Goal: Task Accomplishment & Management: Use online tool/utility

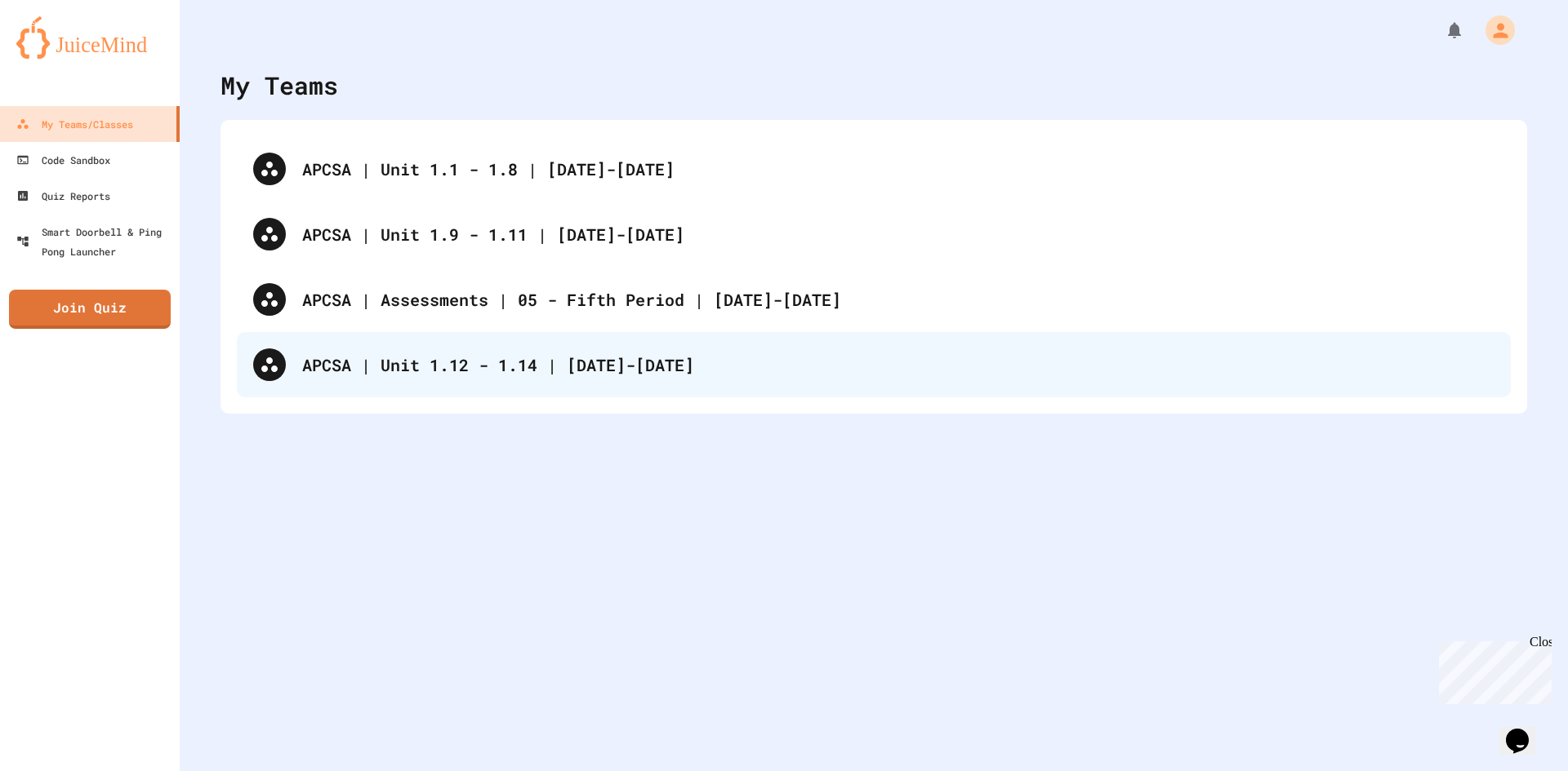
click at [389, 354] on div "APCSA | Unit 1.12 - 1.14 | [DATE]-[DATE]" at bounding box center [898, 365] width 1192 height 25
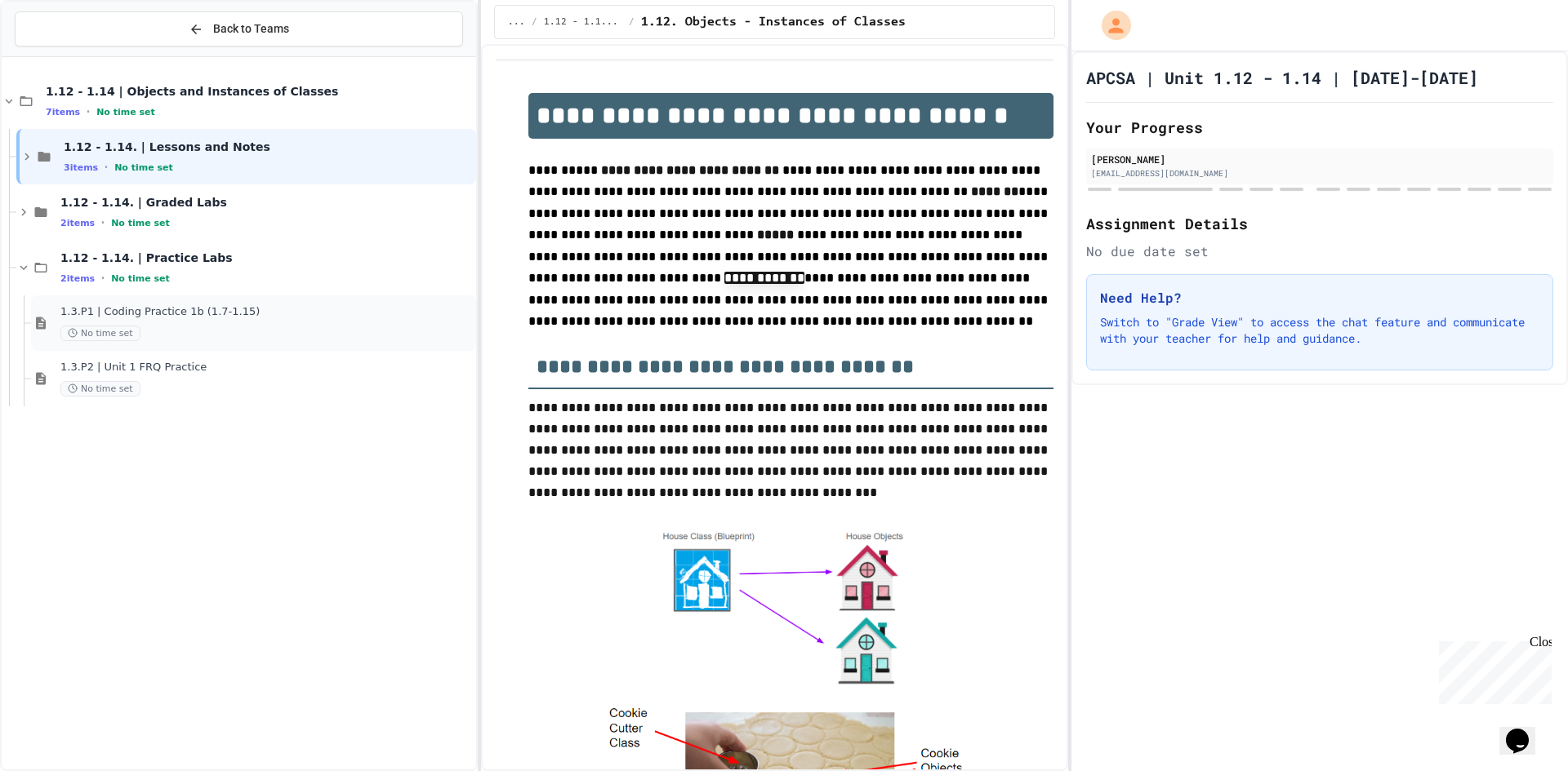
click at [226, 308] on span "1.3.P1 | Coding Practice 1b (1.7-1.15)" at bounding box center [267, 312] width 413 height 14
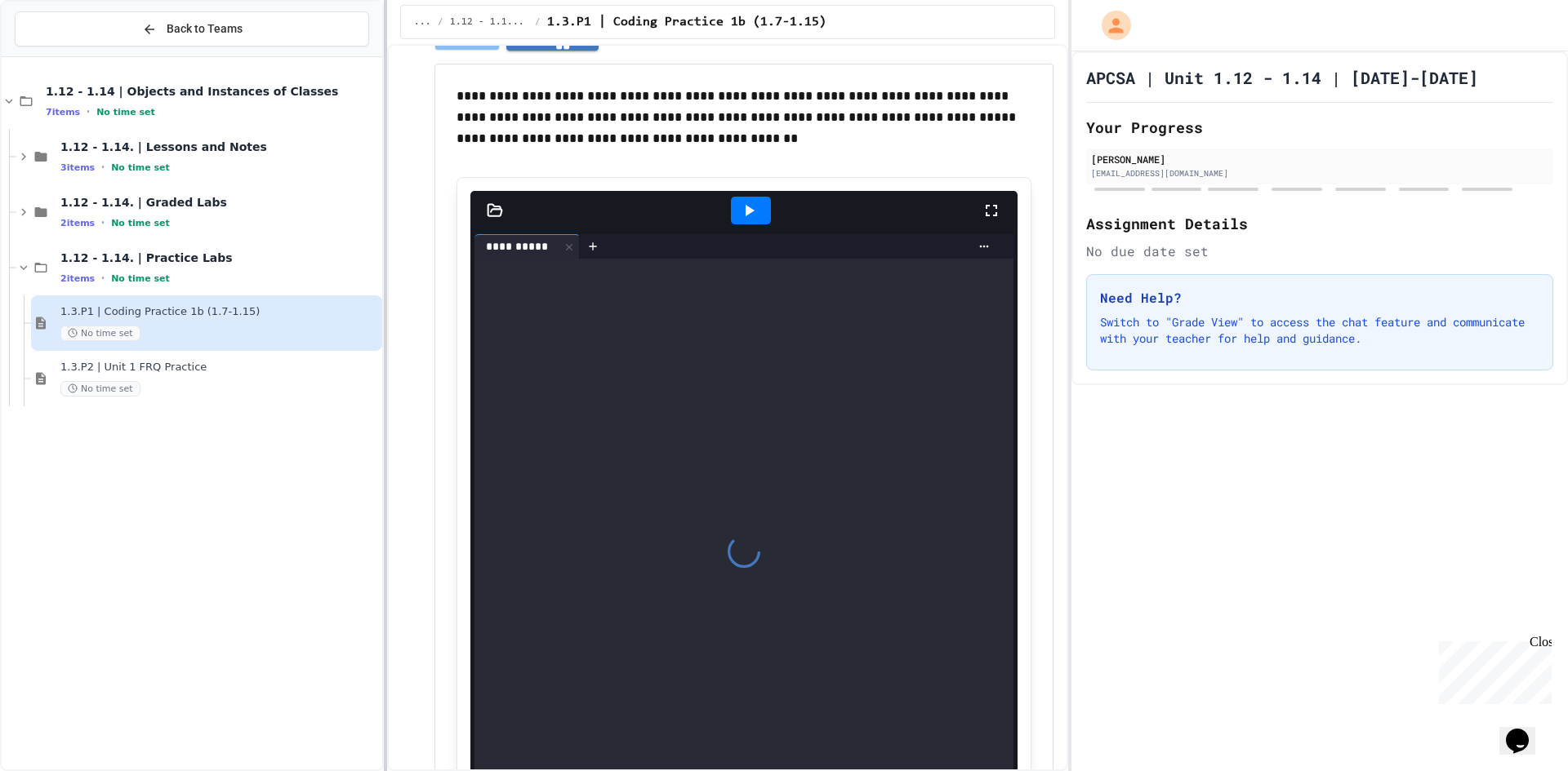
scroll to position [142, 0]
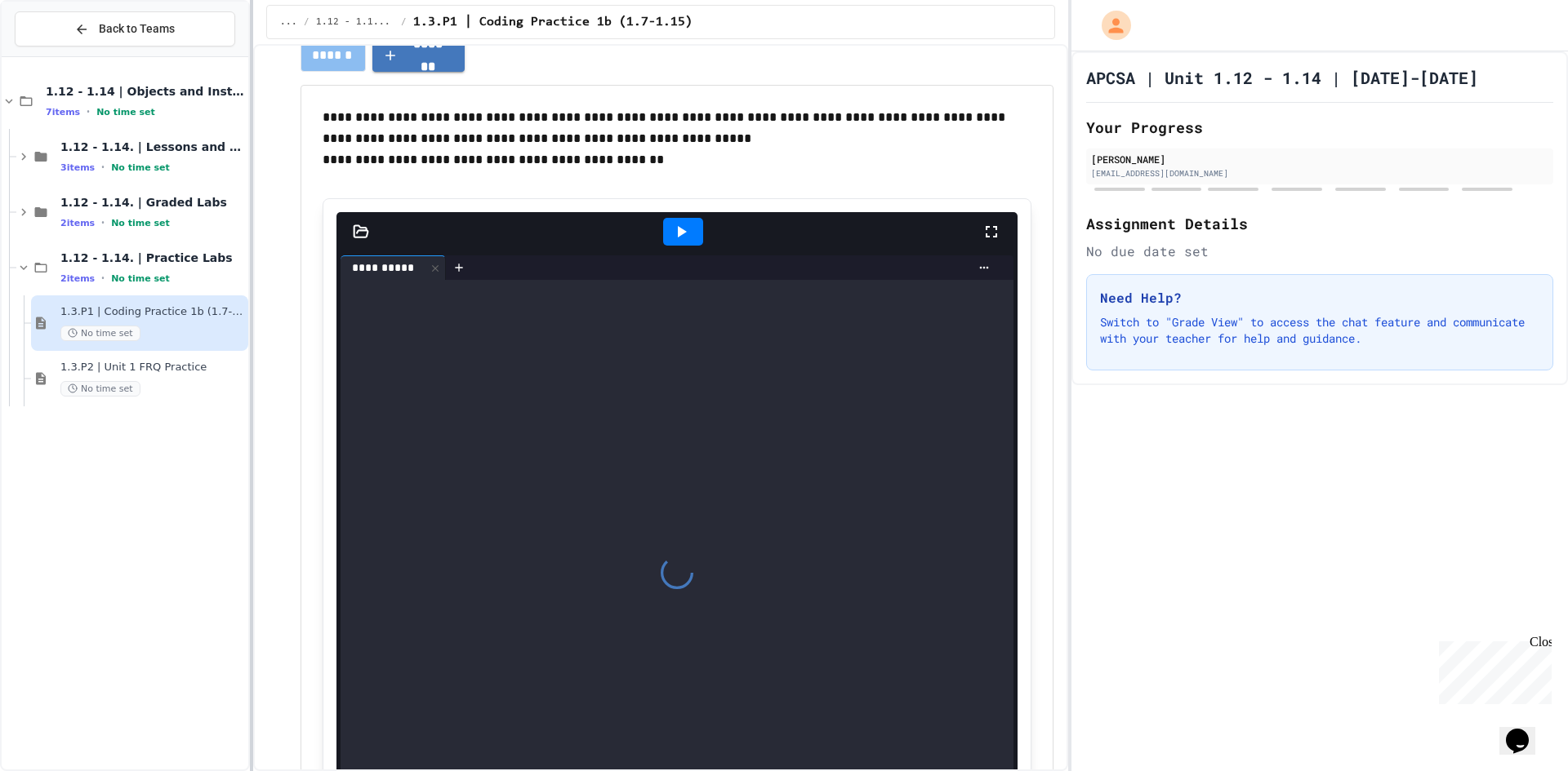
click at [250, 268] on div at bounding box center [251, 386] width 3 height 771
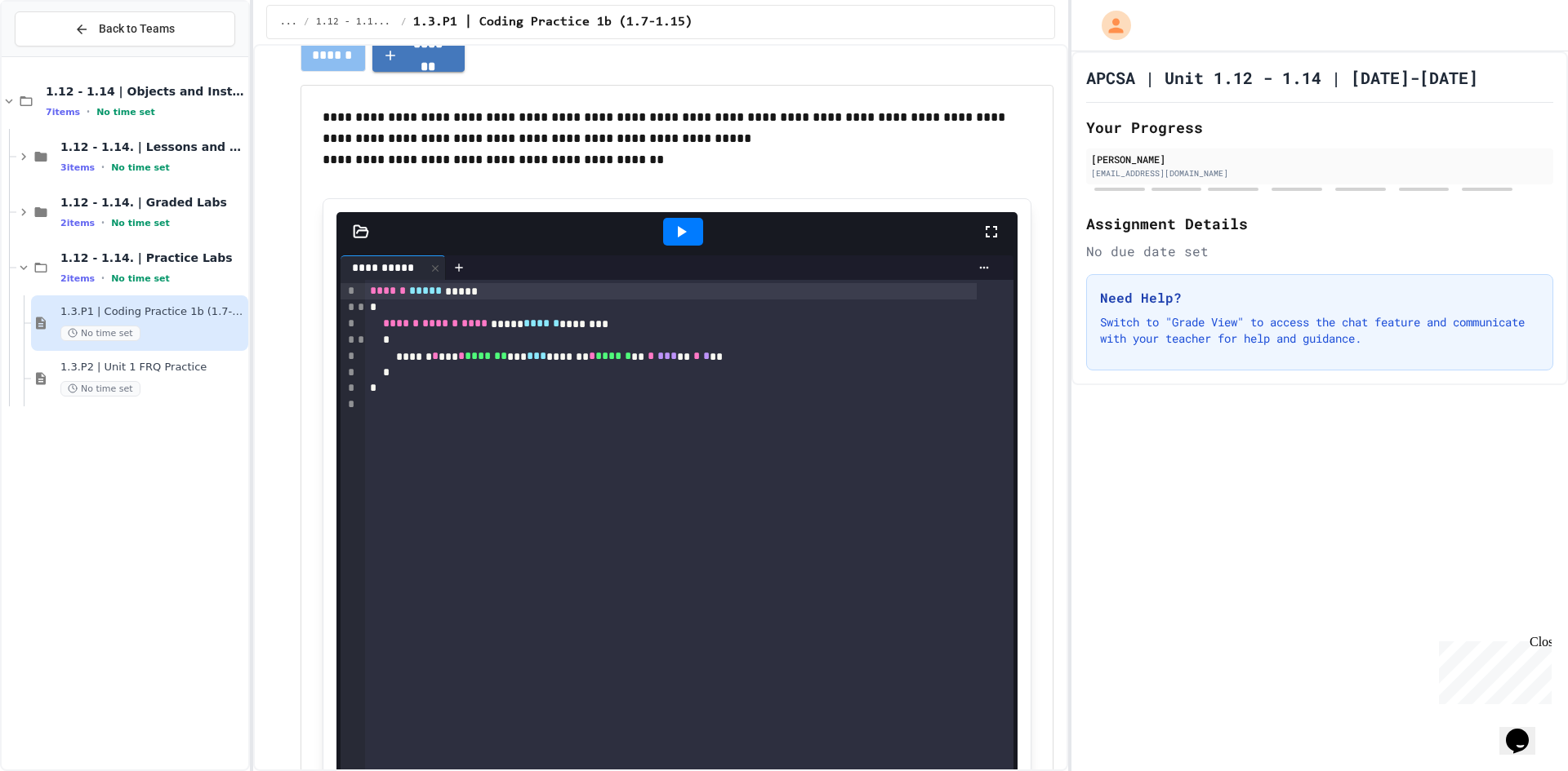
scroll to position [0, 0]
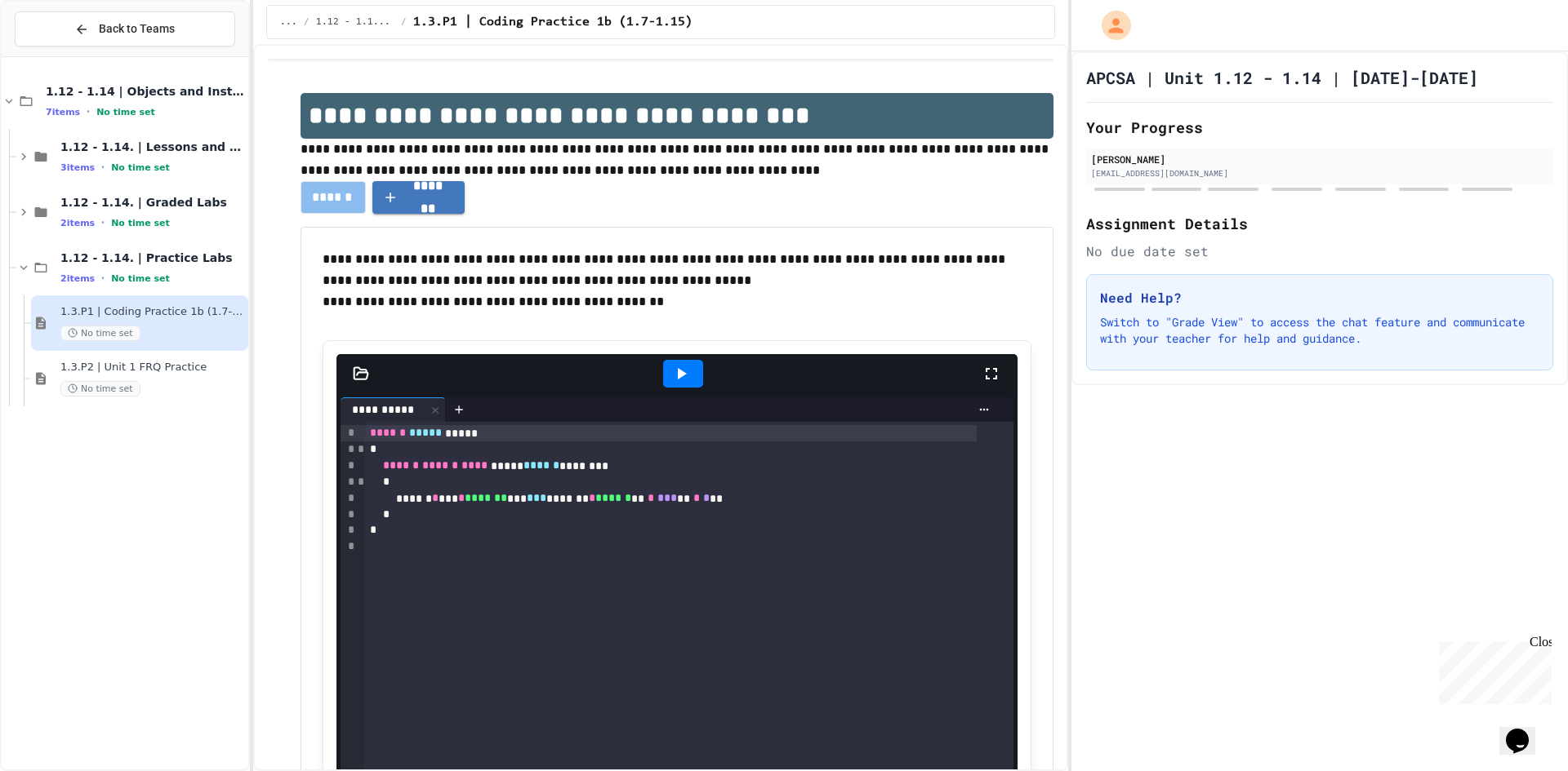
drag, startPoint x: 305, startPoint y: 253, endPoint x: 431, endPoint y: 241, distance: 126.6
click at [455, 293] on div "**********" at bounding box center [677, 672] width 753 height 891
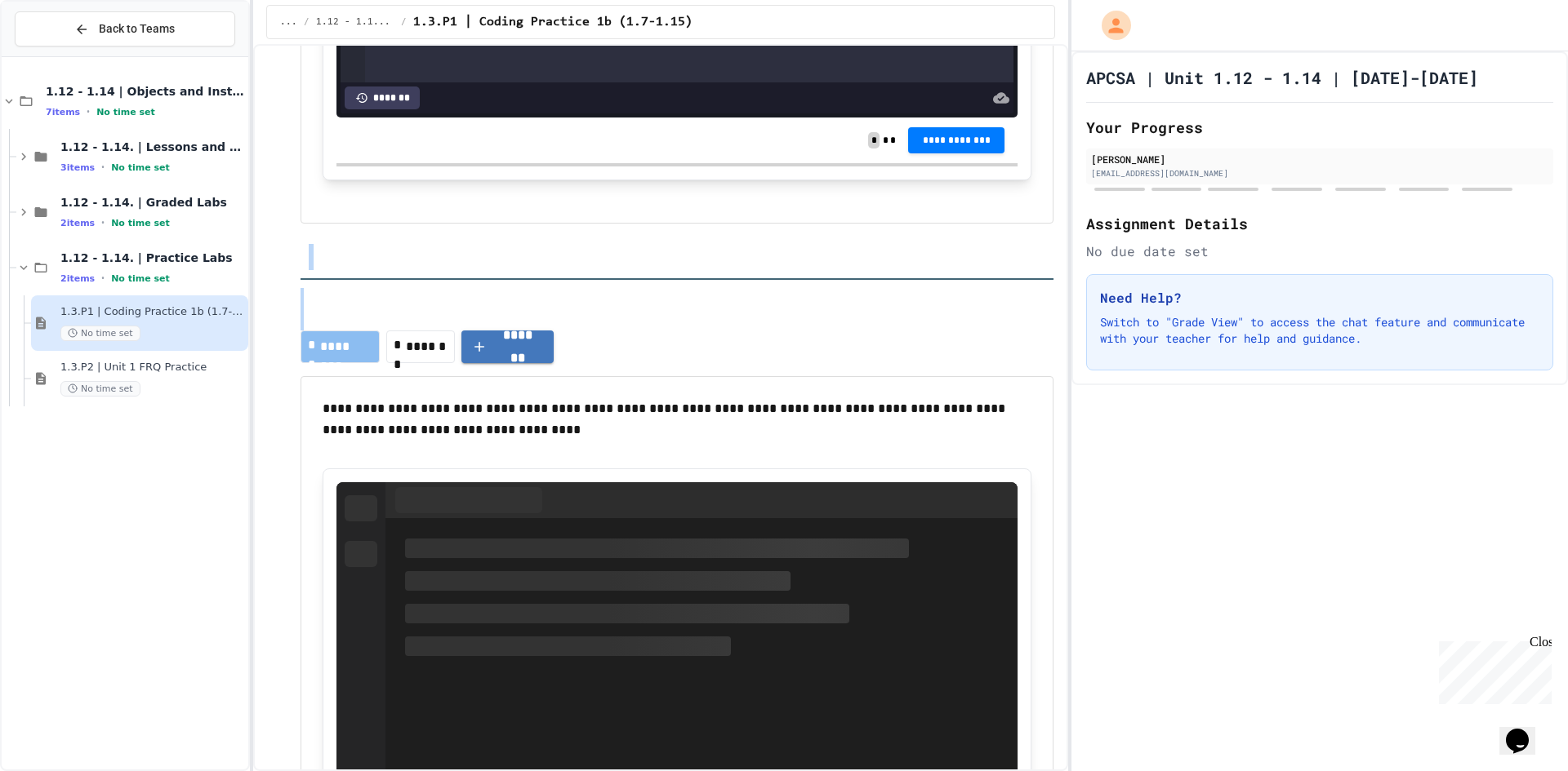
drag, startPoint x: 313, startPoint y: 143, endPoint x: 704, endPoint y: 488, distance: 521.4
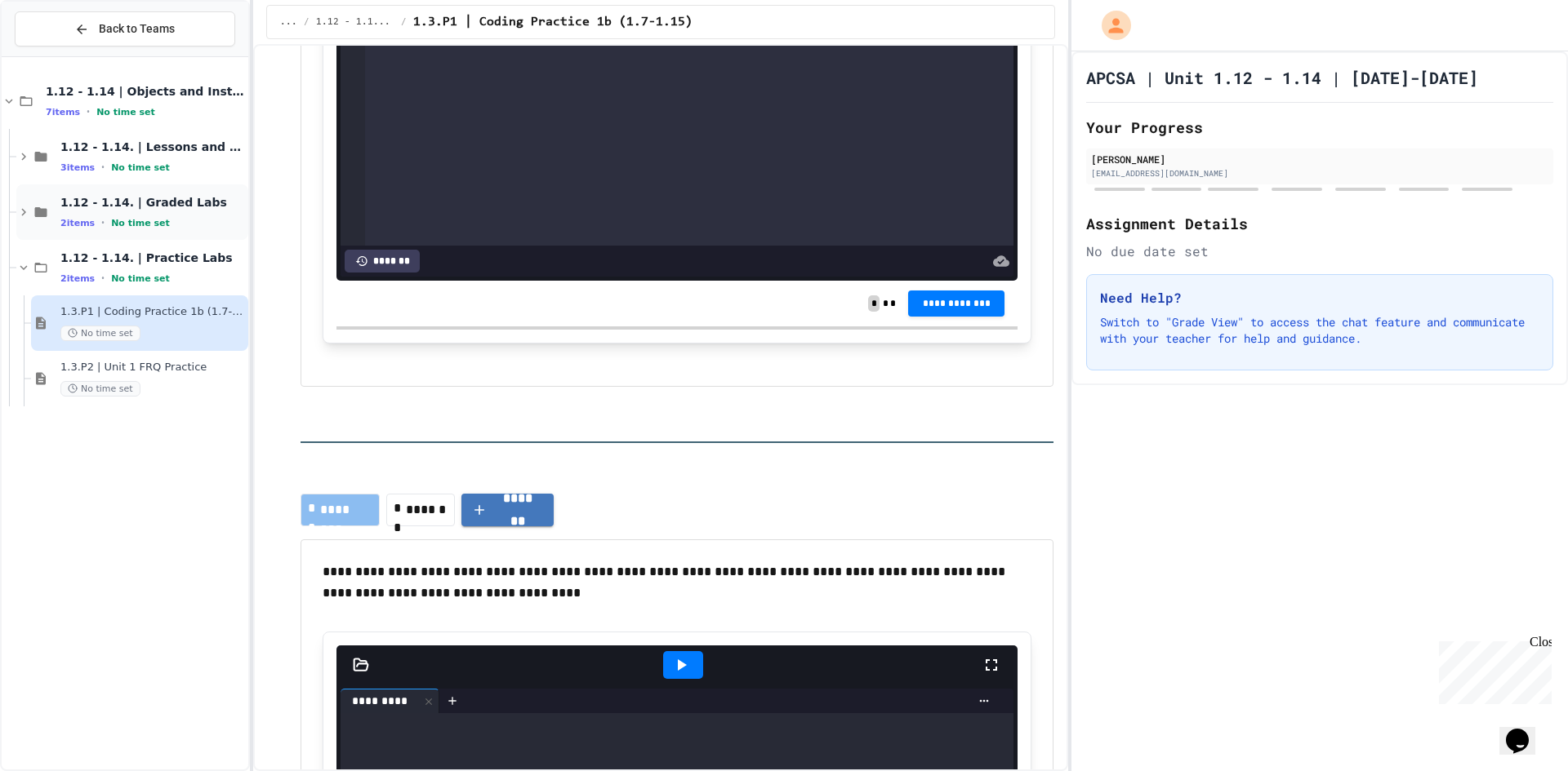
click at [135, 213] on div "1.12 - 1.14. | Graded Labs 2 items • No time set" at bounding box center [152, 212] width 184 height 34
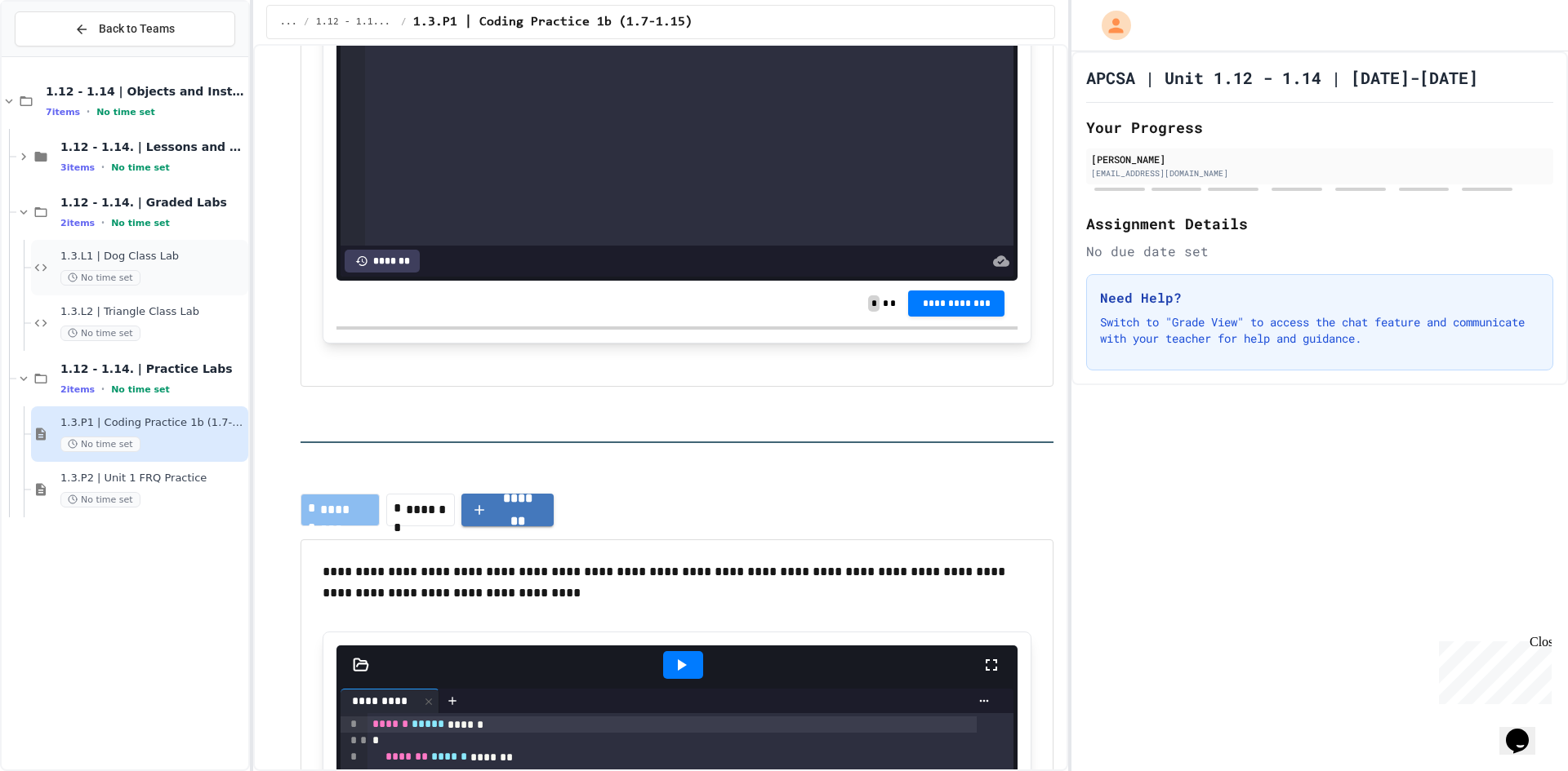
click at [147, 255] on span "1.3.L1 | Dog Class Lab" at bounding box center [152, 256] width 184 height 14
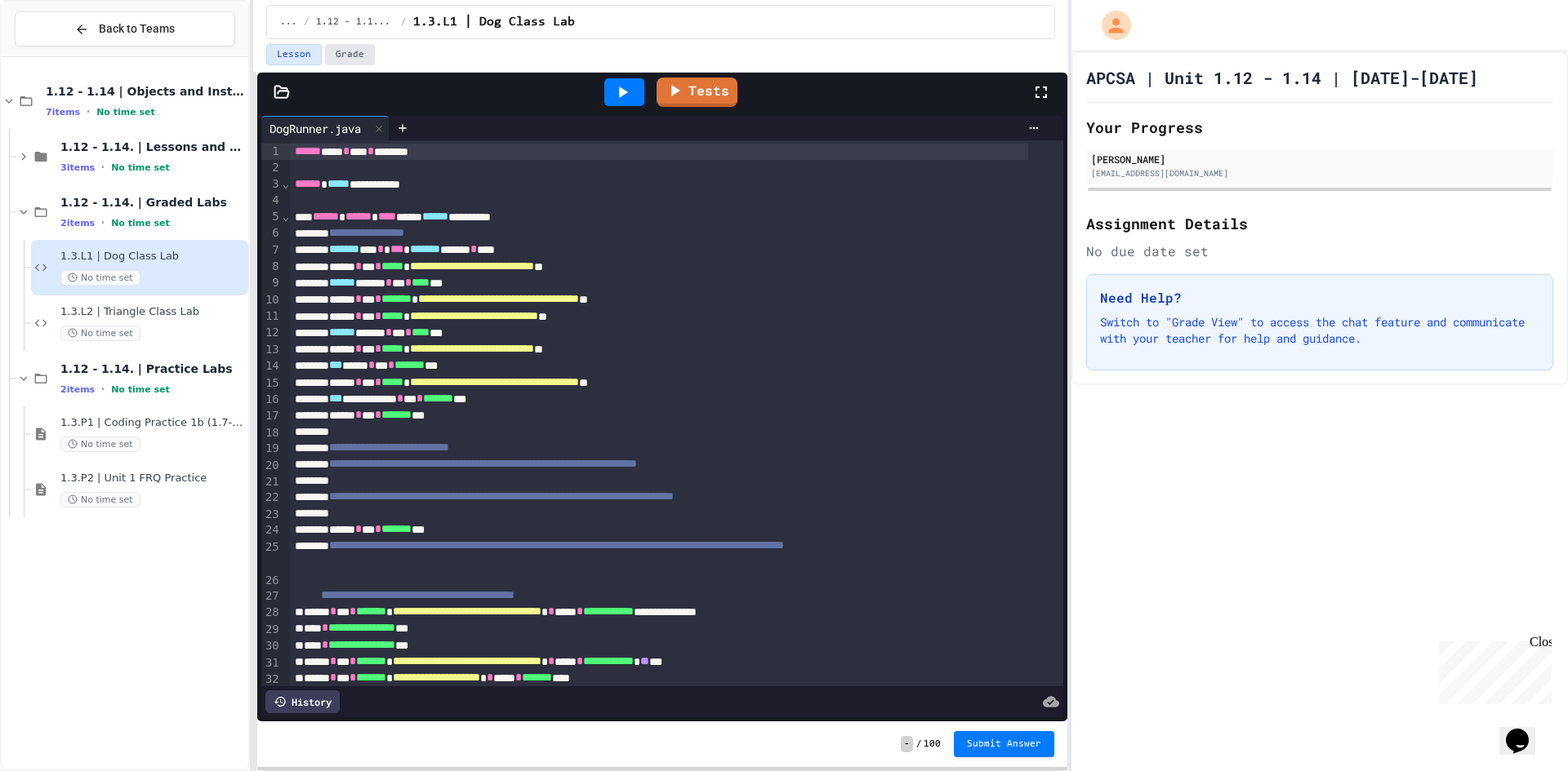
click at [355, 47] on button "Grade" at bounding box center [350, 55] width 50 height 21
click at [295, 62] on button "Lesson" at bounding box center [294, 55] width 56 height 21
click at [295, 52] on button "Lesson" at bounding box center [294, 55] width 56 height 21
click at [124, 257] on span "1.3.L1 | Dog Class Lab" at bounding box center [152, 256] width 184 height 14
click at [191, 163] on div "3 items • No time set" at bounding box center [152, 167] width 184 height 13
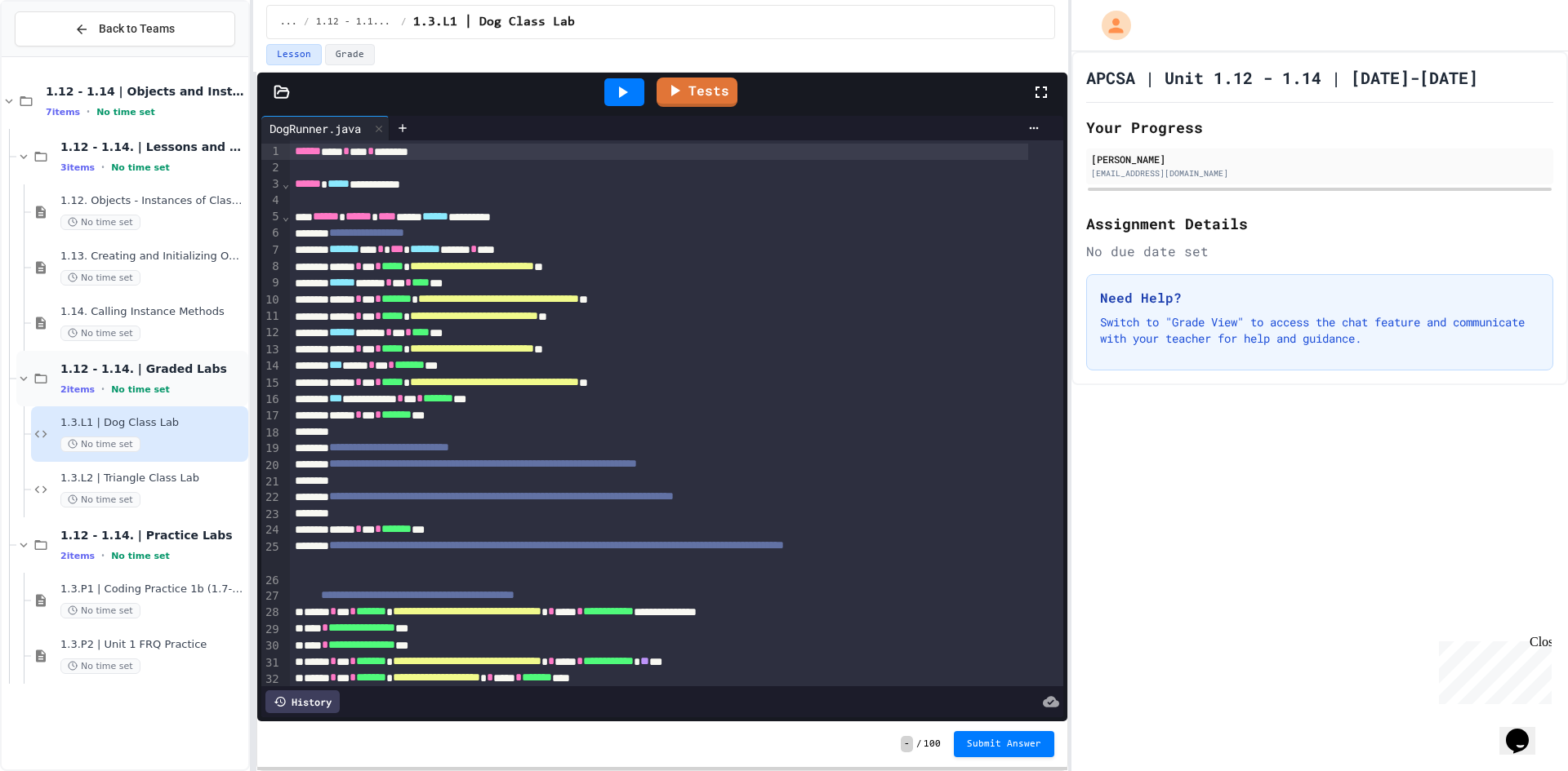
click at [163, 391] on div "2 items • No time set" at bounding box center [152, 390] width 184 height 13
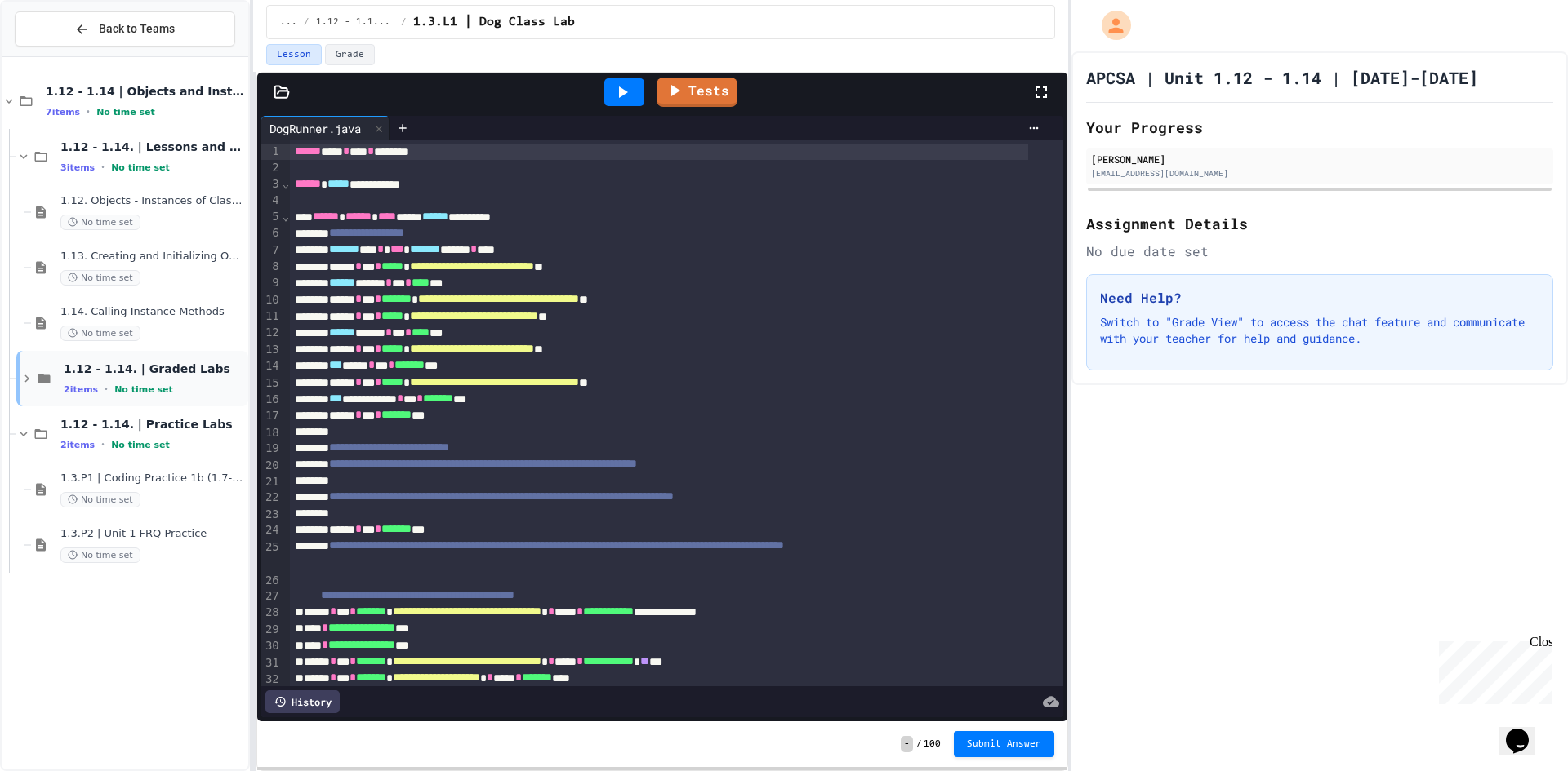
click at [168, 373] on span "1.12 - 1.14. | Graded Labs" at bounding box center [154, 369] width 181 height 15
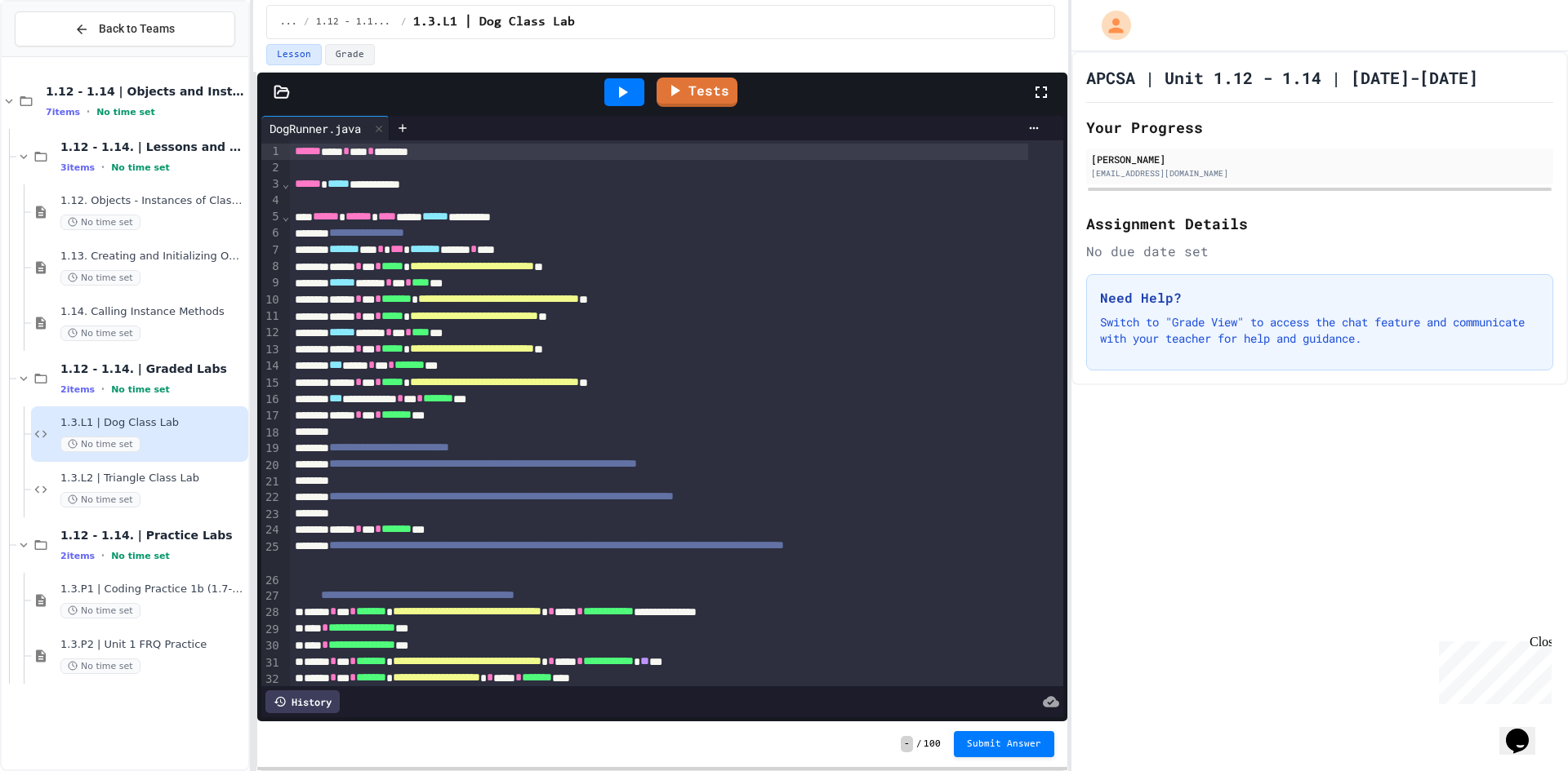
click at [378, 430] on div at bounding box center [659, 433] width 739 height 16
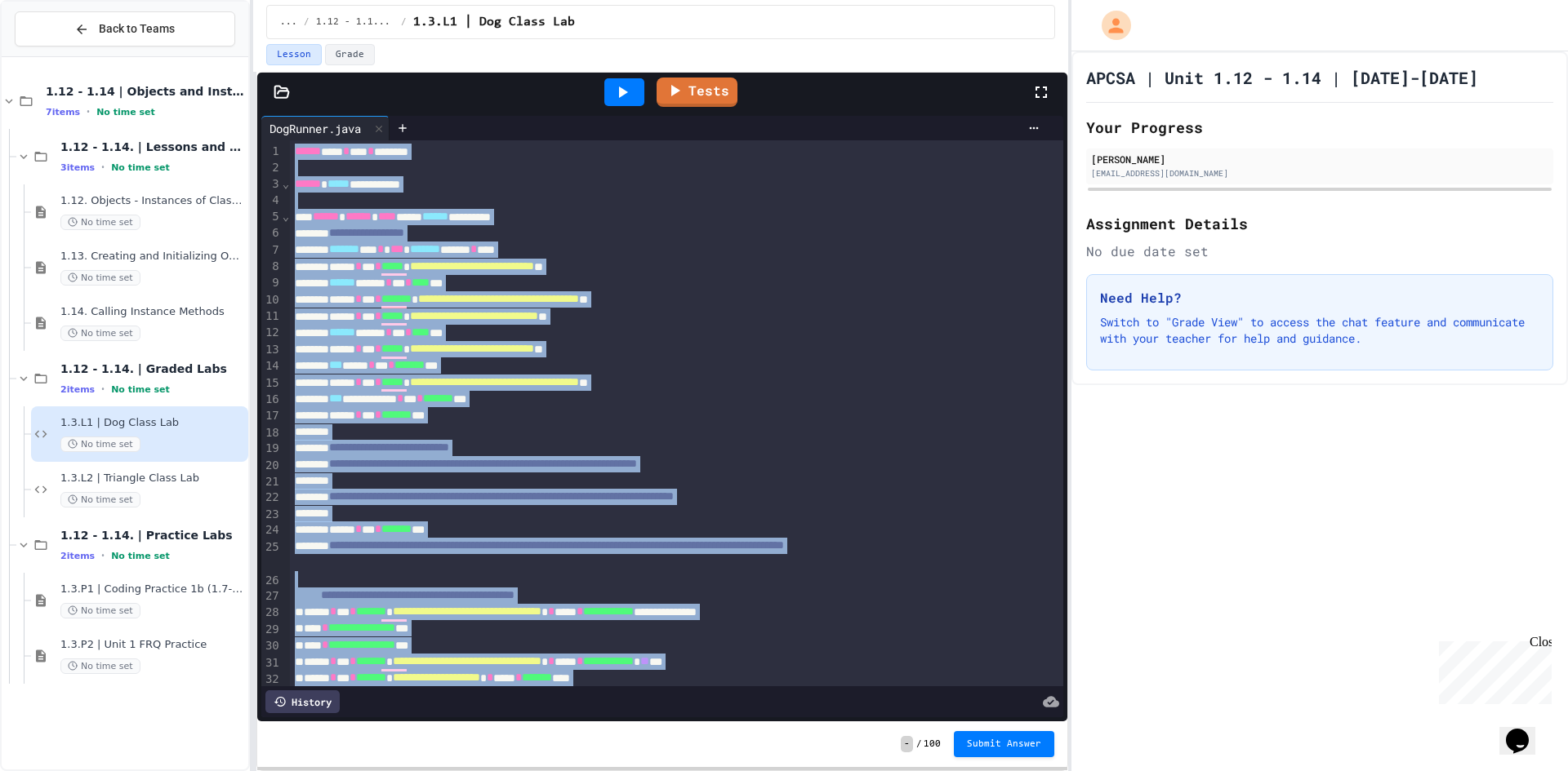
copy div "**********"
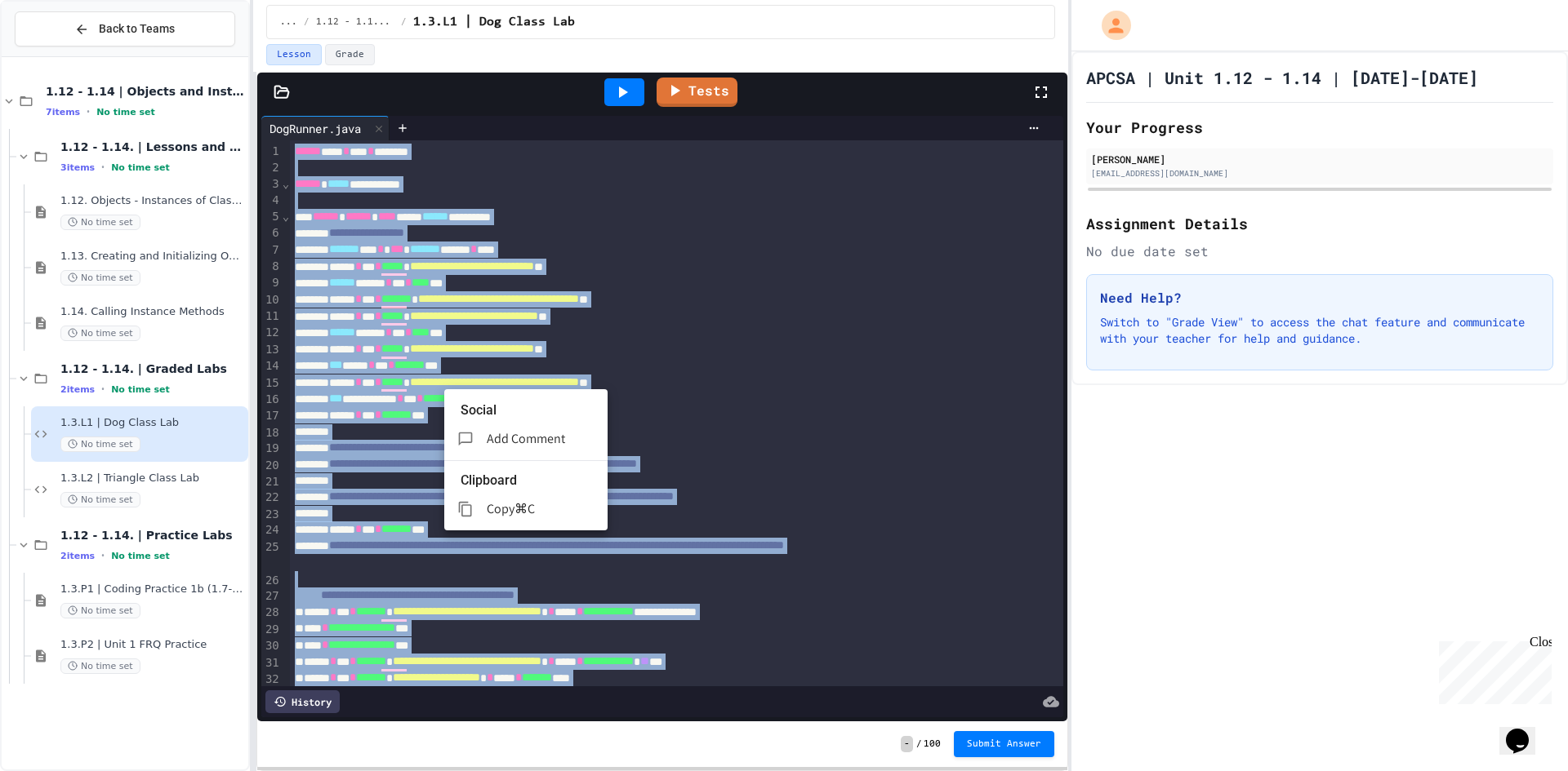
click at [508, 500] on span "Copy" at bounding box center [500, 508] width 28 height 17
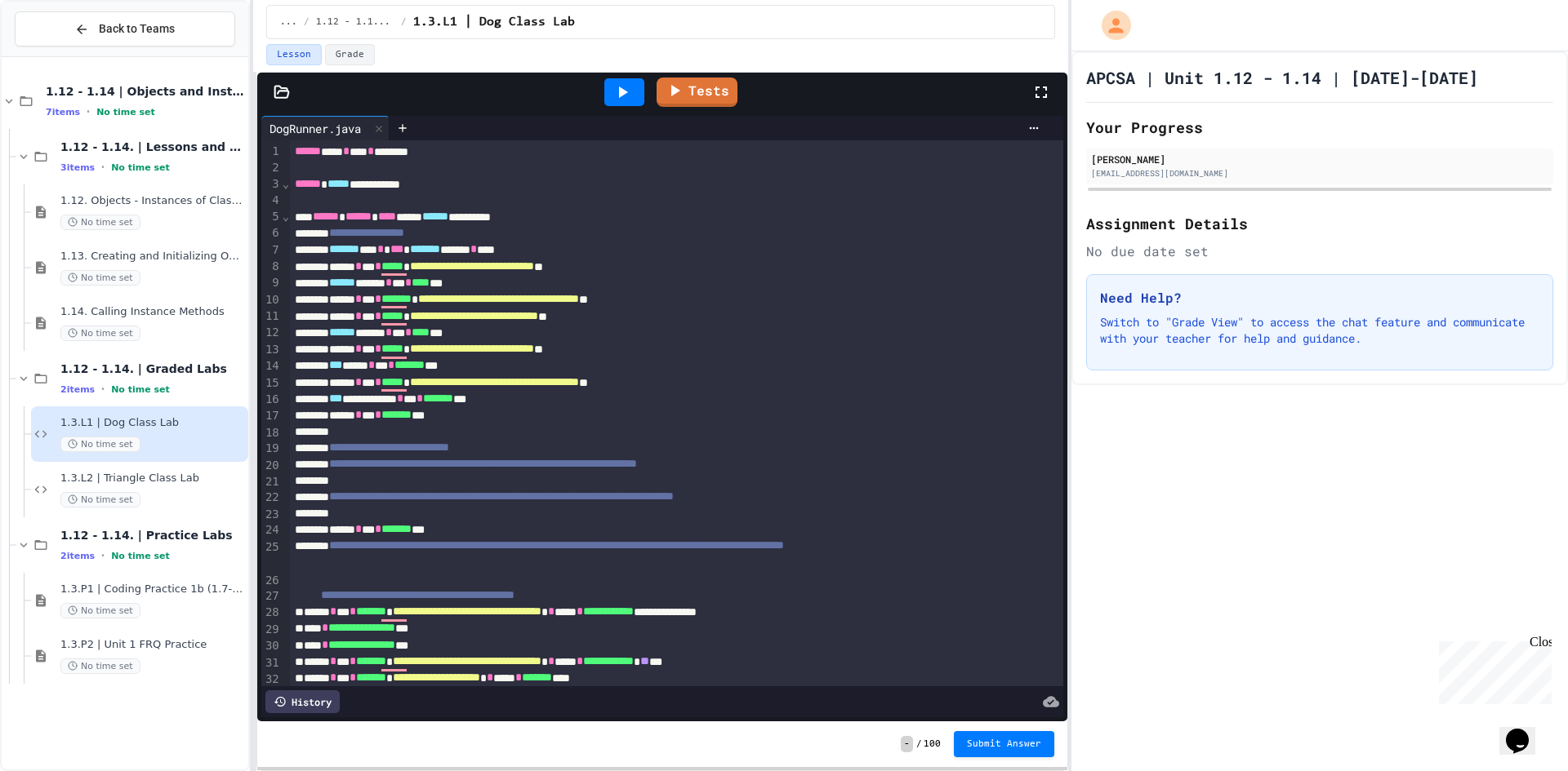
click at [1148, 472] on div "APCSA | Unit 1.12 - 1.14 | [DATE]-[DATE] Your Progress [PERSON_NAME] [EMAIL_ADD…" at bounding box center [1319, 412] width 496 height 720
click at [295, 153] on span "******" at bounding box center [308, 151] width 26 height 11
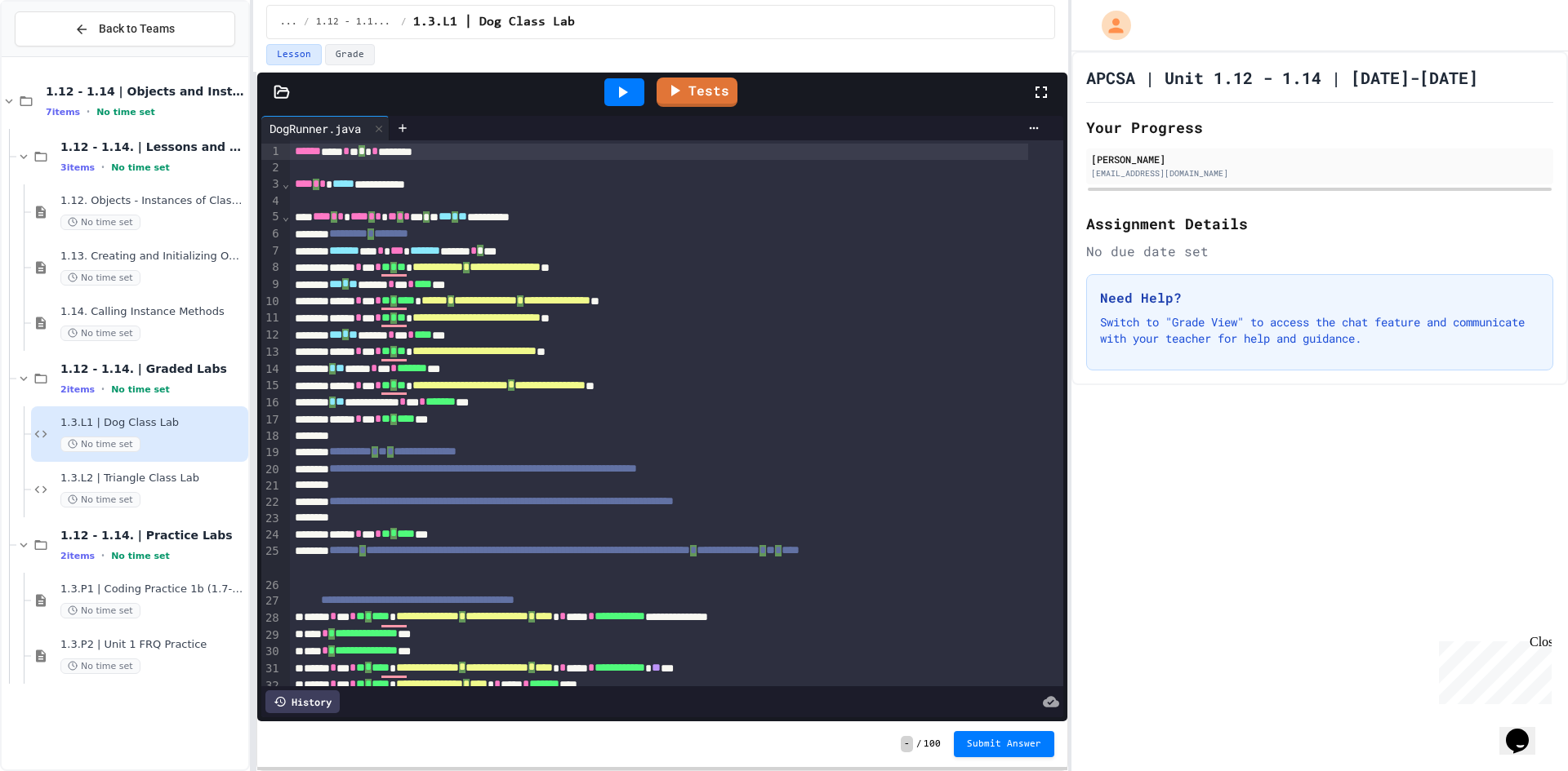
click at [288, 148] on div at bounding box center [286, 152] width 8 height 16
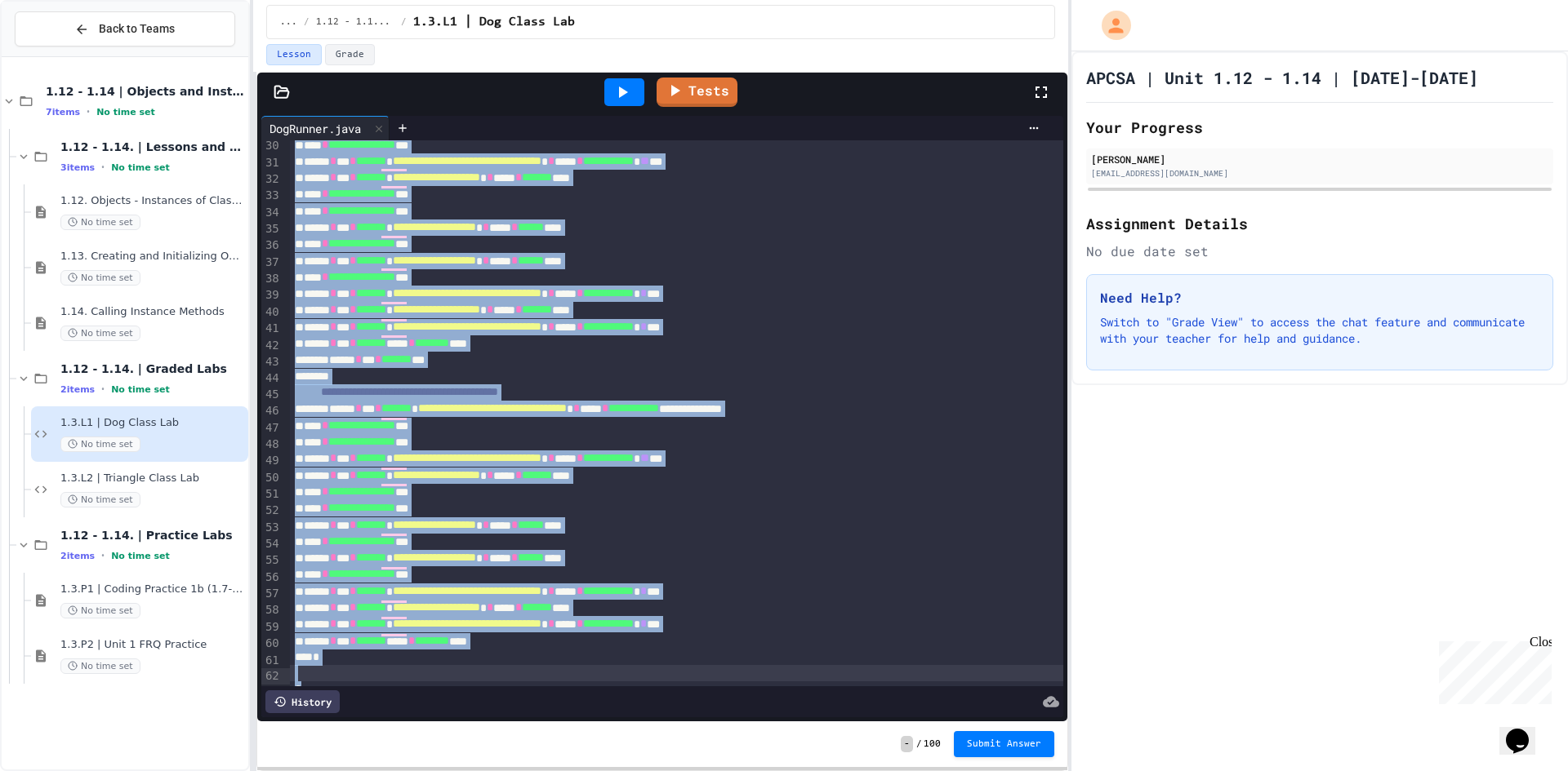
scroll to position [558, 0]
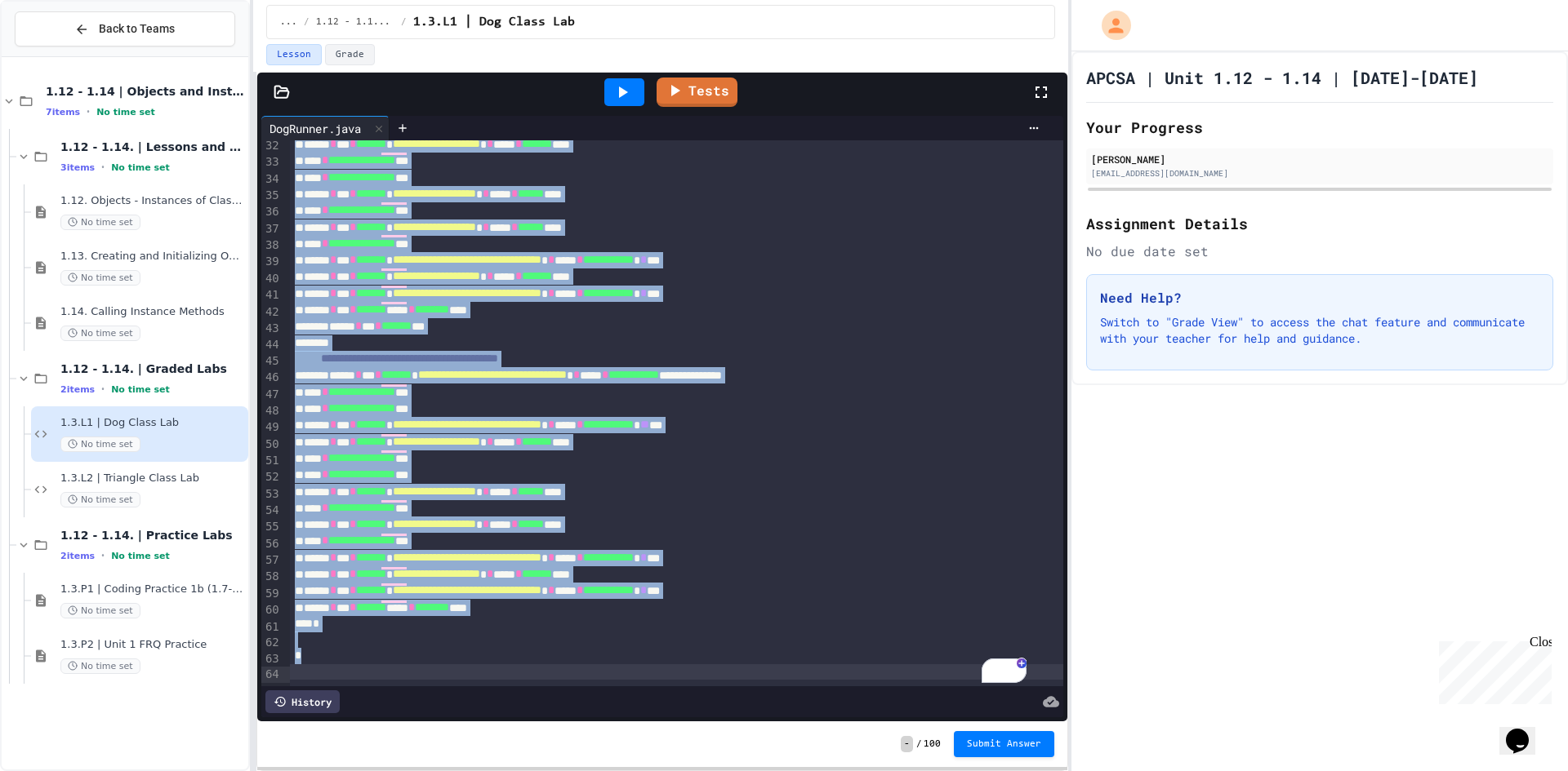
drag, startPoint x: 294, startPoint y: 150, endPoint x: 980, endPoint y: 788, distance: 936.8
click at [980, 770] on html "**********" at bounding box center [784, 386] width 1568 height 771
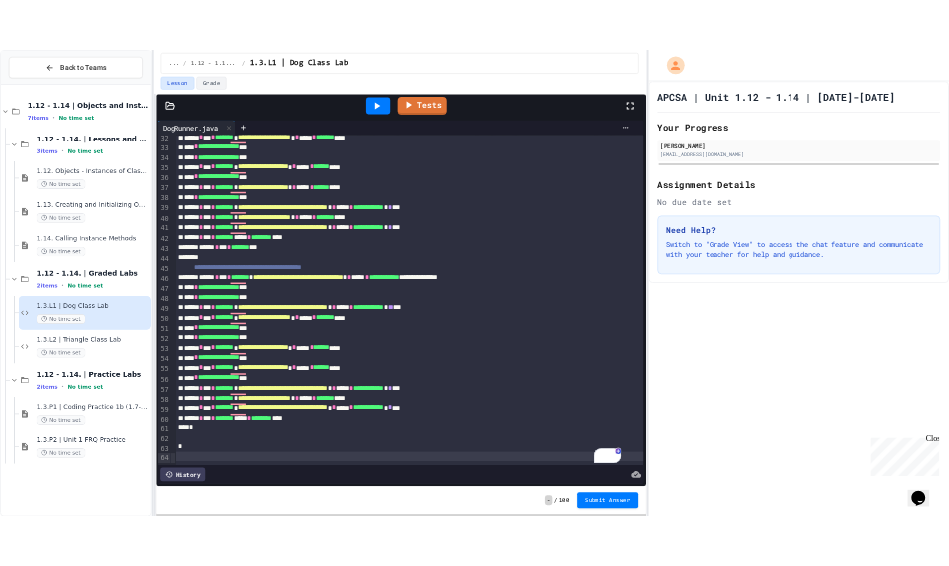
scroll to position [0, 0]
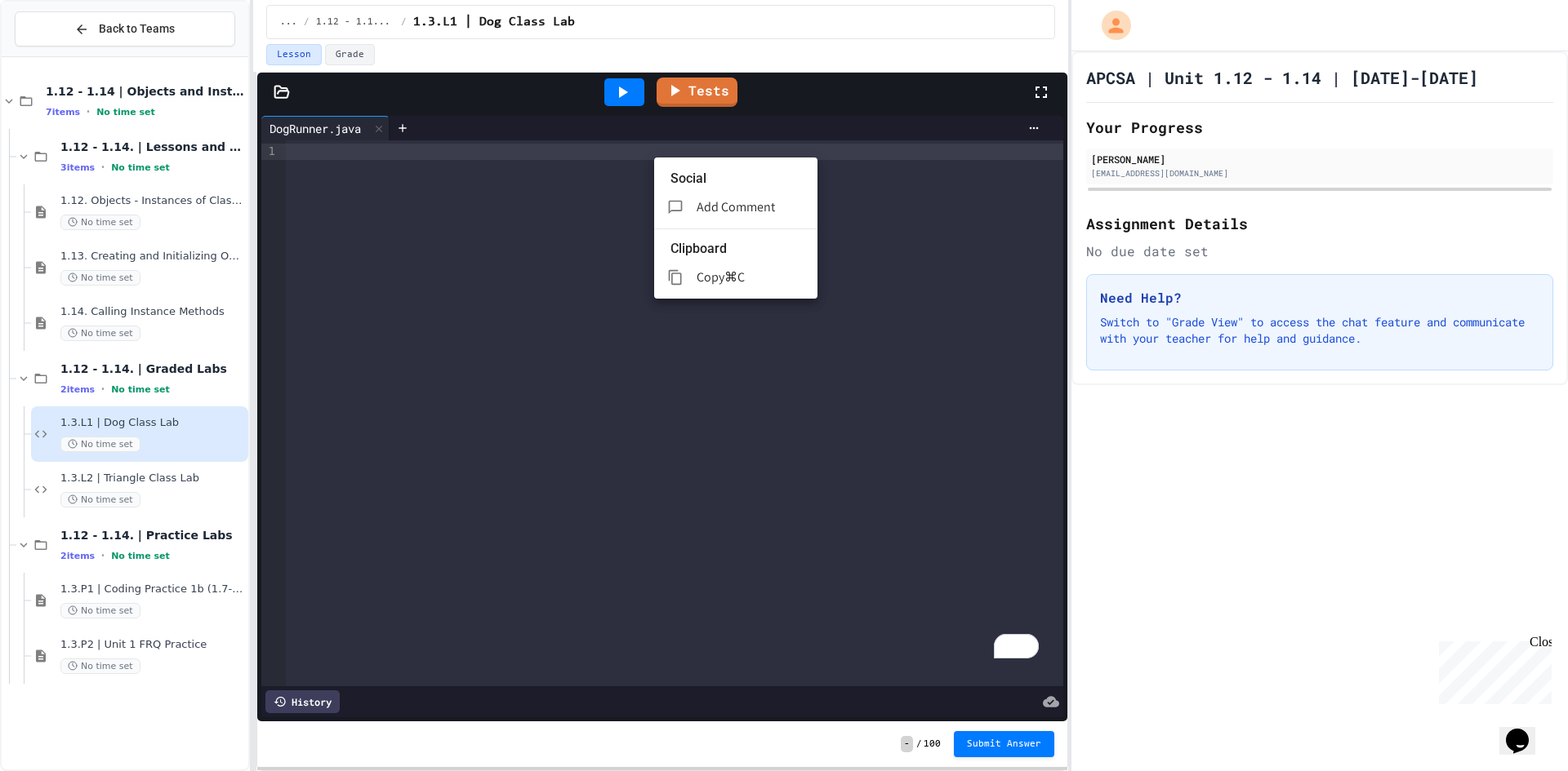
click at [938, 147] on div at bounding box center [784, 386] width 1568 height 771
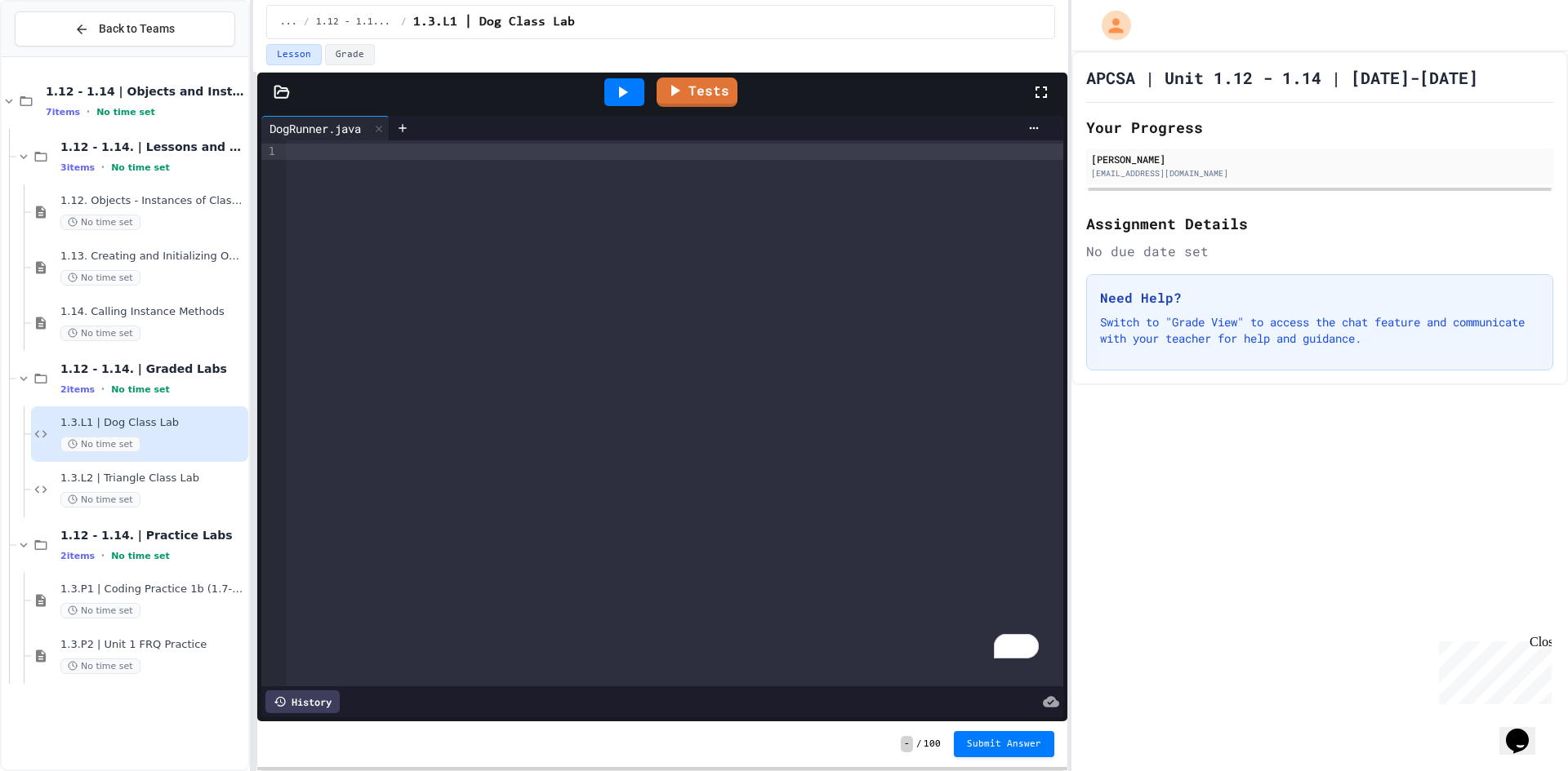
click at [942, 152] on div "To enrich screen reader interactions, please activate Accessibility in Grammarl…" at bounding box center [674, 152] width 777 height 16
click at [652, 188] on div "To enrich screen reader interactions, please activate Accessibility in Grammarl…" at bounding box center [674, 413] width 777 height 546
click at [395, 136] on div at bounding box center [403, 128] width 26 height 25
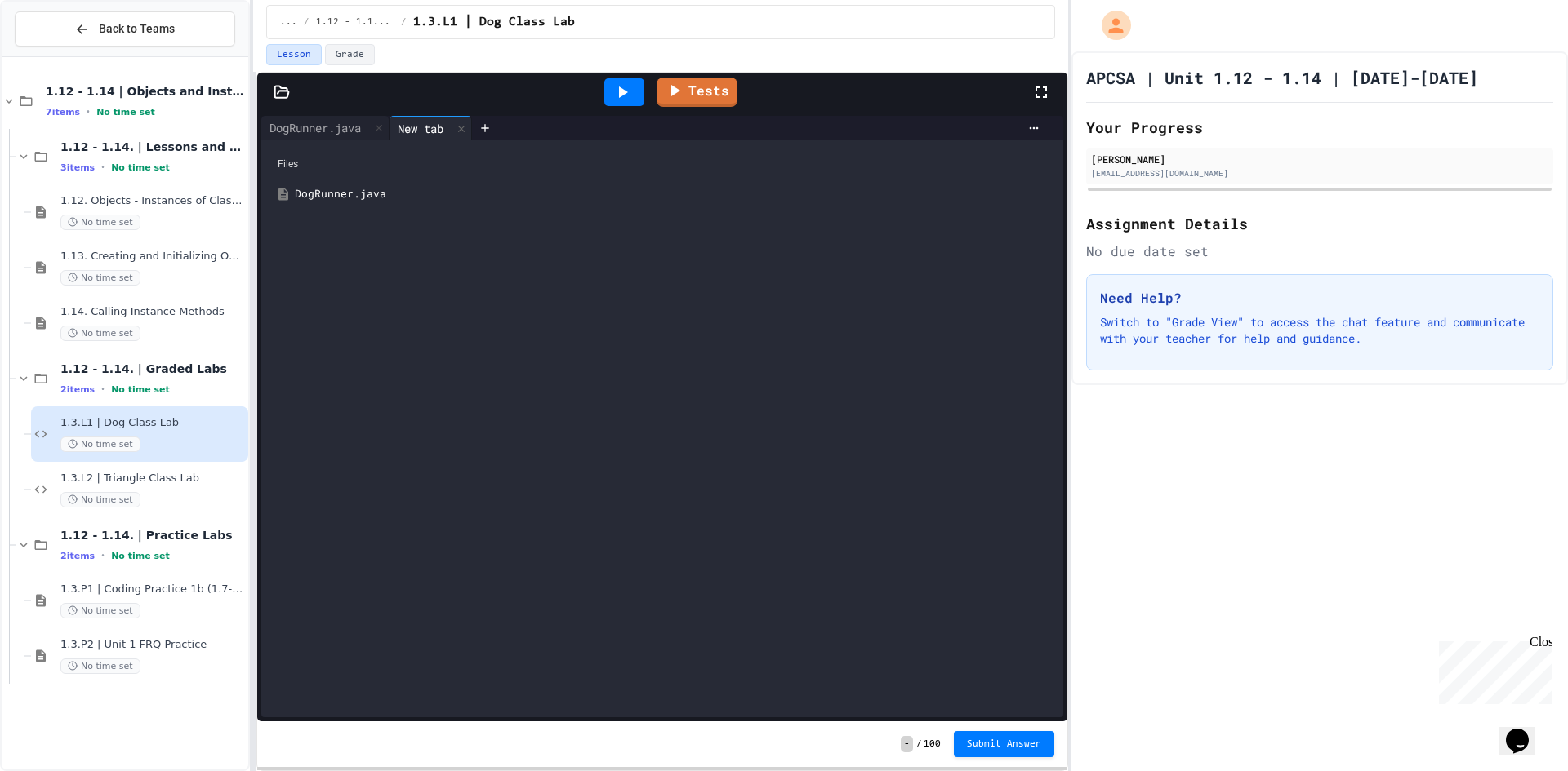
click at [320, 107] on div "Tests" at bounding box center [669, 92] width 725 height 44
click at [323, 124] on div "DogRunner.java" at bounding box center [315, 128] width 108 height 17
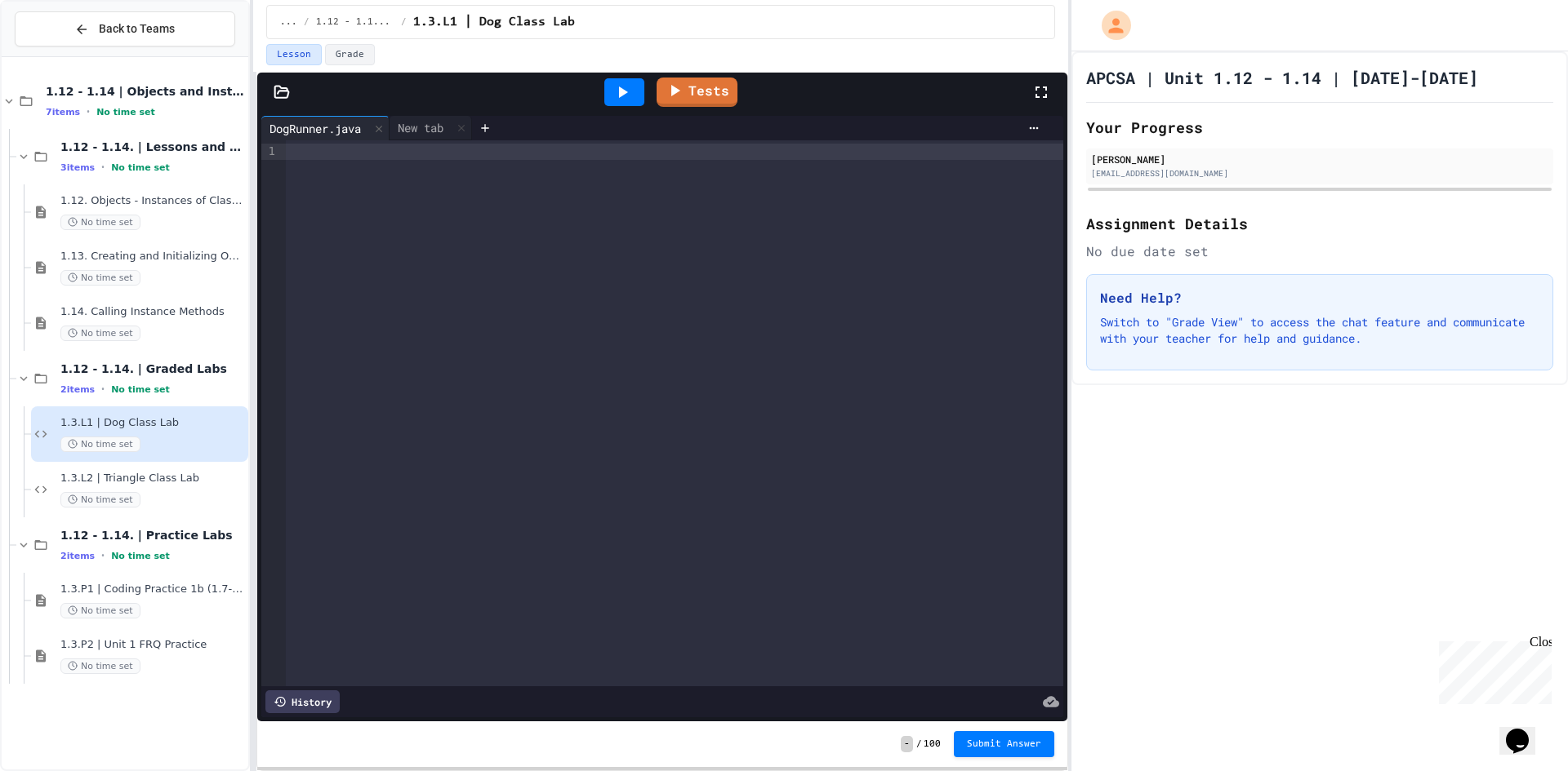
click at [342, 172] on div at bounding box center [674, 413] width 777 height 546
click at [341, 153] on div "To enrich screen reader interactions, please activate Accessibility in Grammarl…" at bounding box center [674, 152] width 777 height 16
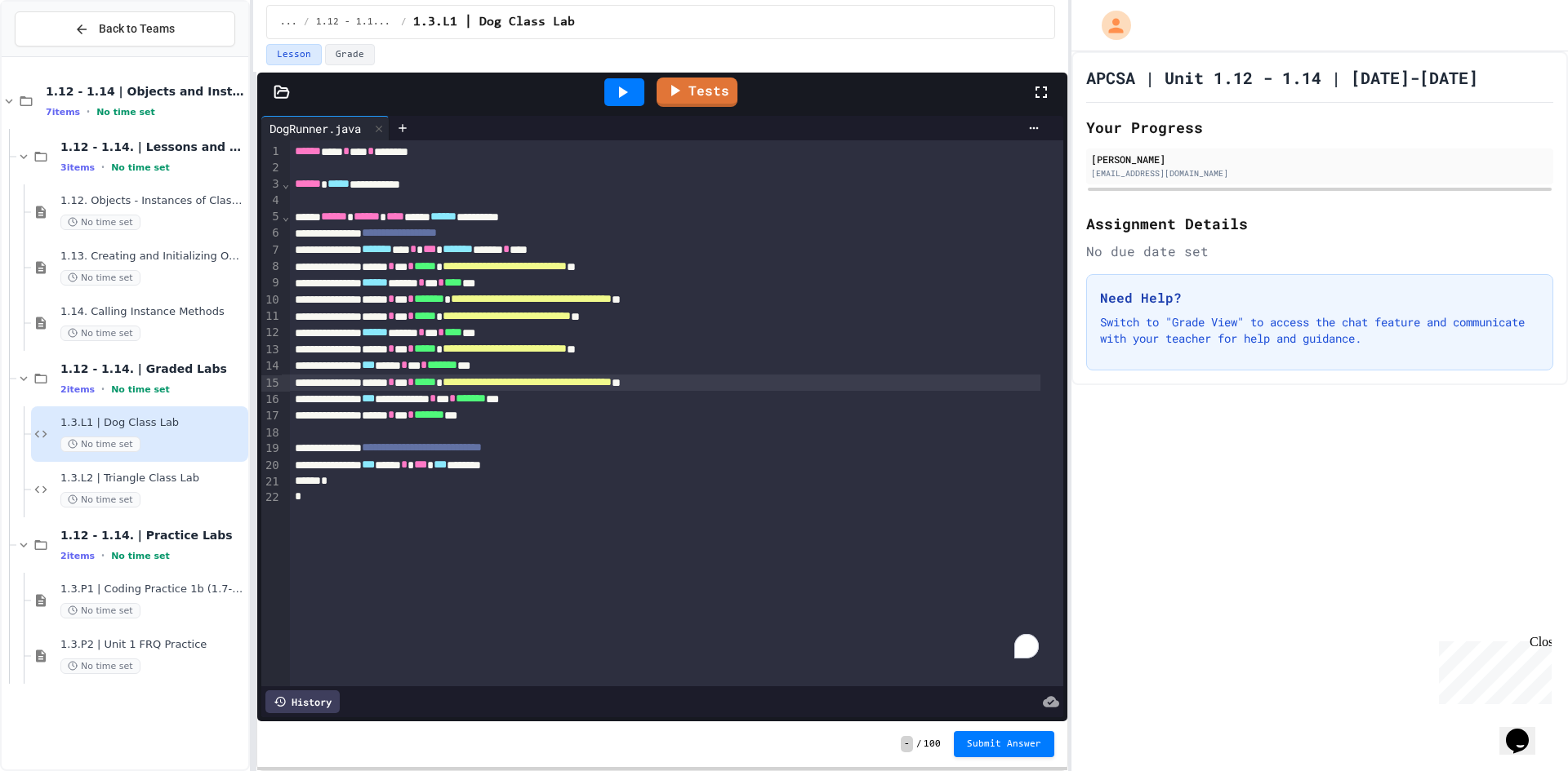
click at [612, 391] on div "**********" at bounding box center [665, 383] width 751 height 16
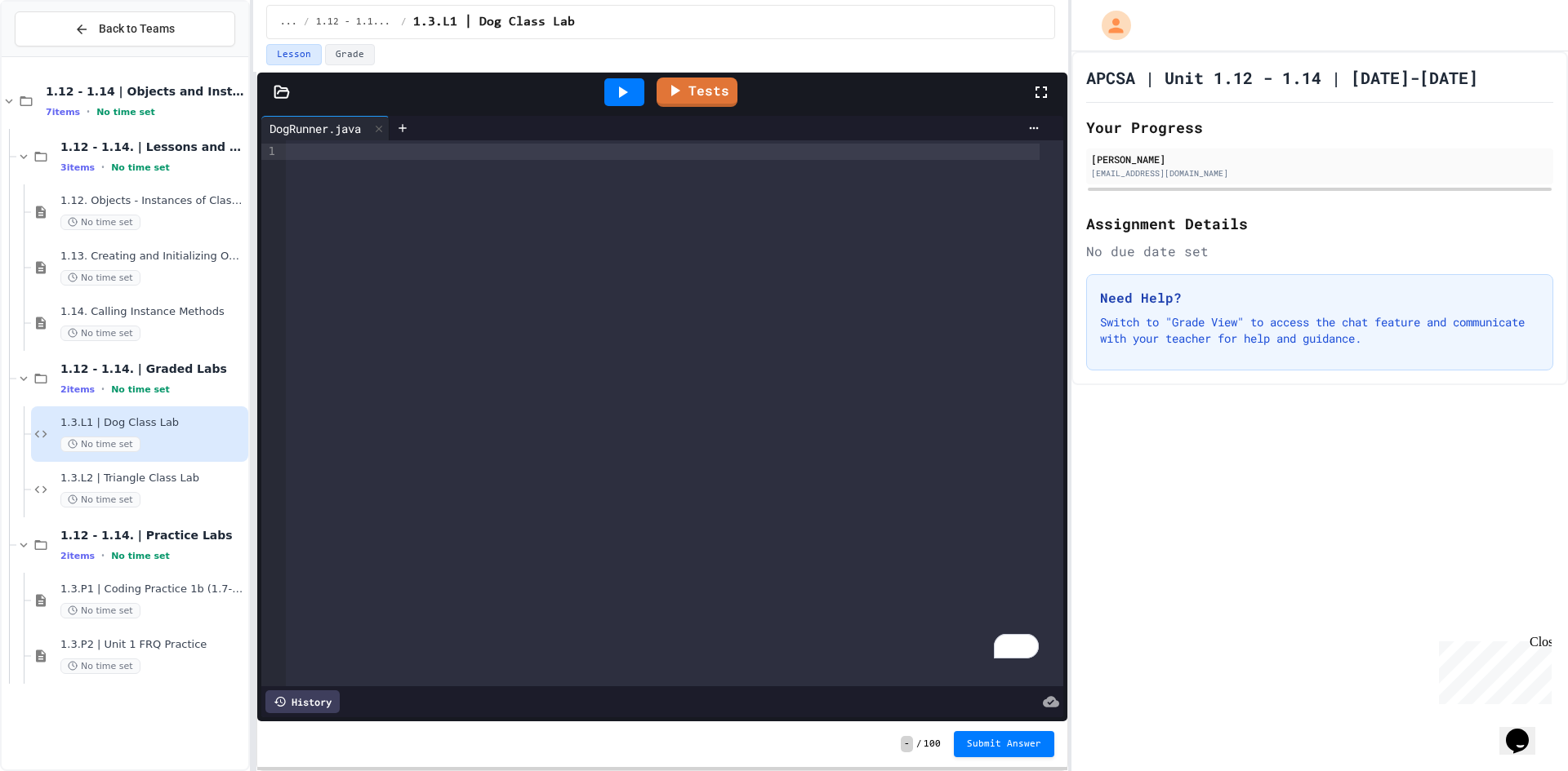
drag, startPoint x: 747, startPoint y: 228, endPoint x: 735, endPoint y: 212, distance: 20.0
click at [747, 228] on div "To enrich screen reader interactions, please activate Accessibility in Grammarl…" at bounding box center [674, 413] width 777 height 546
click at [592, 770] on div at bounding box center [784, 773] width 1568 height 0
drag, startPoint x: 1166, startPoint y: 435, endPoint x: 1122, endPoint y: 550, distance: 123.1
click at [1122, 550] on div "APCSA | Unit 1.12 - 1.14 | [DATE]-[DATE] Your Progress [PERSON_NAME] [EMAIL_ADD…" at bounding box center [1319, 412] width 496 height 720
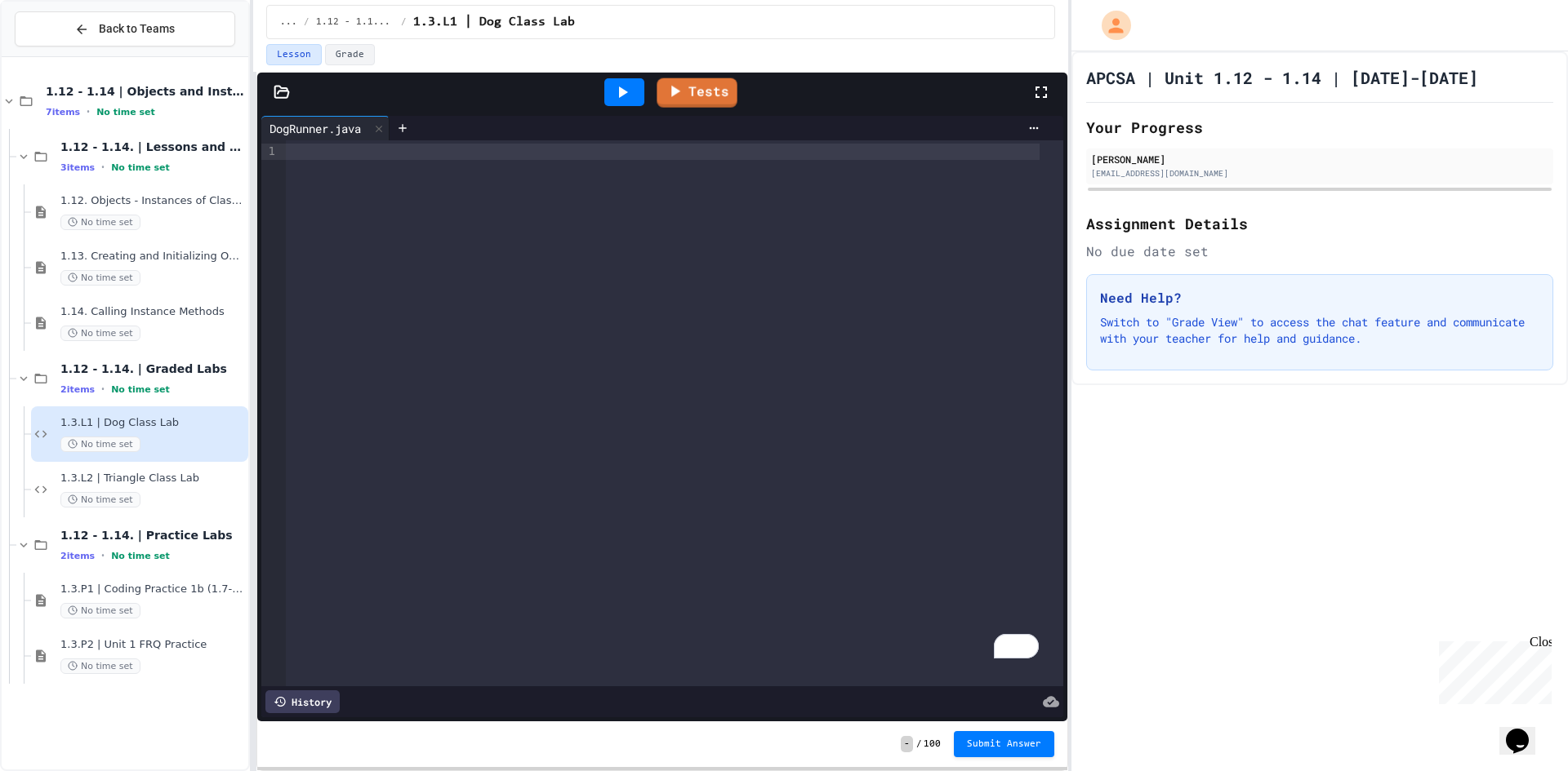
click at [683, 172] on div "To enrich screen reader interactions, please activate Accessibility in Grammarl…" at bounding box center [674, 413] width 777 height 546
click at [815, 199] on div "To enrich screen reader interactions, please activate Accessibility in Grammarl…" at bounding box center [674, 413] width 777 height 546
click at [365, 154] on div "To enrich screen reader interactions, please activate Accessibility in Grammarl…" at bounding box center [662, 152] width 753 height 16
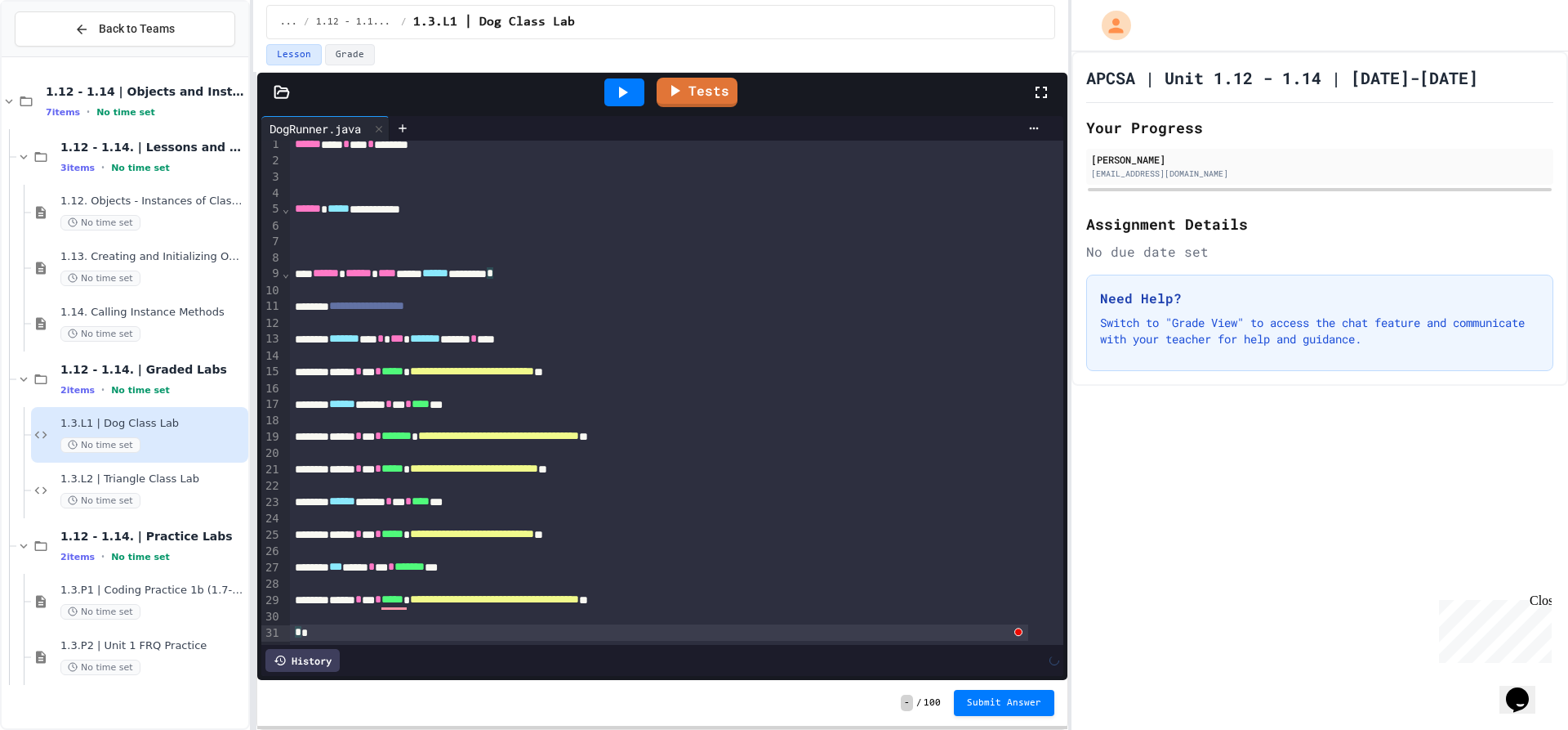
scroll to position [29, 0]
click at [1194, 455] on div "APCSA | Unit 1.12 - 1.14 | [DATE]-[DATE] Your Progress [PERSON_NAME] [EMAIL_ADD…" at bounding box center [1319, 391] width 496 height 678
click at [371, 624] on div "*** * * *" at bounding box center [659, 633] width 739 height 16
click at [397, 624] on div "*** ******" at bounding box center [659, 633] width 739 height 16
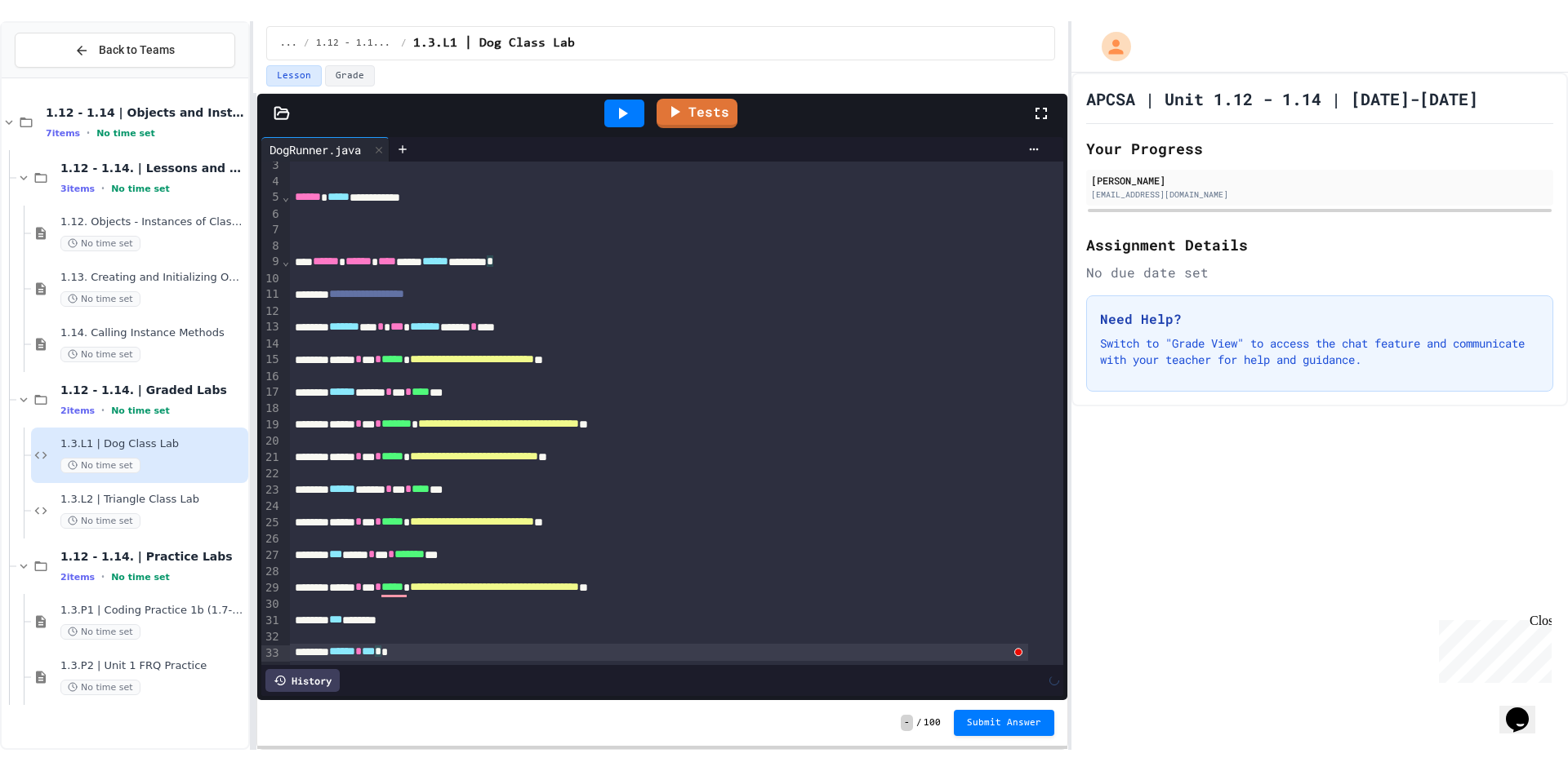
scroll to position [22, 0]
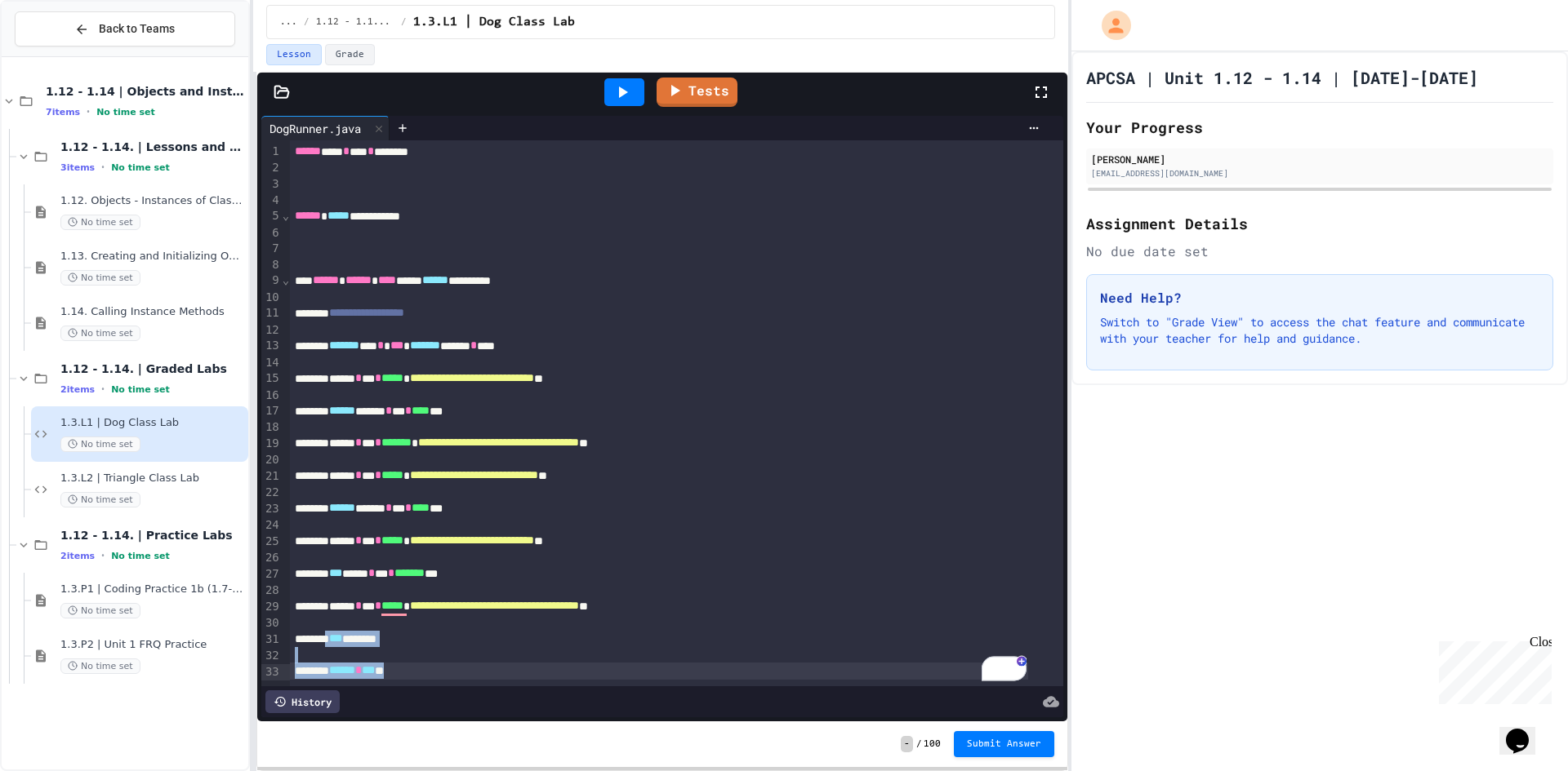
drag, startPoint x: 336, startPoint y: 611, endPoint x: 567, endPoint y: 683, distance: 242.0
click at [567, 683] on div "**********" at bounding box center [662, 429] width 802 height 577
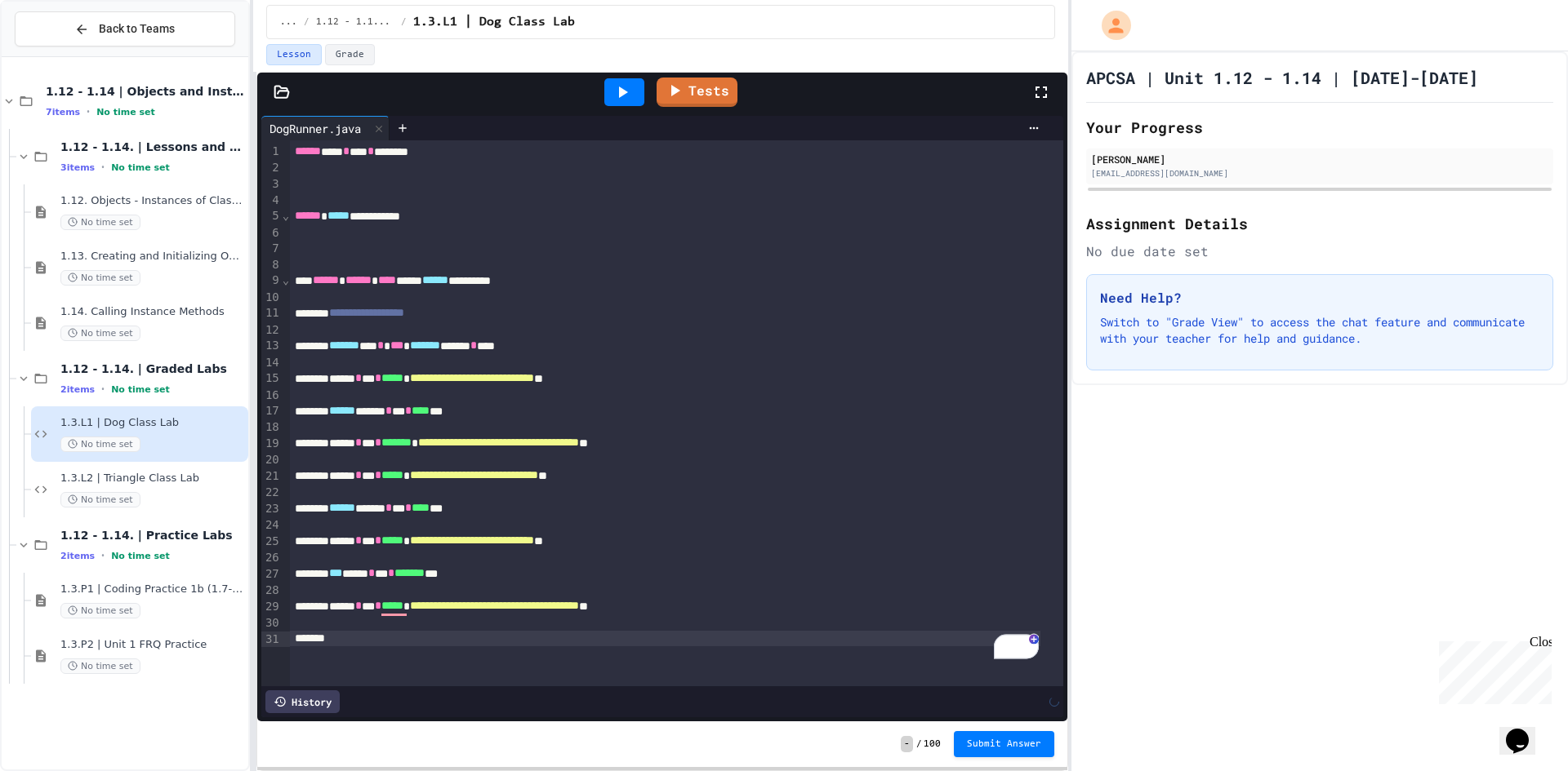
scroll to position [0, 0]
click at [737, 494] on div "To enrich screen reader interactions, please activate Accessibility in Grammarl…" at bounding box center [676, 493] width 773 height 16
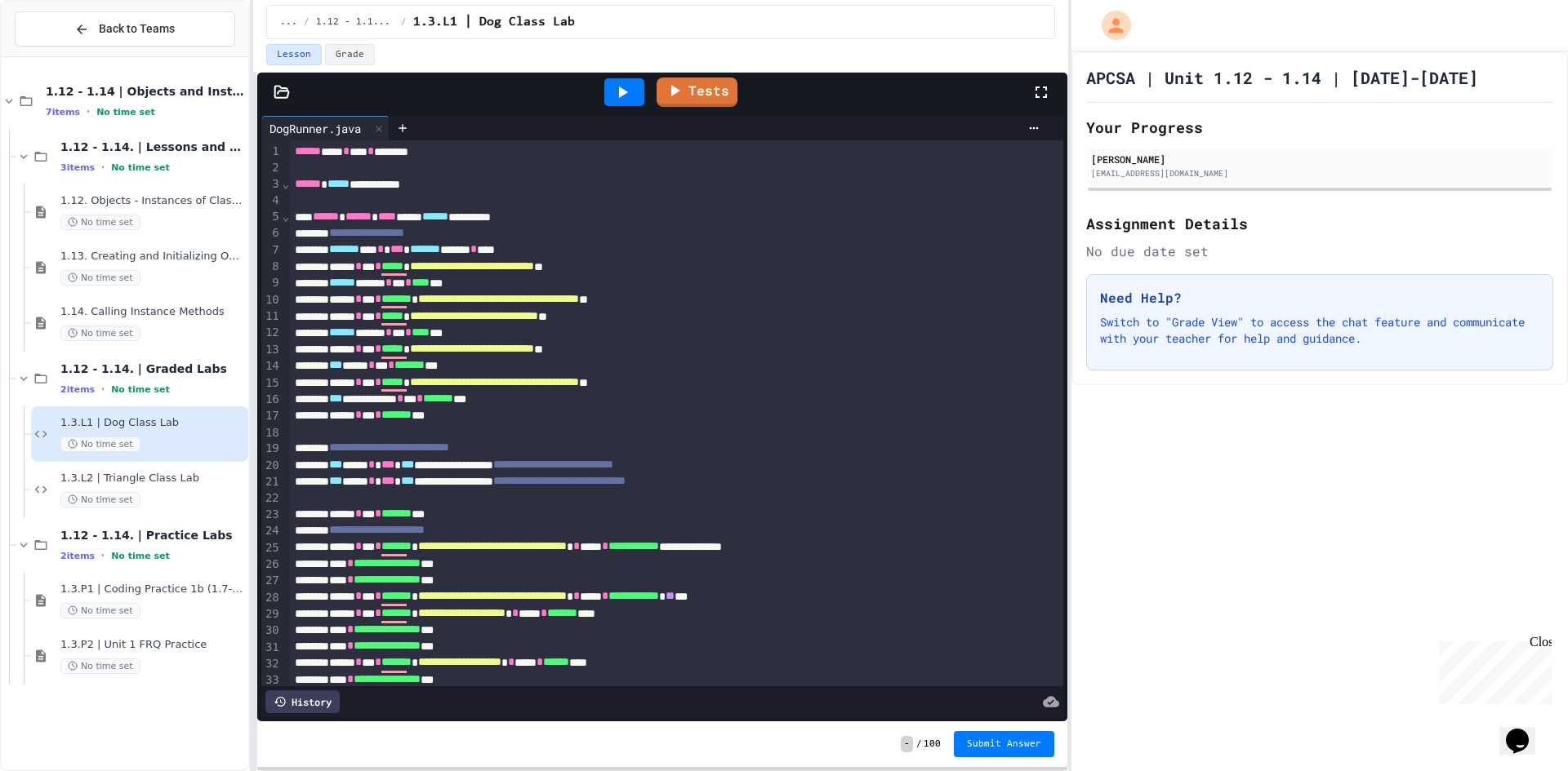
click at [1147, 476] on div "APCSA | Unit 1.12 - 1.14 | [DATE]-[DATE] Your Progress [PERSON_NAME] [EMAIL_ADD…" at bounding box center [1319, 412] width 496 height 720
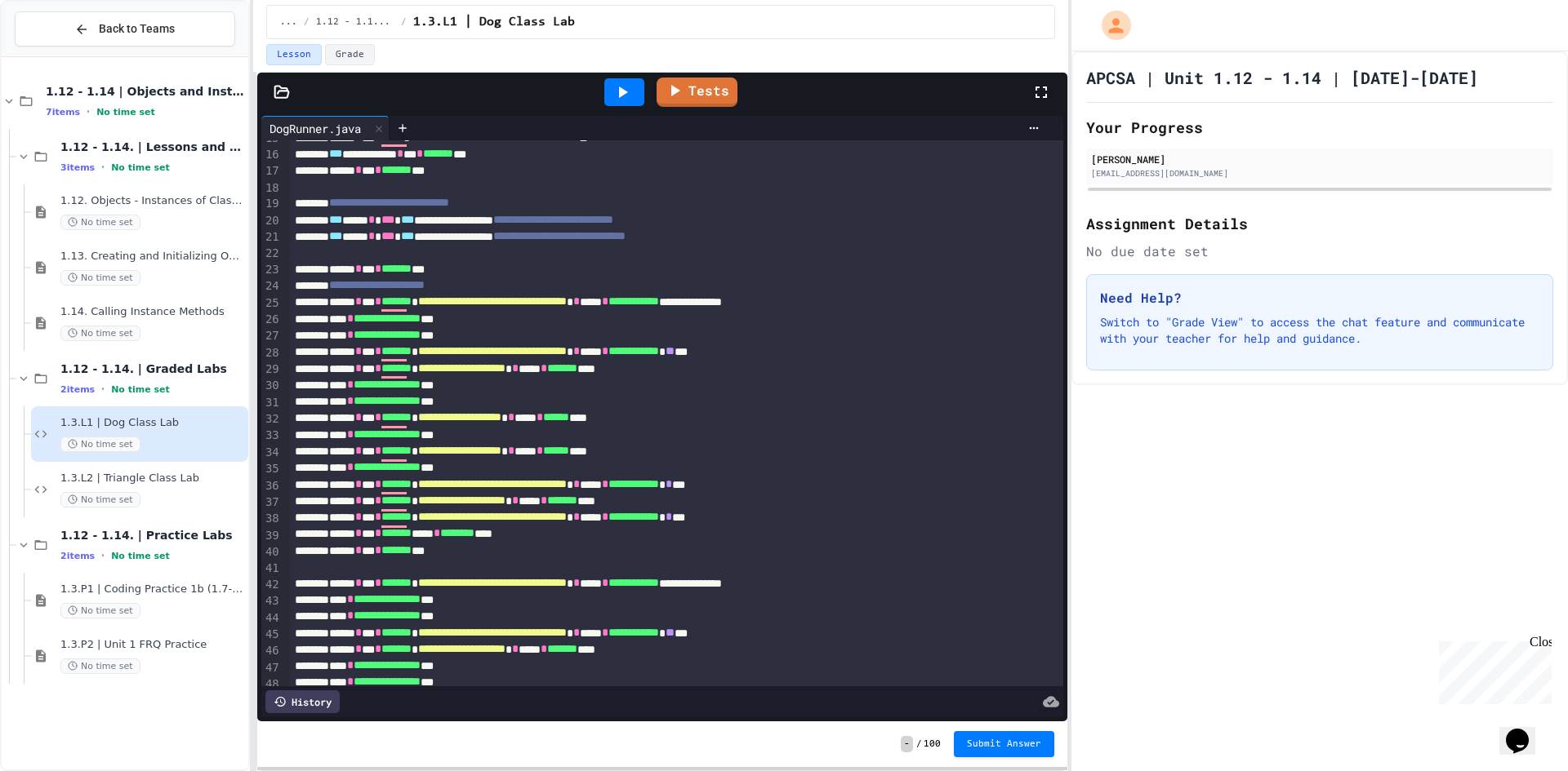
scroll to position [460, 0]
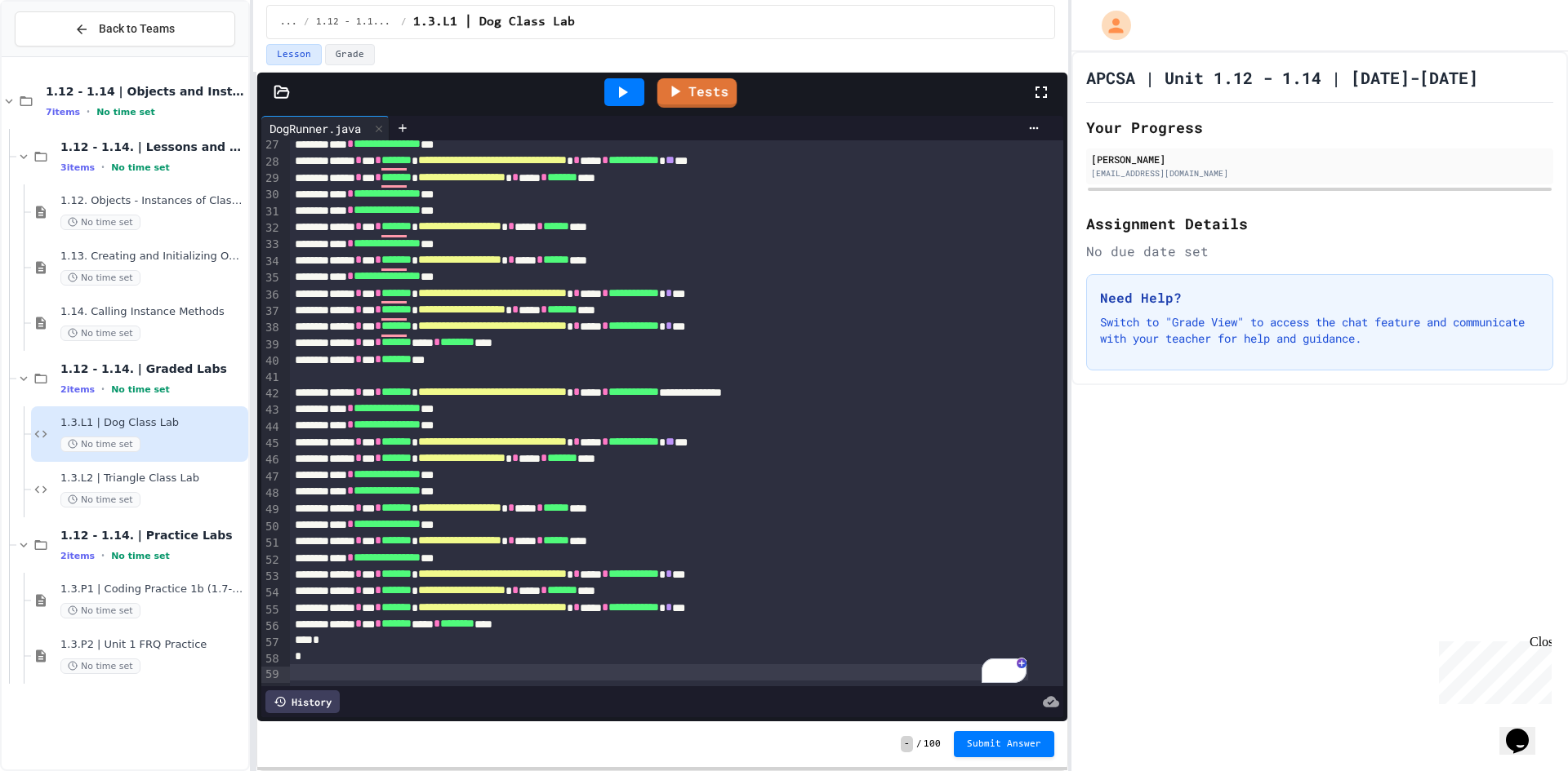
click at [644, 92] on div at bounding box center [624, 92] width 56 height 44
click at [636, 92] on div at bounding box center [624, 92] width 40 height 28
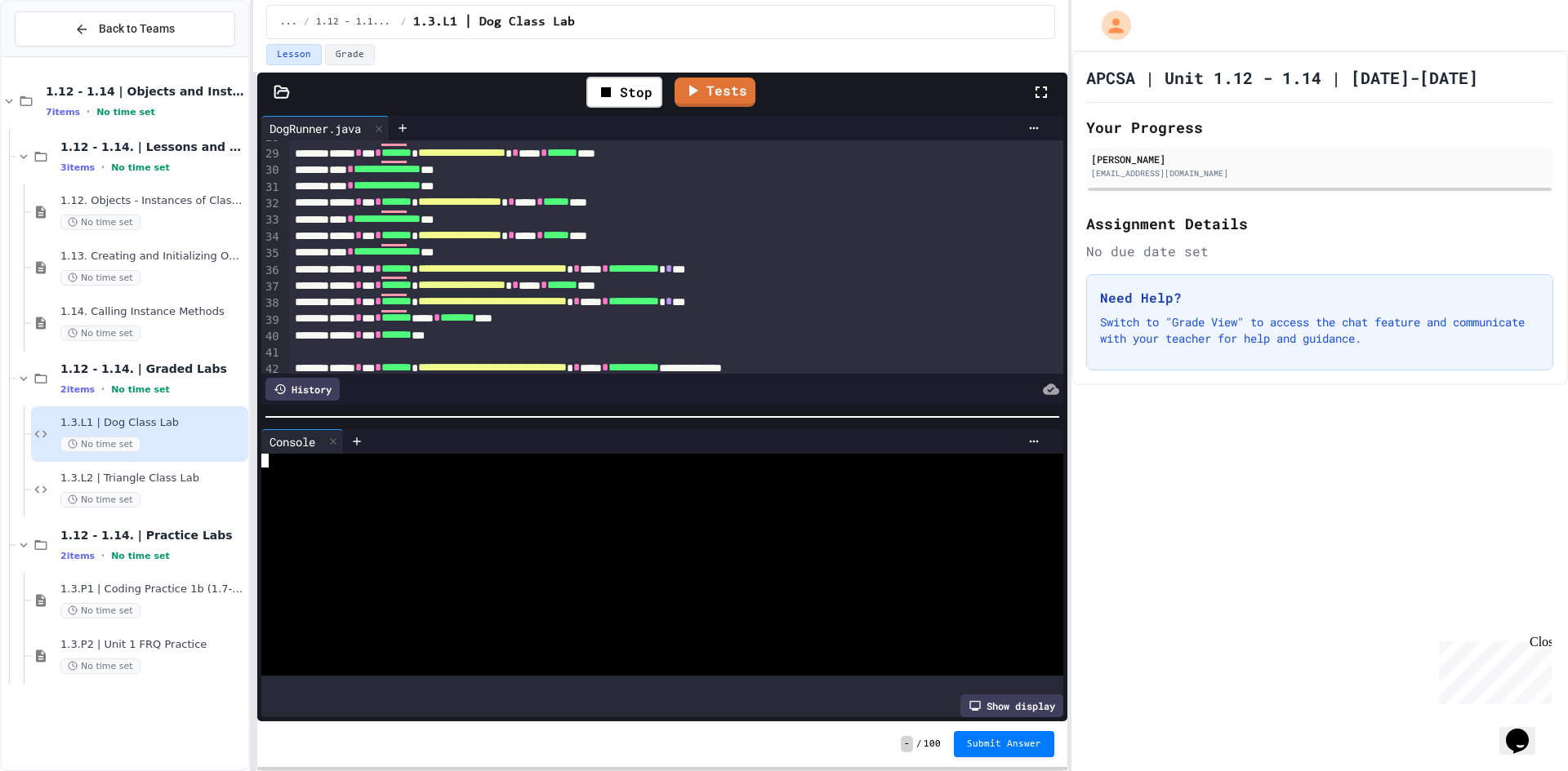
click at [558, 481] on div at bounding box center [647, 488] width 771 height 14
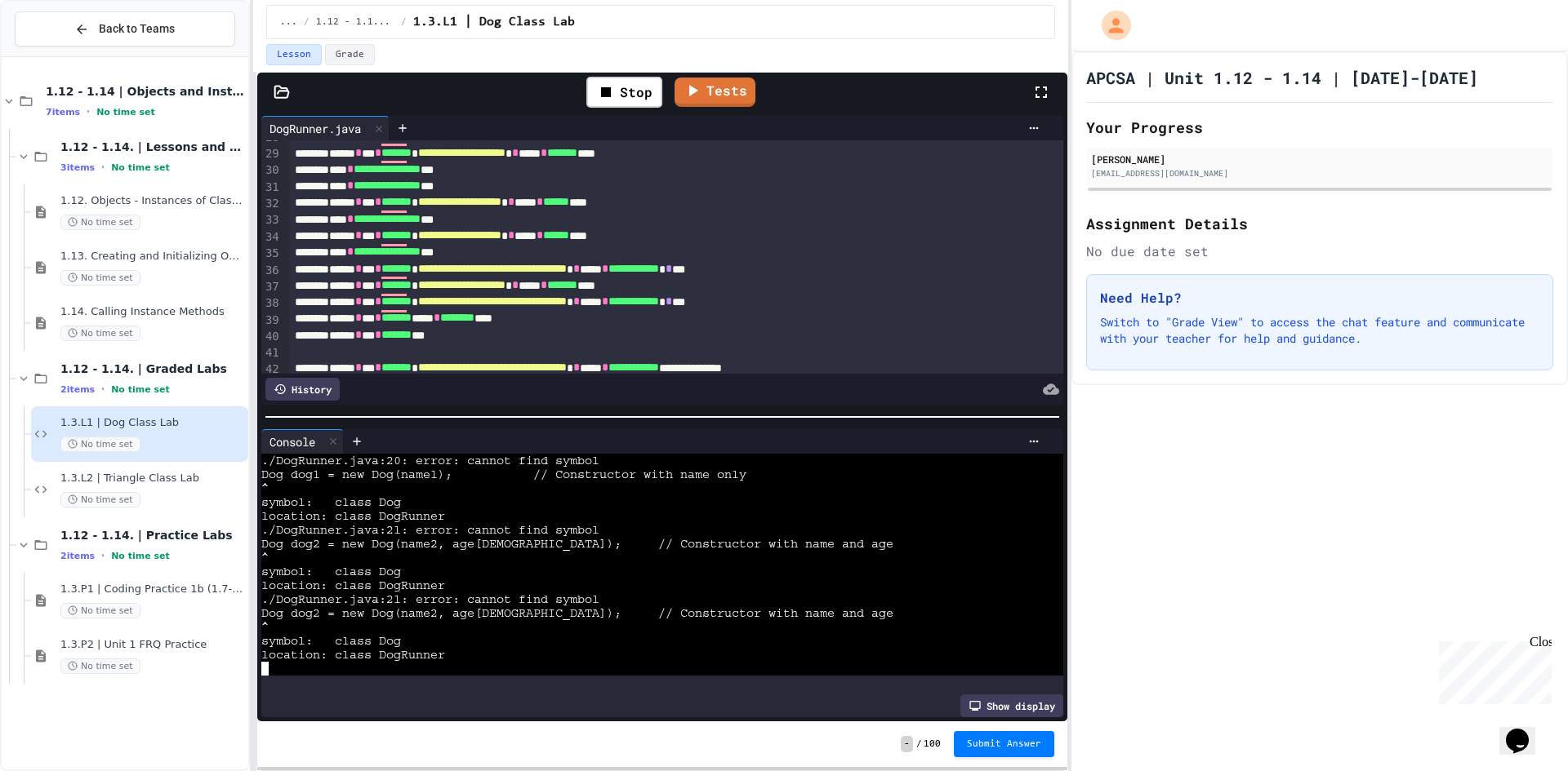
scroll to position [83, 0]
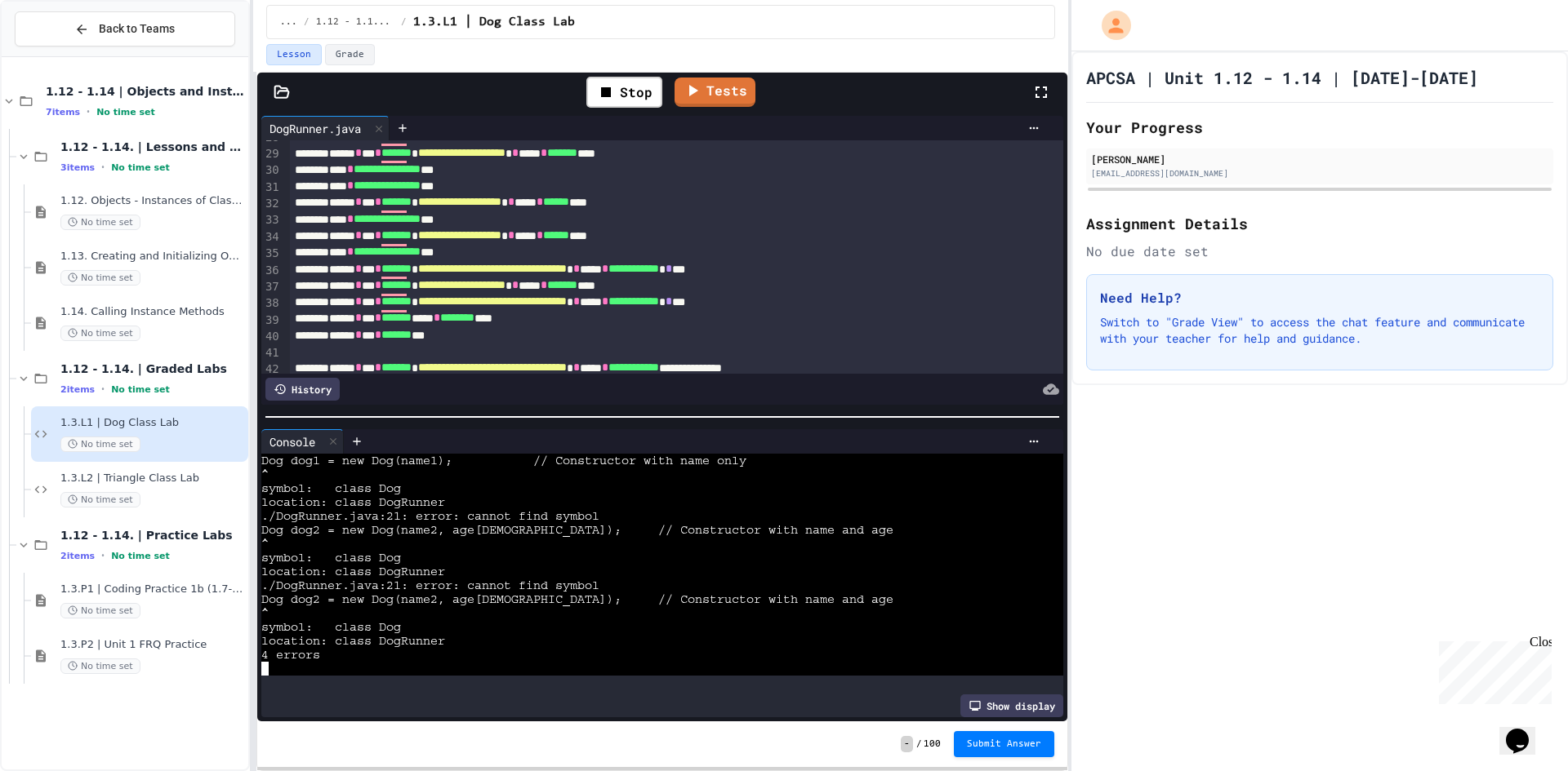
click at [938, 243] on div "**********" at bounding box center [659, 236] width 739 height 16
click at [989, 44] on div "Lesson Grade" at bounding box center [660, 55] width 789 height 21
click at [409, 124] on icon at bounding box center [403, 128] width 13 height 13
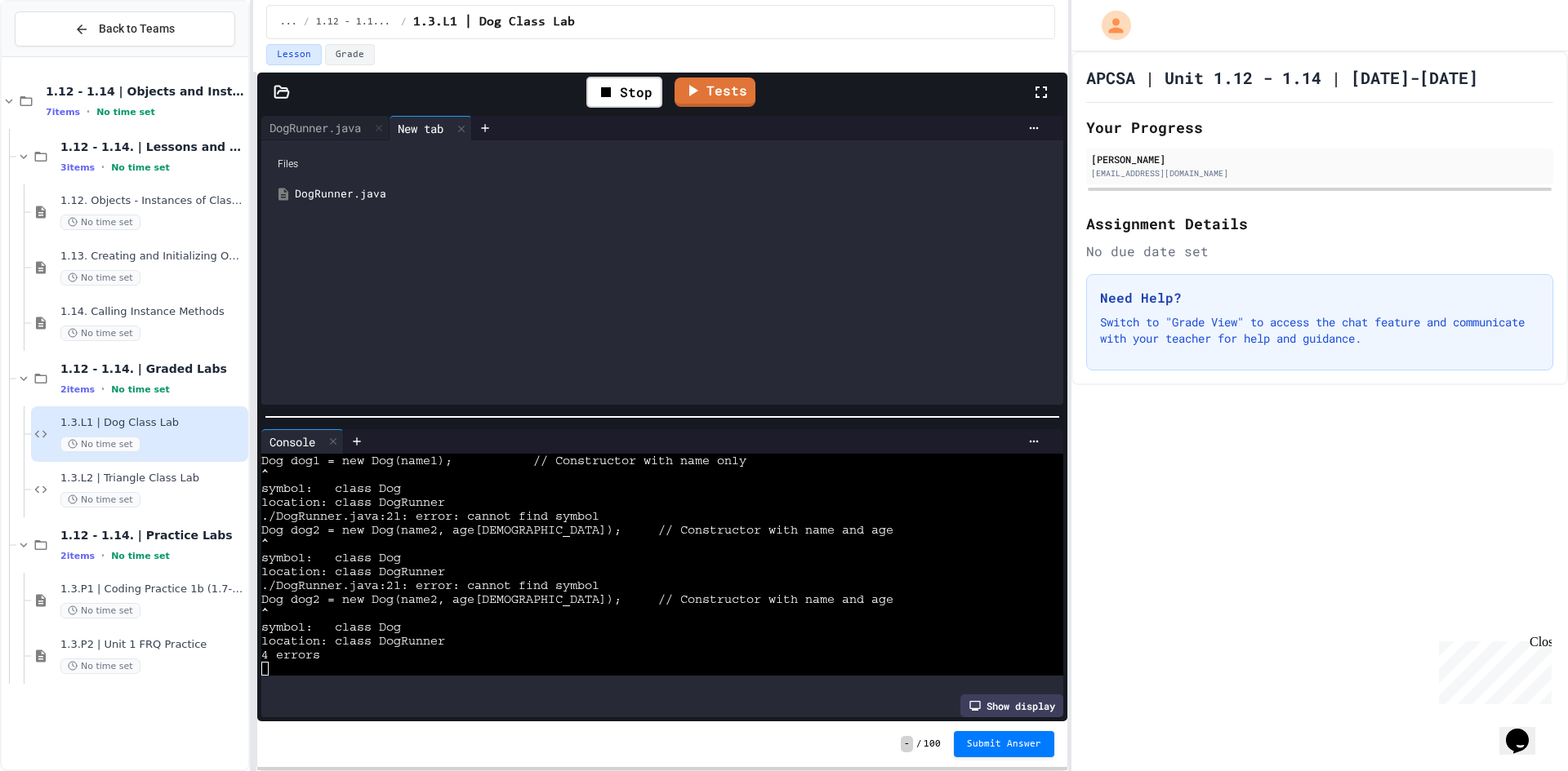
click at [289, 81] on div "Stop Tests" at bounding box center [662, 92] width 810 height 39
click at [280, 87] on icon at bounding box center [282, 92] width 14 height 11
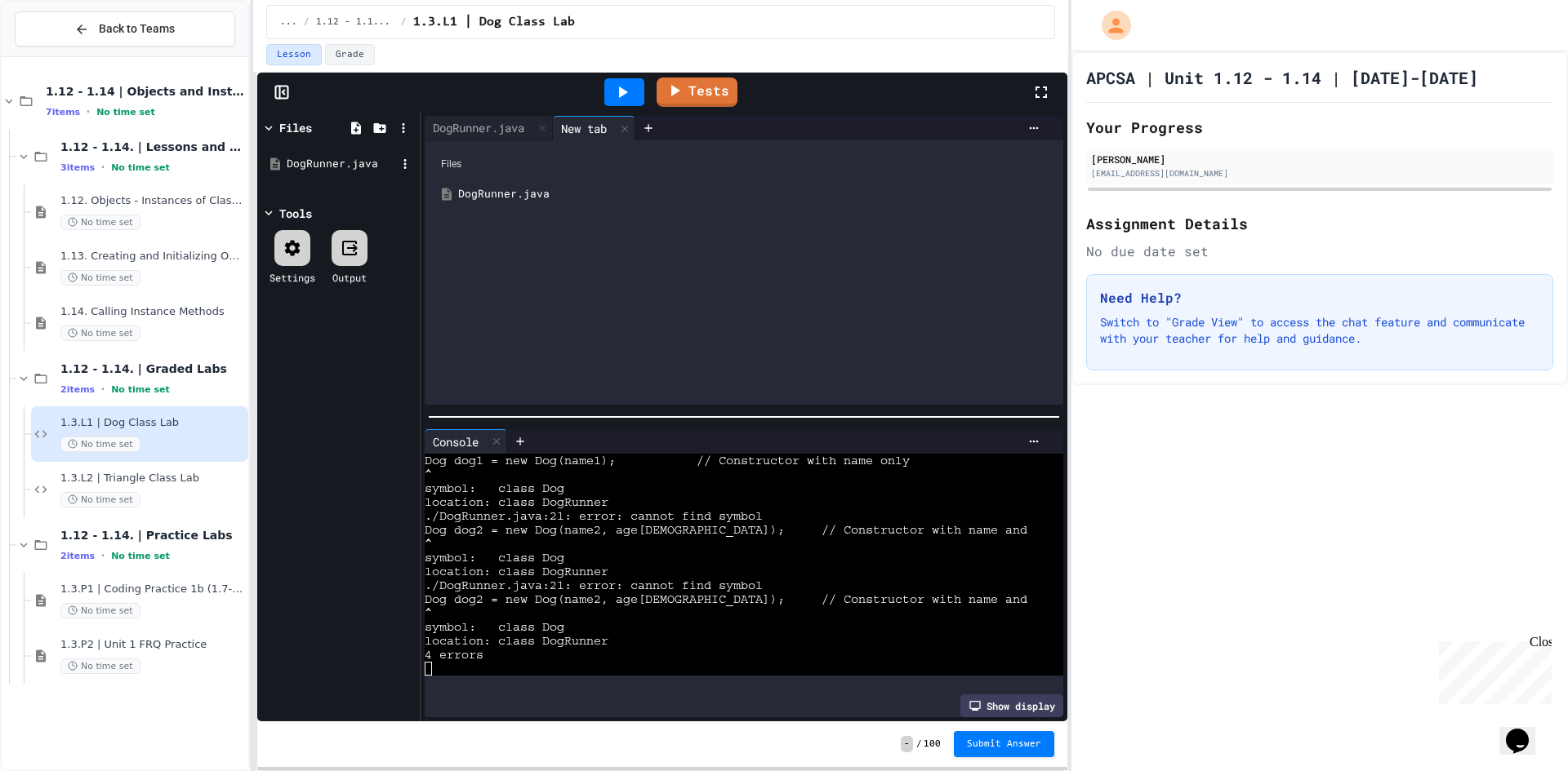
click at [300, 162] on div "DogRunner.java" at bounding box center [341, 164] width 110 height 16
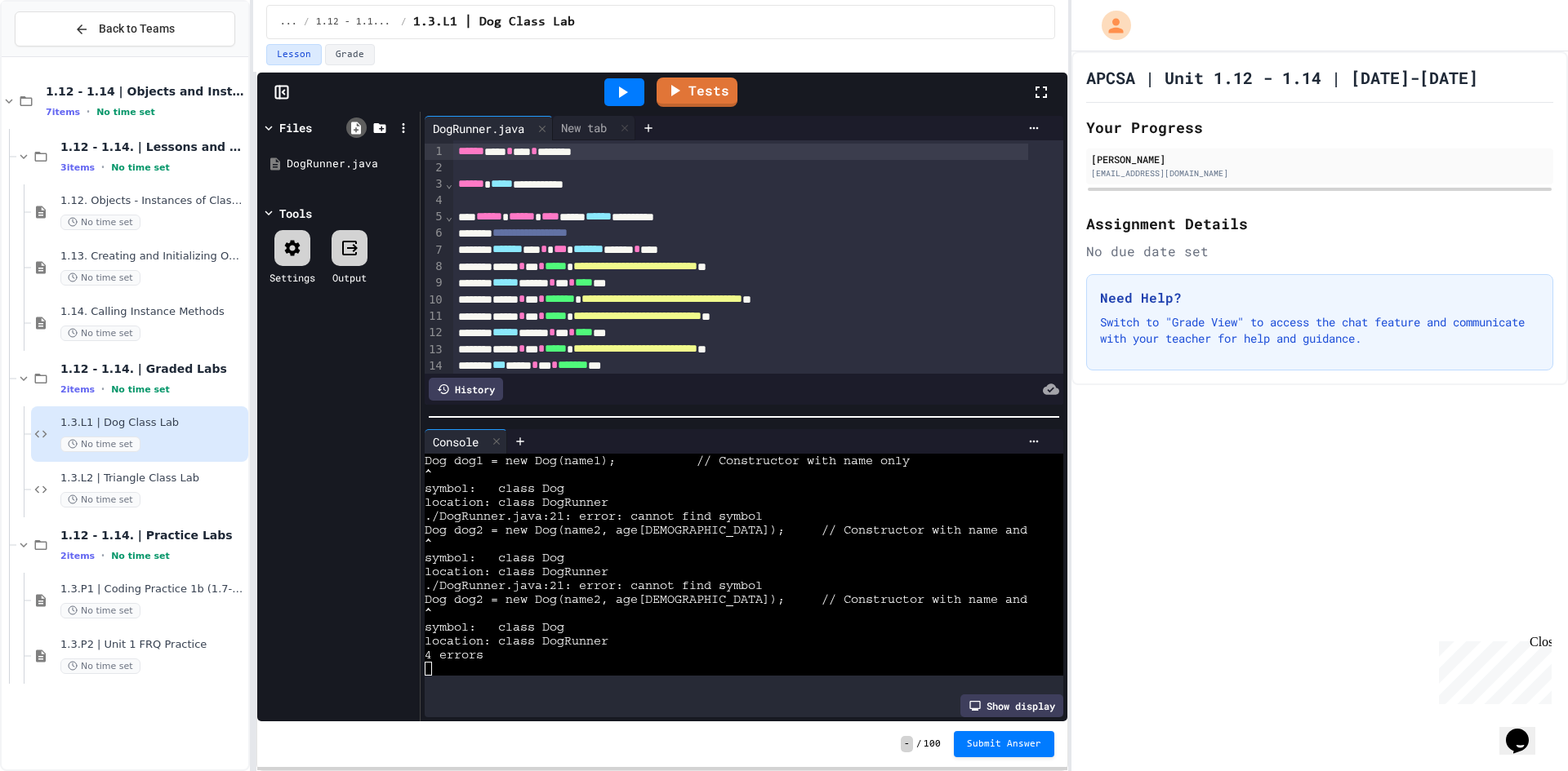
click at [362, 130] on icon at bounding box center [356, 128] width 15 height 15
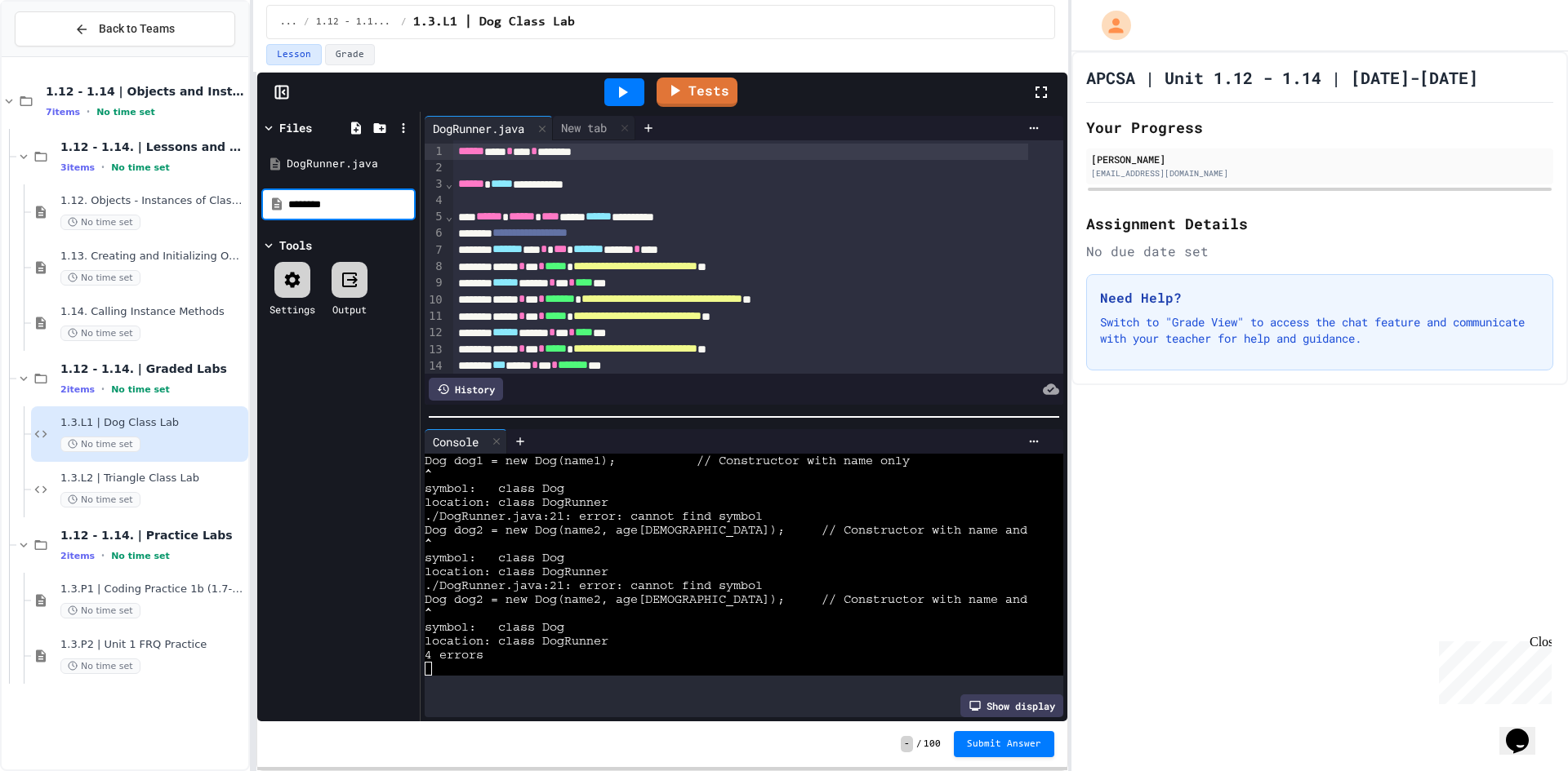
type input "********"
click at [351, 160] on div "Dog.kava" at bounding box center [341, 164] width 110 height 16
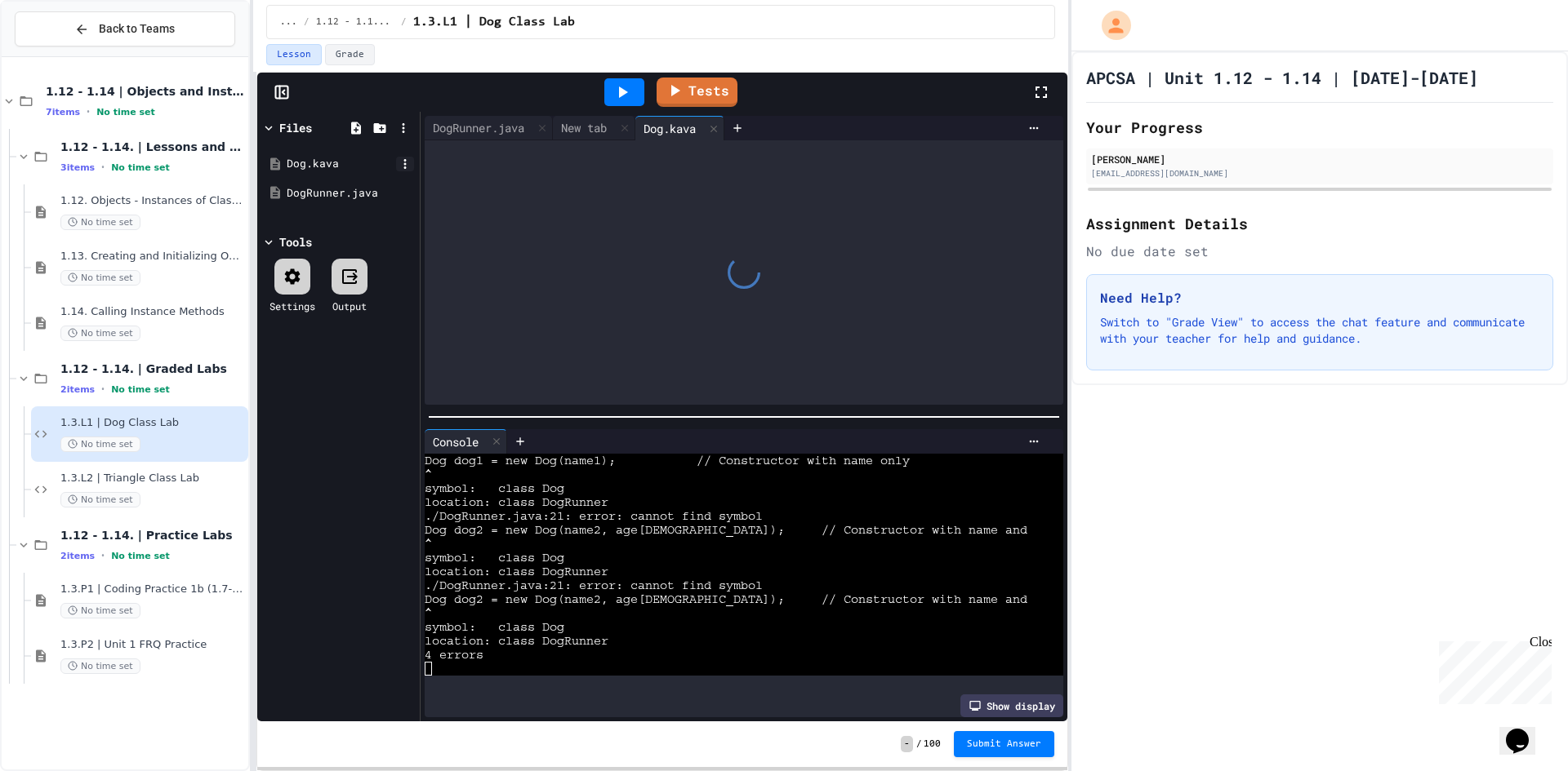
click at [412, 169] on icon at bounding box center [405, 164] width 15 height 15
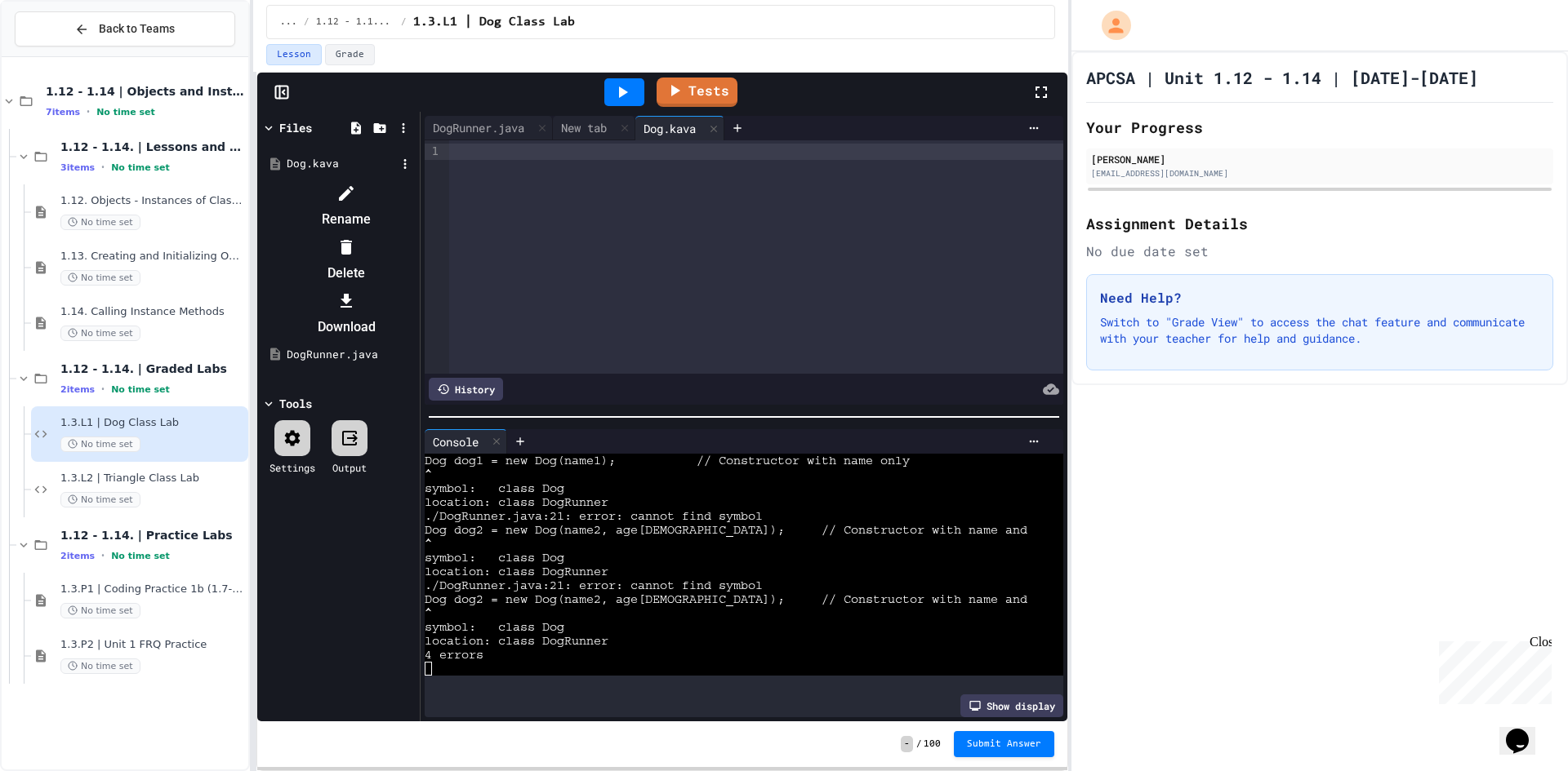
click at [356, 199] on icon at bounding box center [346, 193] width 20 height 20
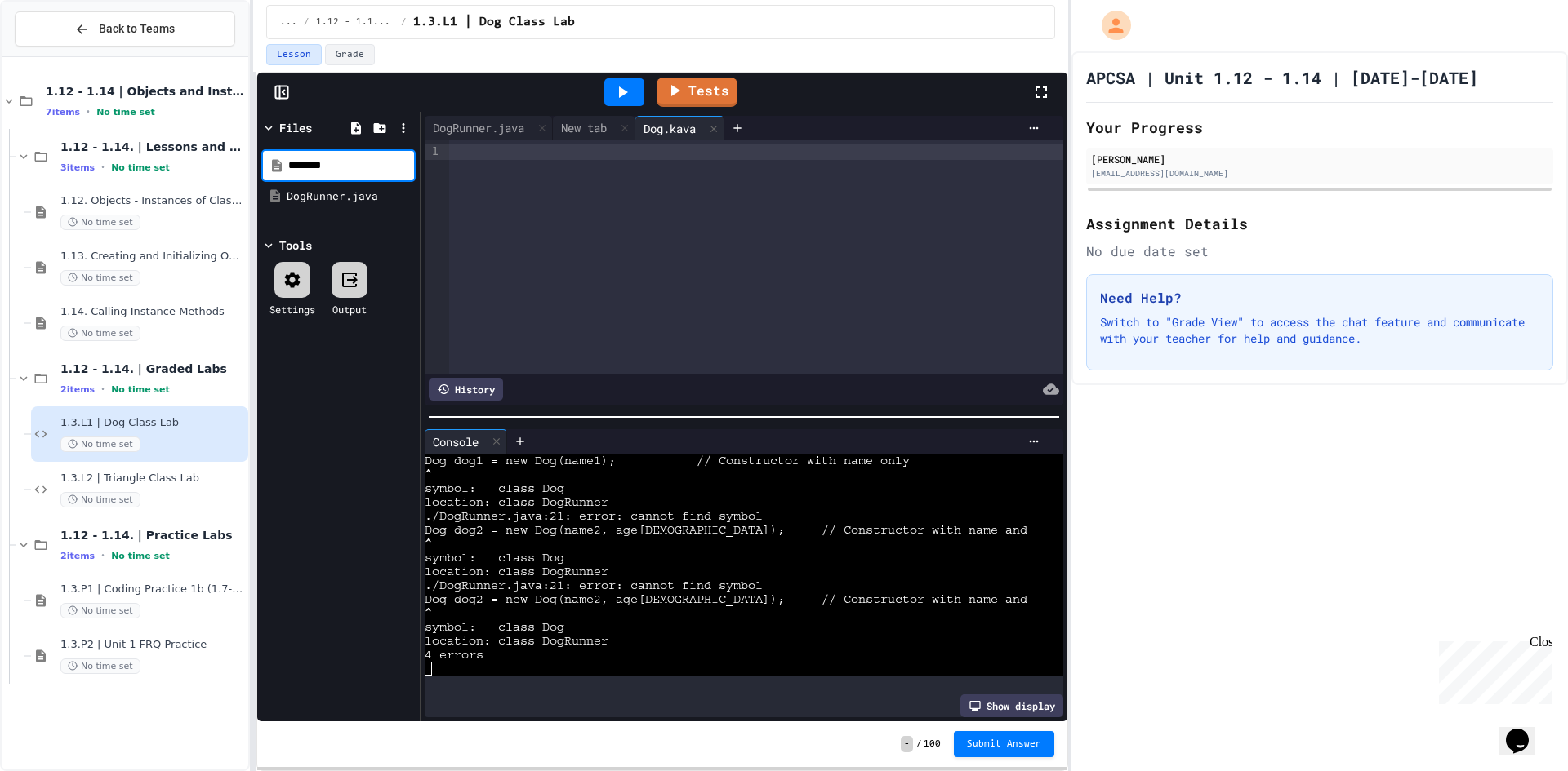
click at [322, 165] on input "********" at bounding box center [350, 165] width 124 height 16
type input "********"
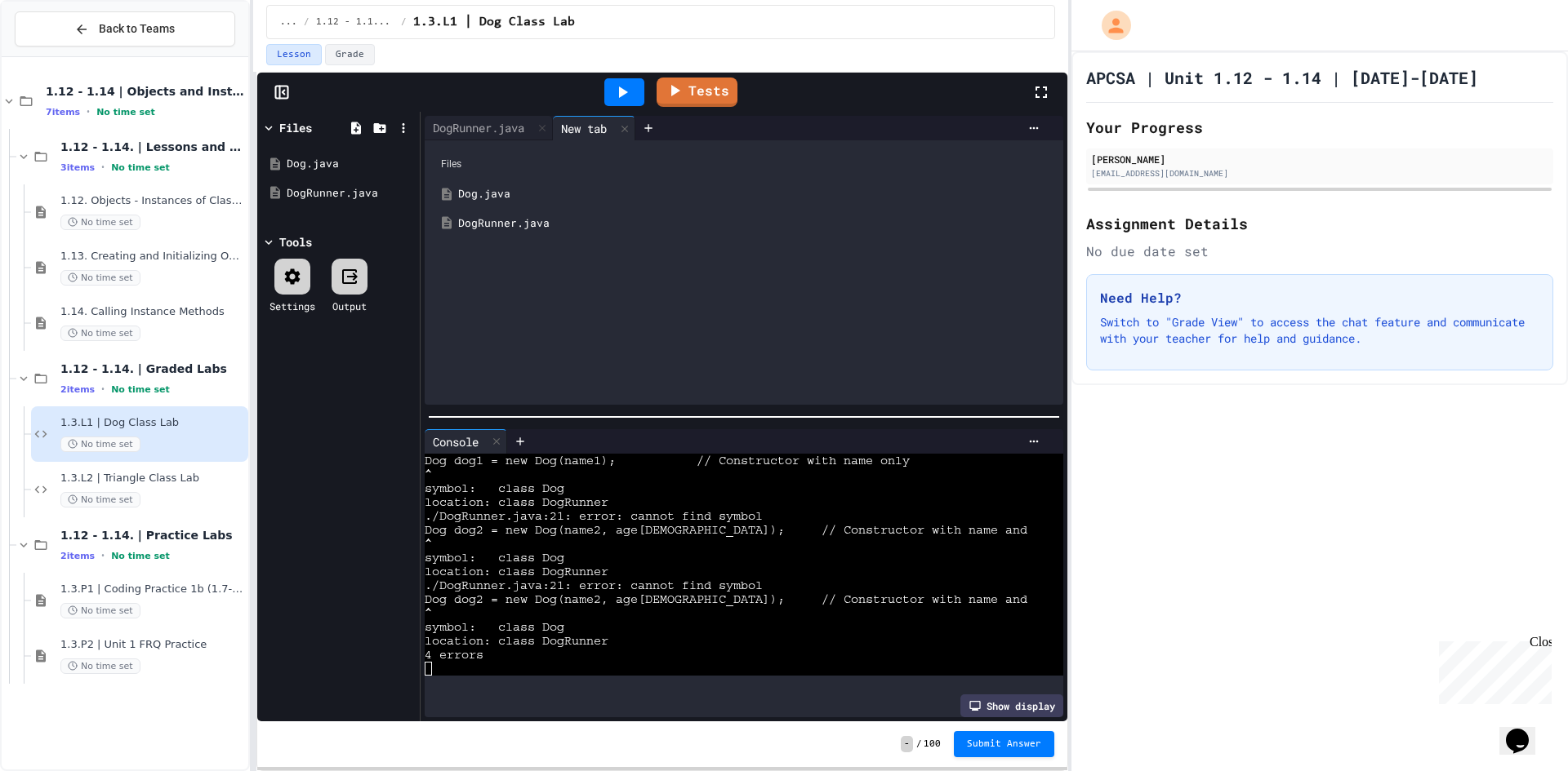
click at [1439, 512] on div "APCSA | Unit 1.12 - 1.14 | [DATE]-[DATE] Your Progress [PERSON_NAME] [EMAIL_ADD…" at bounding box center [1319, 412] width 496 height 720
click at [471, 197] on div "Dog.java" at bounding box center [756, 194] width 595 height 16
click at [598, 223] on div at bounding box center [744, 273] width 639 height 264
click at [648, 256] on div at bounding box center [744, 273] width 639 height 264
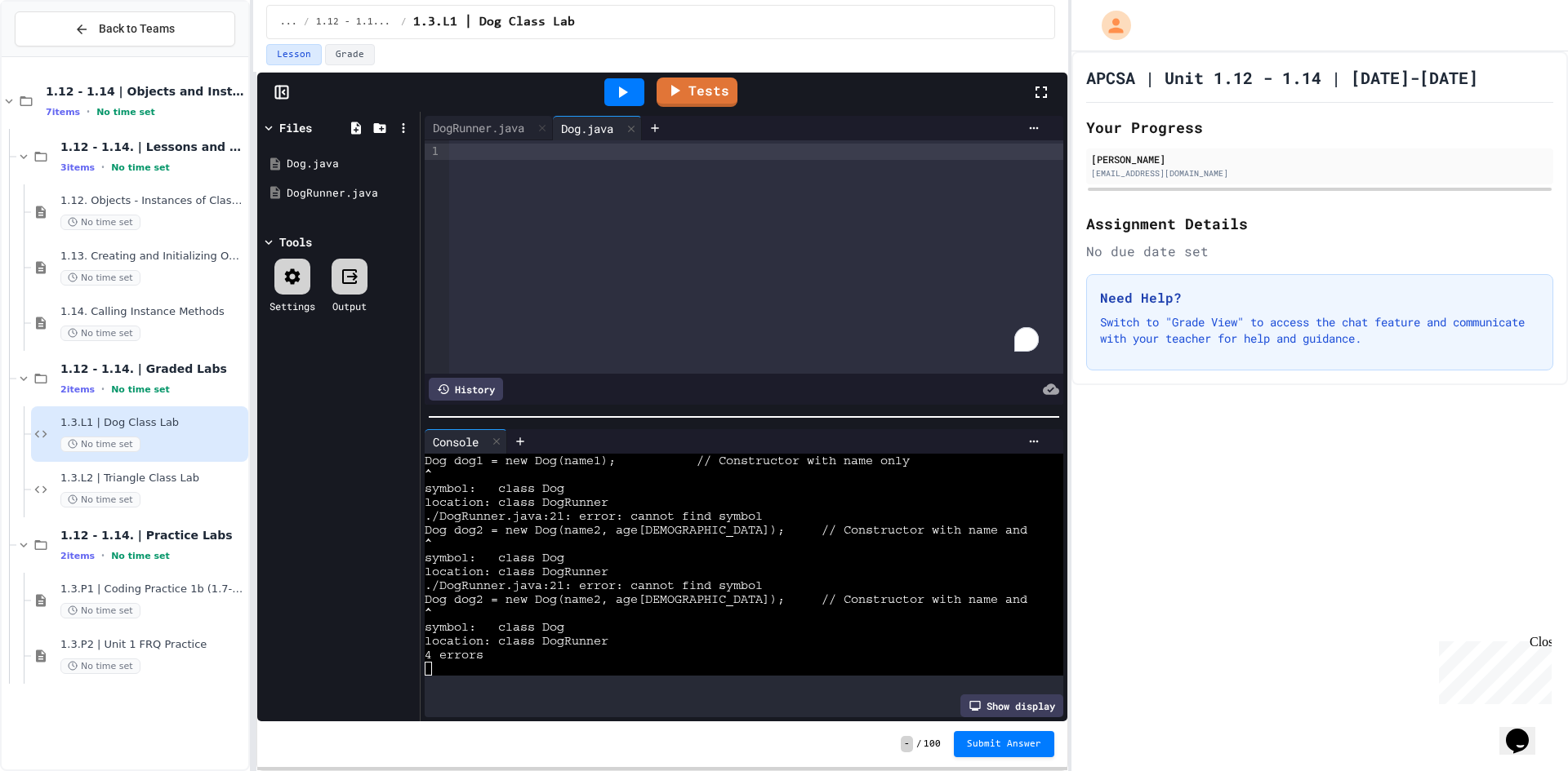
click at [689, 223] on div "To enrich screen reader interactions, please activate Accessibility in Grammarl…" at bounding box center [757, 257] width 614 height 233
click at [866, 280] on div "To enrich screen reader interactions, please activate Accessibility in Grammarl…" at bounding box center [757, 257] width 614 height 233
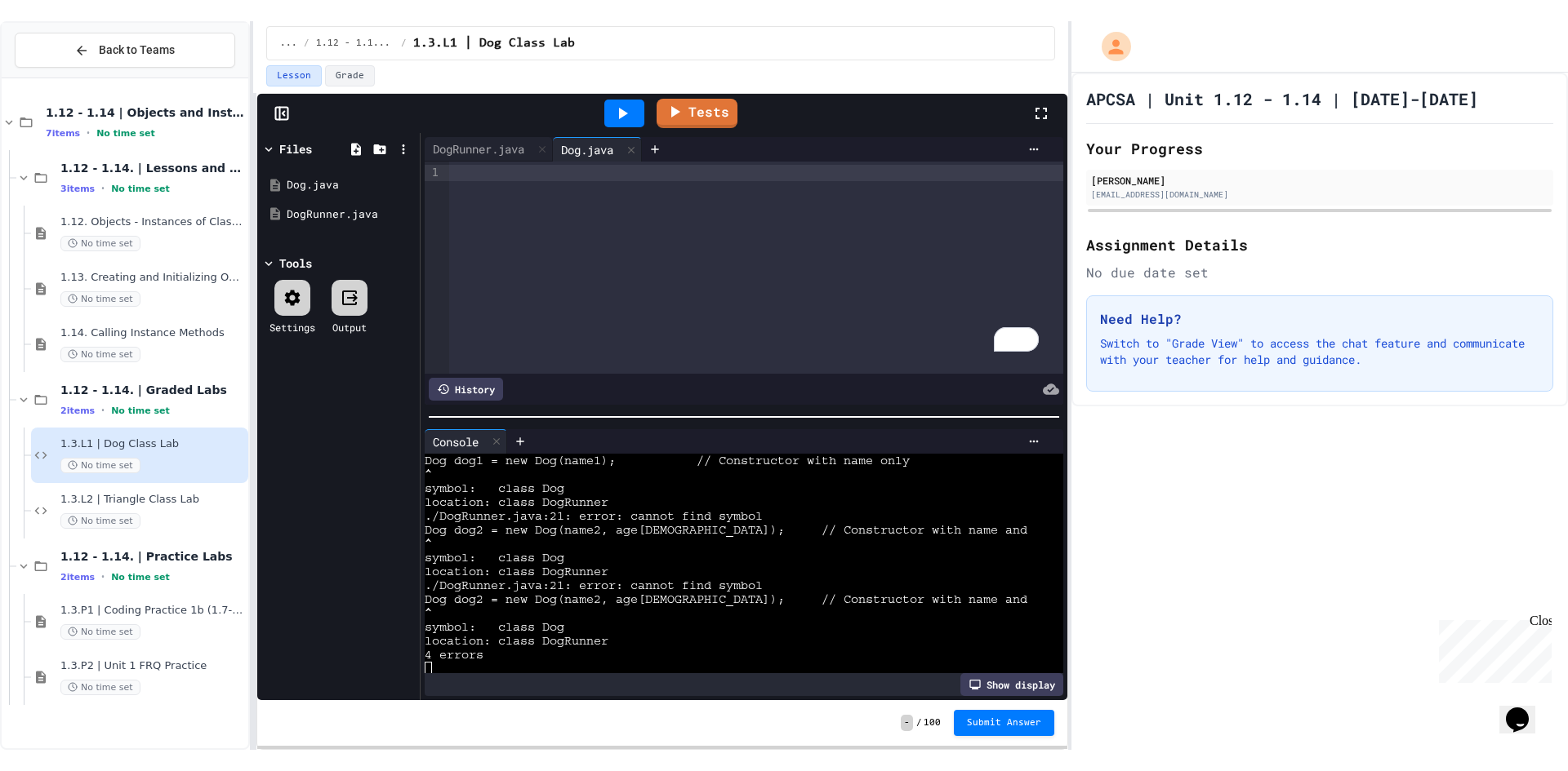
scroll to position [97, 0]
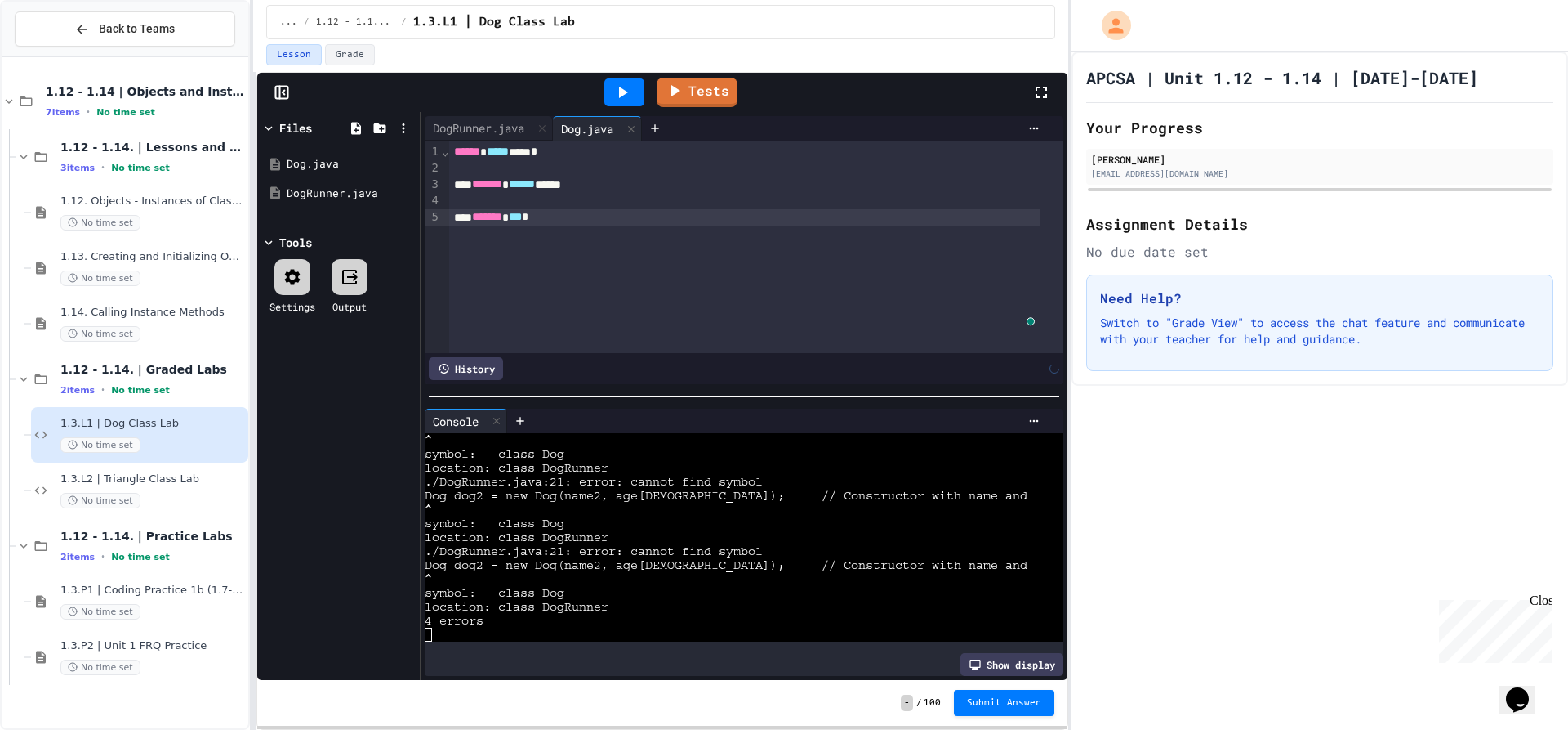
click at [1262, 501] on div "APCSA | Unit 1.12 - 1.14 | [DATE]-[DATE] Your Progress [PERSON_NAME] [EMAIL_ADD…" at bounding box center [1319, 391] width 496 height 678
click at [528, 222] on span "*" at bounding box center [525, 216] width 7 height 11
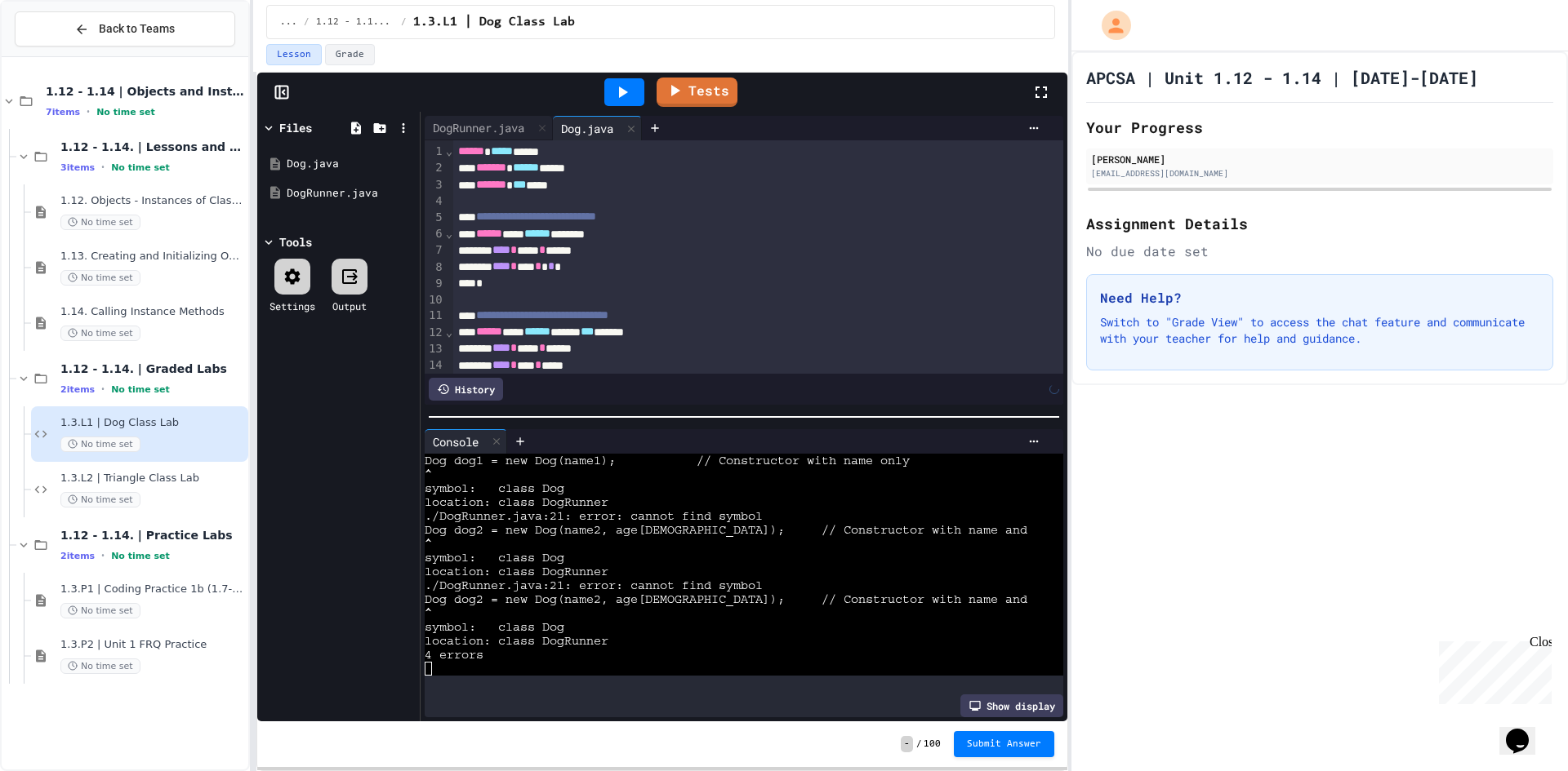
scroll to position [396, 0]
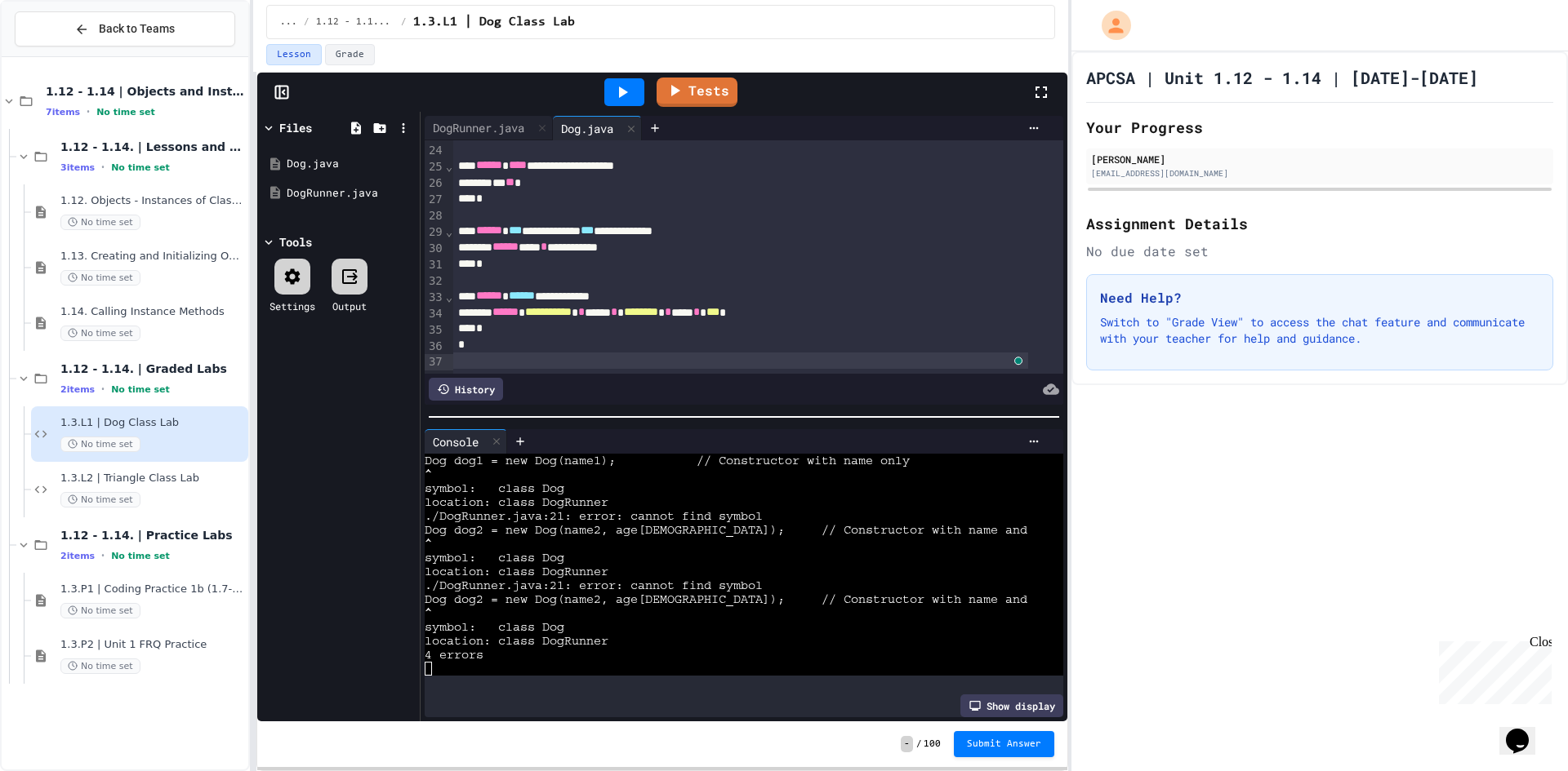
click at [630, 73] on div at bounding box center [624, 92] width 56 height 44
click at [631, 77] on div at bounding box center [624, 92] width 56 height 44
click at [626, 90] on icon at bounding box center [622, 92] width 20 height 20
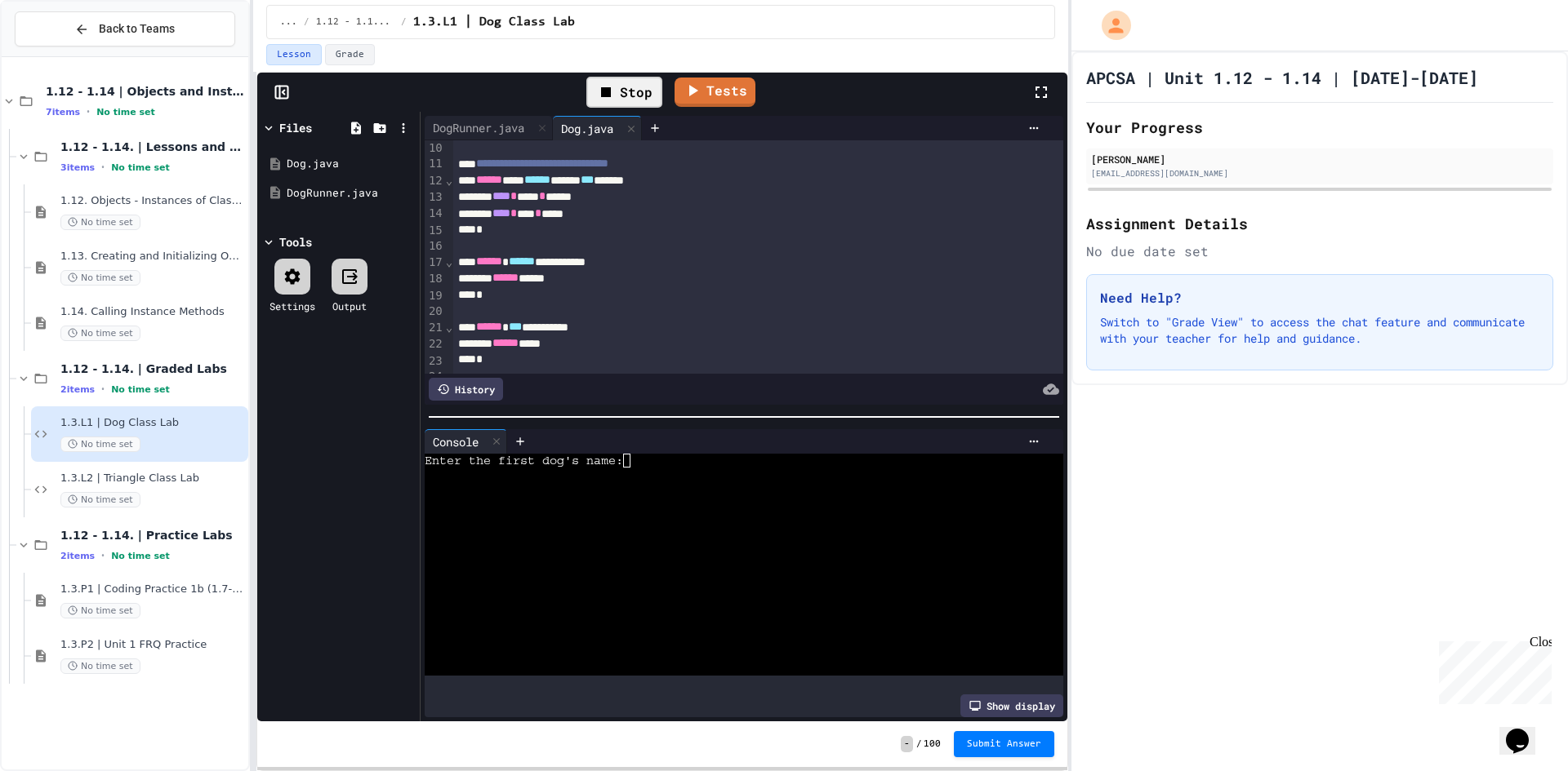
scroll to position [397, 0]
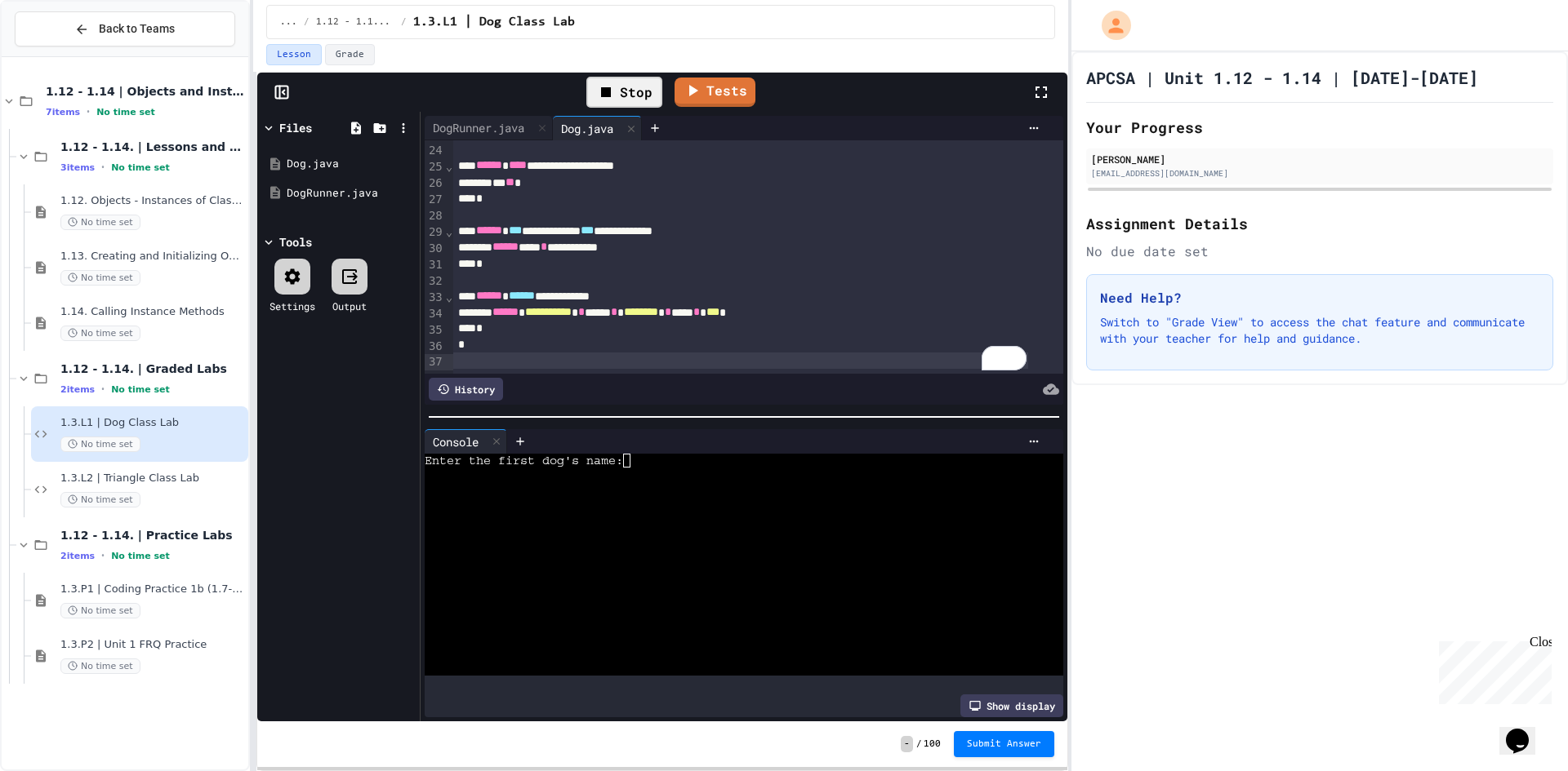
click at [1313, 464] on div "APCSA | Unit 1.12 - 1.14 | [DATE]-[DATE] Your Progress [PERSON_NAME] [EMAIL_ADD…" at bounding box center [1319, 412] width 496 height 720
click at [694, 90] on icon at bounding box center [696, 88] width 8 height 12
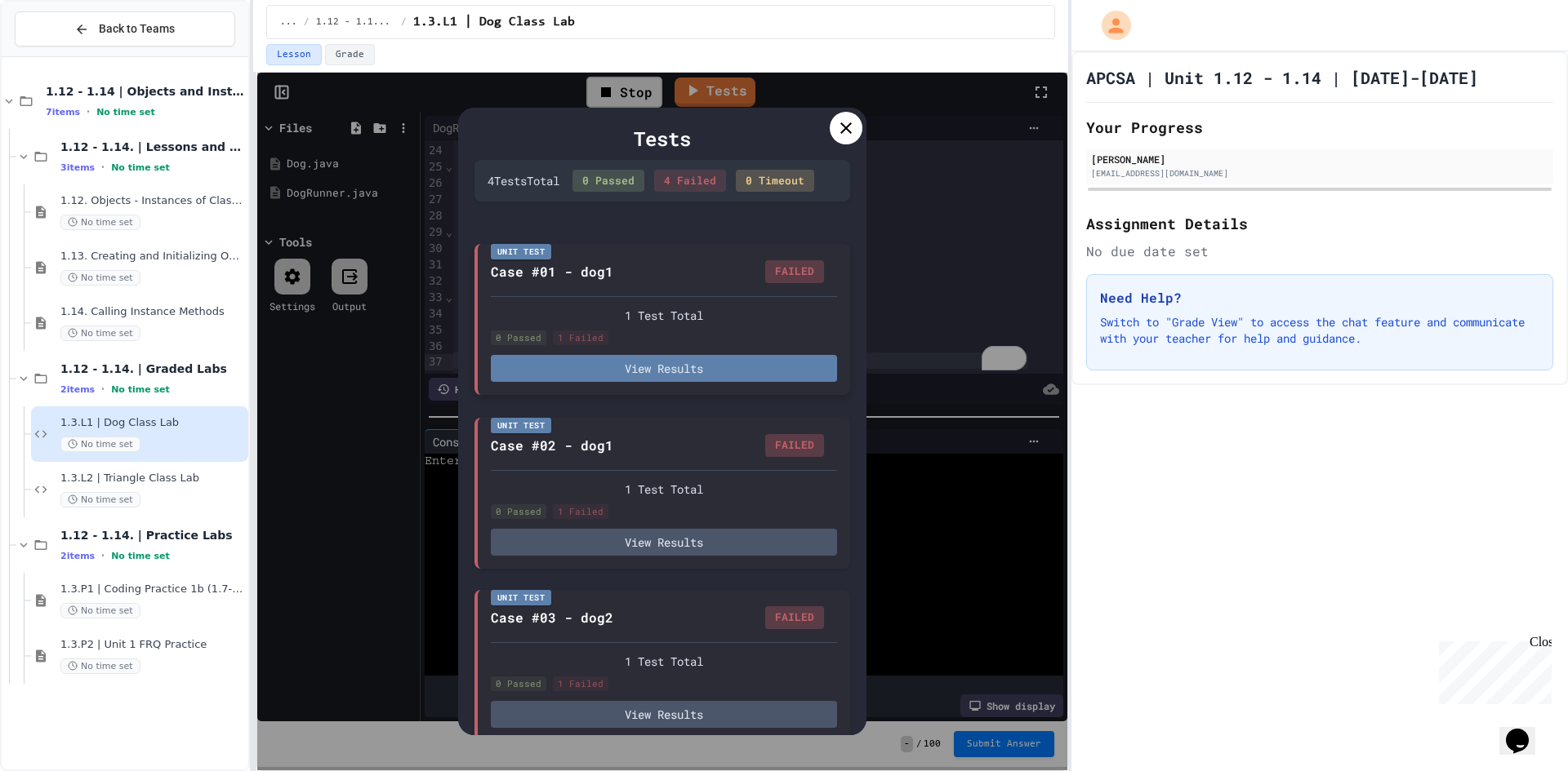
click at [683, 382] on button "View Results" at bounding box center [663, 368] width 346 height 27
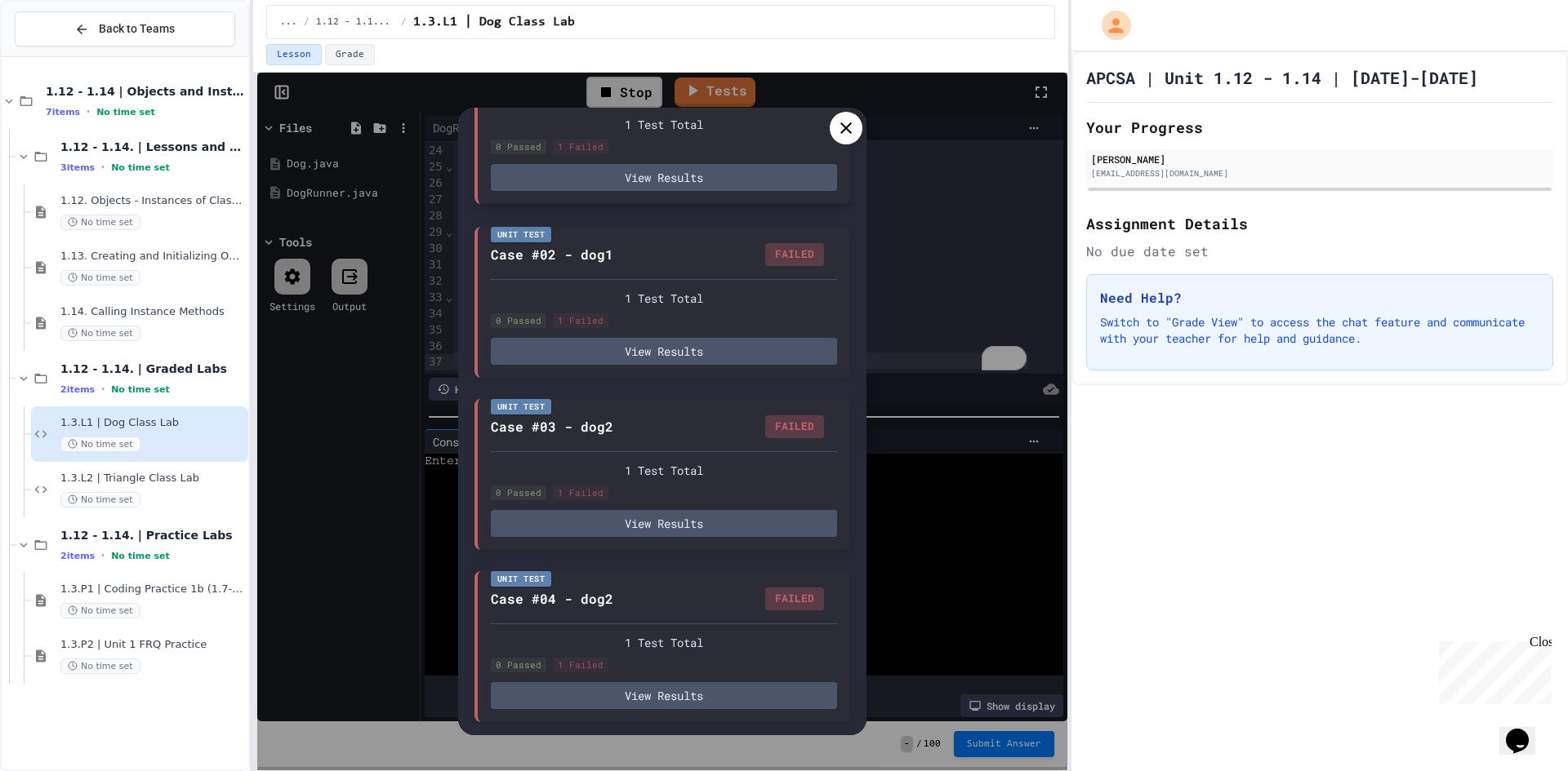
scroll to position [0, 0]
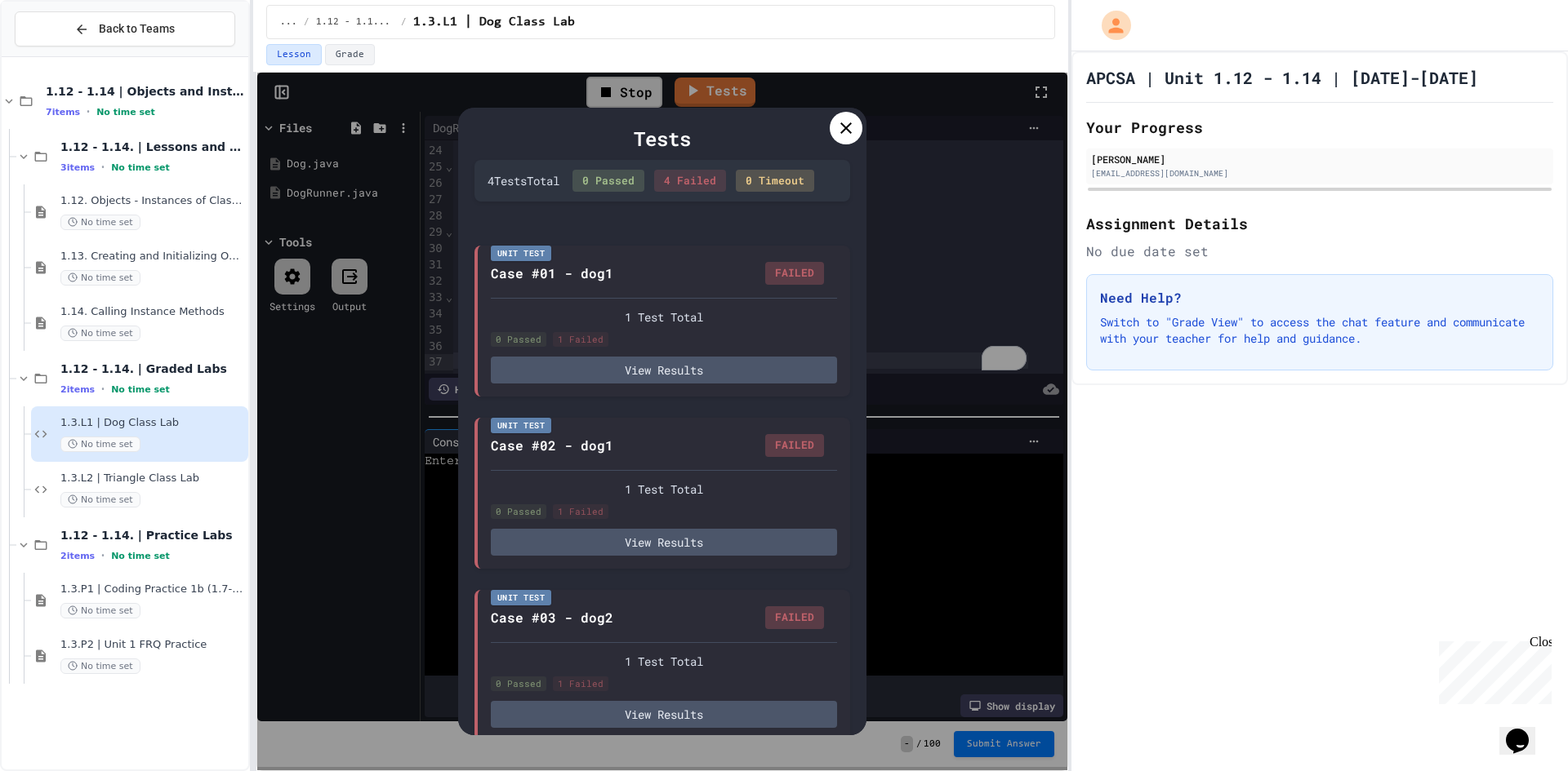
click at [842, 140] on div at bounding box center [846, 128] width 33 height 33
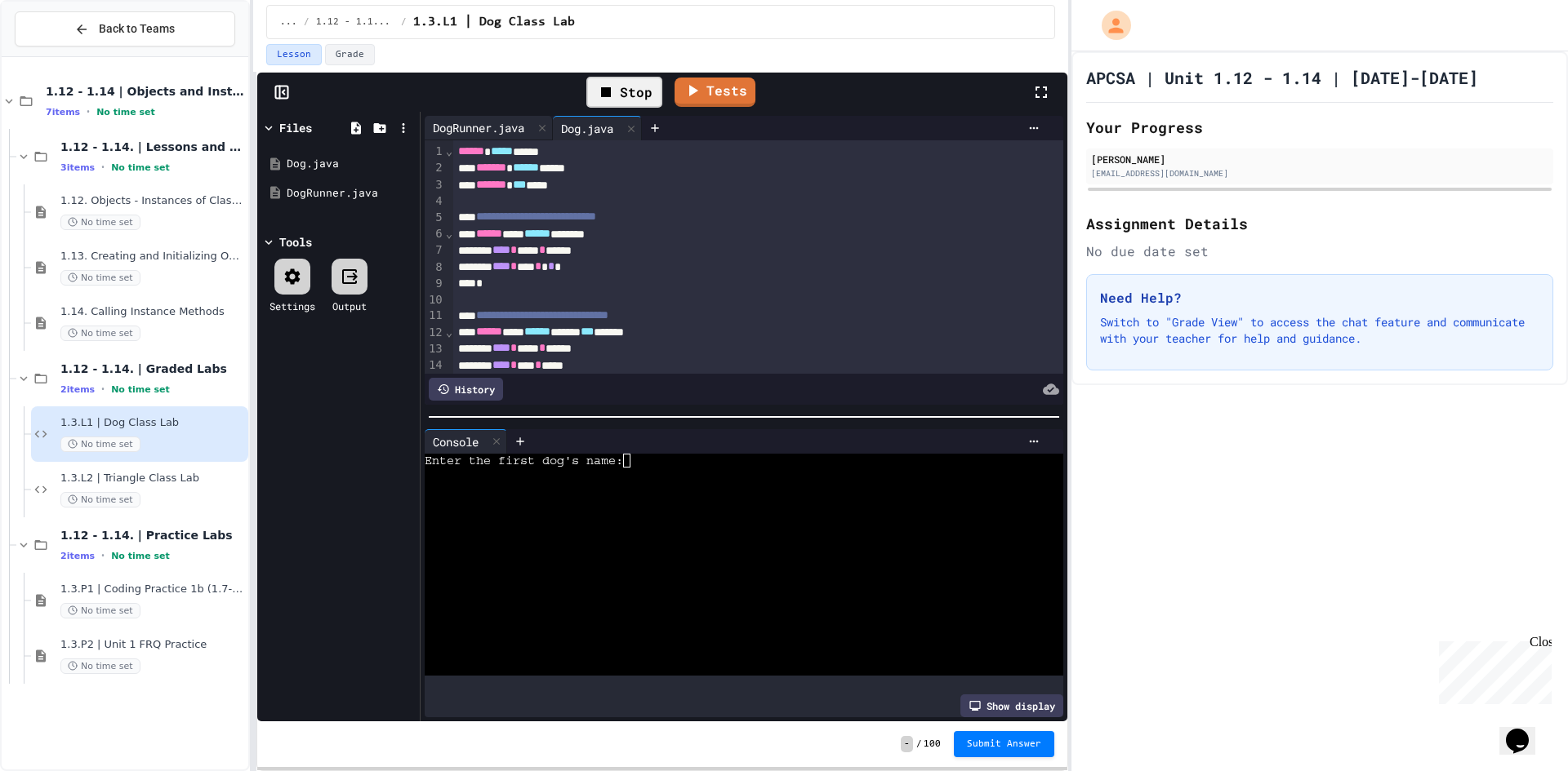
click at [504, 124] on div "DogRunner.java" at bounding box center [479, 128] width 108 height 17
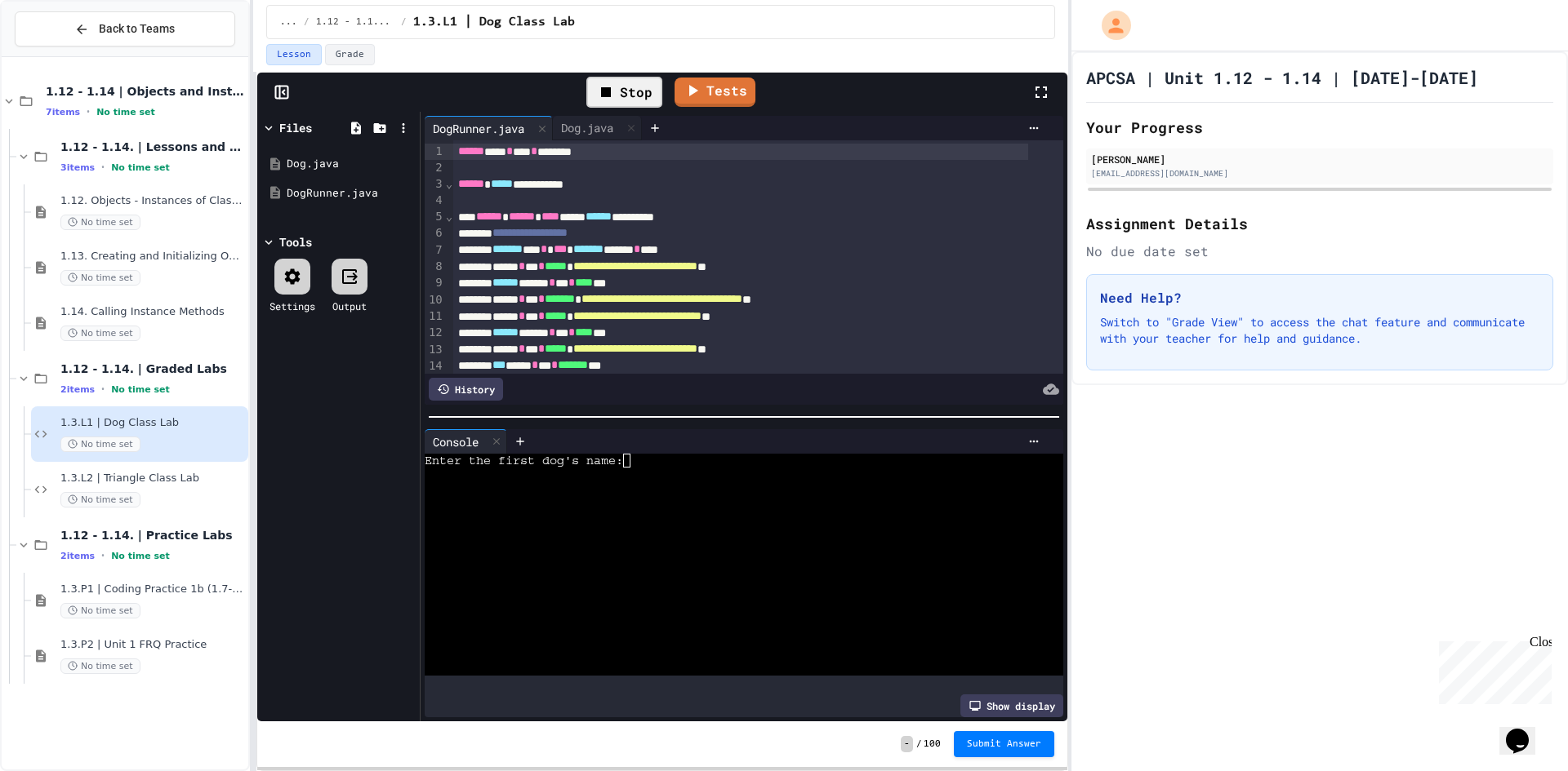
scroll to position [82, 0]
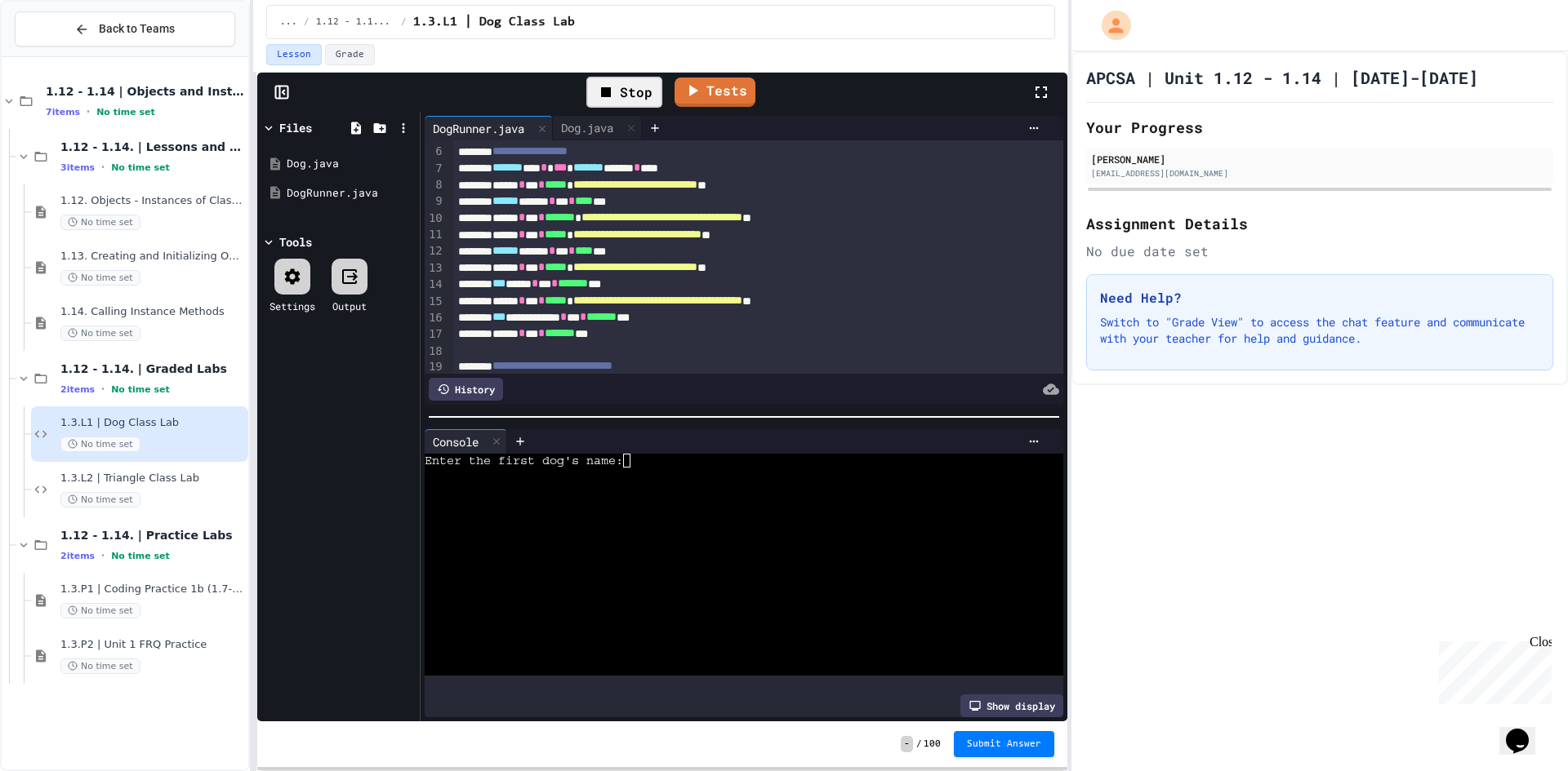
click at [277, 95] on icon at bounding box center [282, 92] width 16 height 16
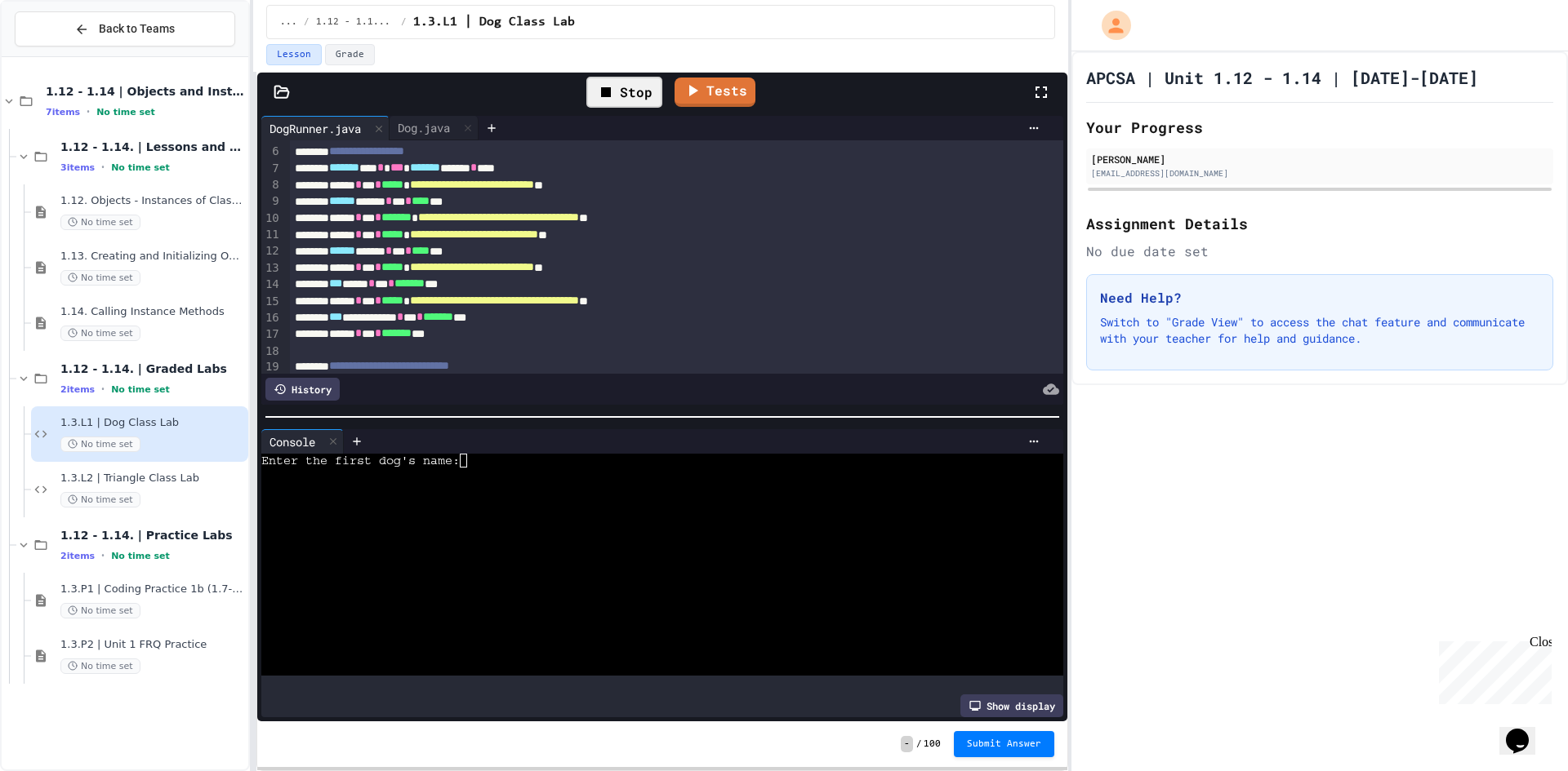
click at [282, 89] on icon at bounding box center [282, 92] width 14 height 11
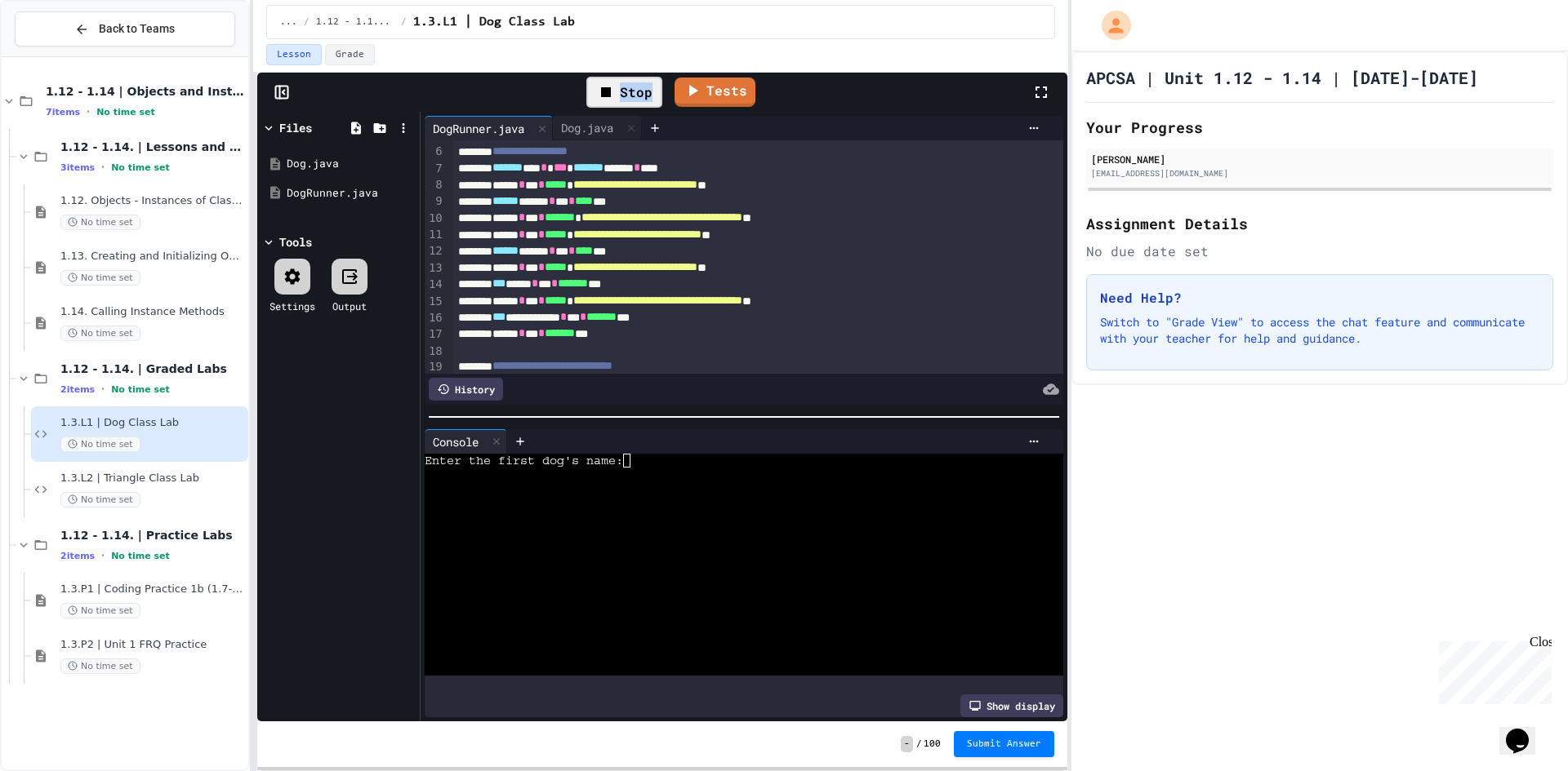
click at [282, 89] on icon at bounding box center [282, 92] width 16 height 16
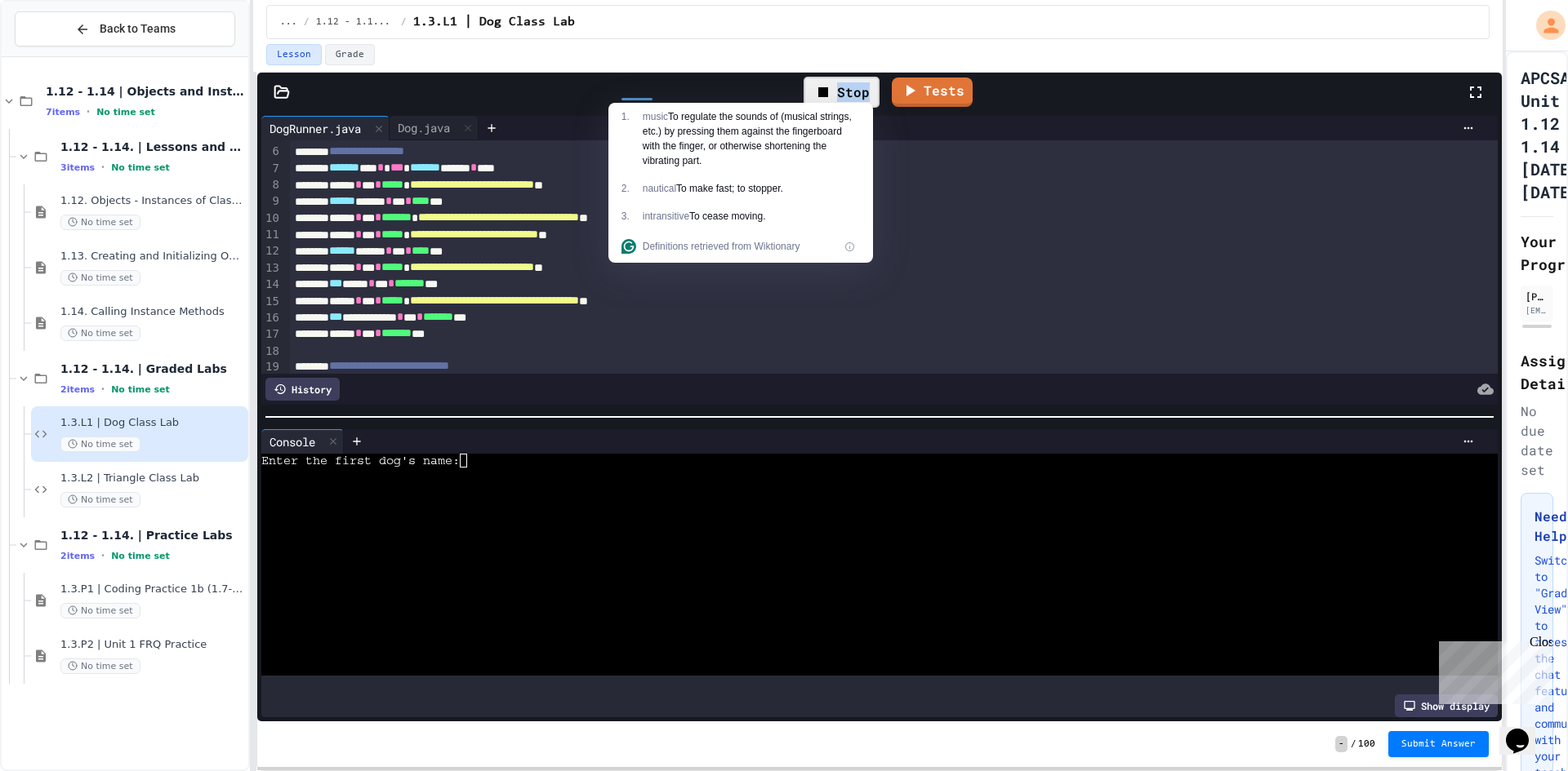
click at [1411, 276] on div "**********" at bounding box center [784, 386] width 1568 height 771
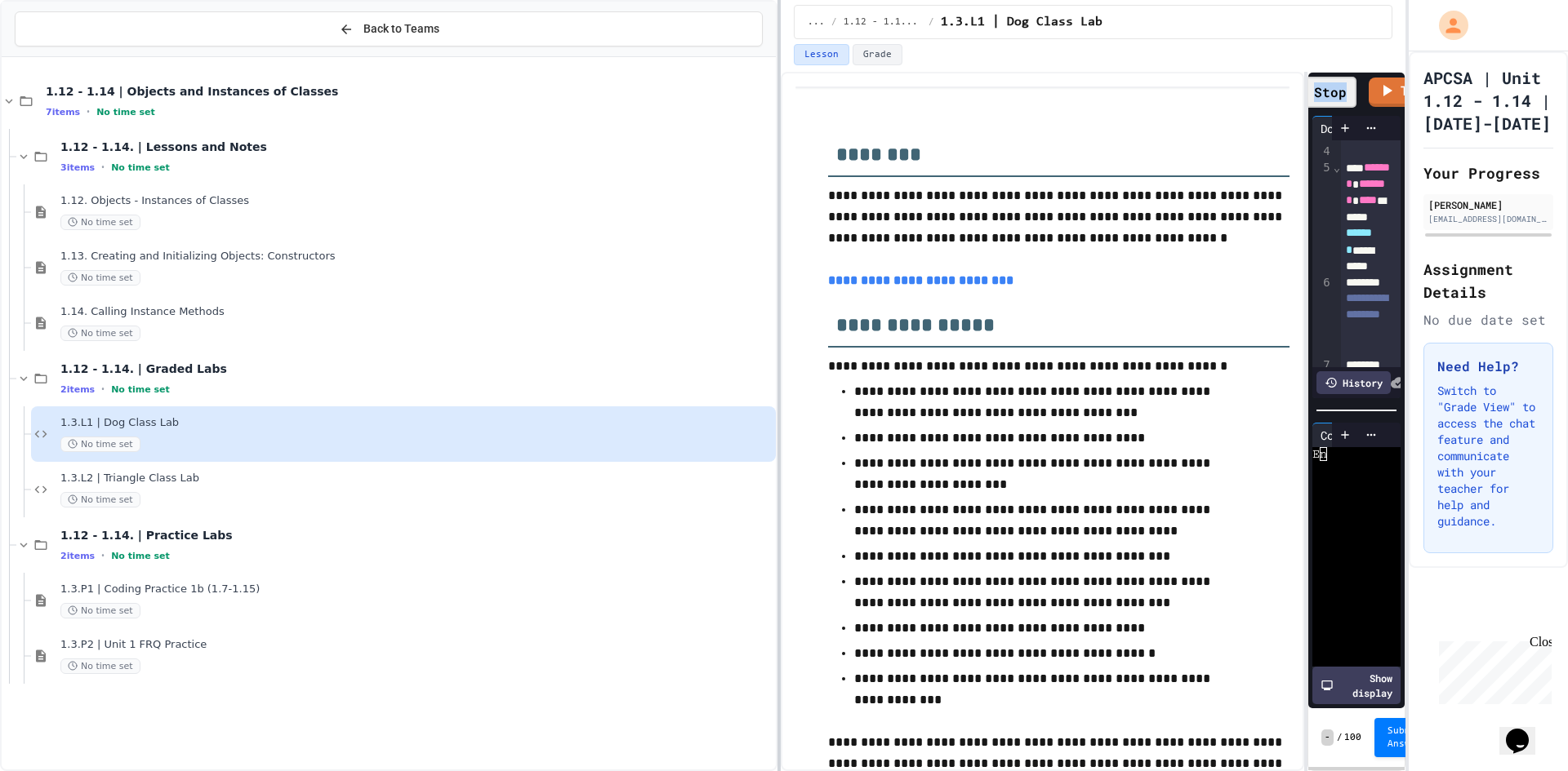
scroll to position [163, 0]
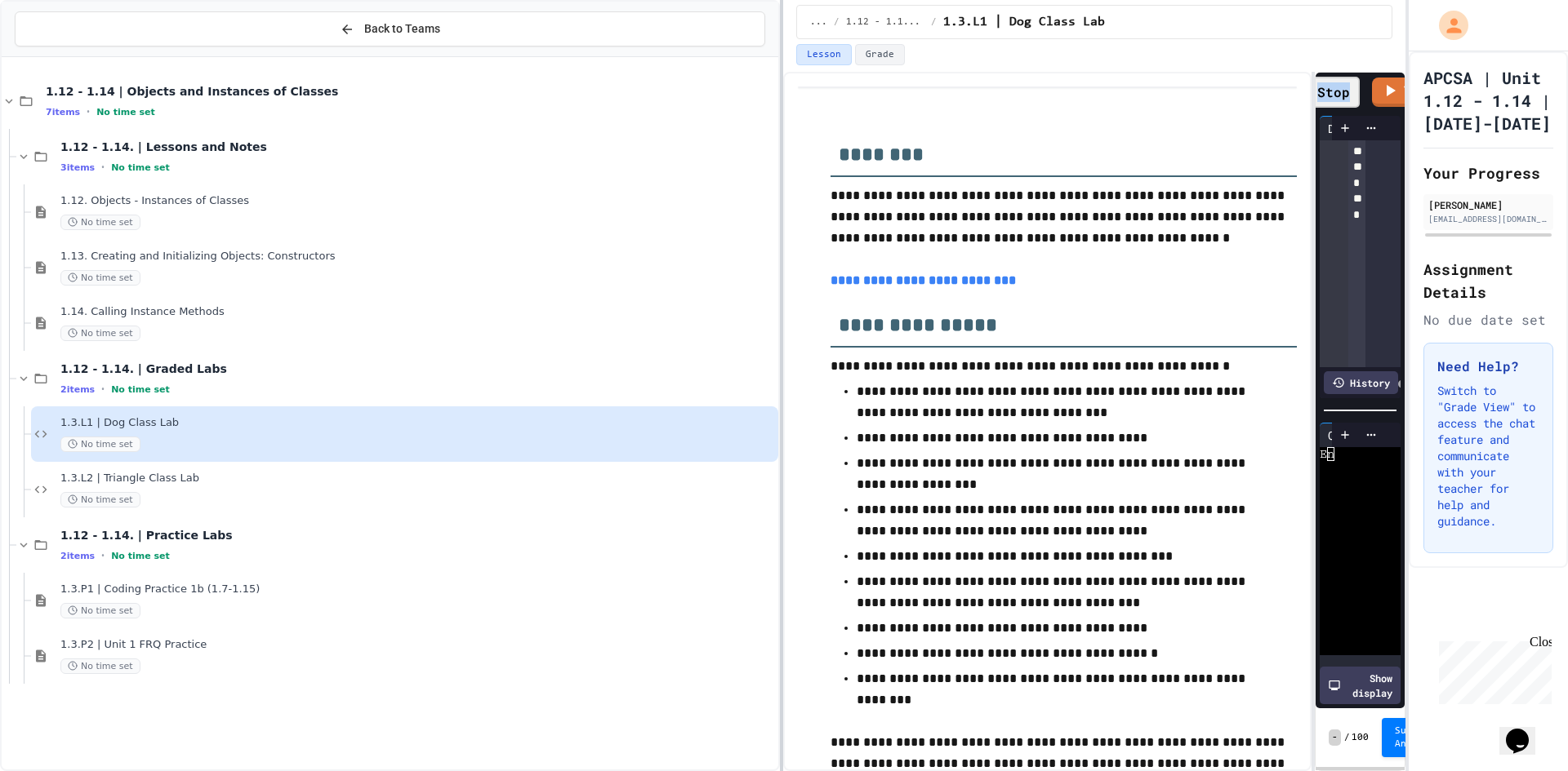
click at [784, 318] on div "**********" at bounding box center [784, 386] width 1568 height 771
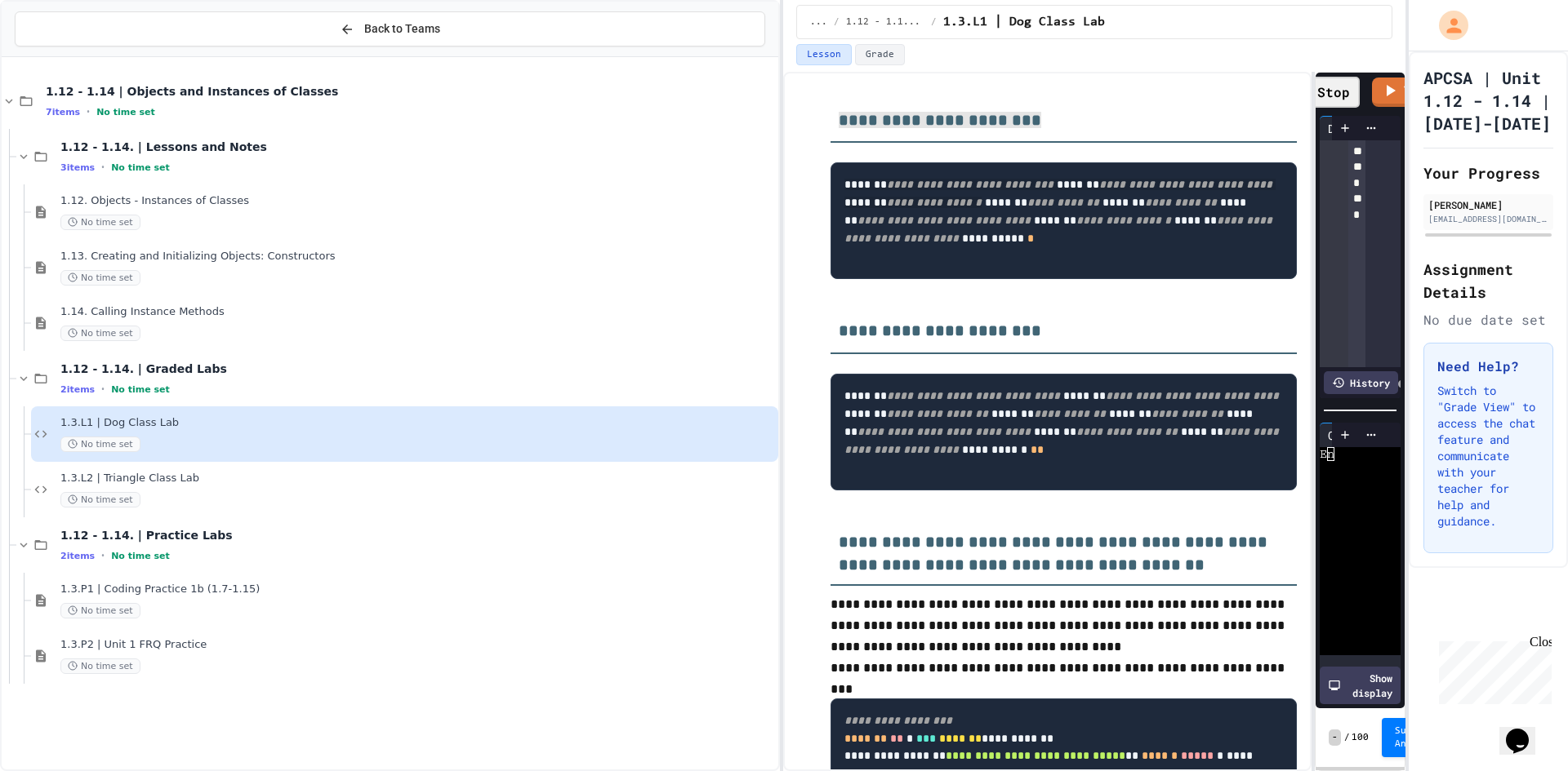
scroll to position [1641, 0]
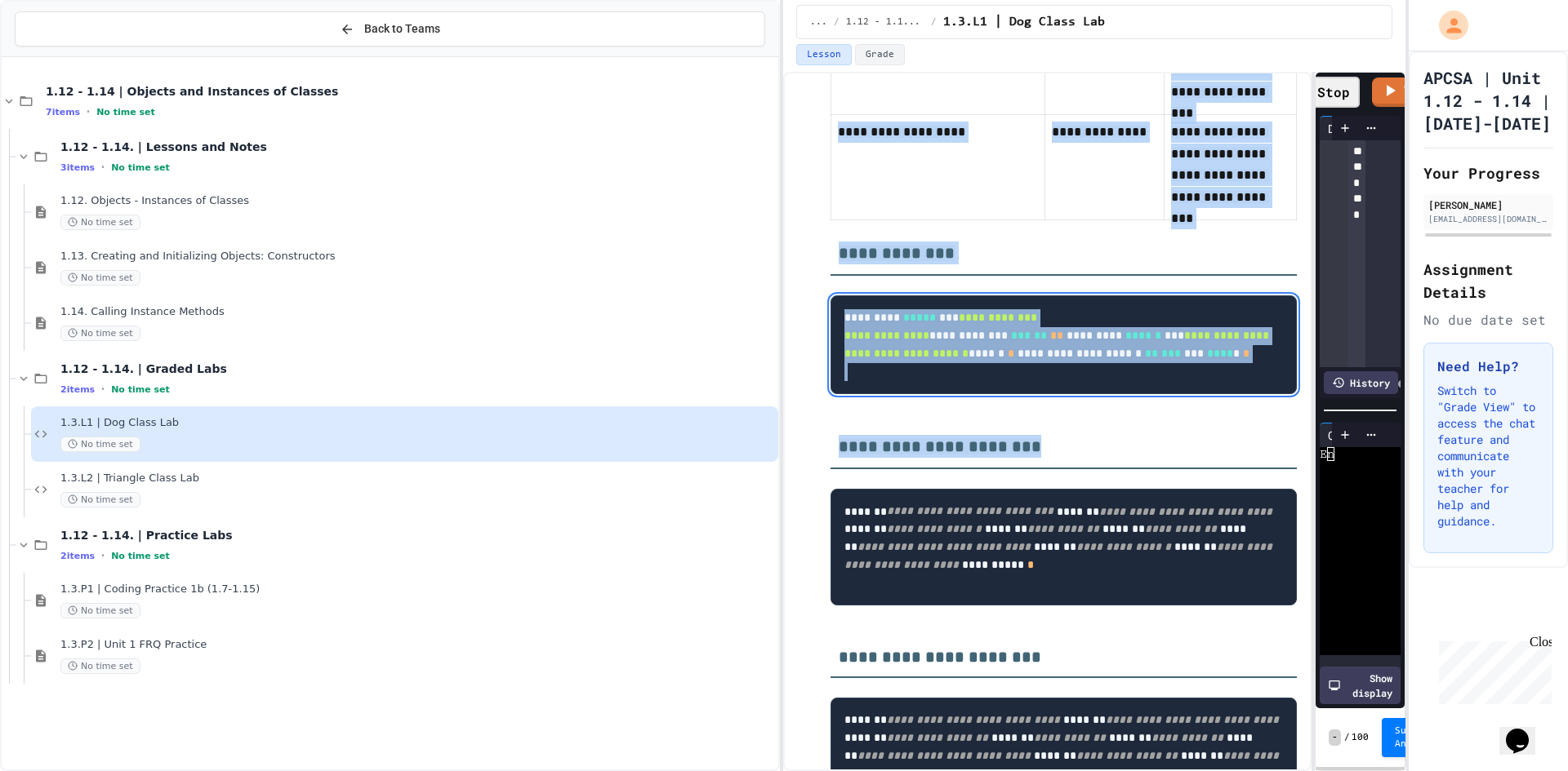
drag, startPoint x: 836, startPoint y: 185, endPoint x: 1083, endPoint y: 512, distance: 409.8
click at [1083, 512] on div "**********" at bounding box center [1063, 300] width 466 height 3639
click at [1083, 469] on h3 "**********" at bounding box center [1063, 442] width 466 height 56
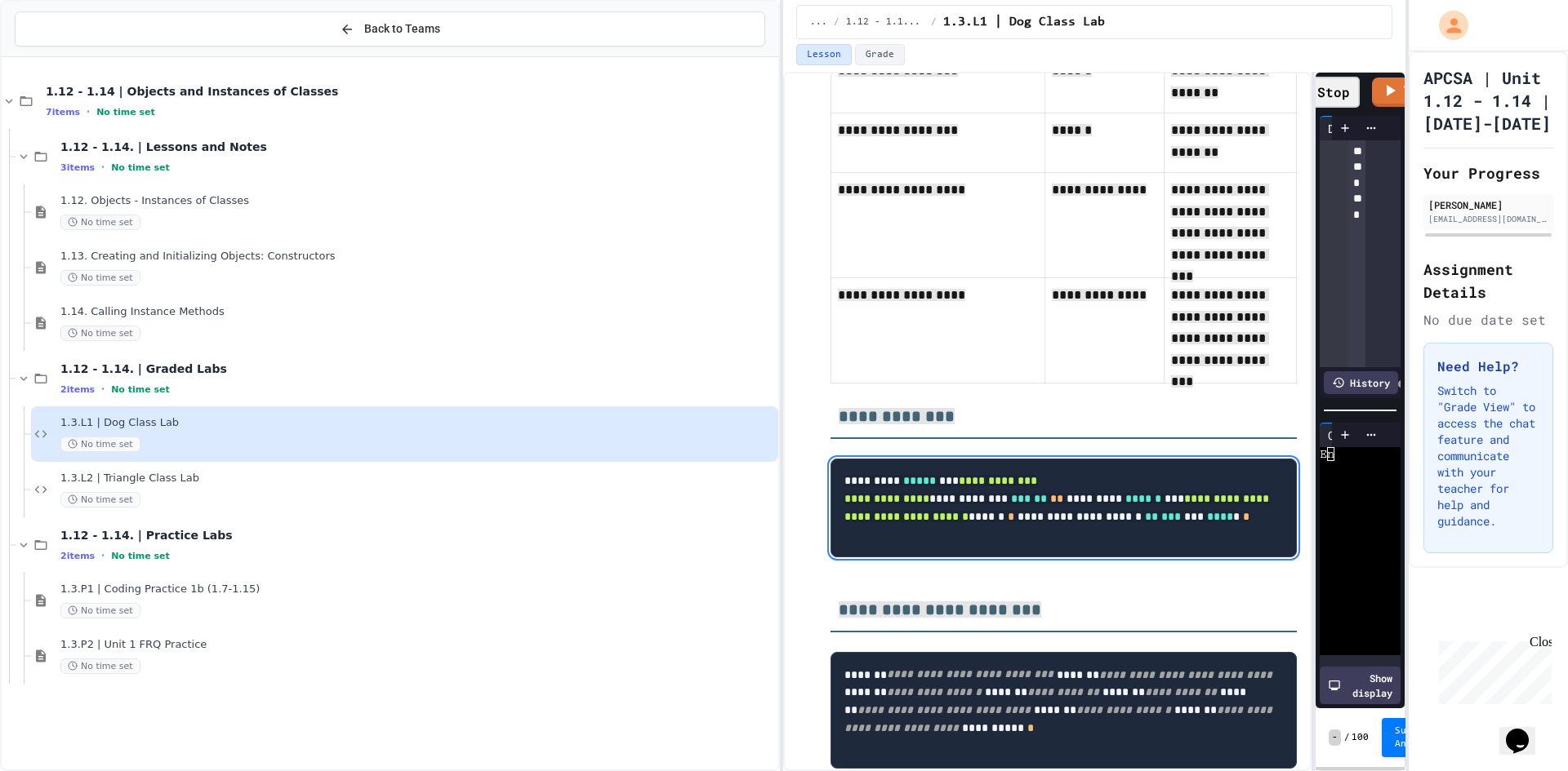
click at [993, 378] on div "**********" at bounding box center [1063, 462] width 466 height 3639
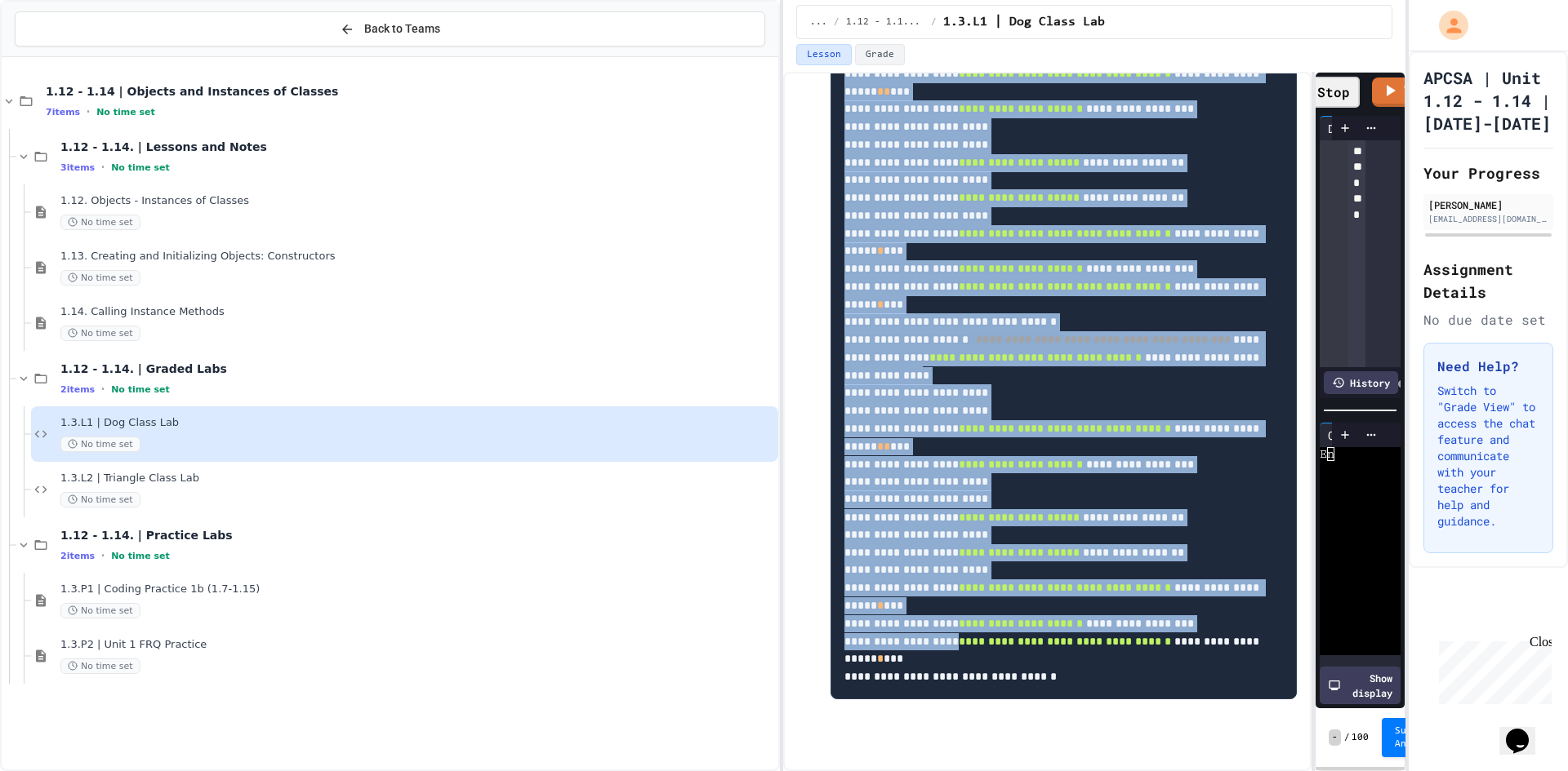
scroll to position [3397, 0]
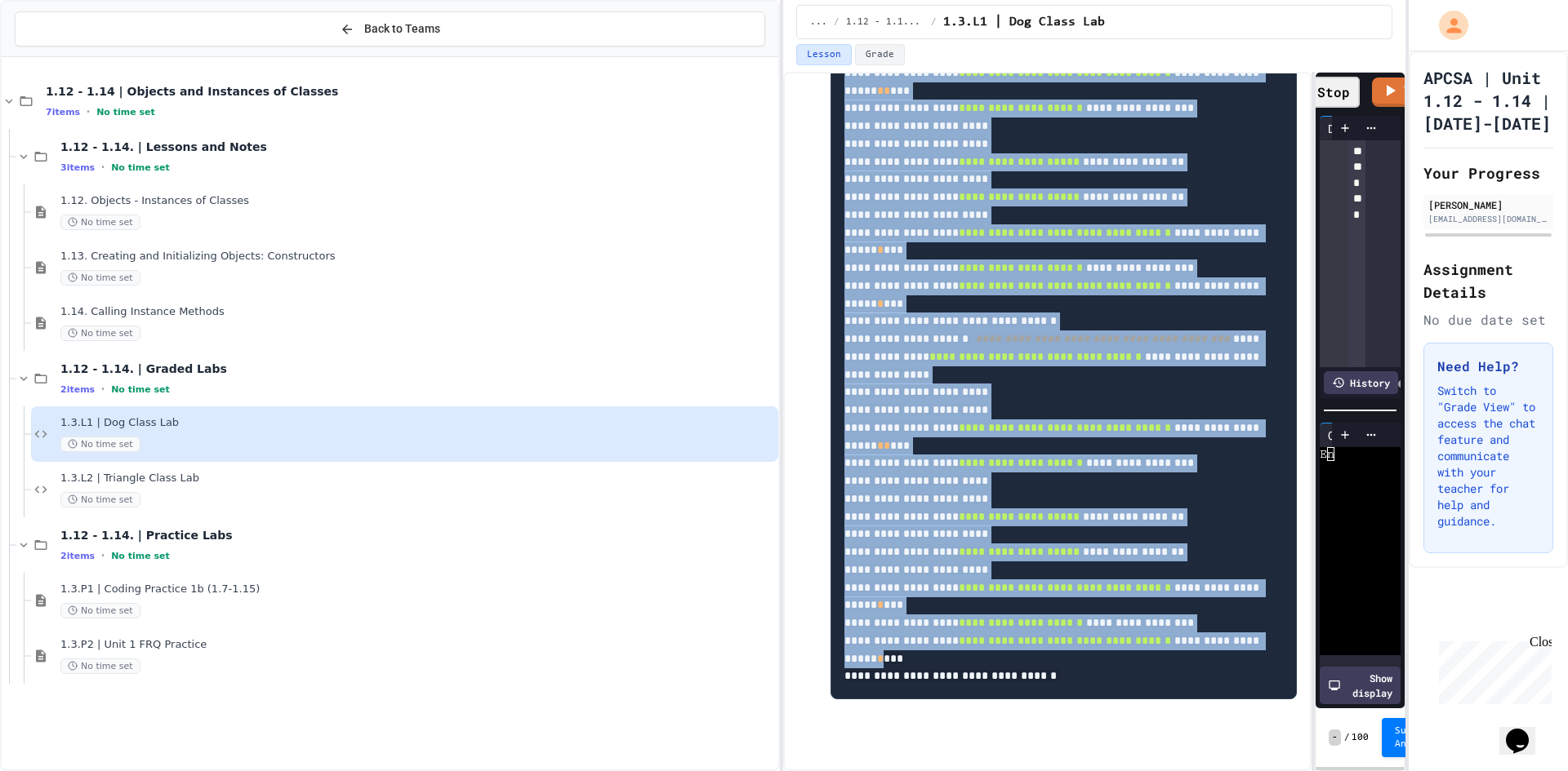
drag, startPoint x: 839, startPoint y: 401, endPoint x: 1138, endPoint y: 678, distance: 407.6
copy div "**********"
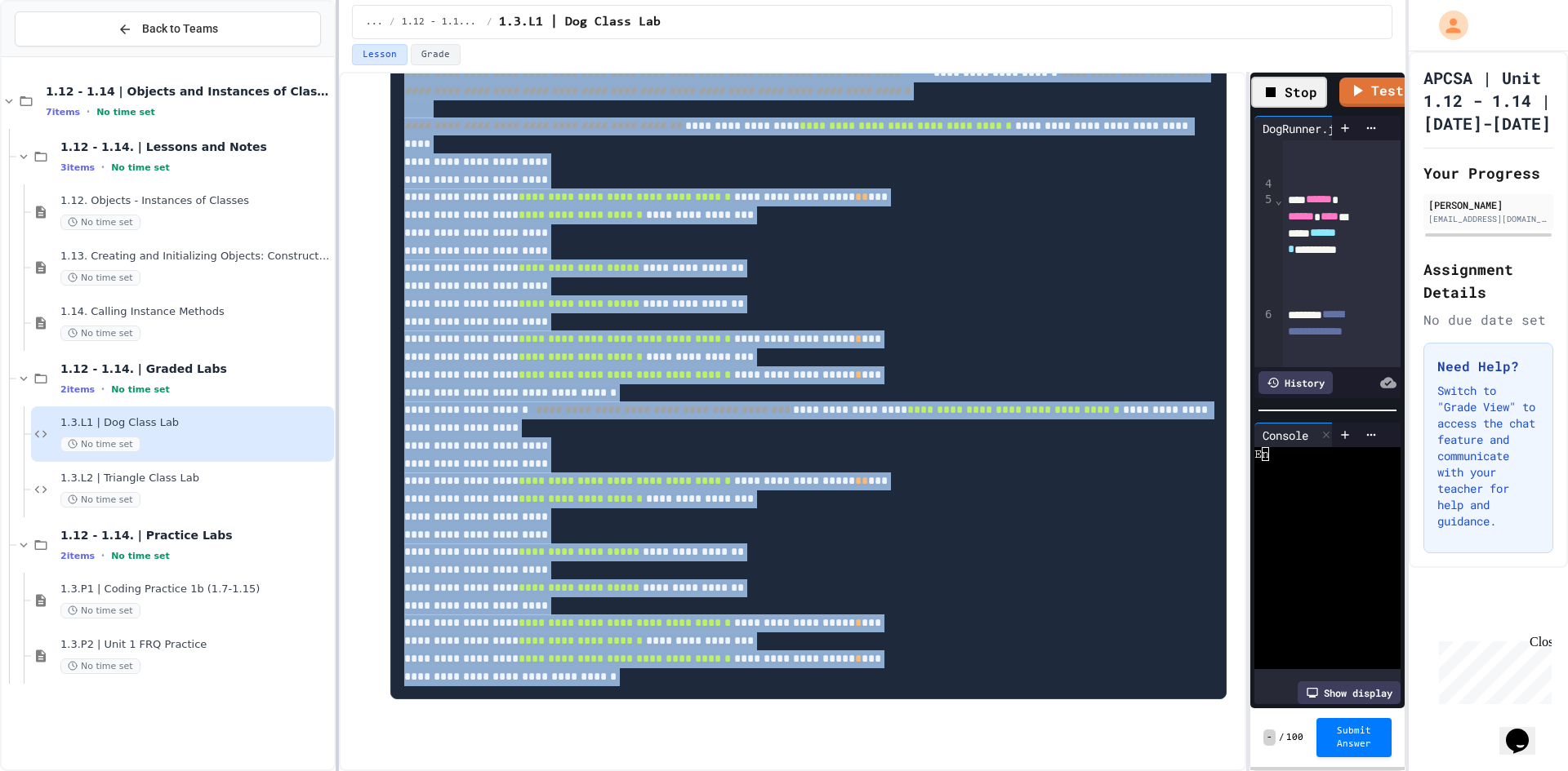
scroll to position [2591, 0]
click at [319, 498] on div "**********" at bounding box center [784, 386] width 1568 height 771
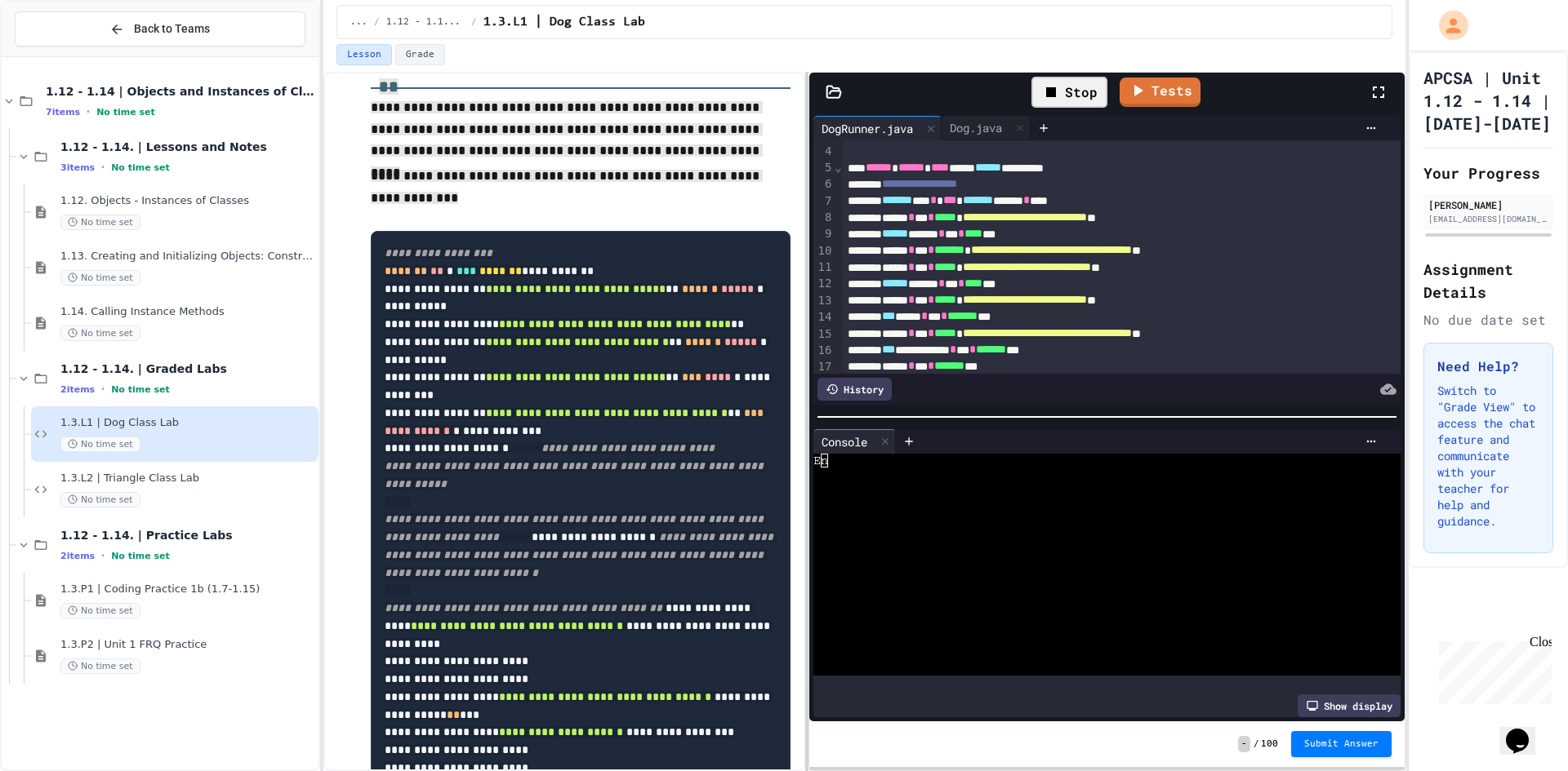
scroll to position [2662, 0]
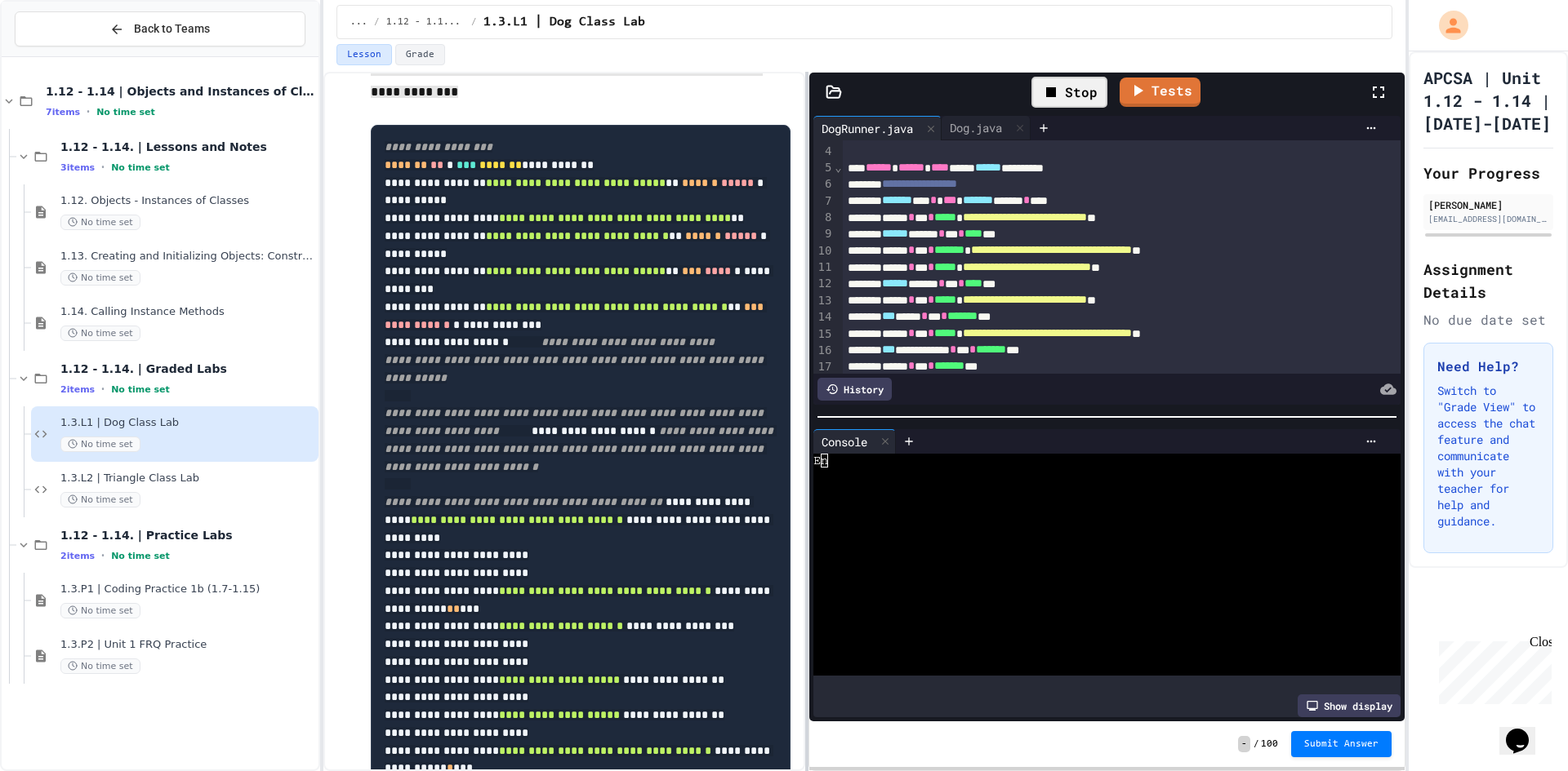
click at [805, 383] on div at bounding box center [807, 422] width 3 height 700
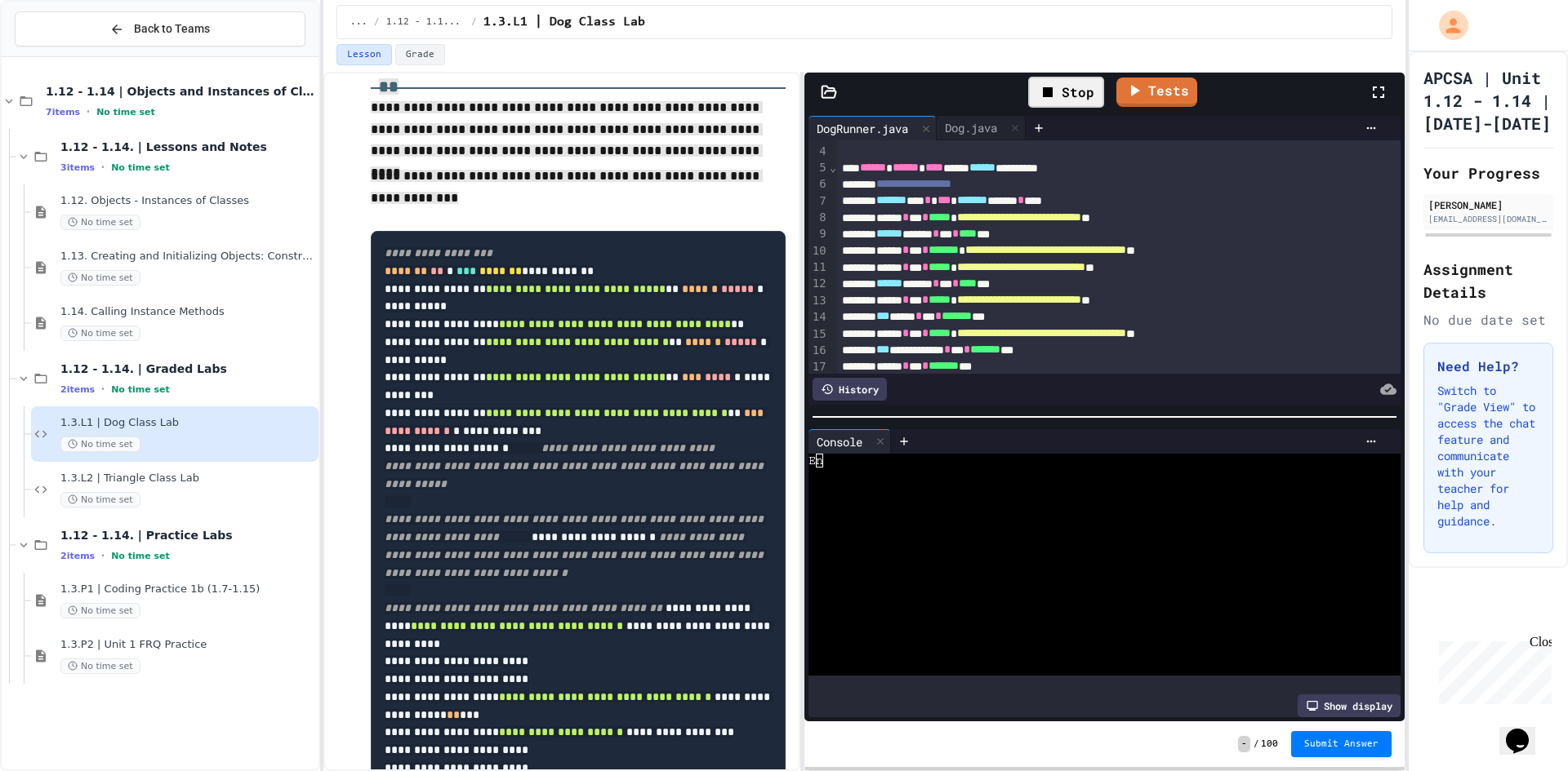
click at [922, 551] on div at bounding box center [1091, 557] width 566 height 14
click at [903, 523] on div at bounding box center [1091, 530] width 566 height 14
click at [995, 133] on div "Dog.java" at bounding box center [971, 128] width 69 height 17
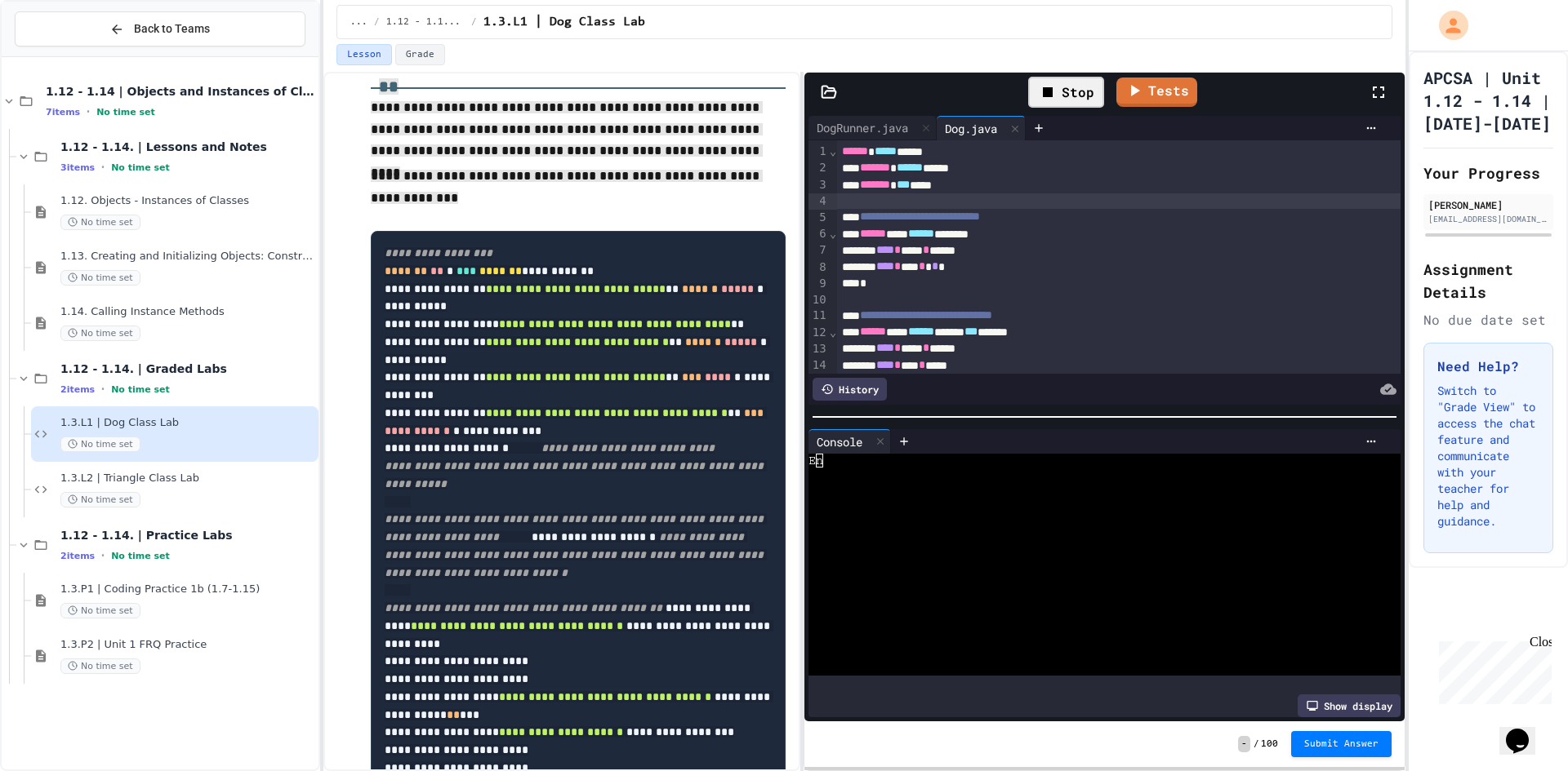
click at [980, 201] on div "To enrich screen reader interactions, please activate Accessibility in Grammarl…" at bounding box center [1118, 201] width 563 height 16
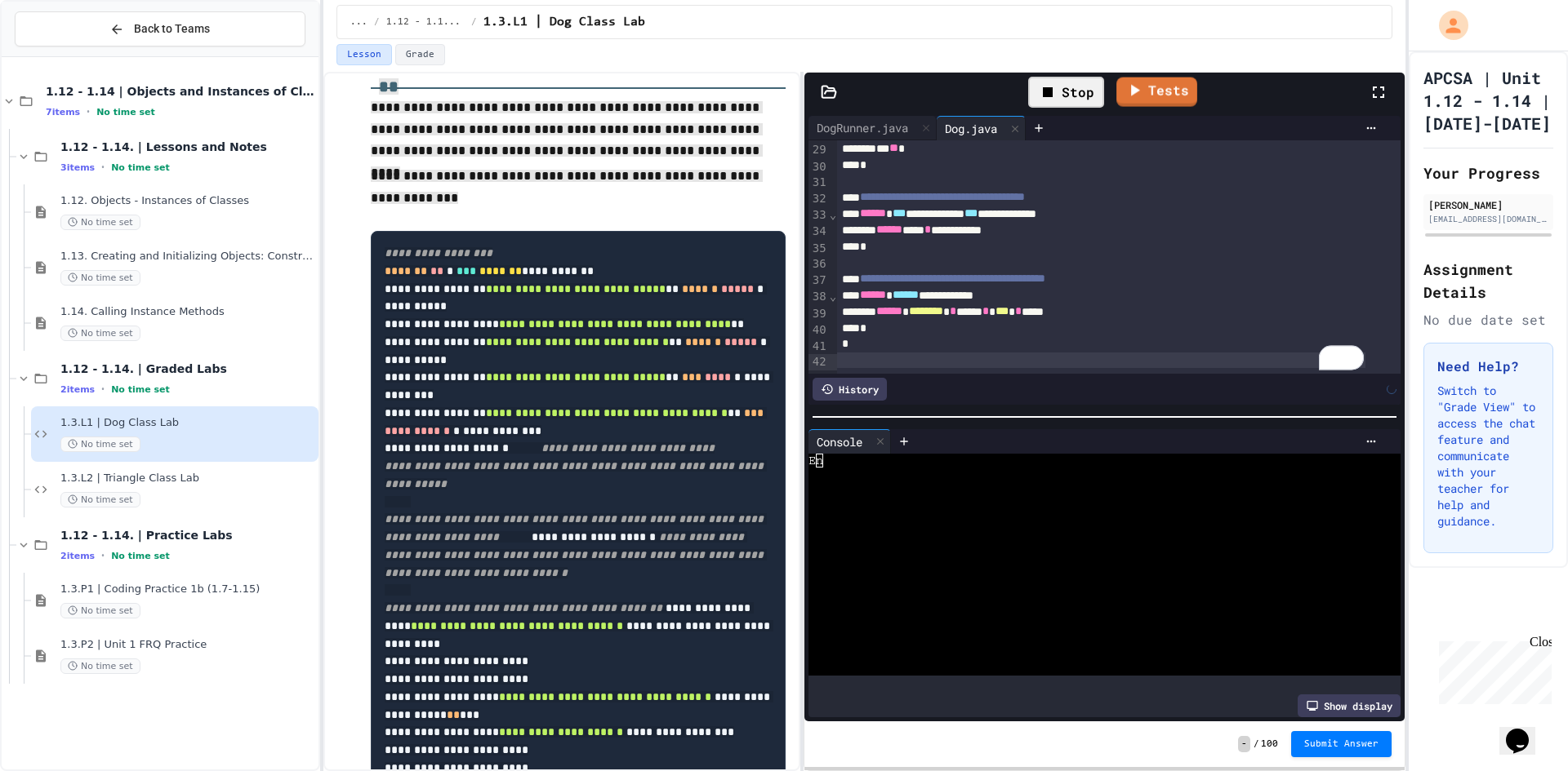
click at [1065, 91] on div "Stop" at bounding box center [1066, 92] width 76 height 31
click at [1065, 91] on icon at bounding box center [1065, 92] width 9 height 11
click at [1055, 74] on div "Stop" at bounding box center [1066, 92] width 93 height 47
click at [1077, 83] on div "Stop" at bounding box center [1066, 92] width 76 height 31
click at [1132, 85] on link "Tests" at bounding box center [1139, 91] width 79 height 31
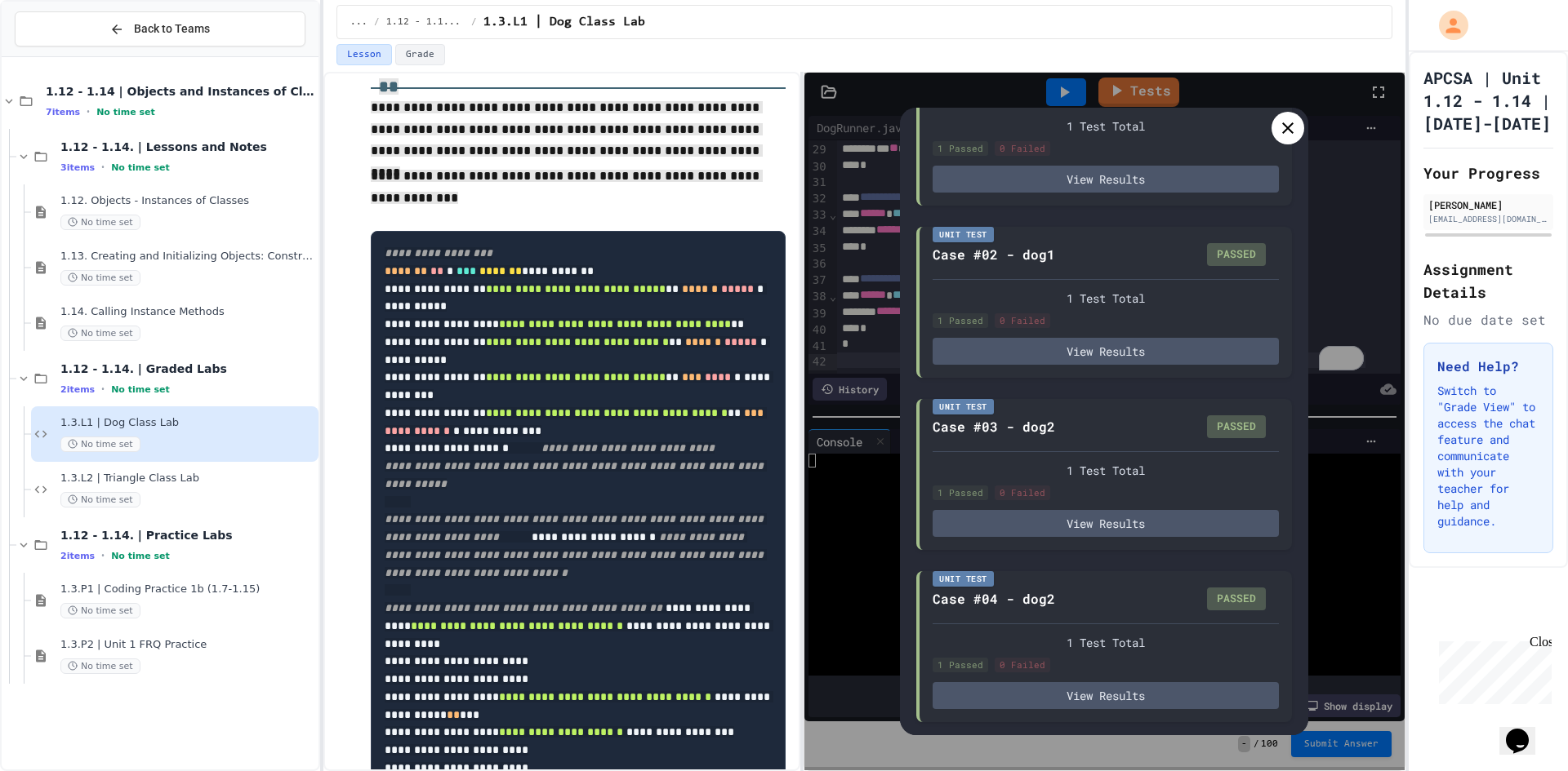
scroll to position [0, 0]
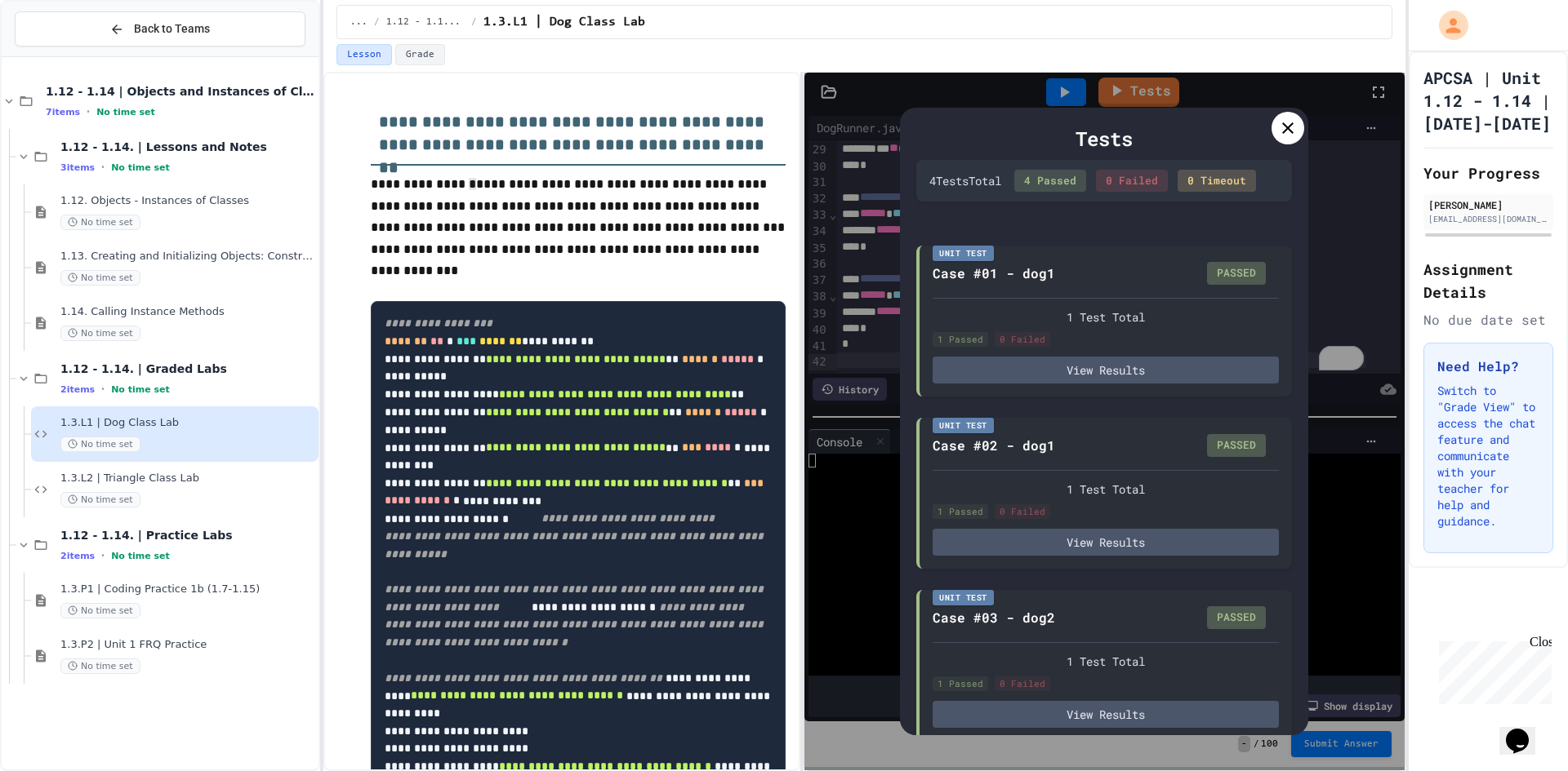
click at [459, 165] on h3 "**********" at bounding box center [578, 128] width 415 height 76
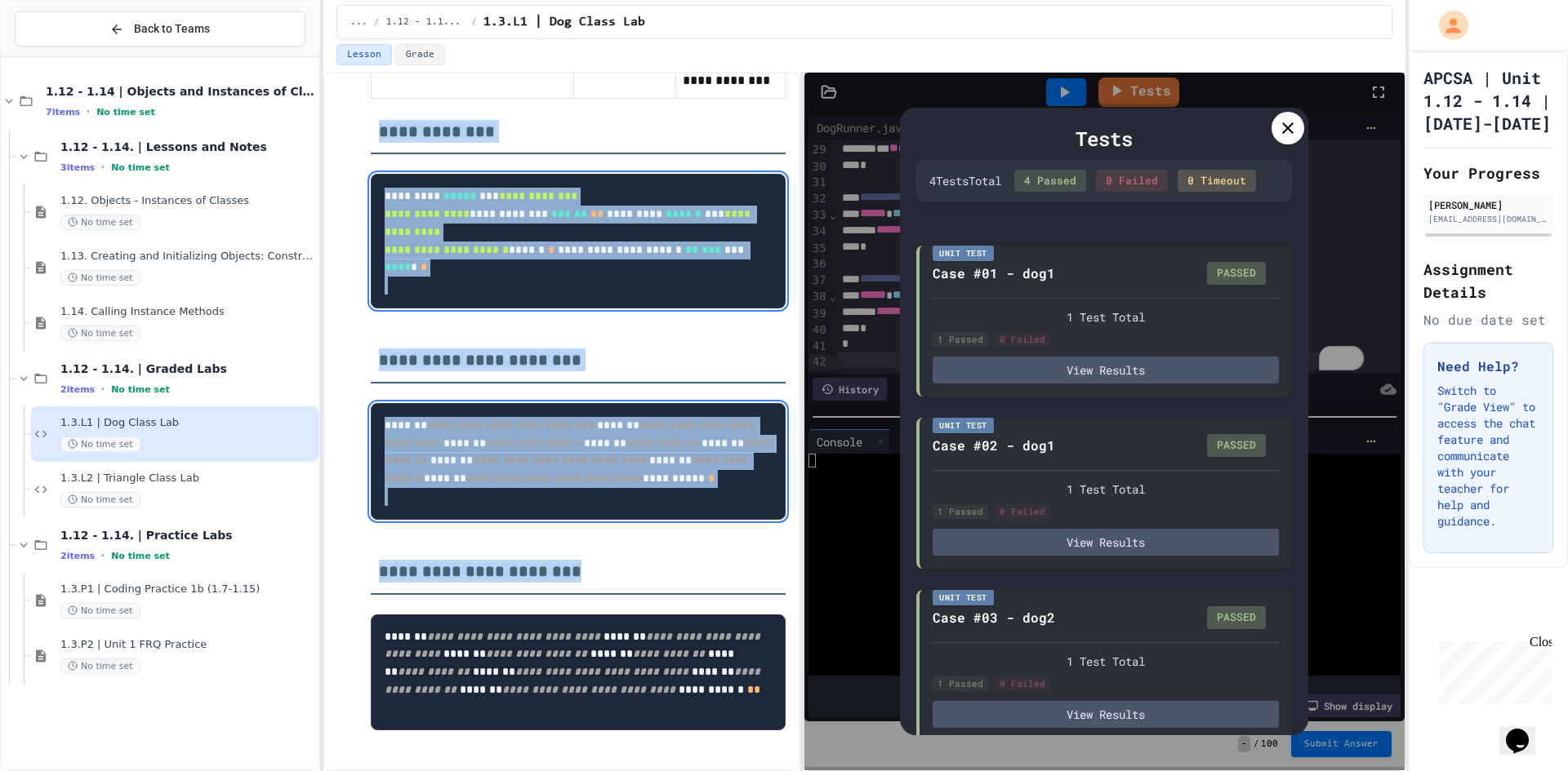
scroll to position [2168, 0]
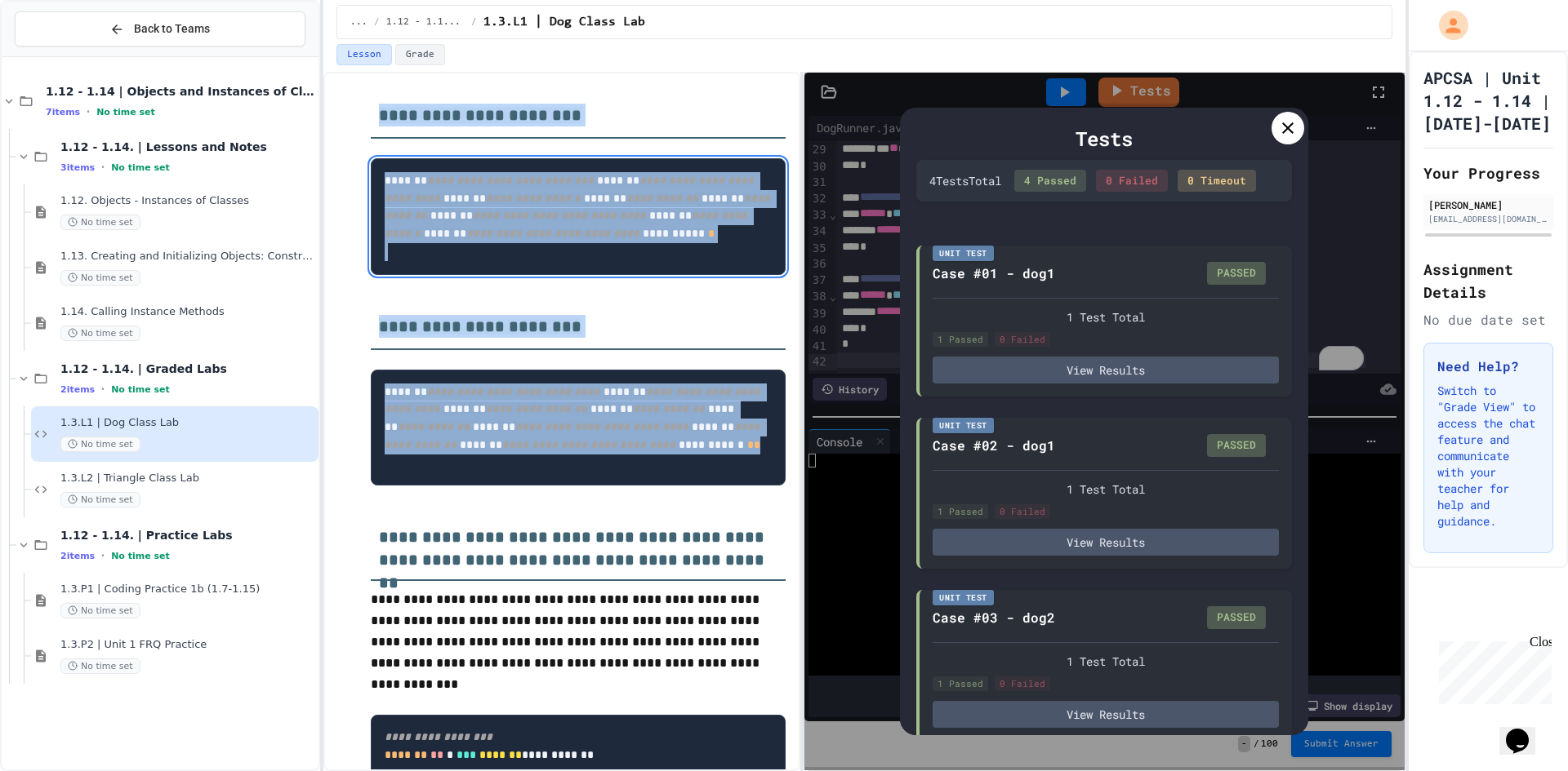
drag, startPoint x: 368, startPoint y: 129, endPoint x: 624, endPoint y: 646, distance: 576.9
click at [577, 275] on pre "**********" at bounding box center [578, 216] width 415 height 117
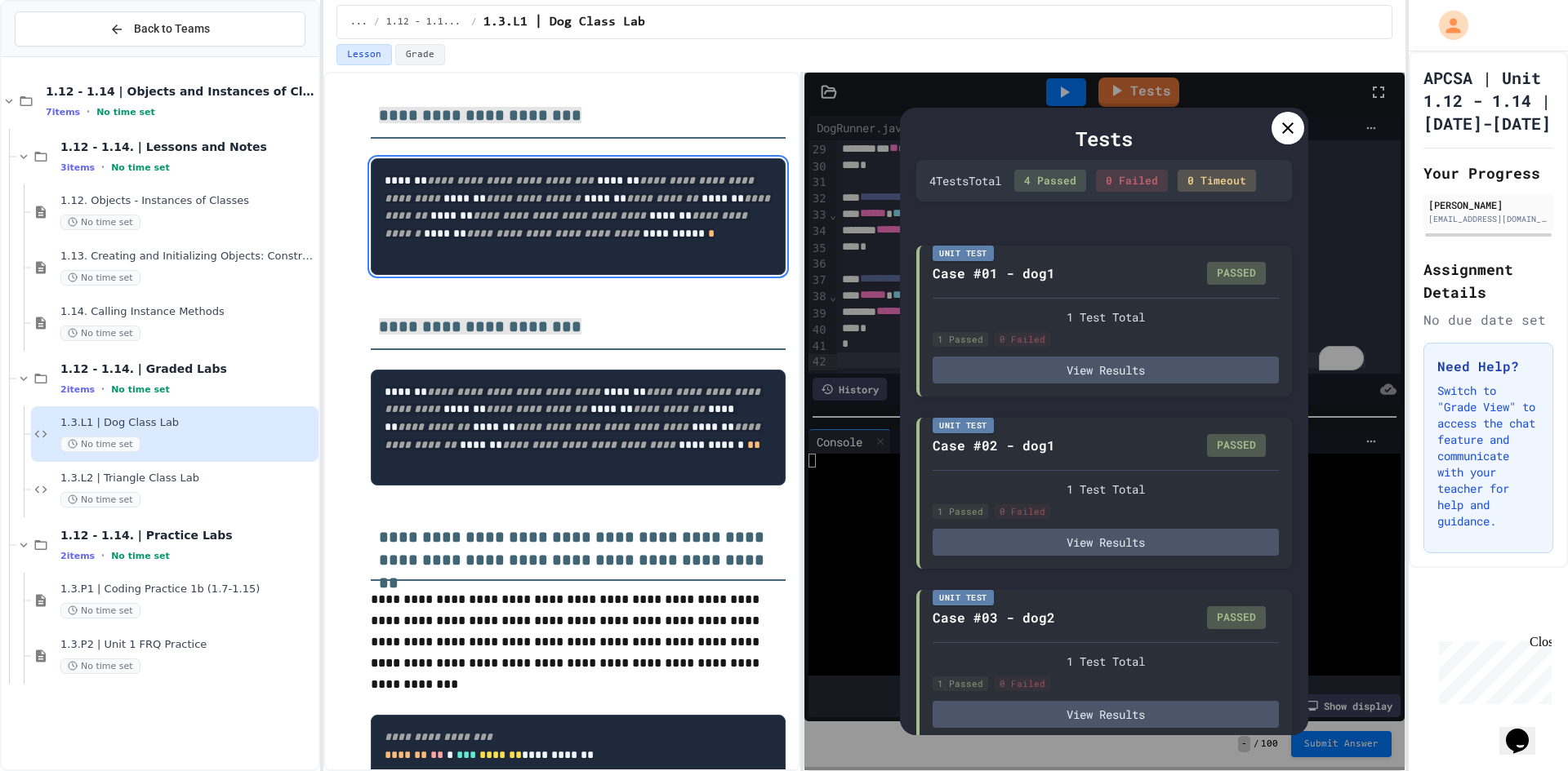
scroll to position [2004, 0]
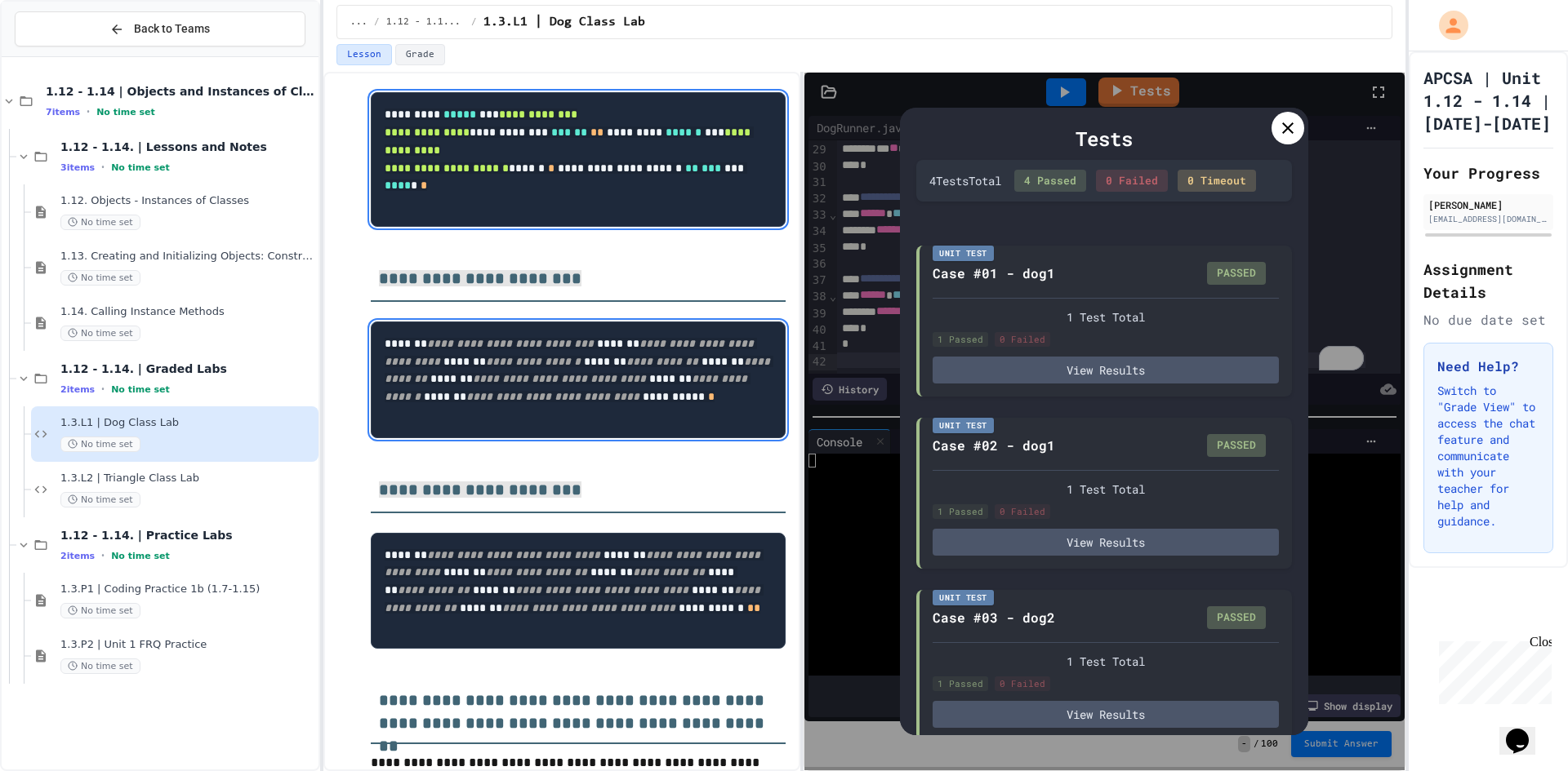
click at [423, 269] on h3 "**********" at bounding box center [578, 274] width 415 height 56
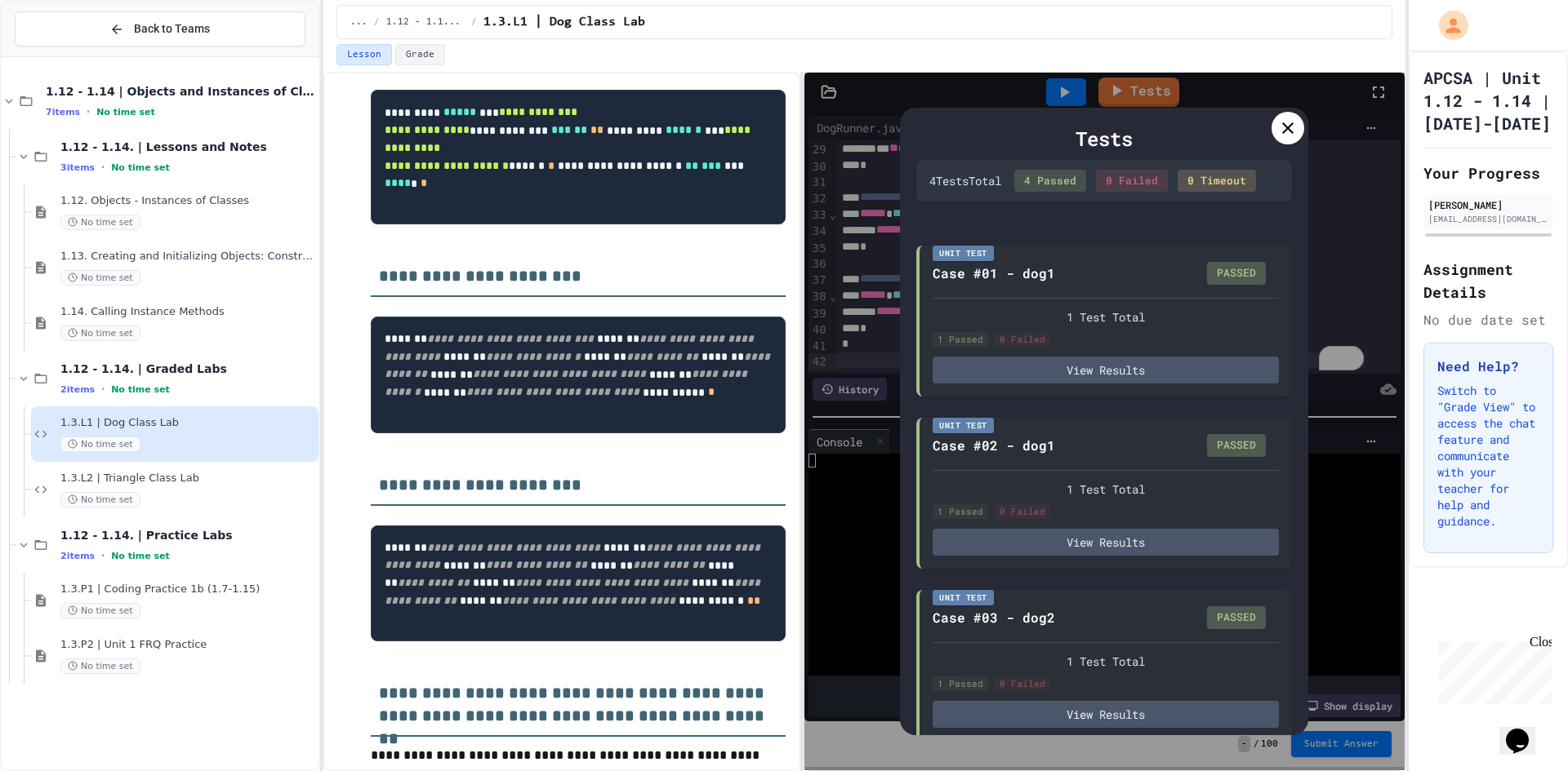
click at [1295, 134] on icon at bounding box center [1288, 128] width 20 height 20
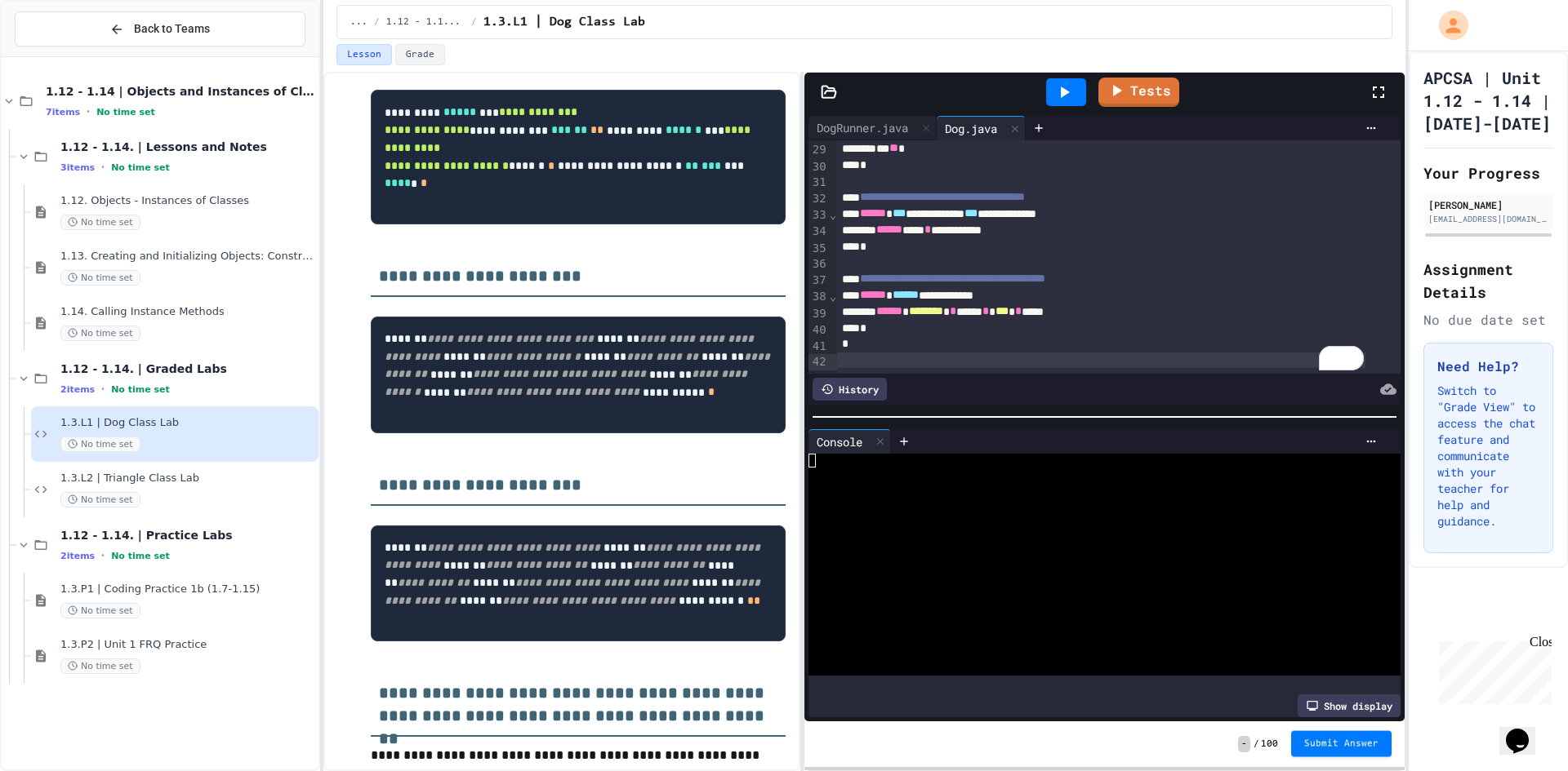
click at [1340, 736] on button "Submit Answer" at bounding box center [1341, 745] width 101 height 26
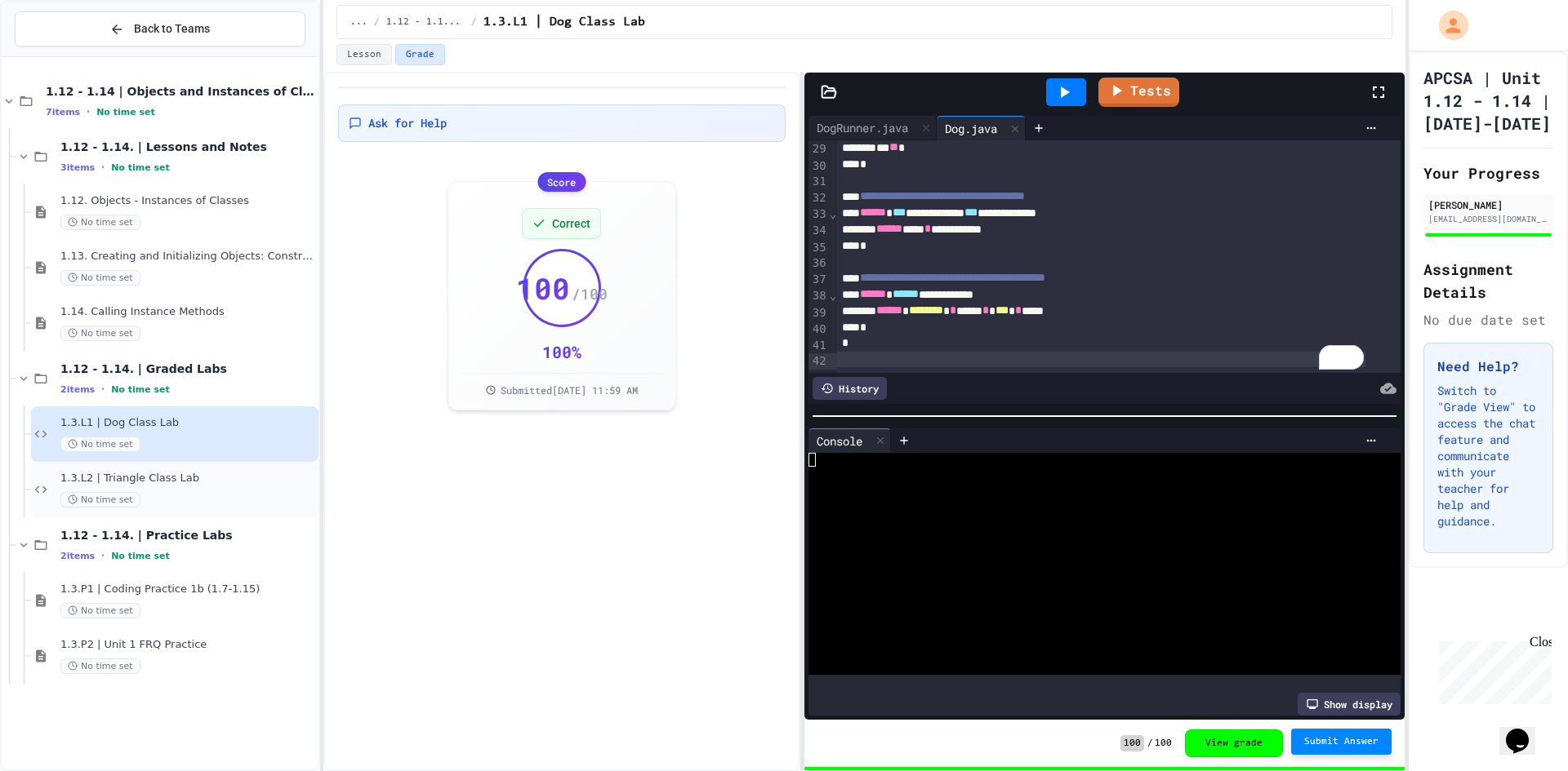
click at [191, 483] on span "1.3.L2 | Triangle Class Lab" at bounding box center [188, 478] width 255 height 14
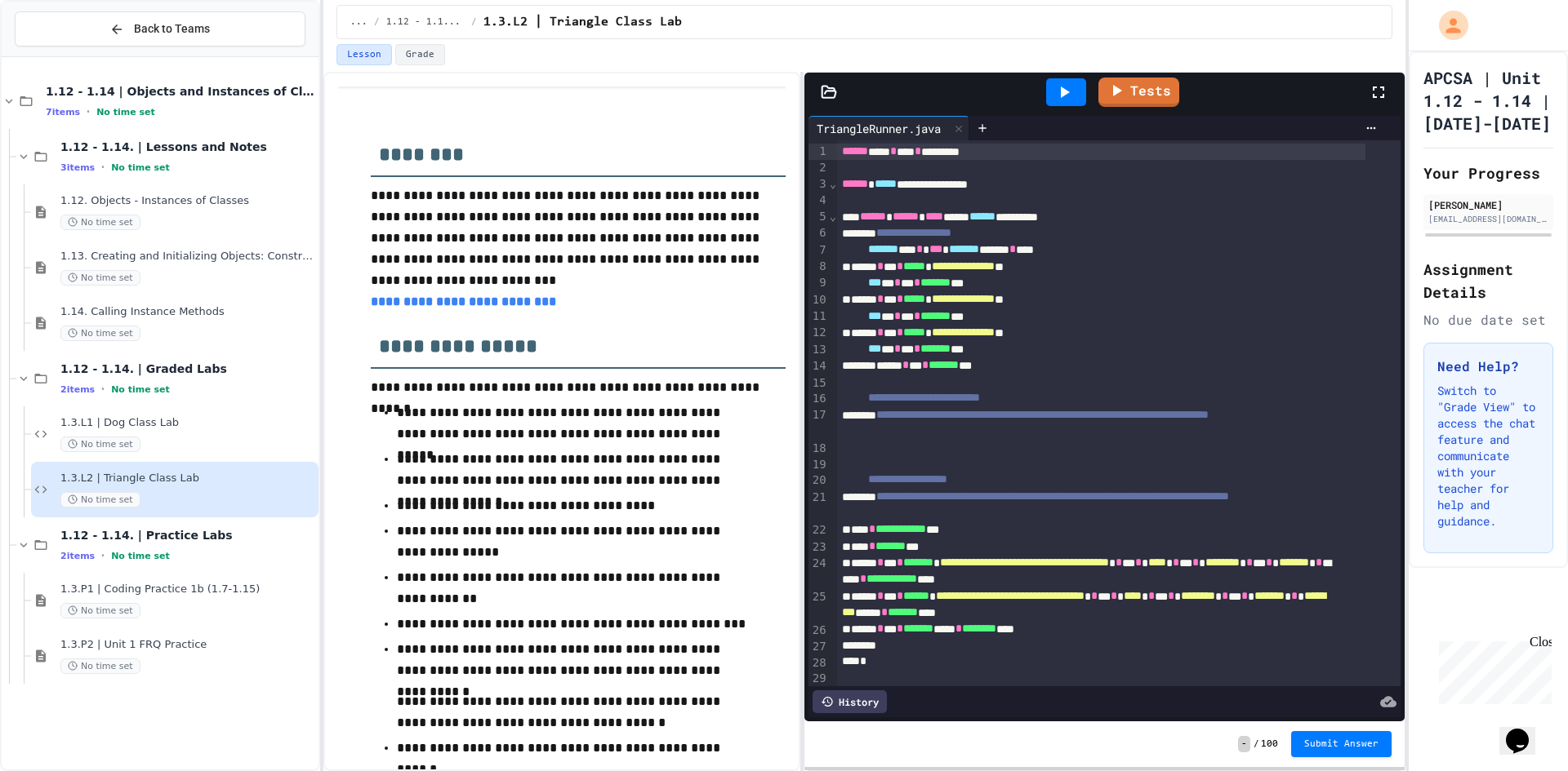
click at [1043, 36] on div "... / 1.12 - 1.14. | Graded Labs / 1.3.L2 | Triangle Class Lab" at bounding box center [865, 22] width 1056 height 34
click at [174, 430] on span "1.3.L1 | Dog Class Lab" at bounding box center [188, 423] width 255 height 14
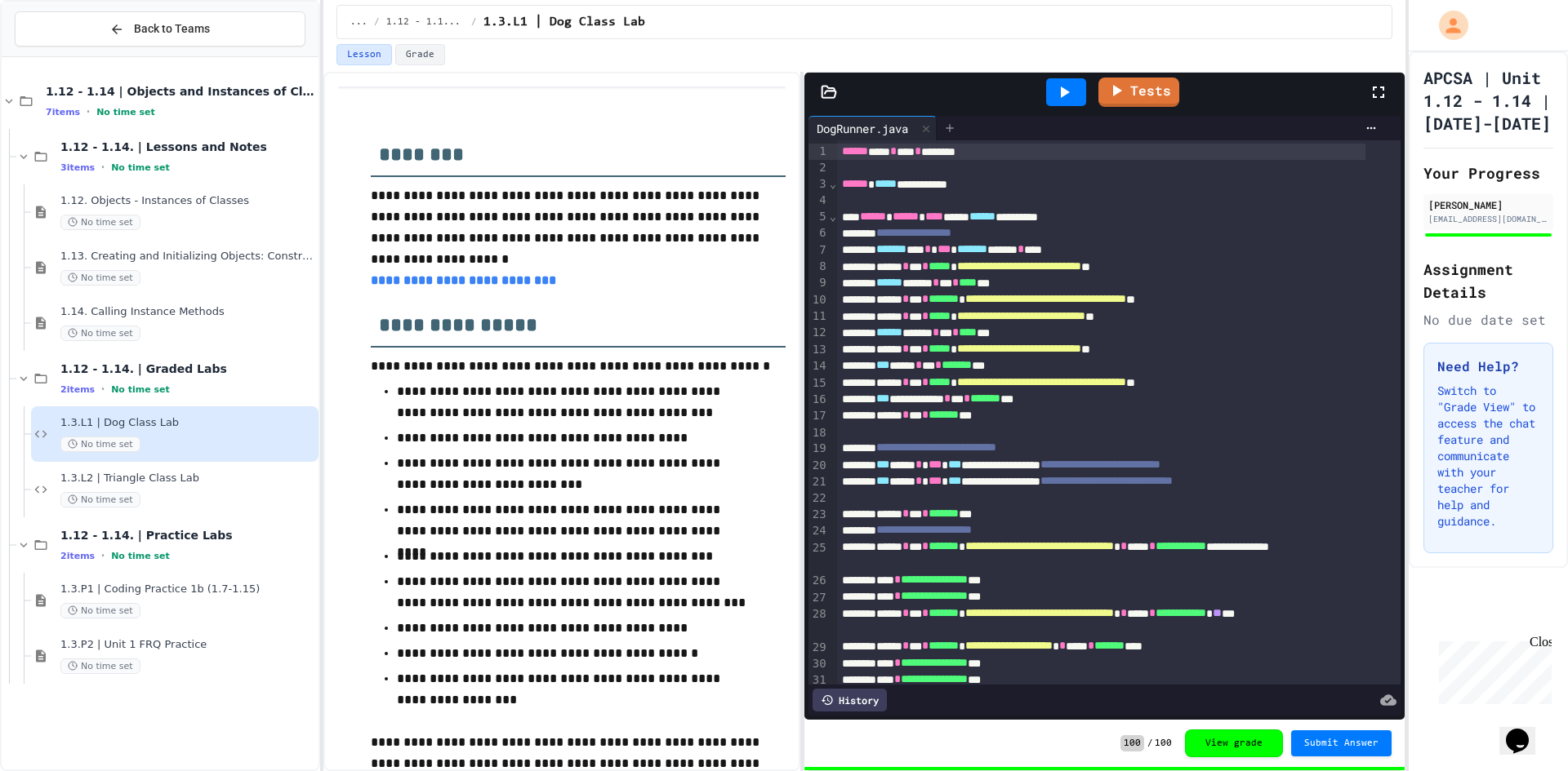
click at [946, 133] on div at bounding box center [950, 128] width 26 height 25
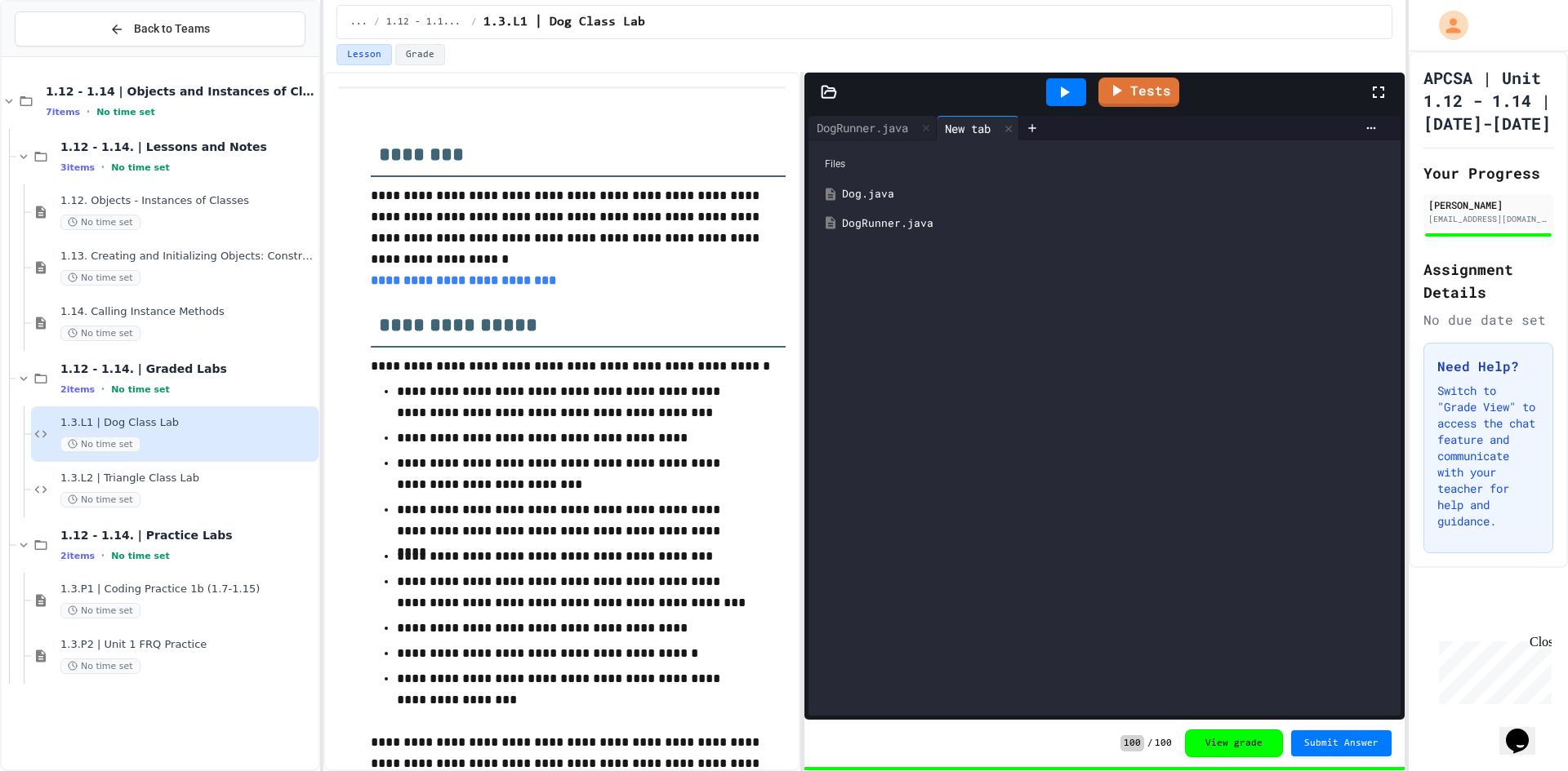
click at [892, 185] on div "Dog.java" at bounding box center [1104, 194] width 576 height 29
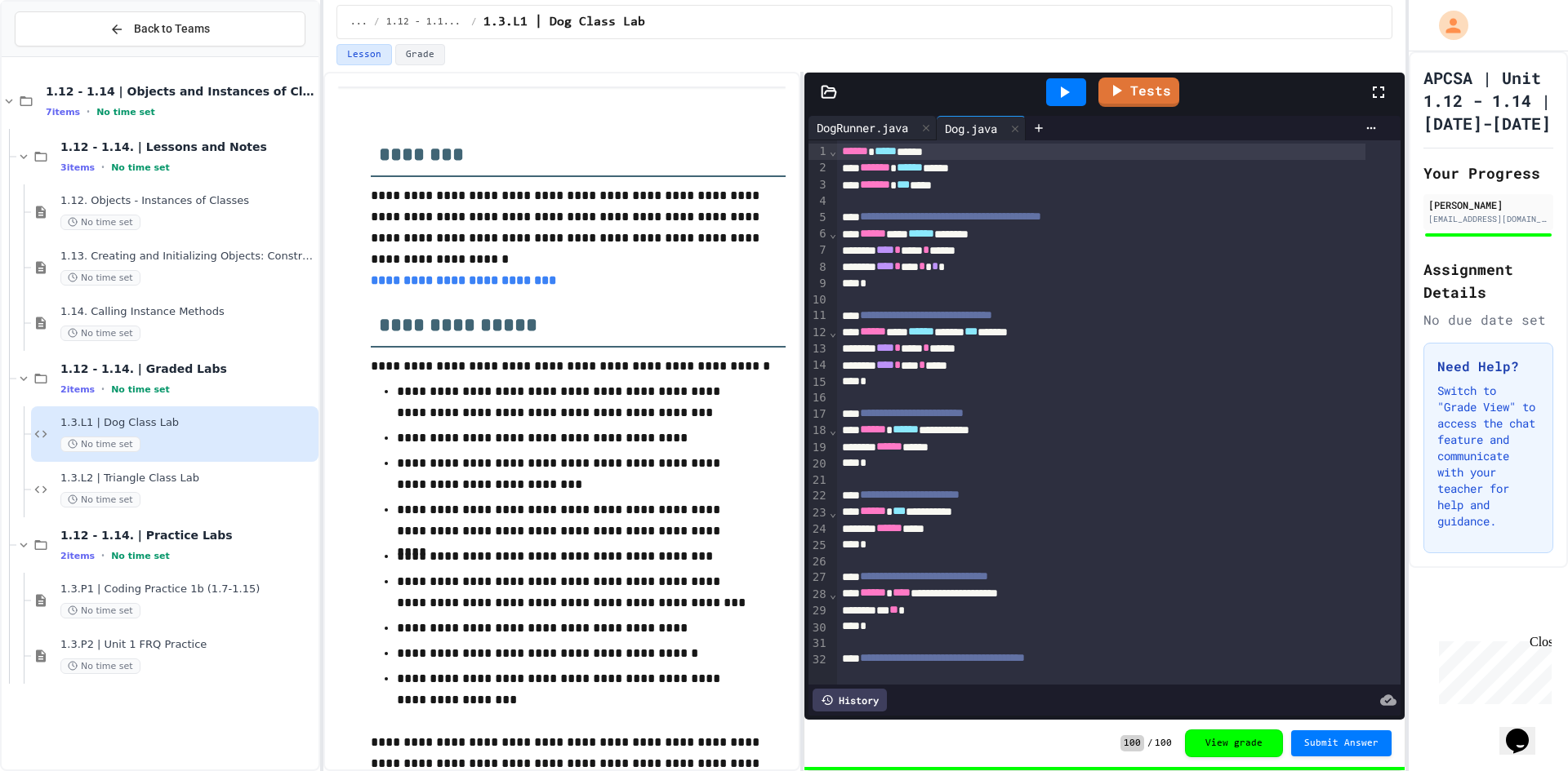
click at [874, 131] on div "DogRunner.java" at bounding box center [862, 128] width 108 height 17
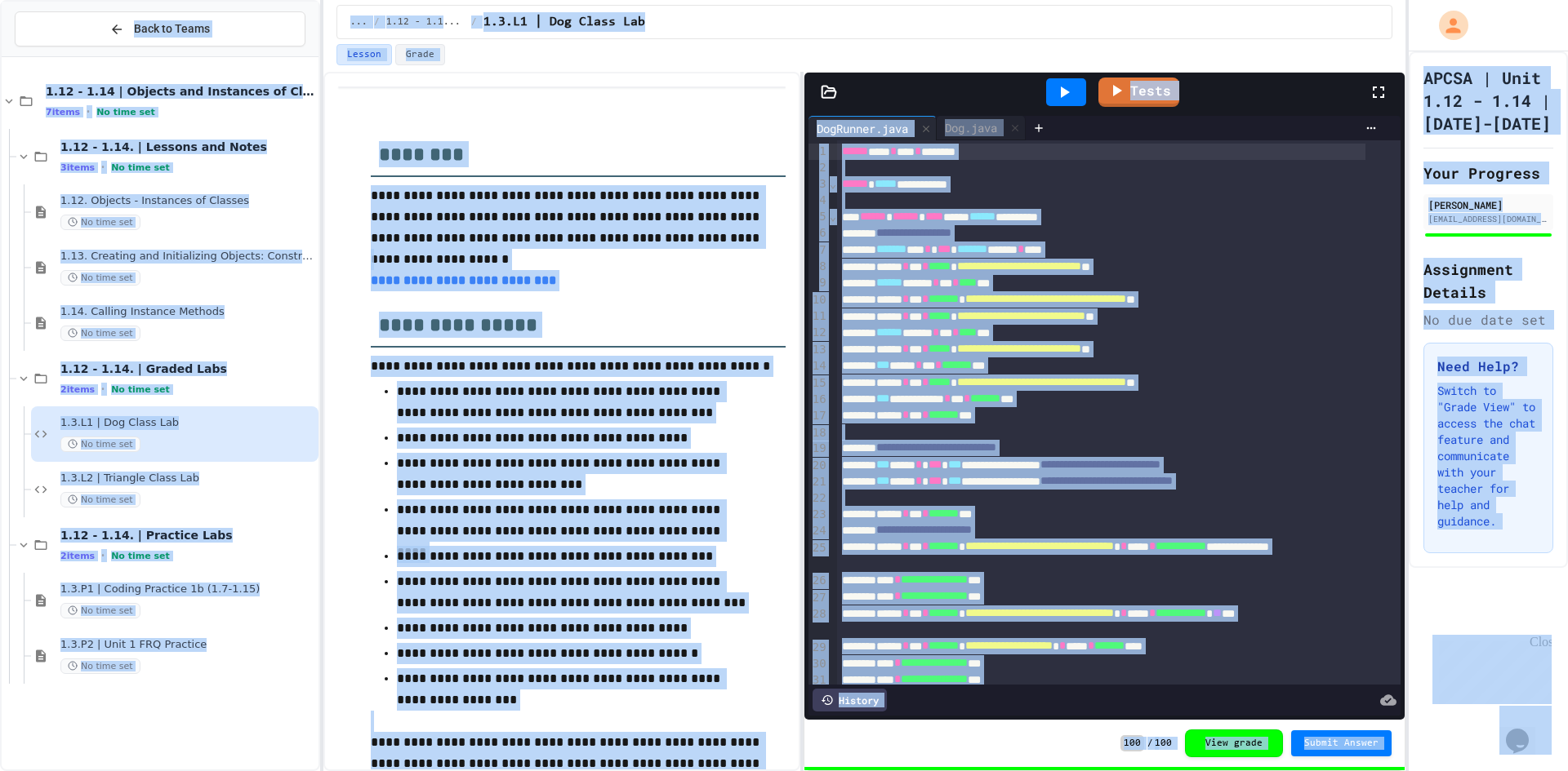
click at [944, 245] on div "******* ** * *** ******* ******* * ****" at bounding box center [1100, 250] width 528 height 16
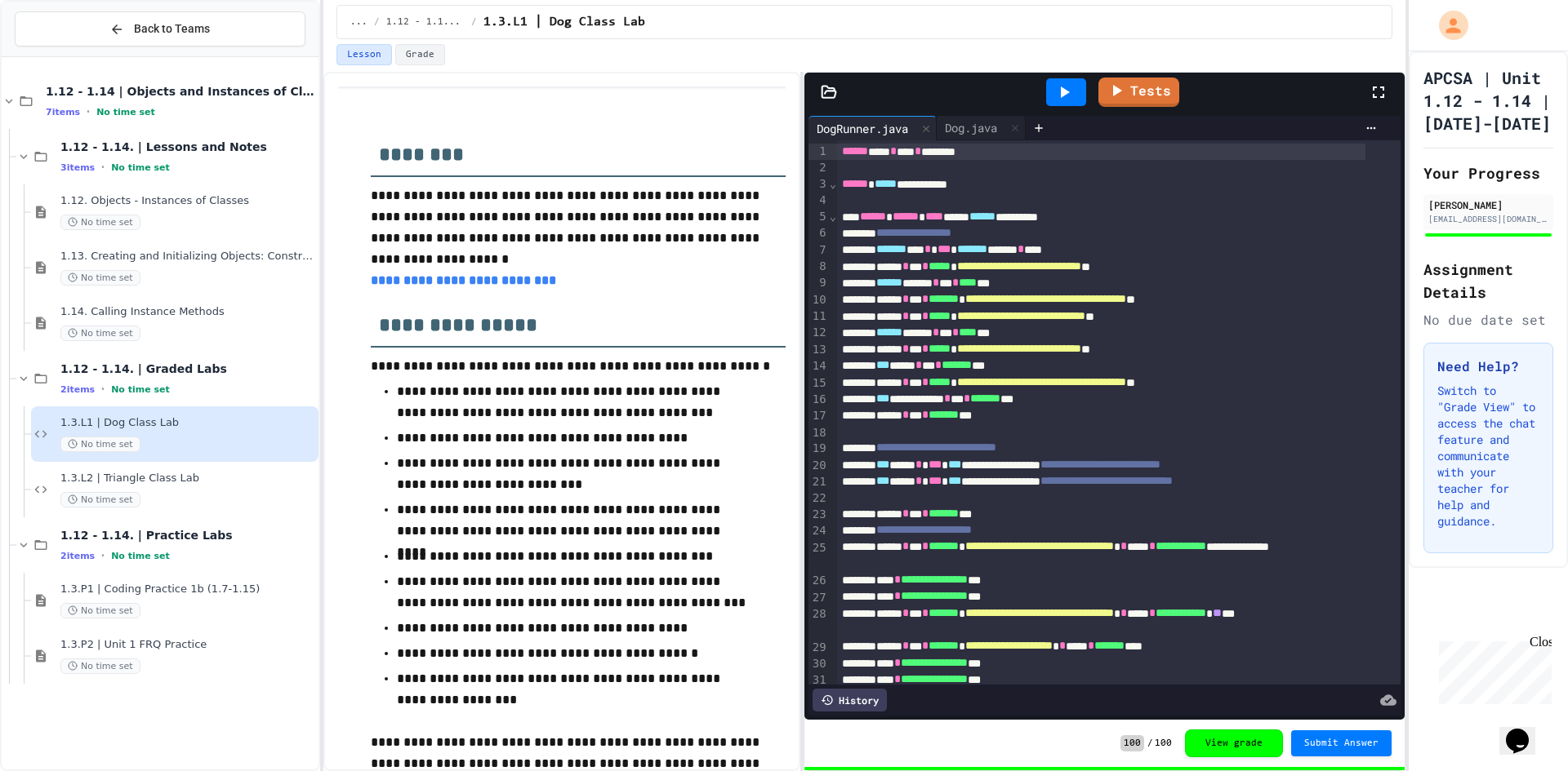
click at [944, 245] on div "******* ** * *** ******* ******* * ****" at bounding box center [1100, 250] width 528 height 16
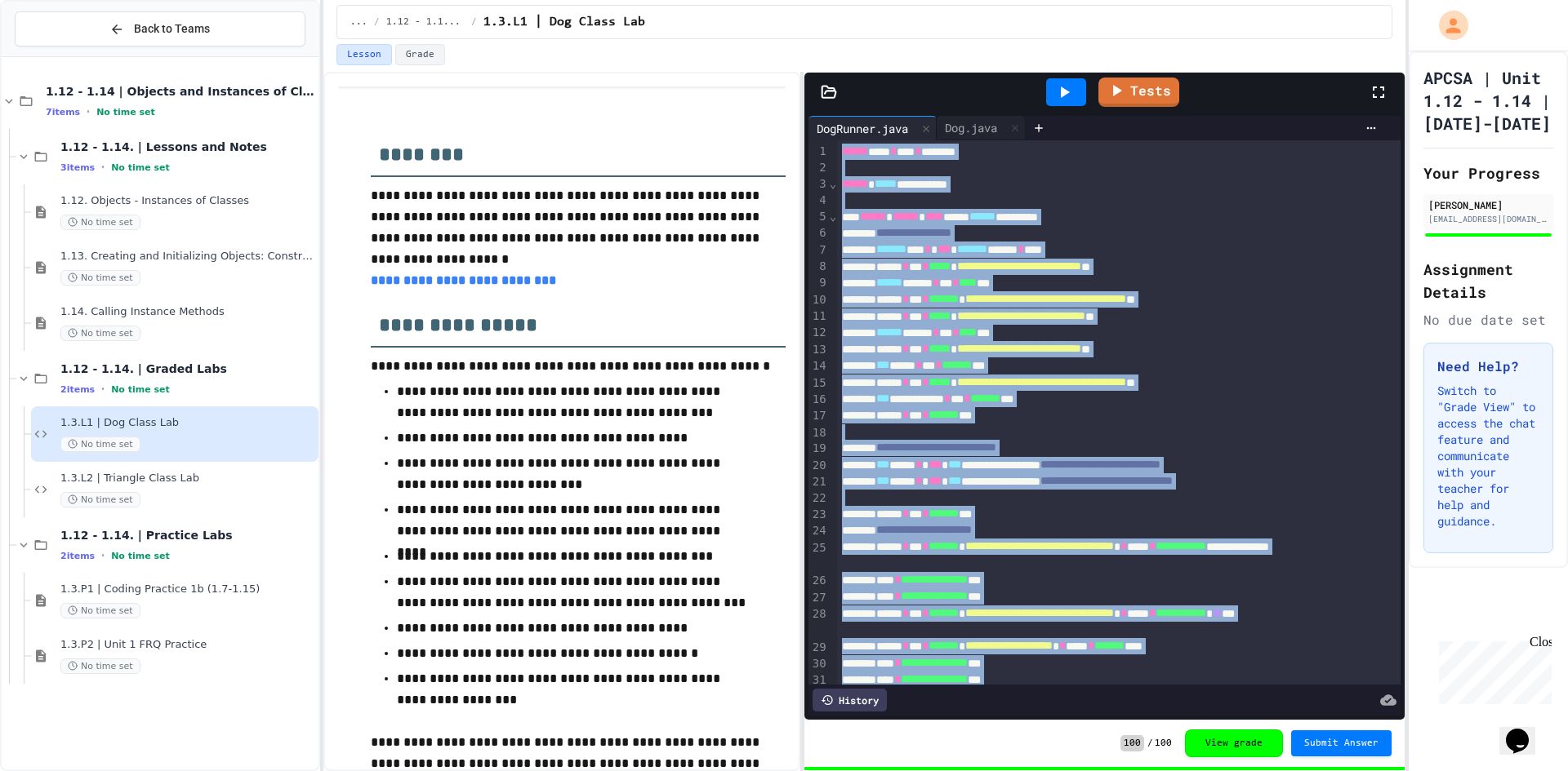
copy div "**********"
click at [1001, 393] on span "*******" at bounding box center [985, 399] width 30 height 11
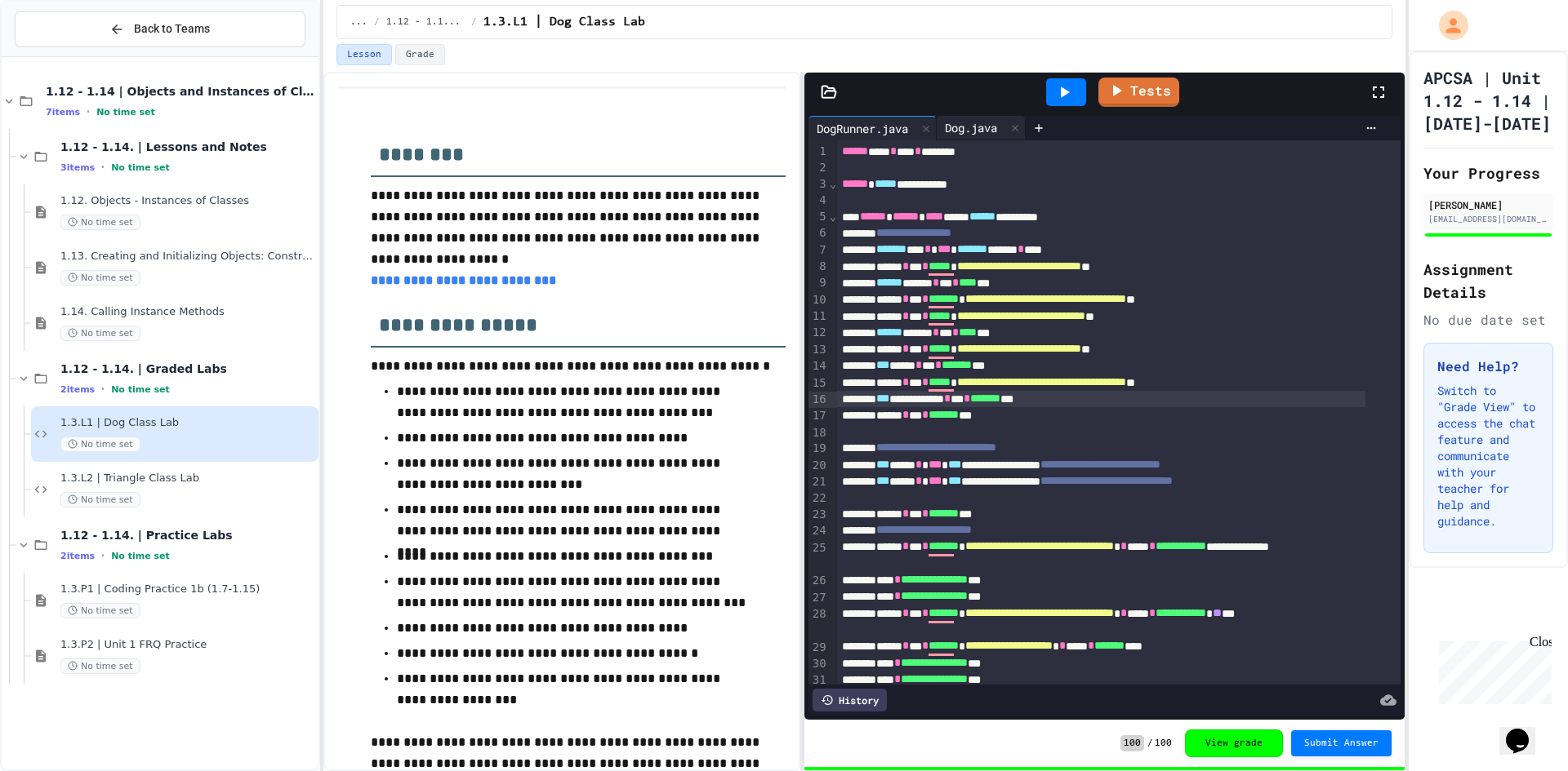
click at [951, 128] on div "Dog.java" at bounding box center [971, 128] width 69 height 17
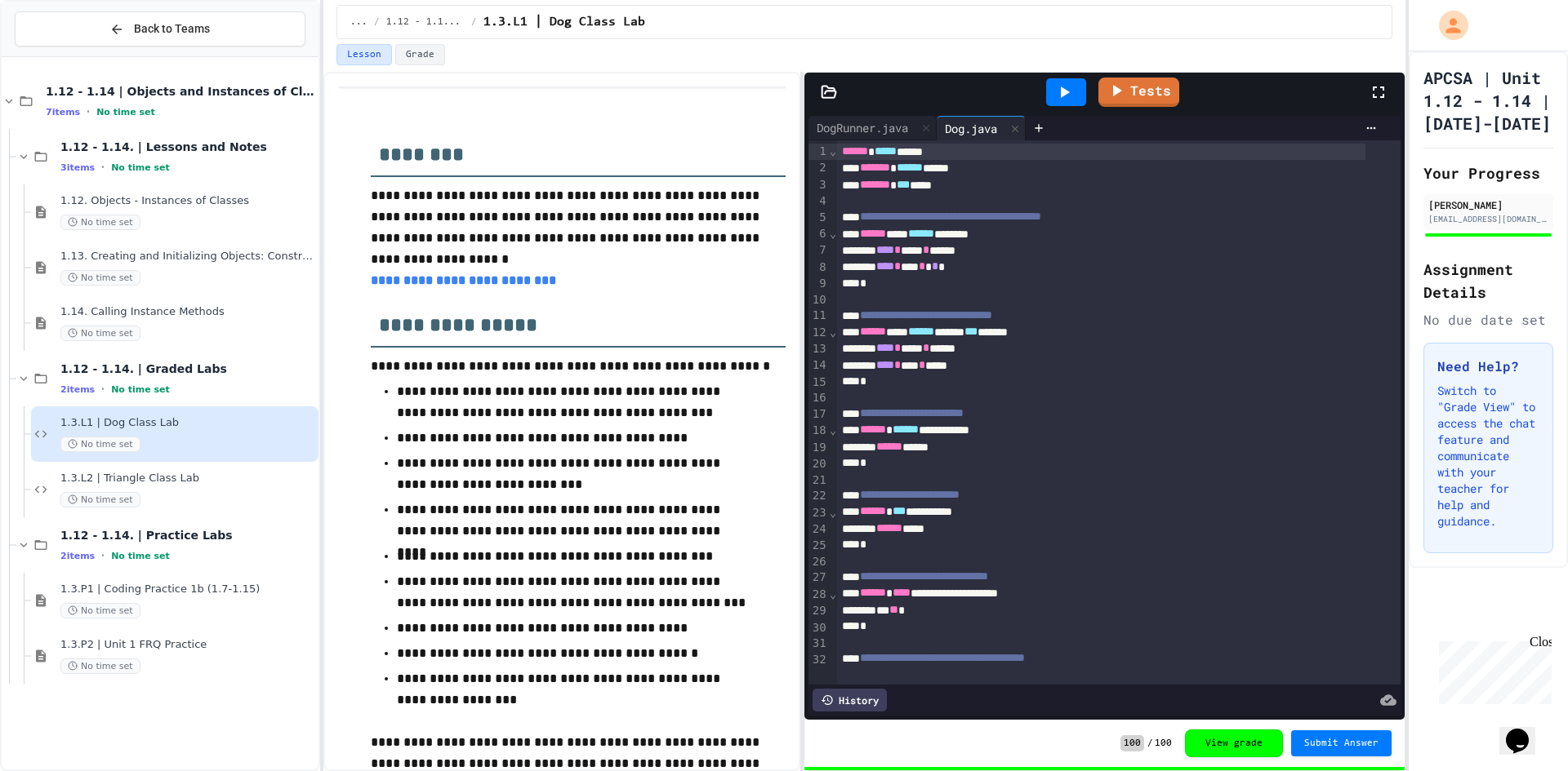
click at [934, 229] on span "******" at bounding box center [921, 233] width 26 height 11
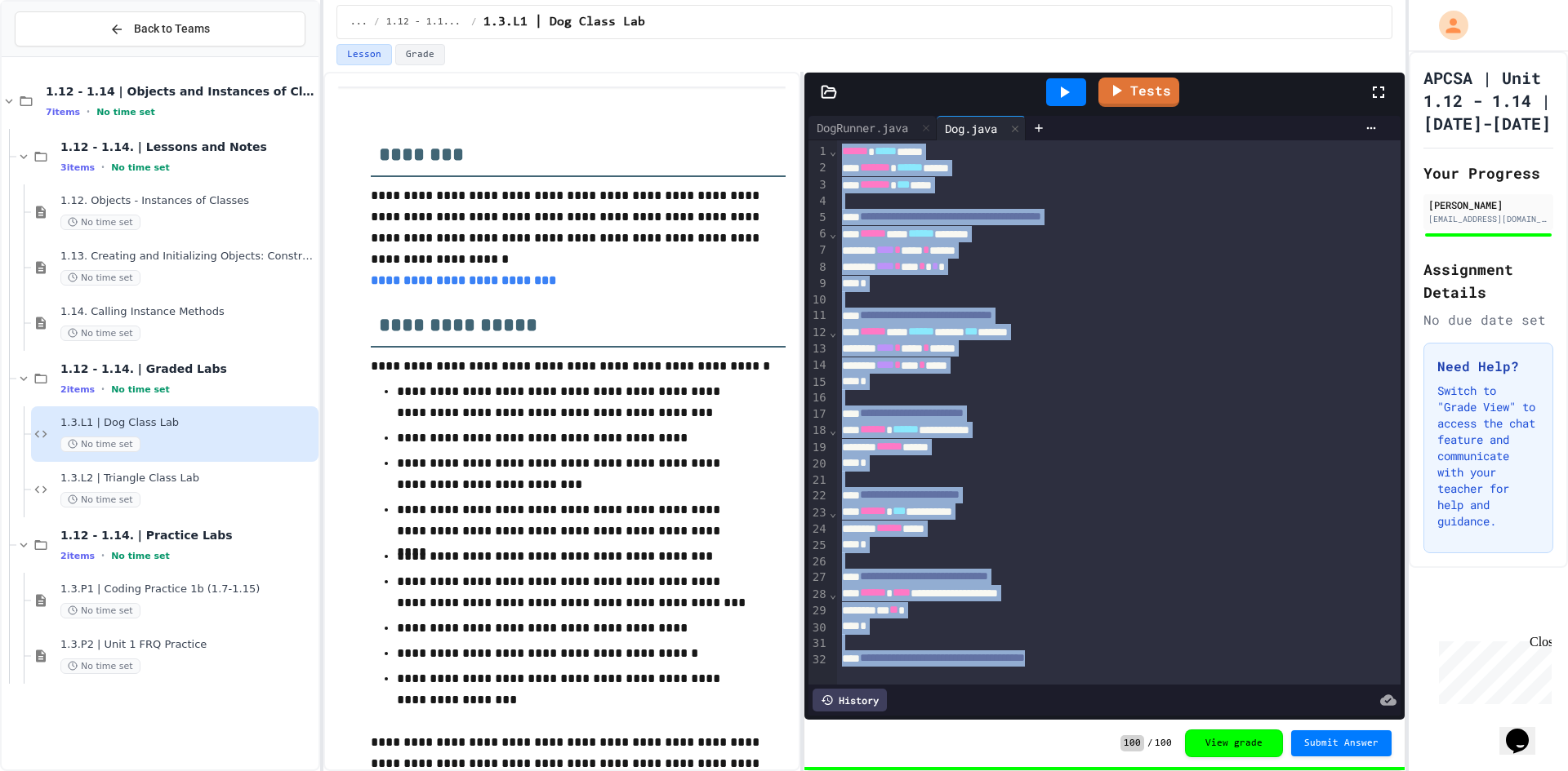
copy div "**********"
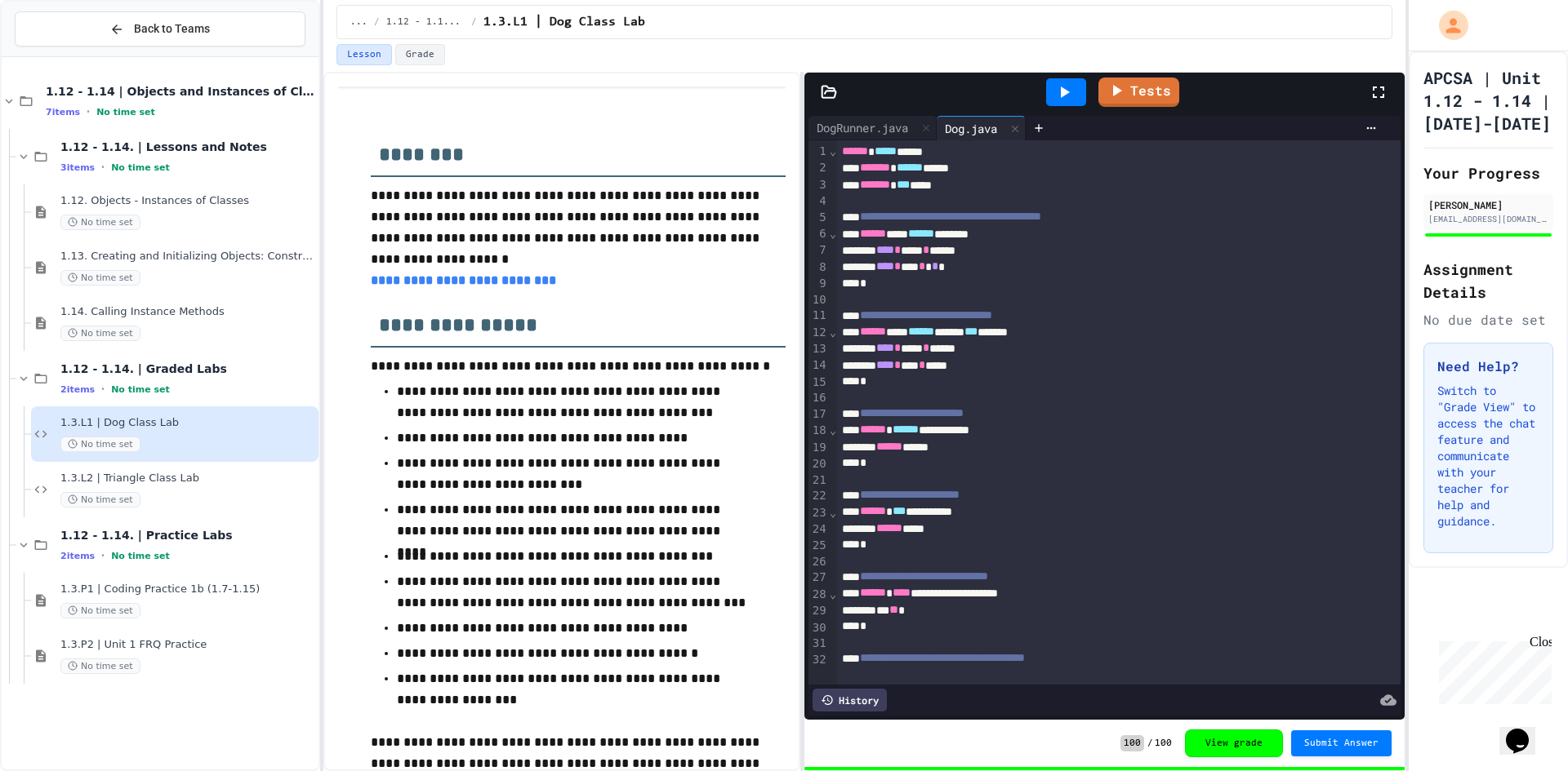
click at [645, 232] on p "**********" at bounding box center [578, 217] width 415 height 64
click at [213, 482] on span "1.3.L2 | Triangle Class Lab" at bounding box center [188, 478] width 255 height 14
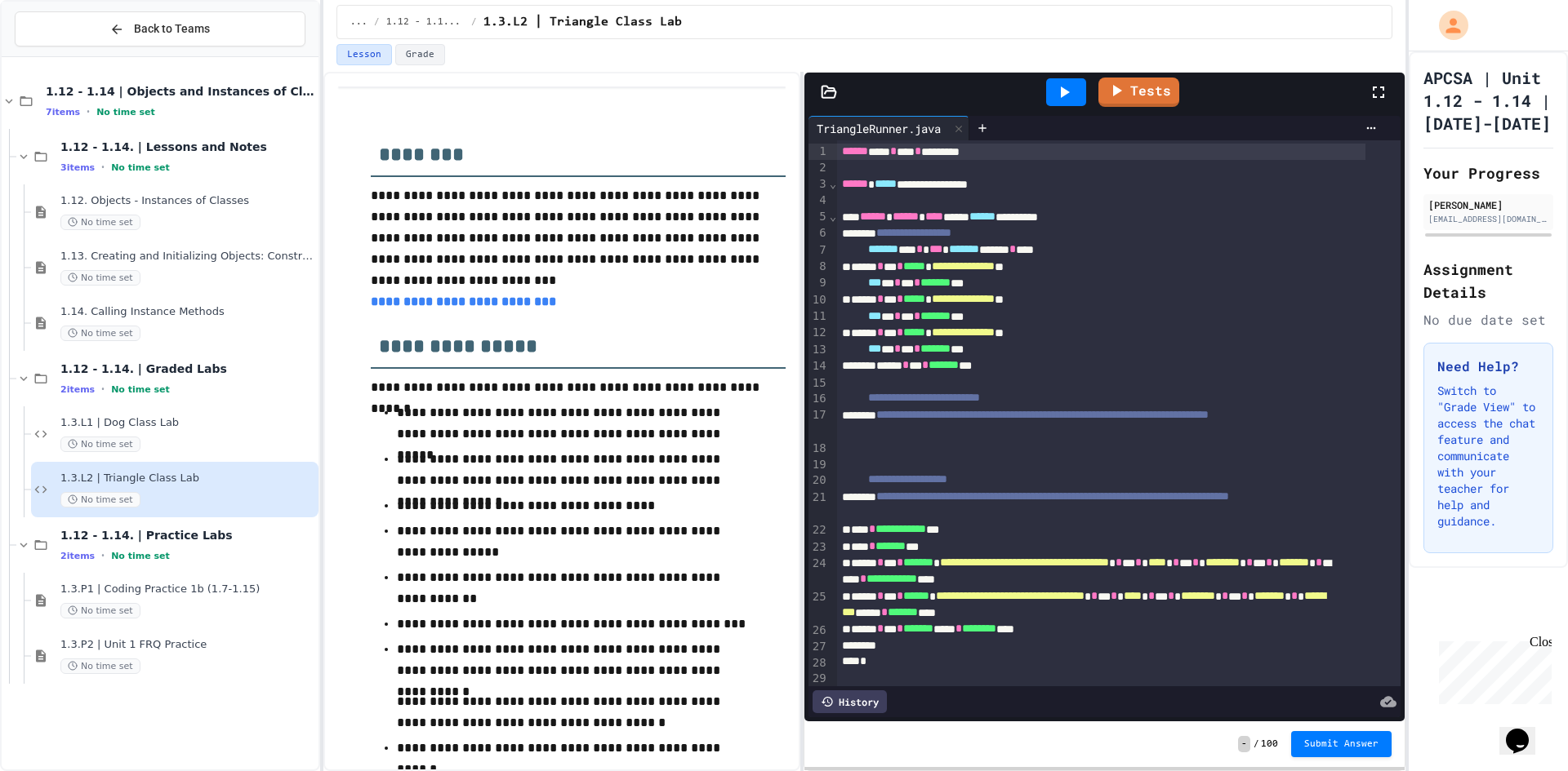
drag, startPoint x: 456, startPoint y: 189, endPoint x: 670, endPoint y: 84, distance: 238.4
click at [670, 84] on div "**********" at bounding box center [562, 422] width 477 height 700
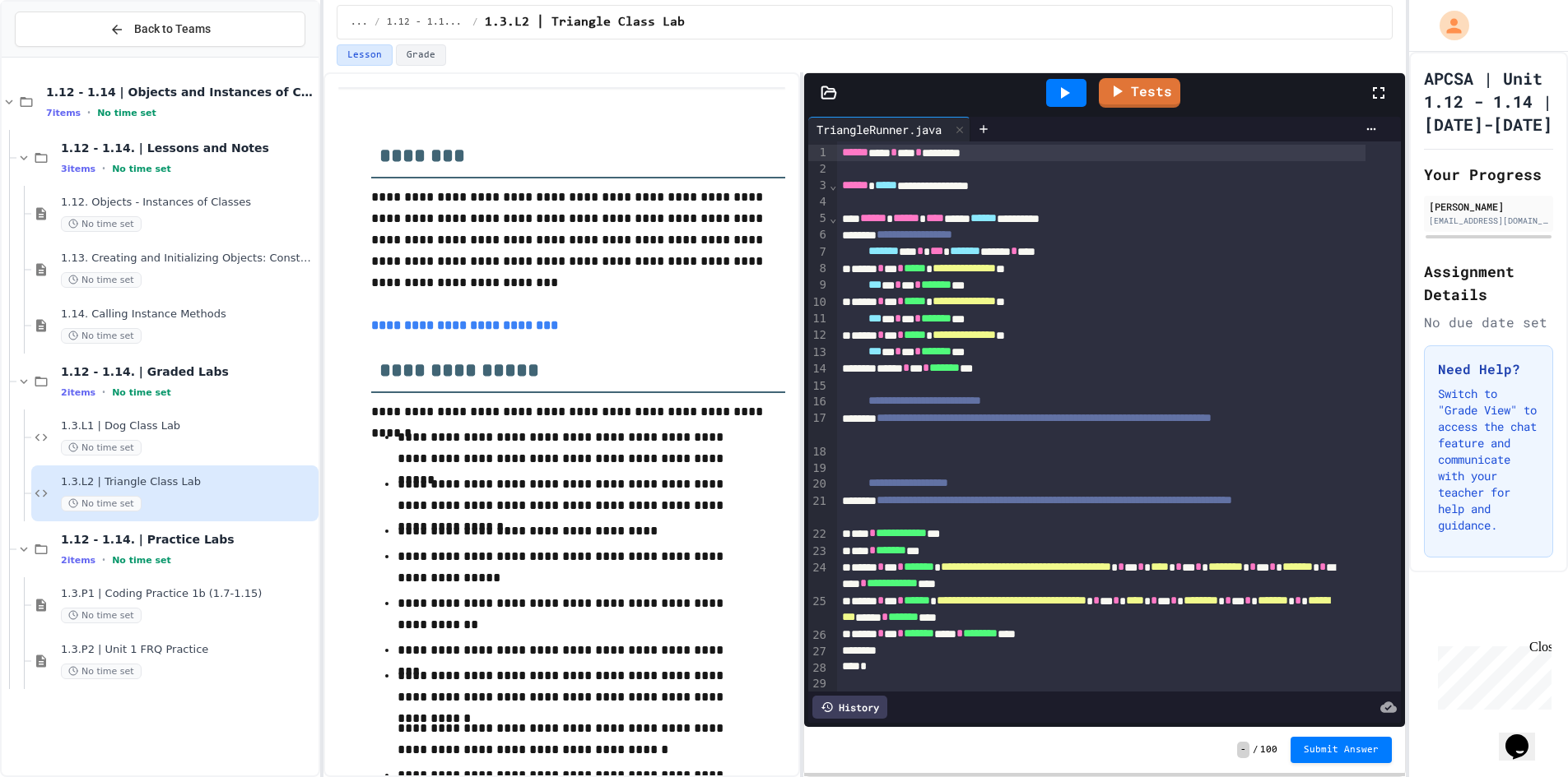
click at [410, 776] on div at bounding box center [205, 788] width 410 height 21
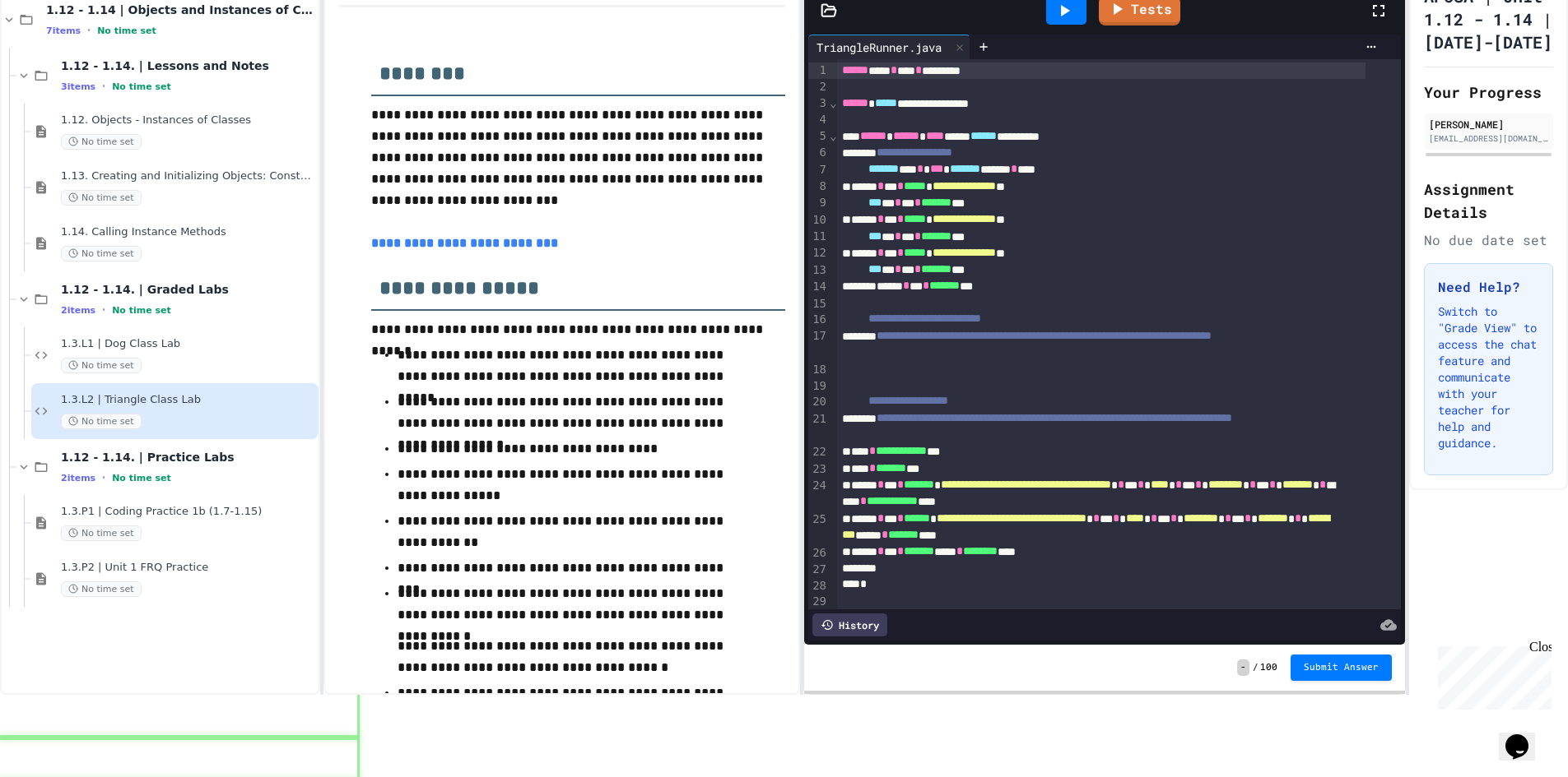
click at [357, 695] on div at bounding box center [178, 717] width 357 height 43
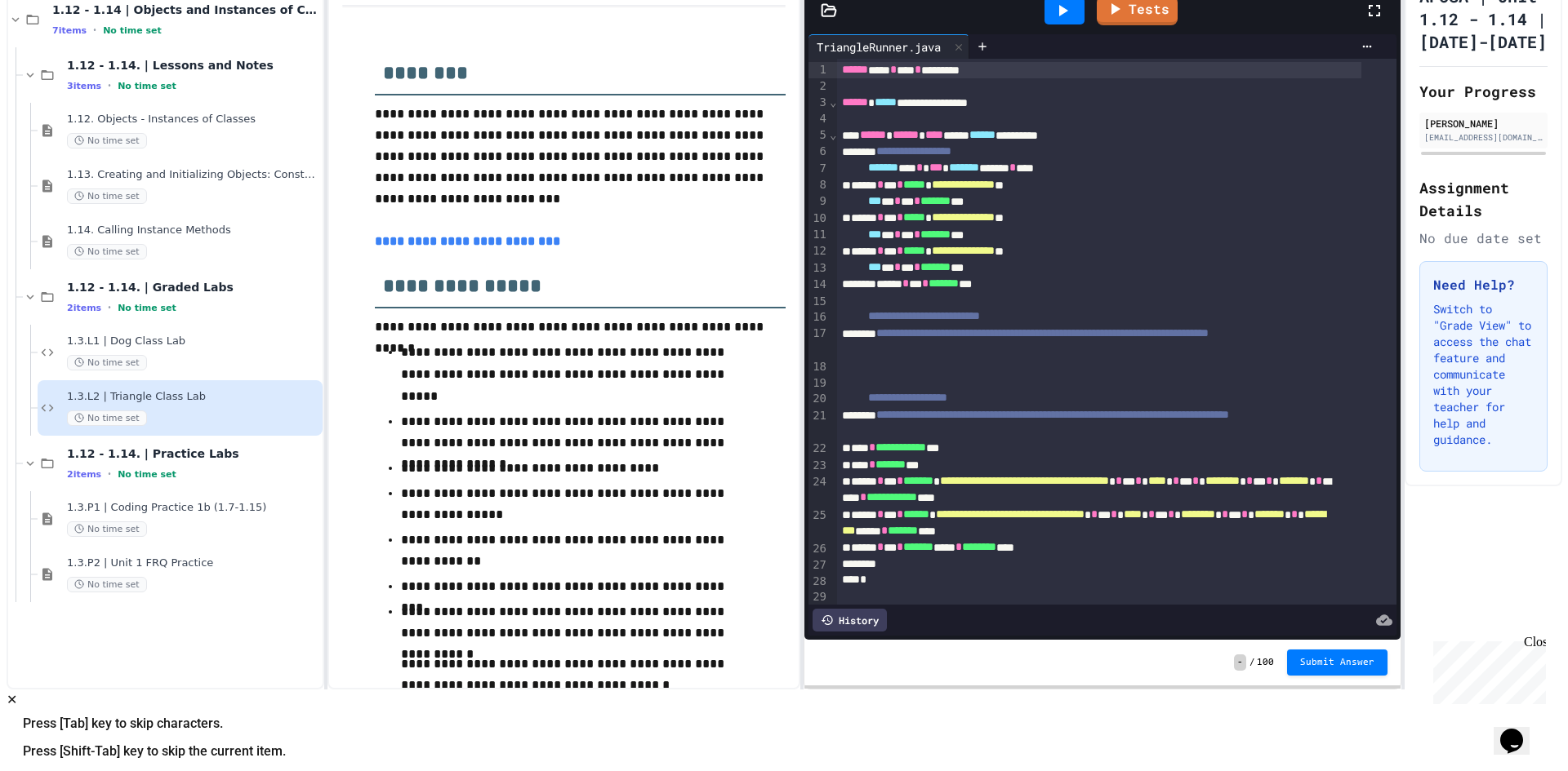
scroll to position [0, 0]
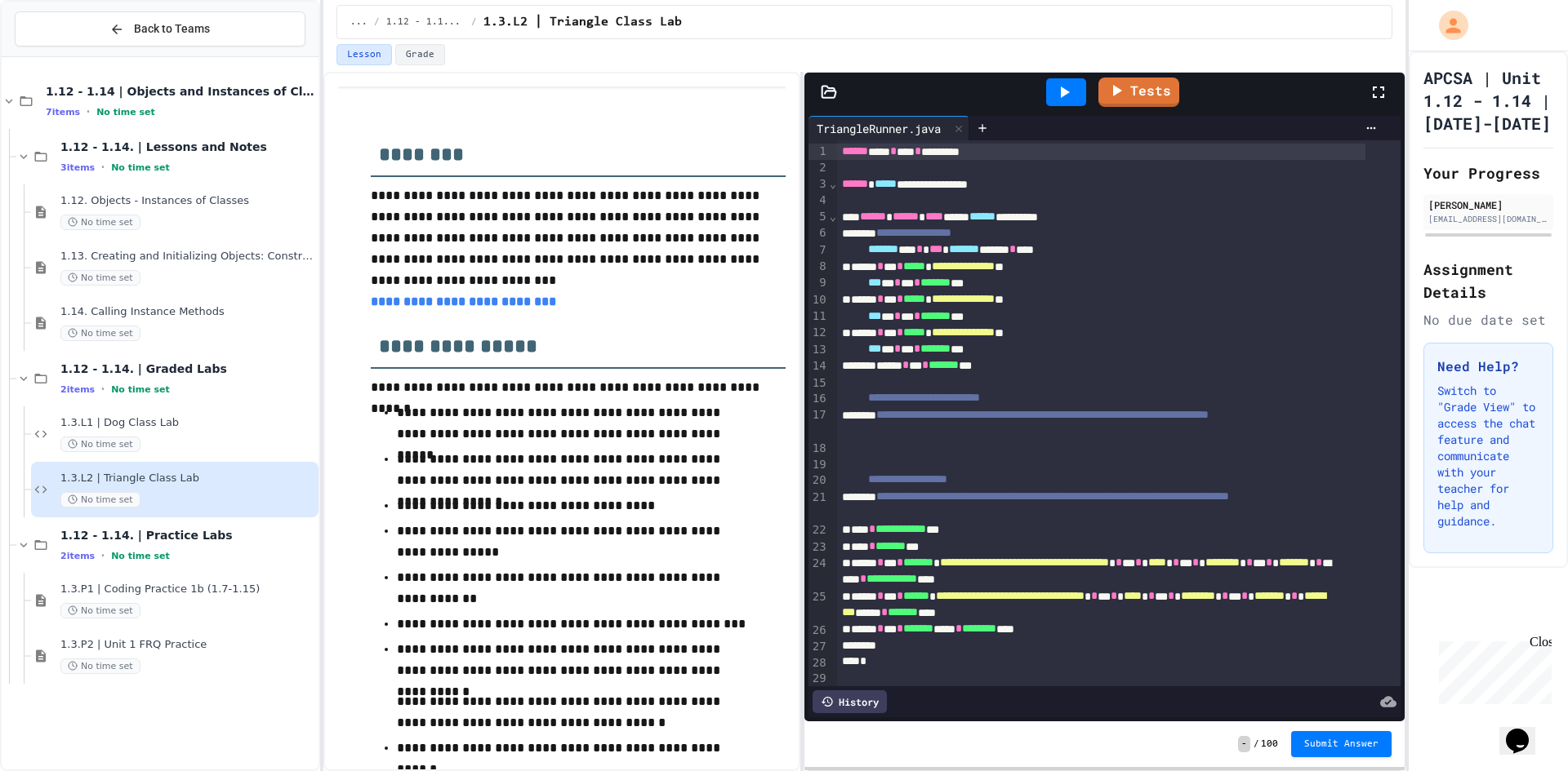
click at [536, 770] on div at bounding box center [268, 779] width 536 height 16
click at [1534, 748] on button "Opens Chat This icon Opens the chat window." at bounding box center [1517, 742] width 36 height 28
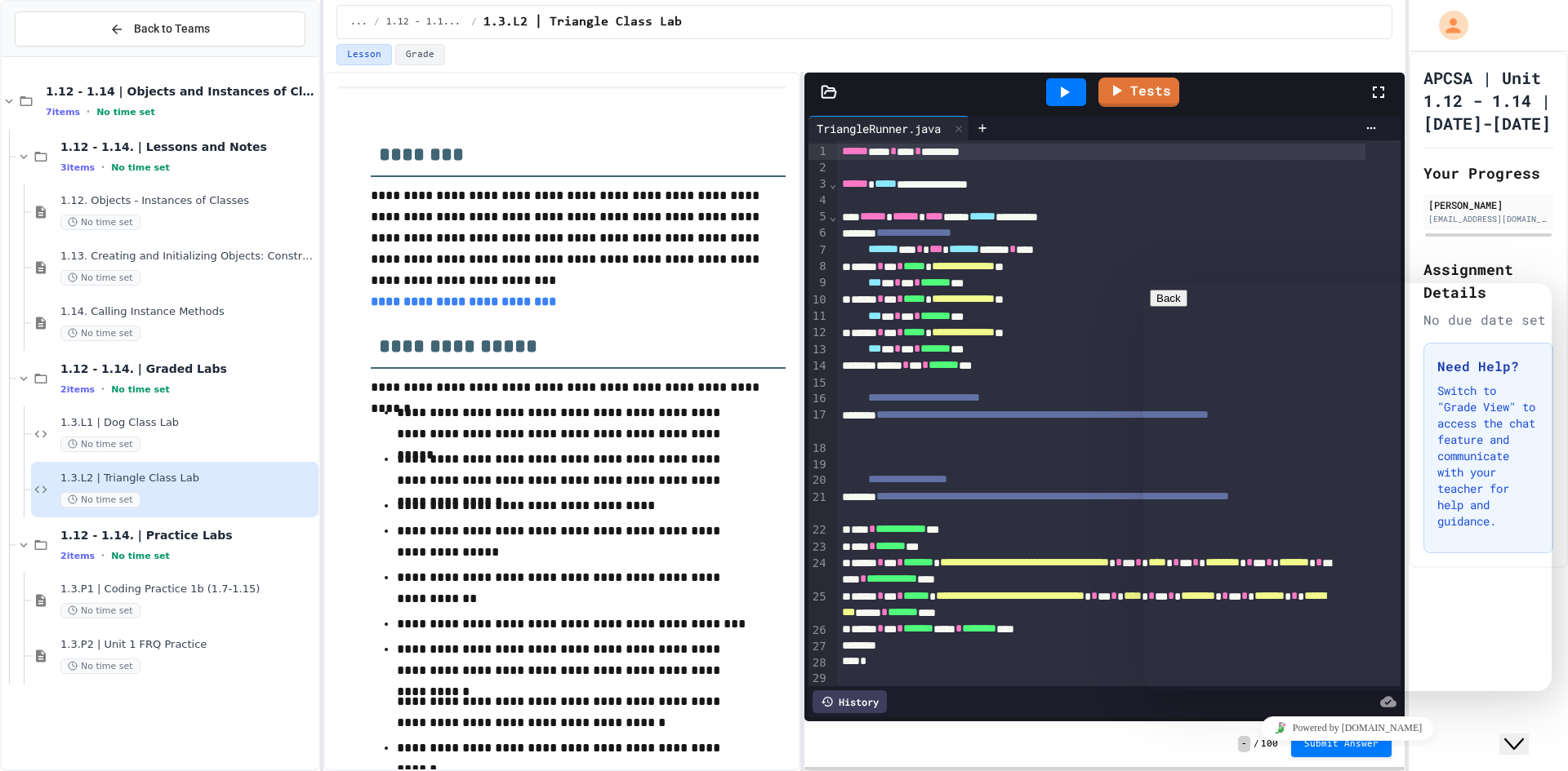
click at [1529, 734] on button "Close Chat This icon closes the chat window." at bounding box center [1514, 745] width 29 height 21
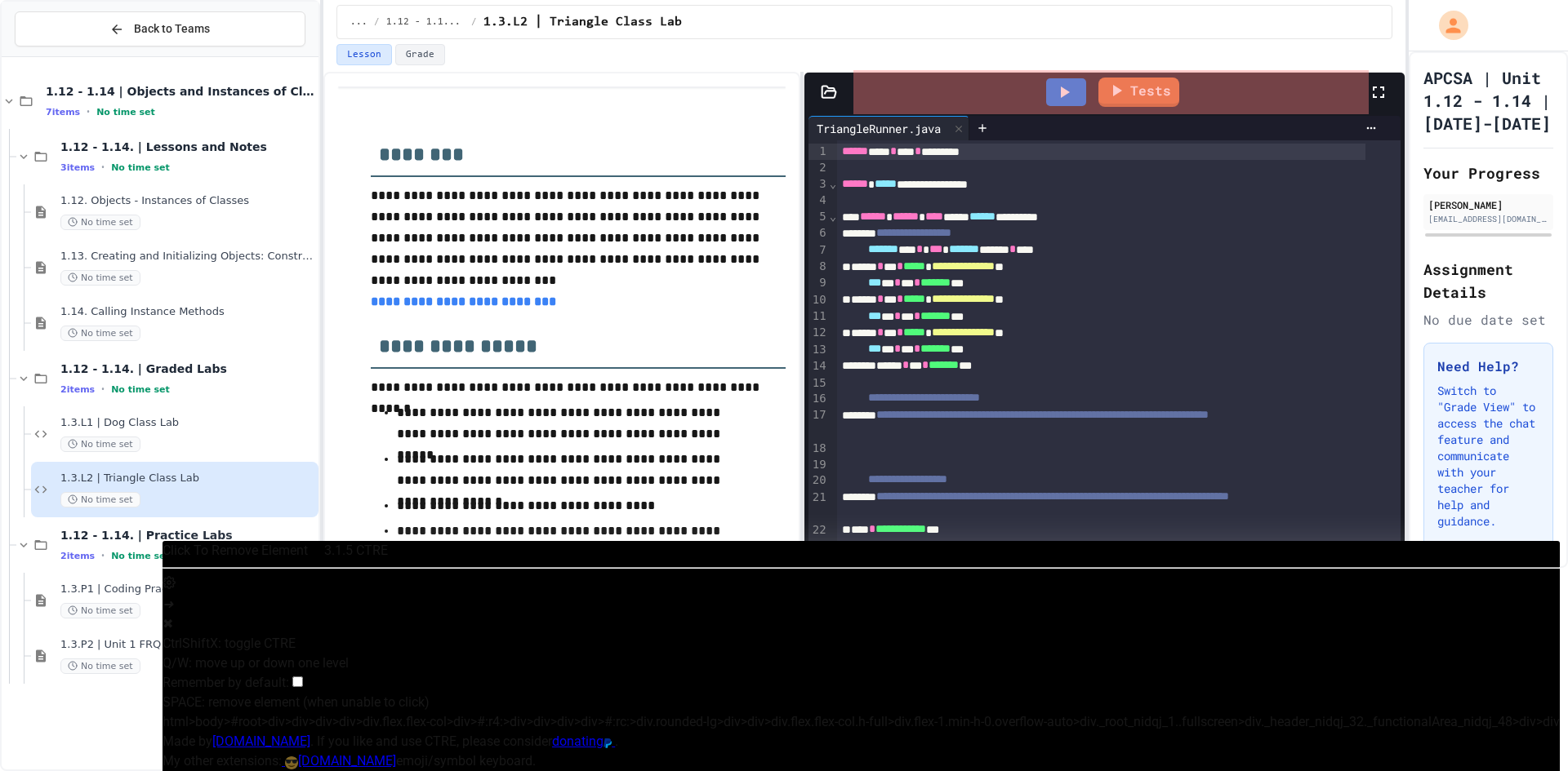
scroll to position [1, 0]
click at [882, 101] on div "Tests" at bounding box center [1128, 92] width 551 height 44
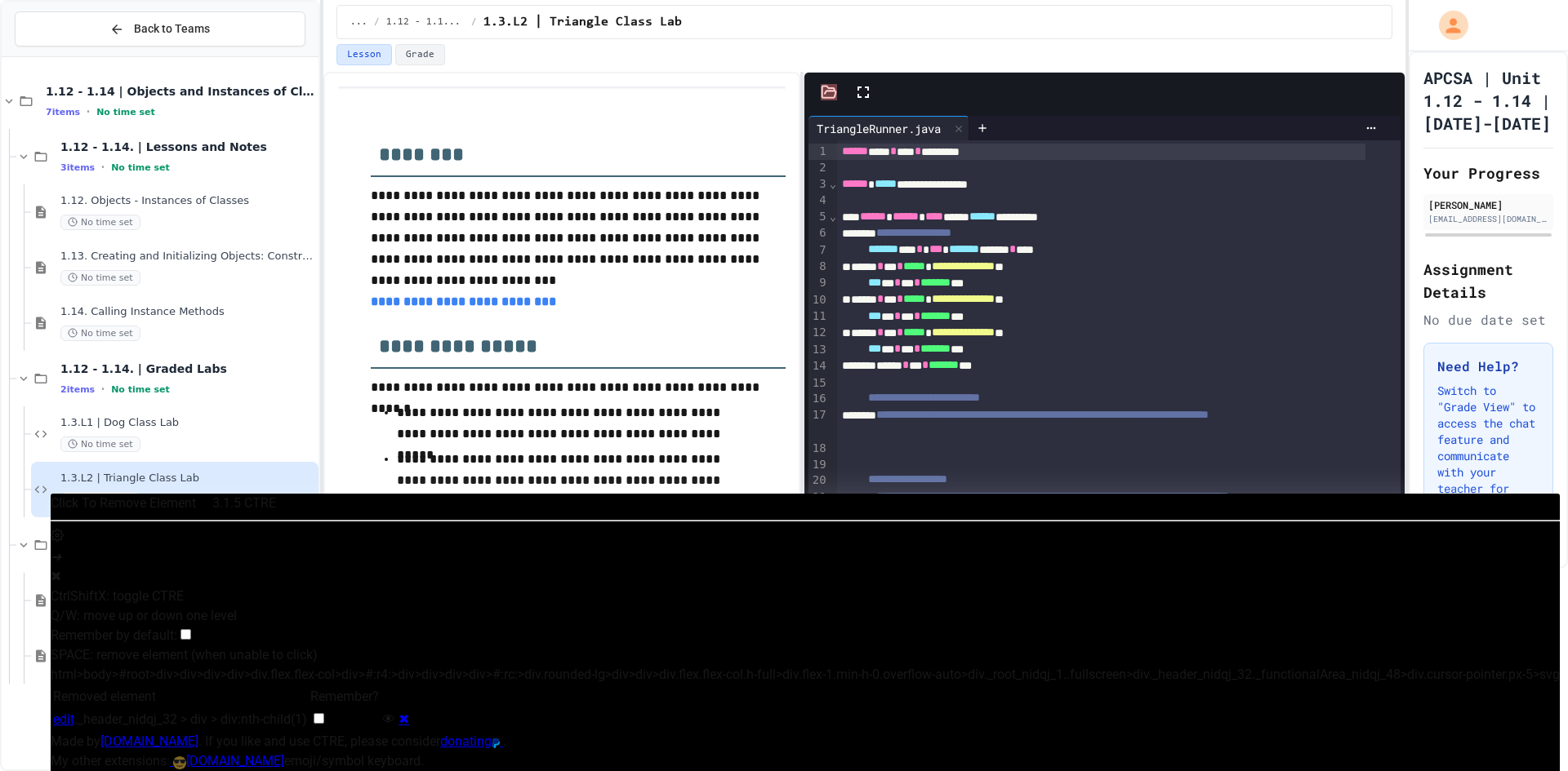
scroll to position [0, 0]
click at [830, 90] on div "Tests" at bounding box center [1104, 92] width 600 height 39
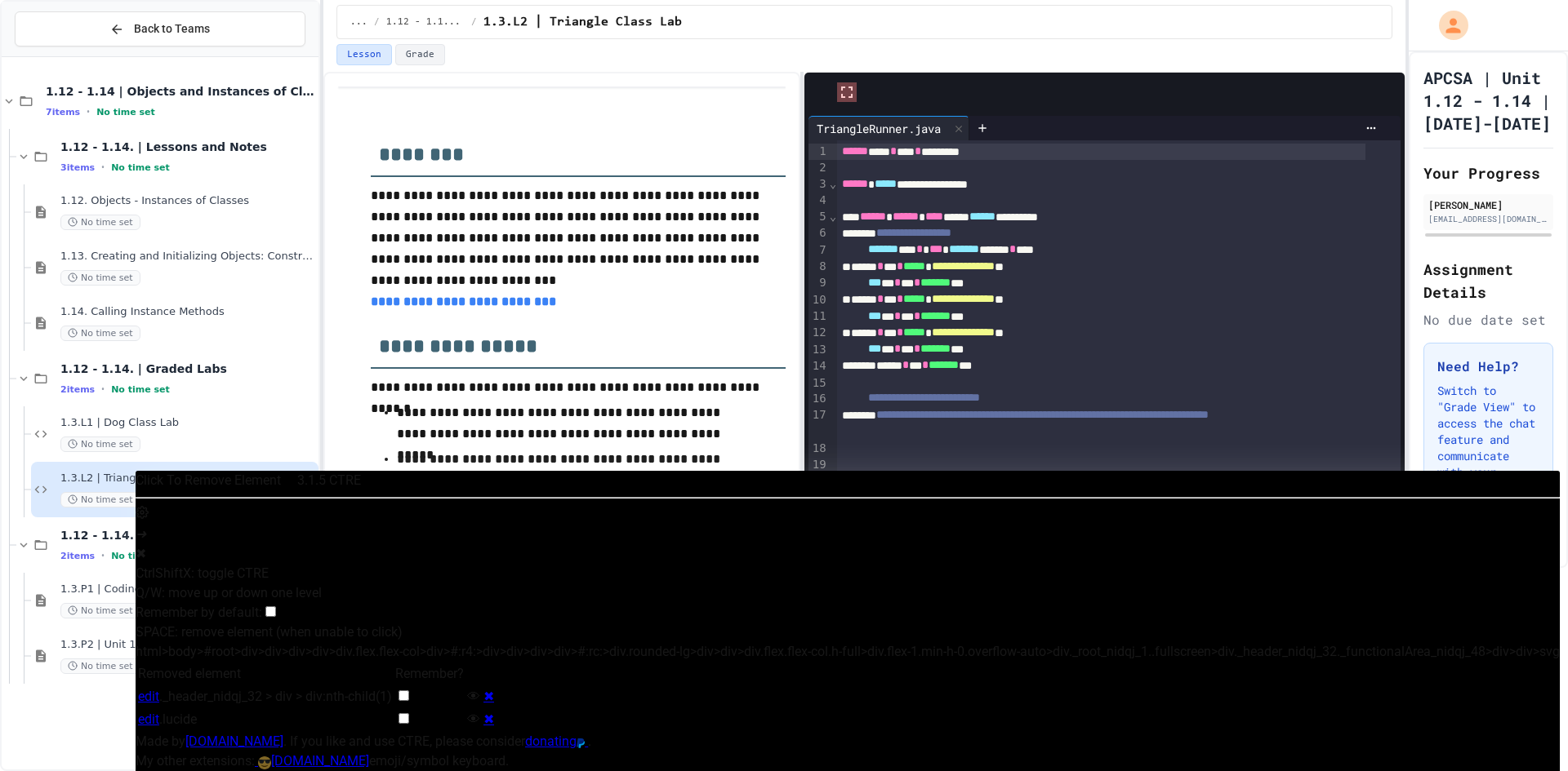
click at [847, 90] on div "Tests" at bounding box center [1104, 92] width 600 height 39
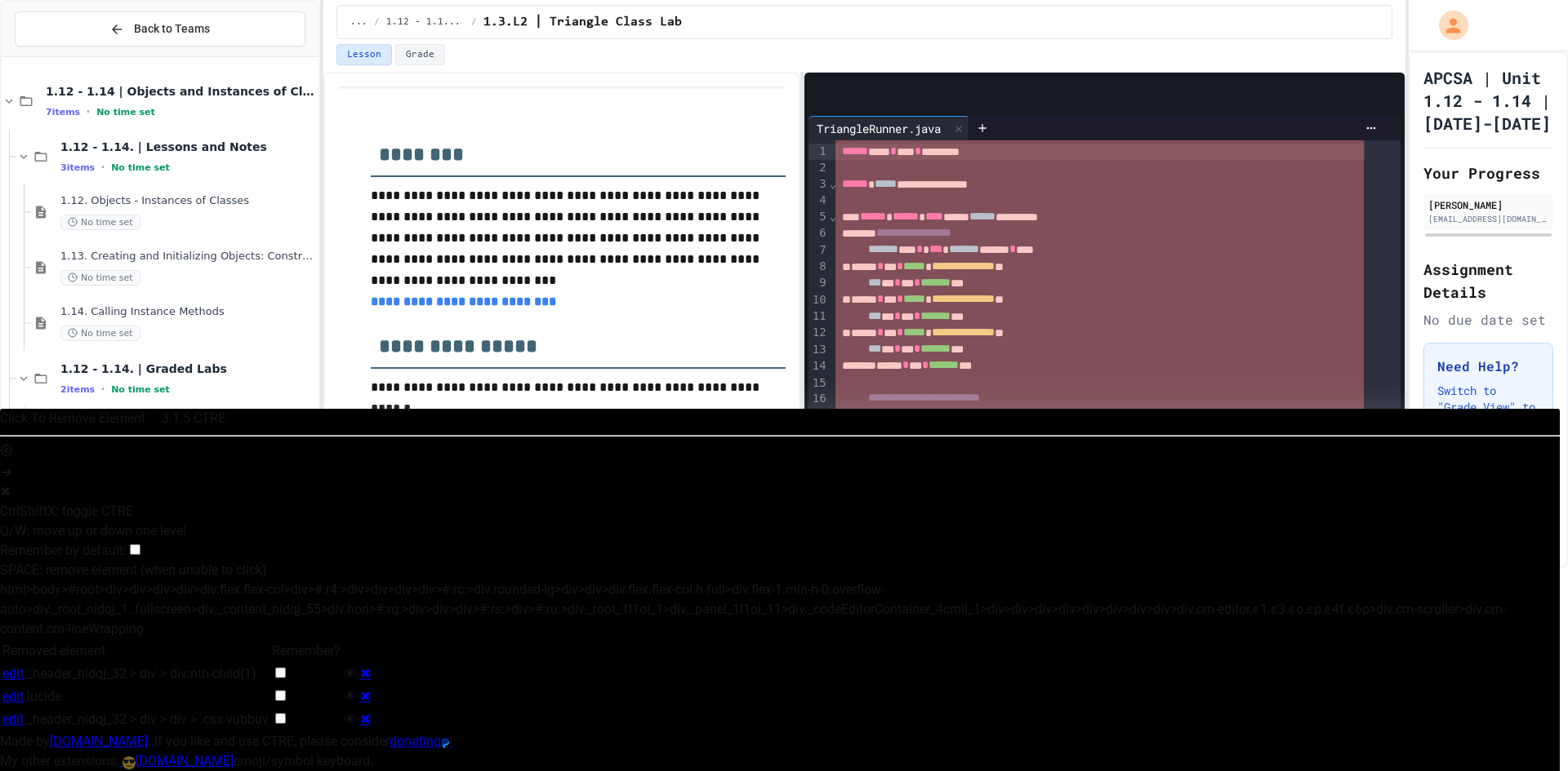
scroll to position [1, 0]
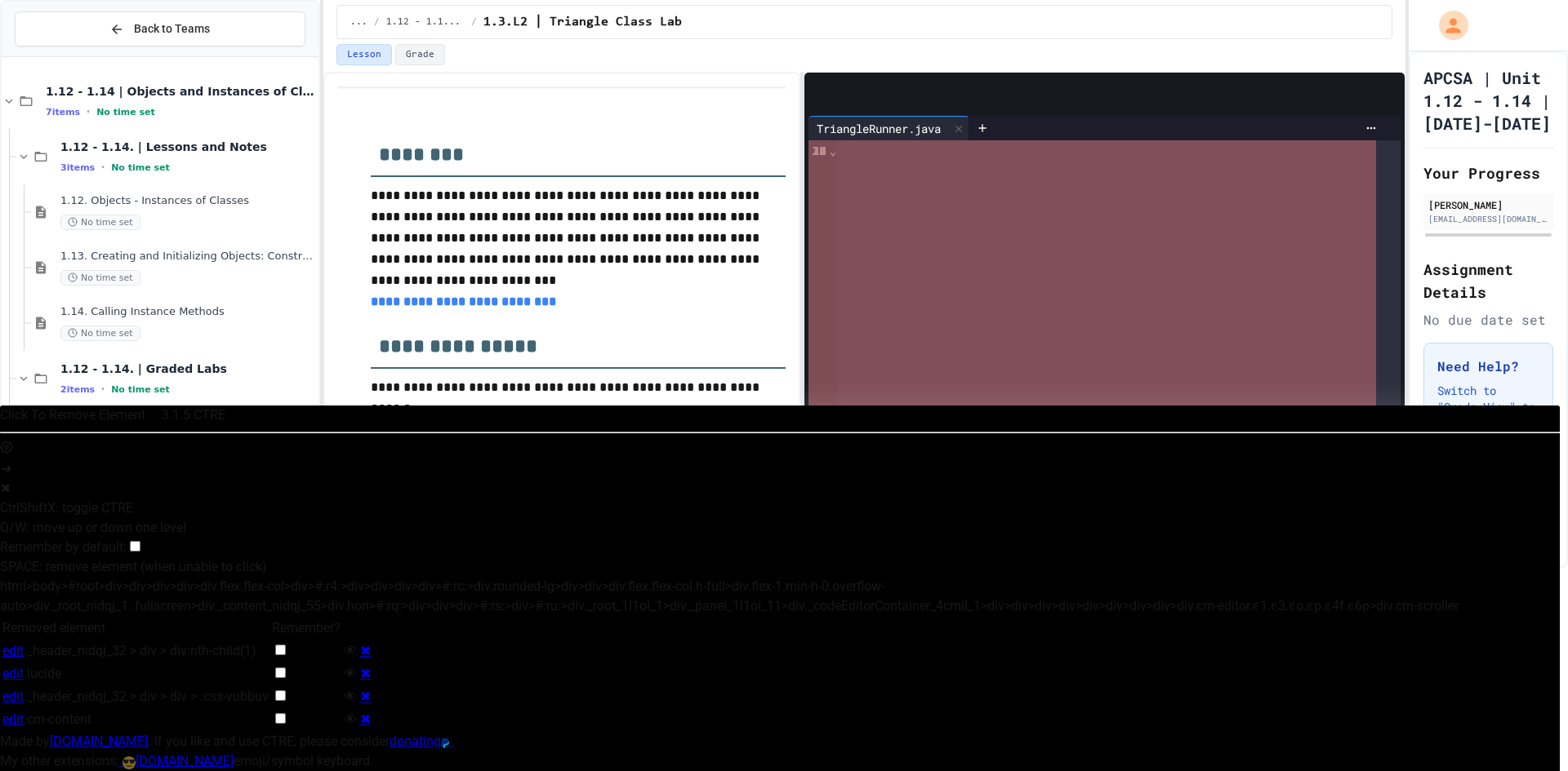
click at [874, 142] on div "**********" at bounding box center [1104, 413] width 592 height 546
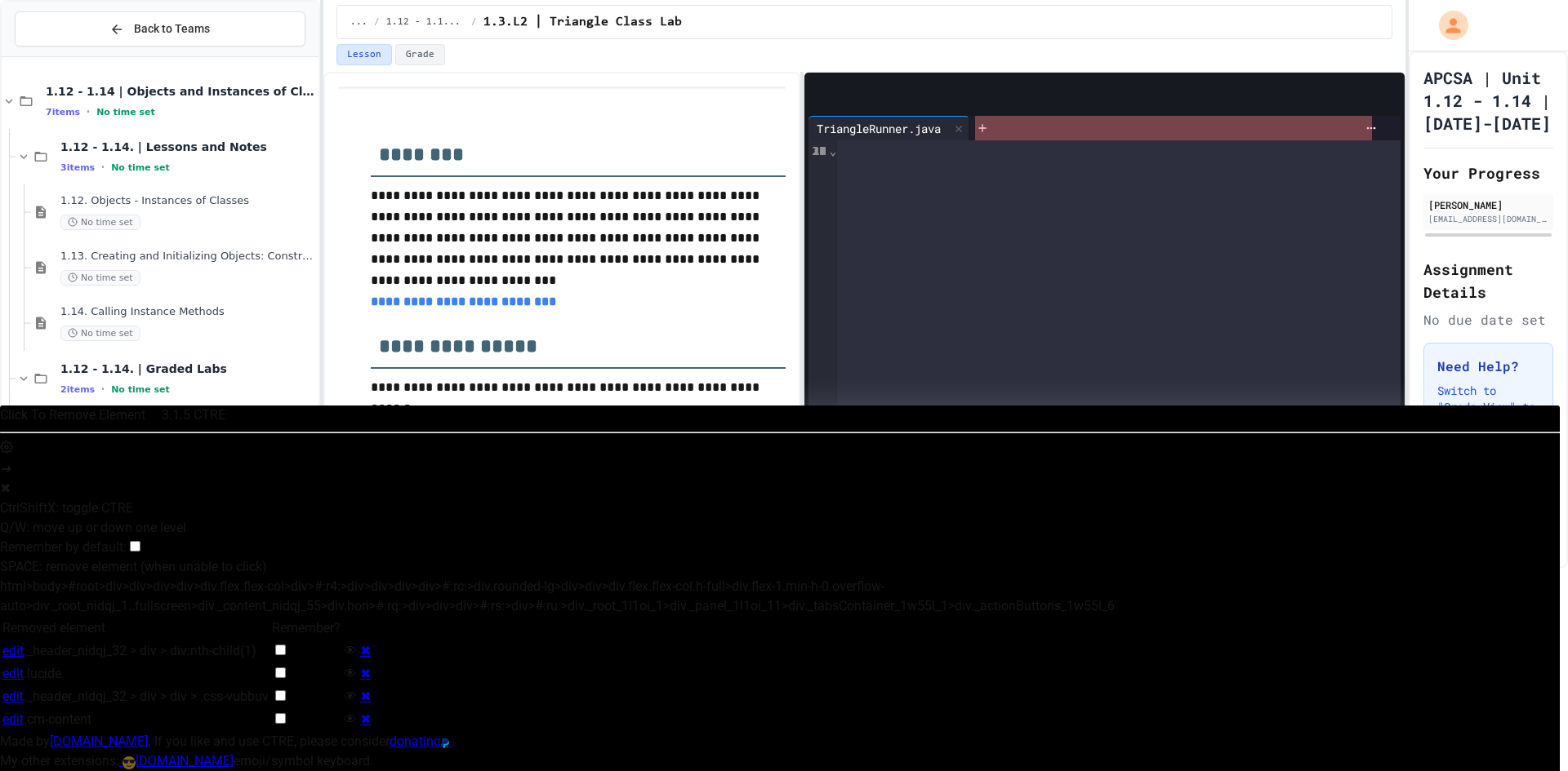
click at [1008, 119] on div "TriangleRunner.java" at bounding box center [1104, 128] width 592 height 25
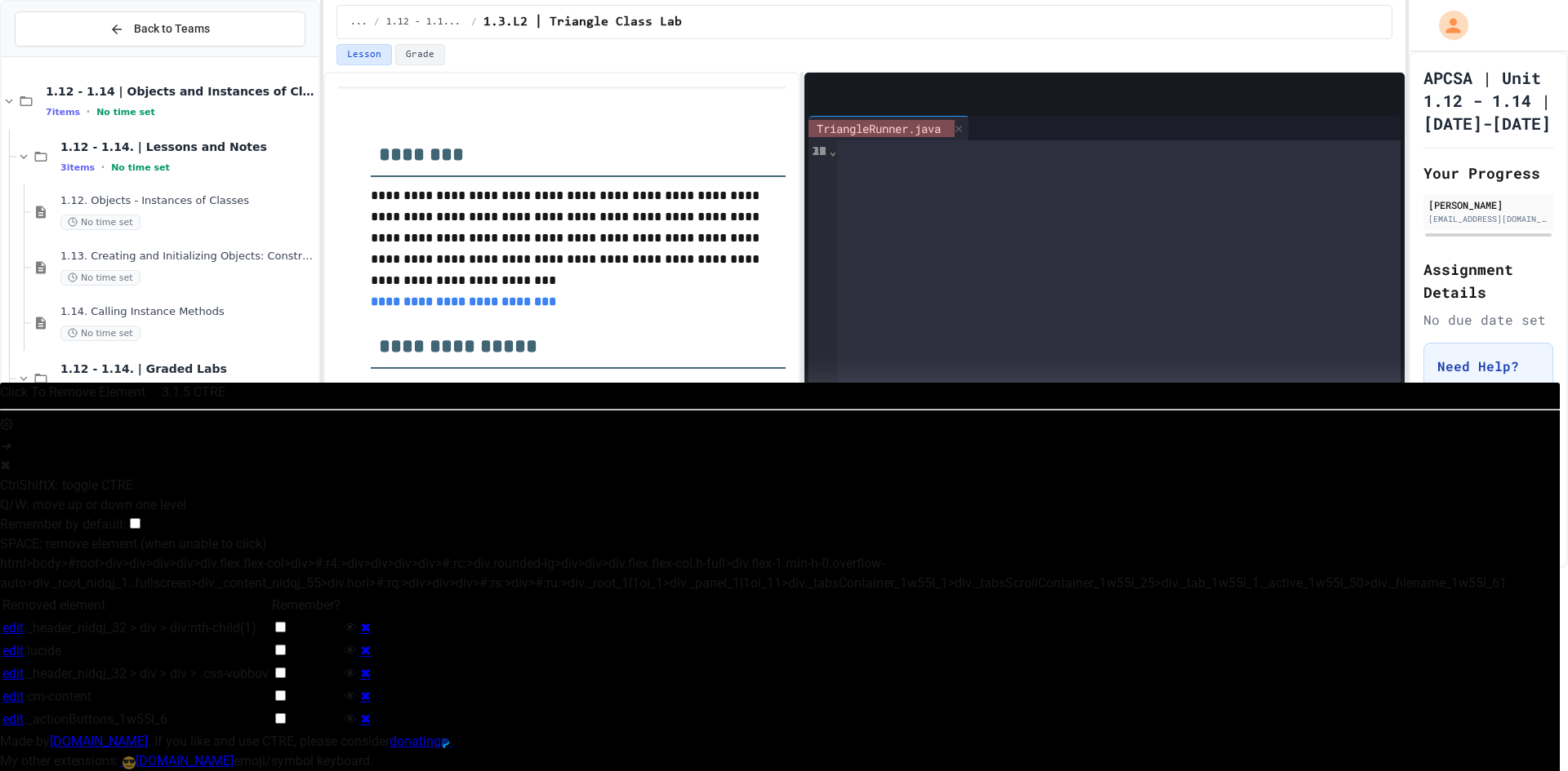
click at [899, 137] on div "TriangleRunner.java" at bounding box center [1104, 128] width 592 height 25
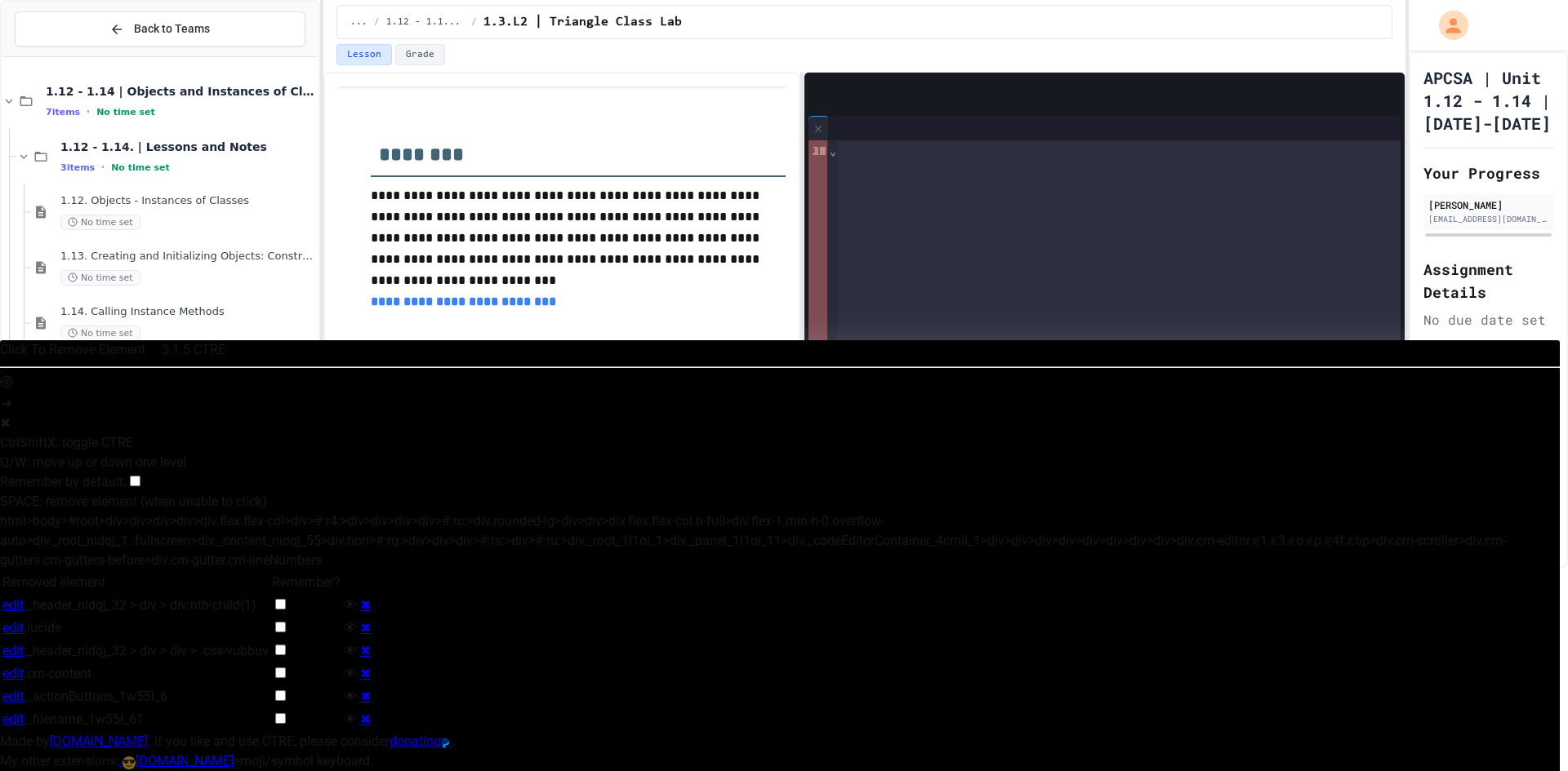
click at [825, 146] on div "99 1 2 3 4 5 6 7 8 9 10 11 12 13 14 15 16 17 18 19 20 21 22 23 24 25 26 27 28 2…" at bounding box center [818, 413] width 20 height 546
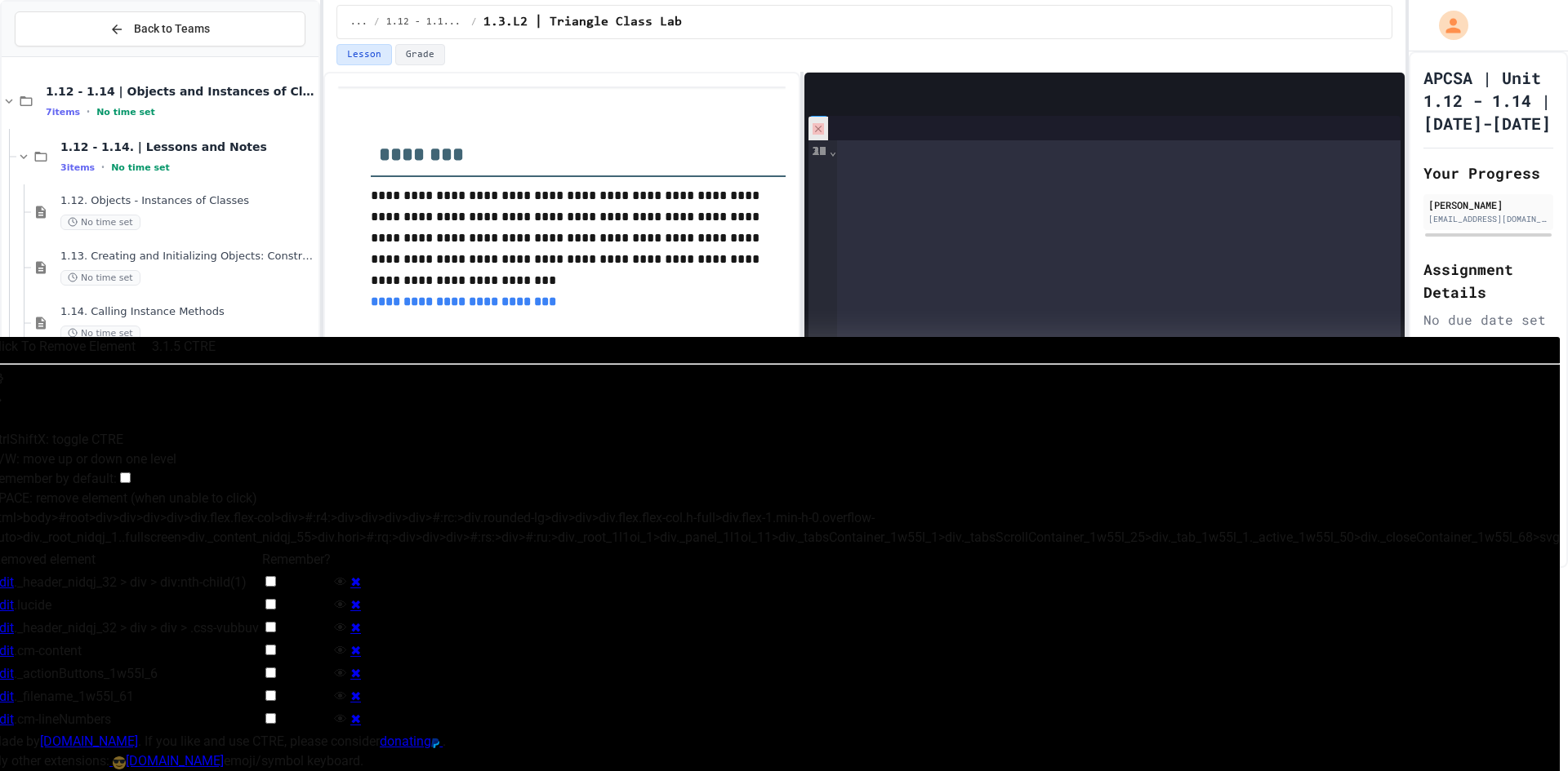
click at [821, 126] on div "TriangleRunner.java" at bounding box center [1104, 128] width 592 height 25
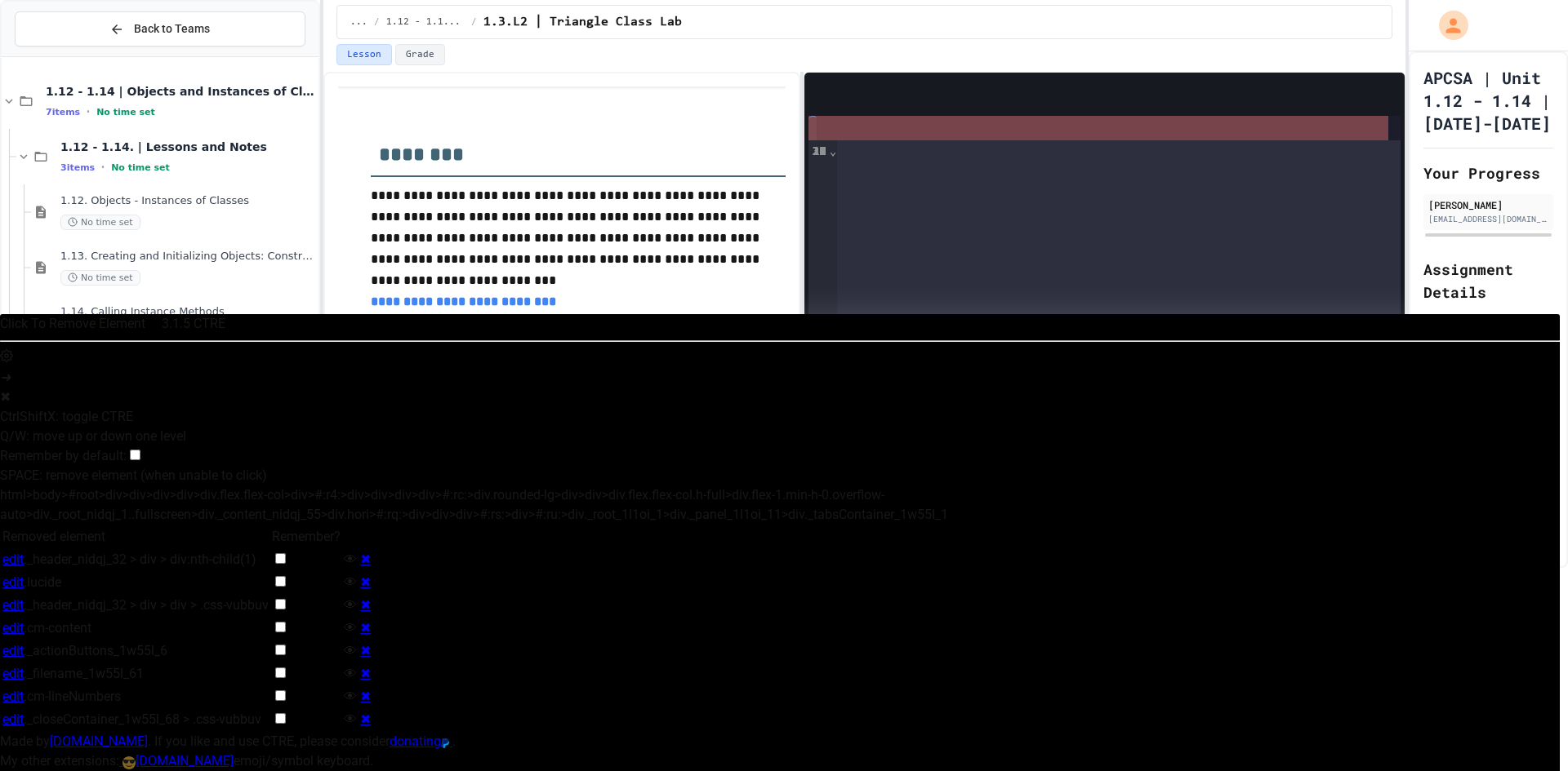
drag, startPoint x: 822, startPoint y: 143, endPoint x: 822, endPoint y: 174, distance: 31.0
click at [822, 160] on div "99 1 2 3 4 5 6 7 8 9 10 11 12 13 14 15 16 17 18 19 20 21 22 23 24 25 26 27 28 2…" at bounding box center [818, 413] width 20 height 546
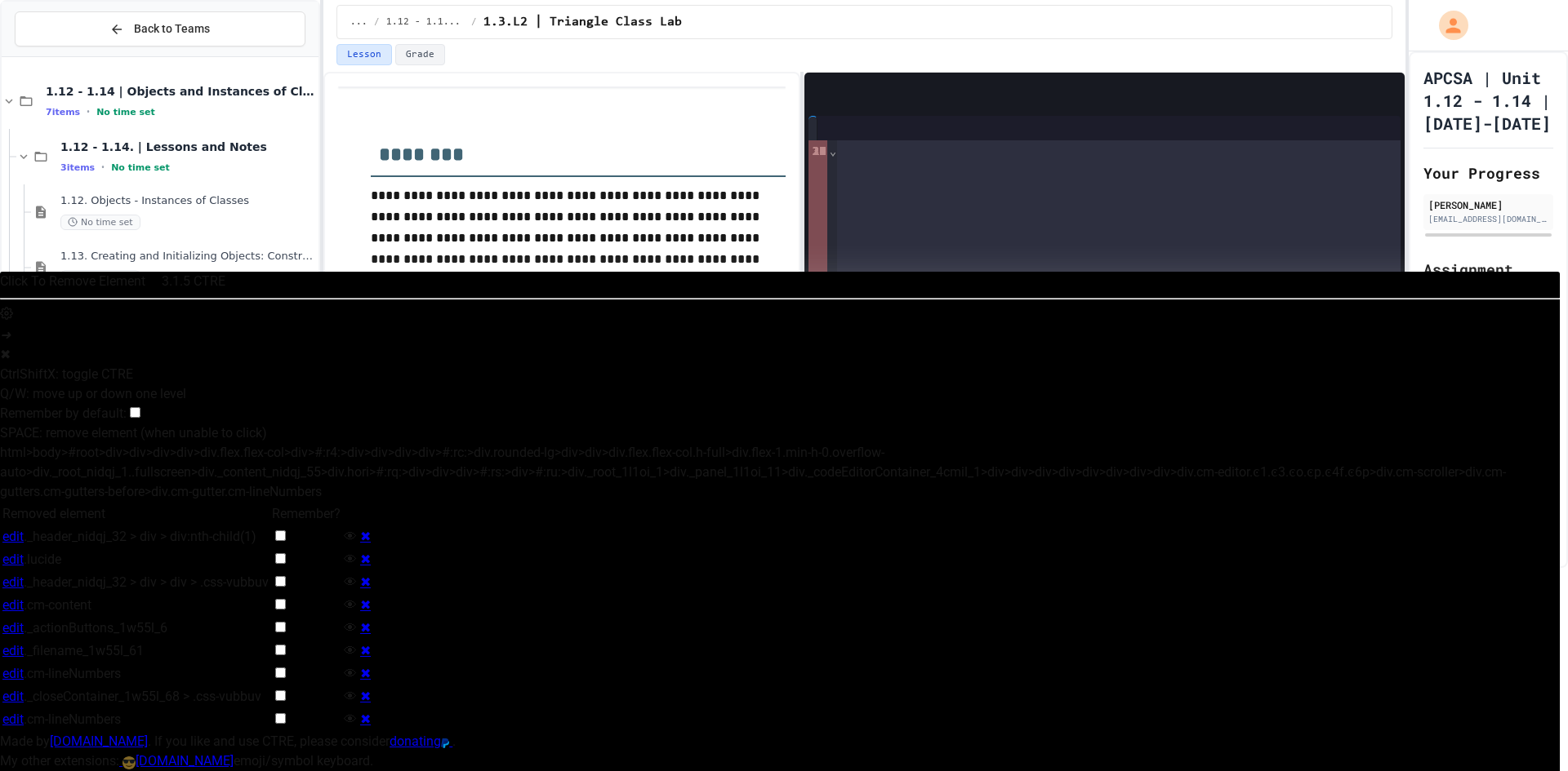
click at [823, 174] on div "99 1 2 3 4 5 6 7 8 9 10 11 12 13 14 15 16 17 18 19 20 21 22 23 24 25 26 27 28 2…" at bounding box center [818, 413] width 20 height 546
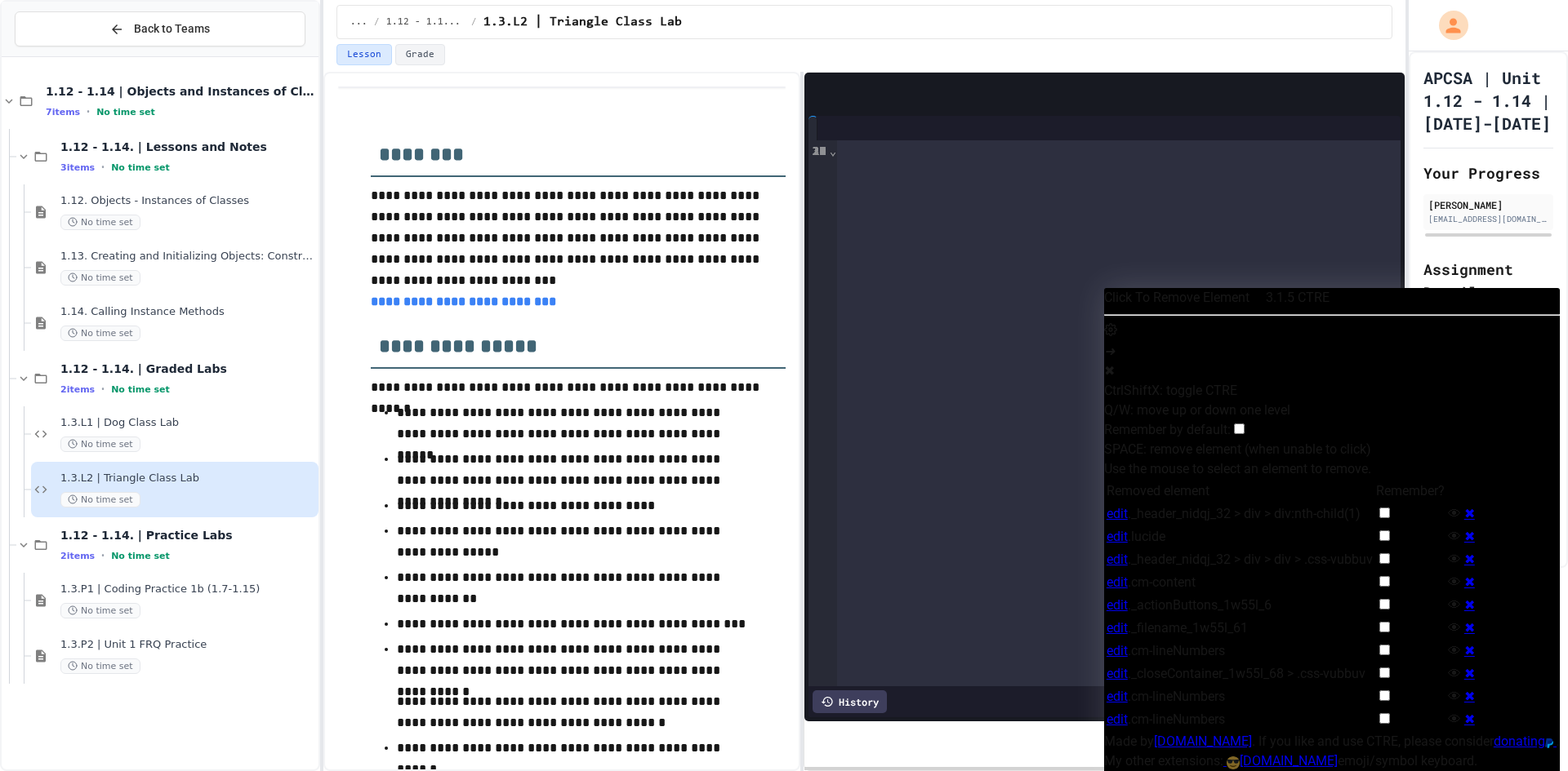
click at [823, 178] on div "99 1 2 3 4 5 6 7 8 9 10 11 12 13 14 15 16 17 18 19 20 21 22 23 24 25 26 27 28 2…" at bounding box center [818, 413] width 20 height 546
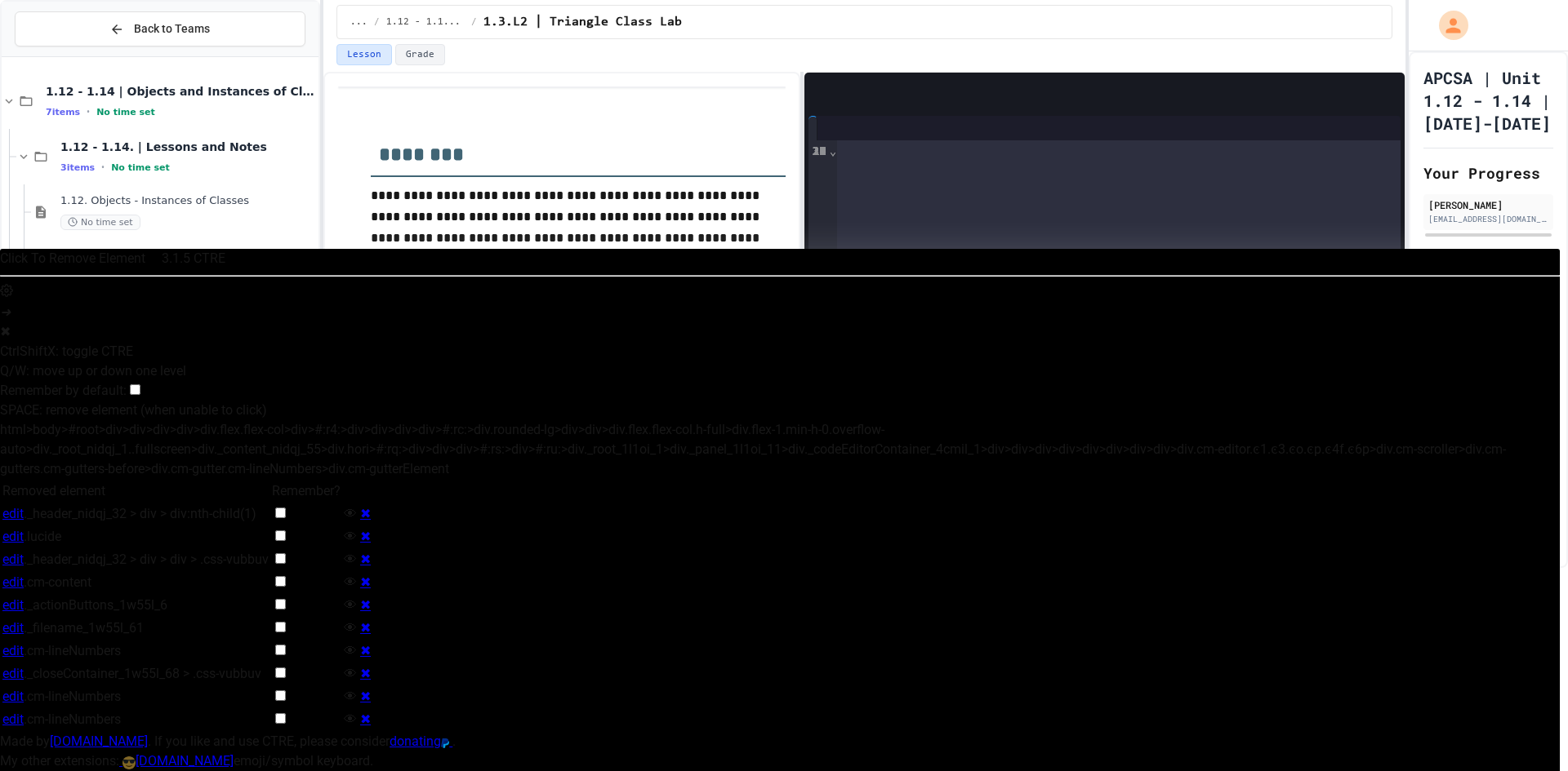
click at [815, 143] on div "99 1 2 3 4 5 6 7 8 9 10 11 12 13 14 15 16 17 18 19 20 21 22 23 24 25 26 27 28 2…" at bounding box center [818, 413] width 20 height 546
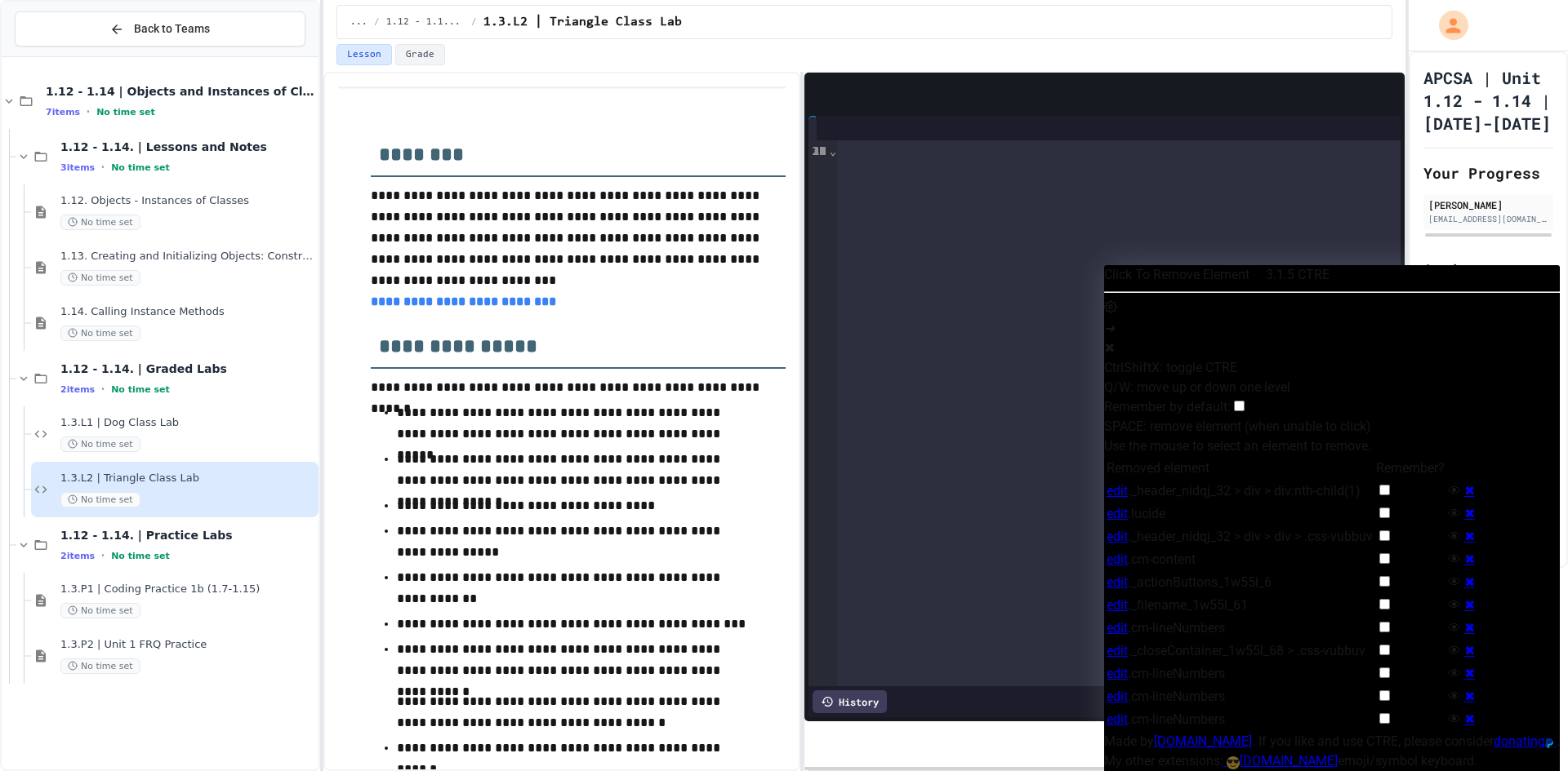
drag, startPoint x: 896, startPoint y: 95, endPoint x: 956, endPoint y: 93, distance: 60.0
click at [948, 95] on div "**********" at bounding box center [1104, 397] width 600 height 649
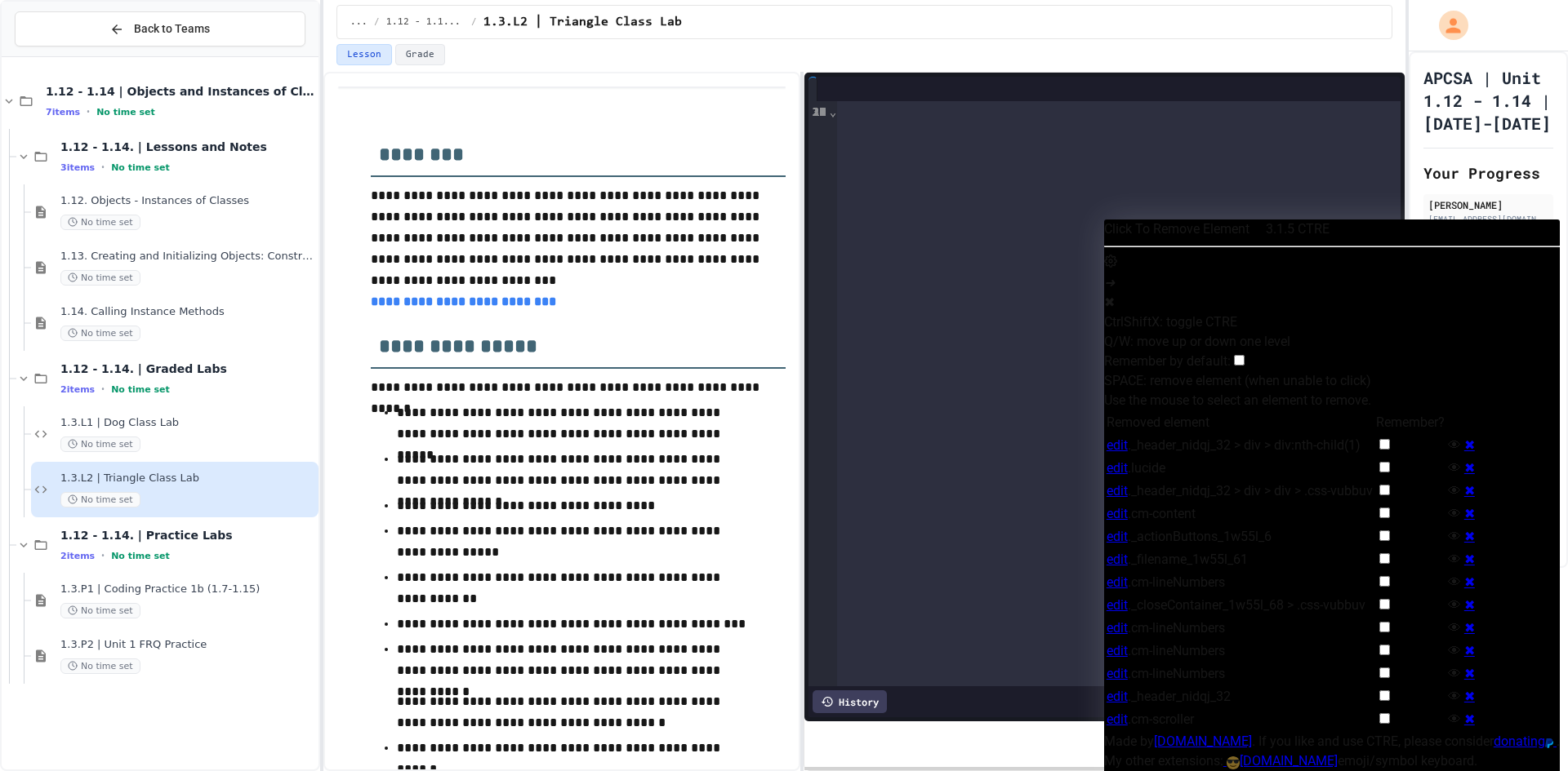
drag, startPoint x: 1099, startPoint y: 143, endPoint x: 1180, endPoint y: 295, distance: 172.2
click at [1140, 215] on div "**********" at bounding box center [1104, 394] width 592 height 585
click at [1543, 313] on div "✖" at bounding box center [1331, 303] width 456 height 20
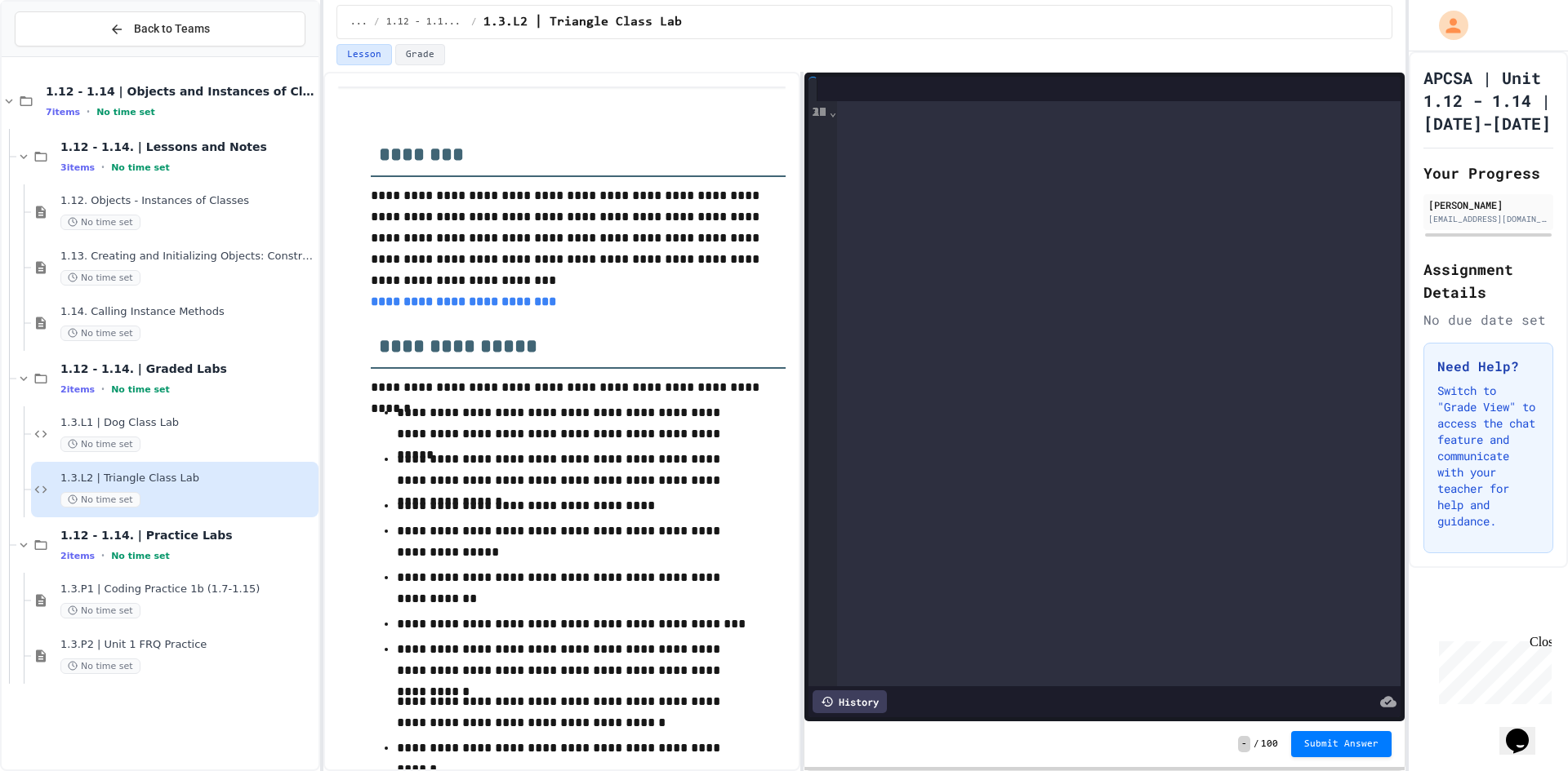
click at [1076, 56] on div "Lesson Grade" at bounding box center [865, 55] width 1056 height 21
